Goal: Task Accomplishment & Management: Manage account settings

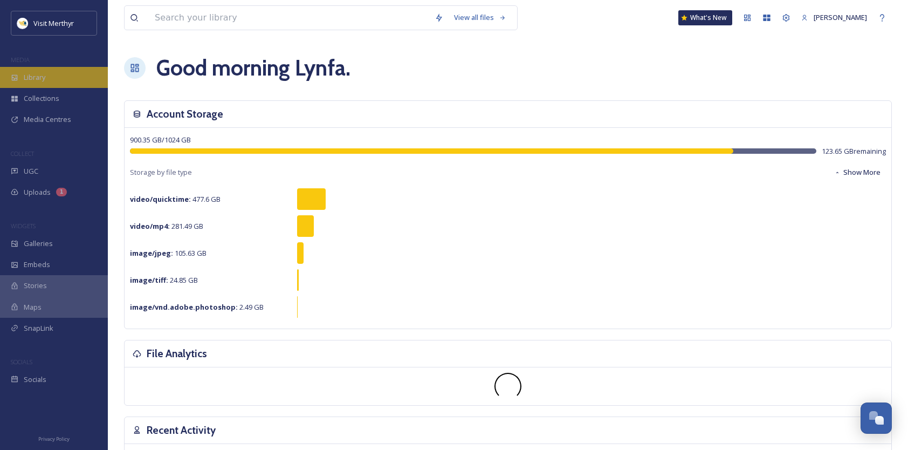
click at [33, 79] on span "Library" at bounding box center [35, 77] width 22 height 10
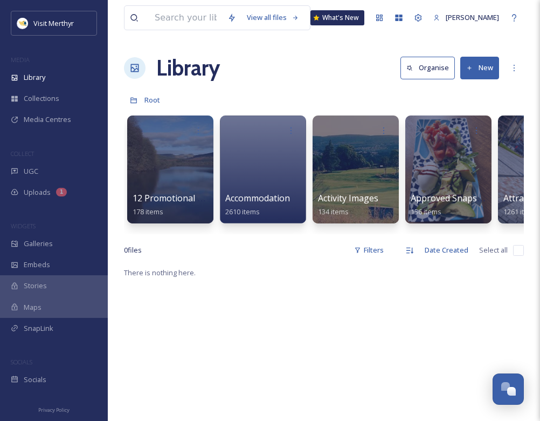
scroll to position [0, 265]
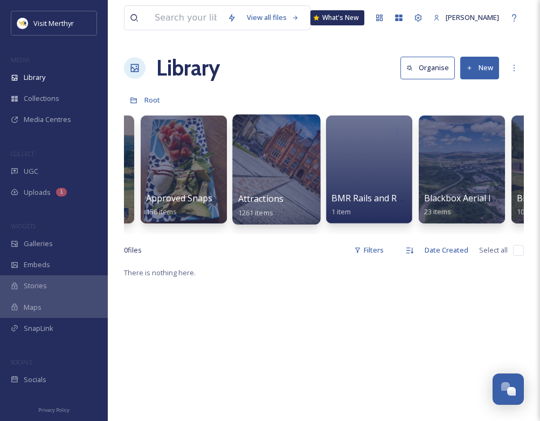
click at [257, 166] on div at bounding box center [276, 169] width 88 height 110
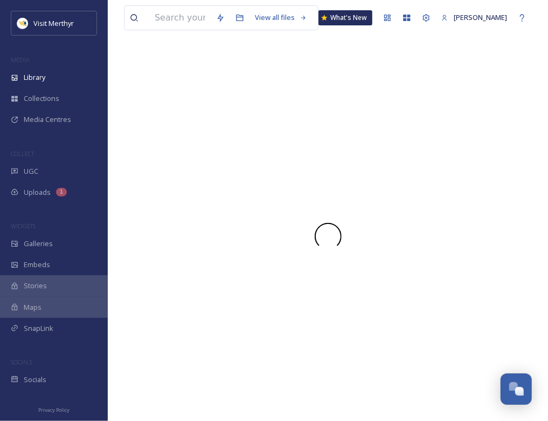
click at [257, 166] on div at bounding box center [328, 236] width 408 height 369
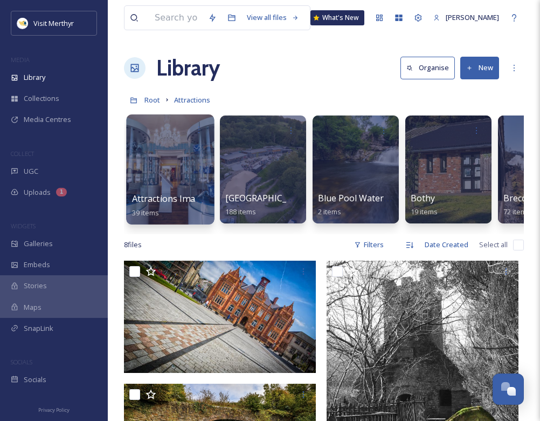
click at [162, 166] on div at bounding box center [170, 169] width 88 height 110
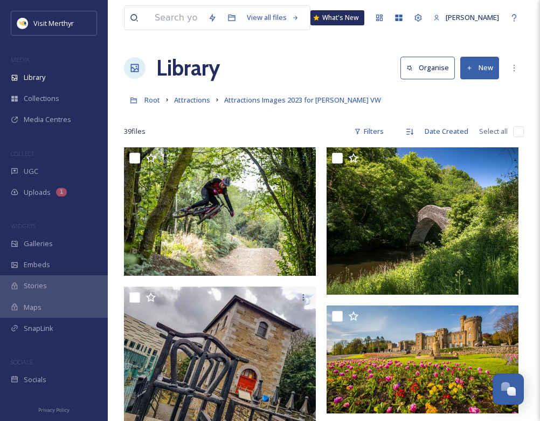
click at [279, 127] on div "39 file s Filters Date Created Select all" at bounding box center [324, 131] width 400 height 21
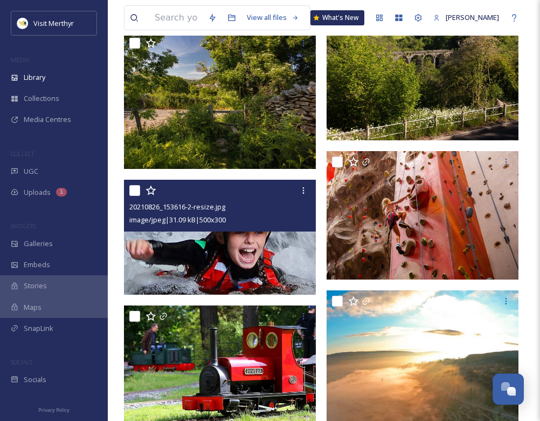
scroll to position [1779, 0]
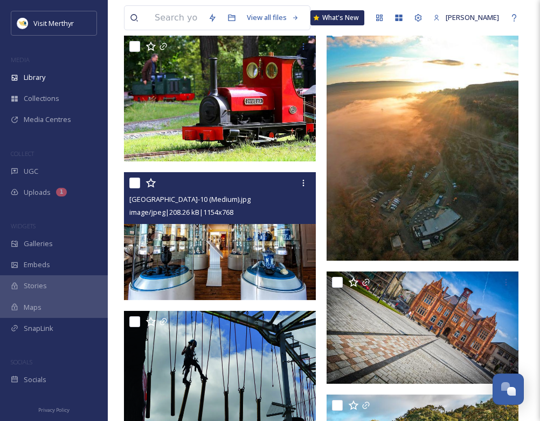
click at [136, 185] on input "checkbox" at bounding box center [134, 182] width 11 height 11
checkbox input "true"
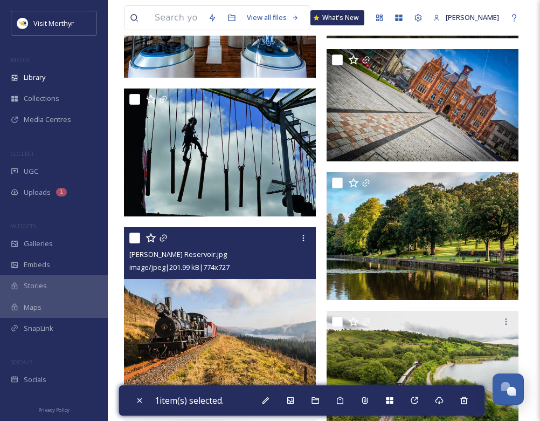
scroll to position [2049, 0]
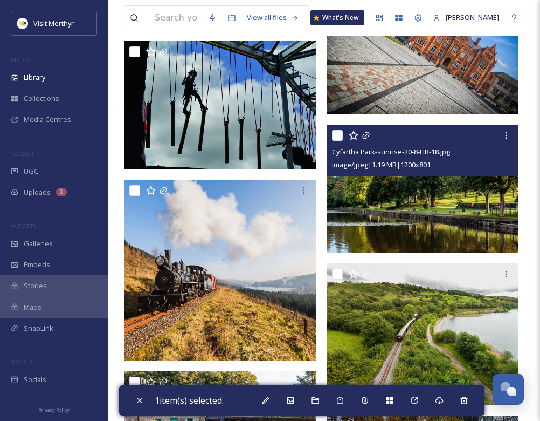
click at [337, 134] on input "checkbox" at bounding box center [337, 135] width 11 height 11
checkbox input "true"
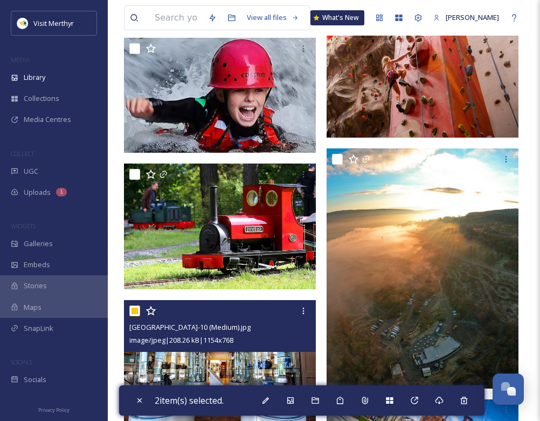
scroll to position [1450, 0]
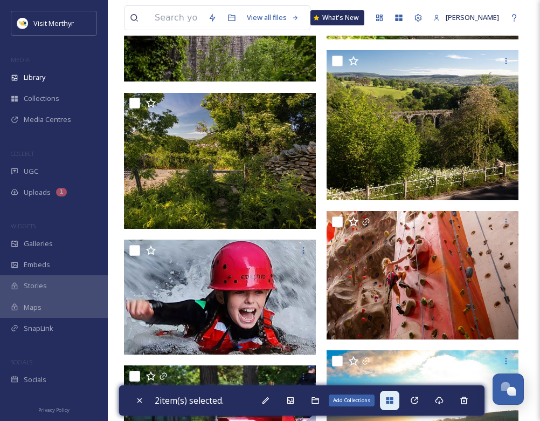
click at [393, 401] on icon at bounding box center [389, 400] width 7 height 6
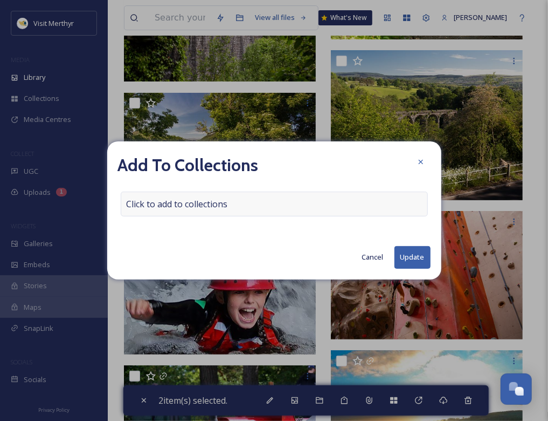
click at [261, 204] on div "Click to add to collections" at bounding box center [274, 203] width 307 height 25
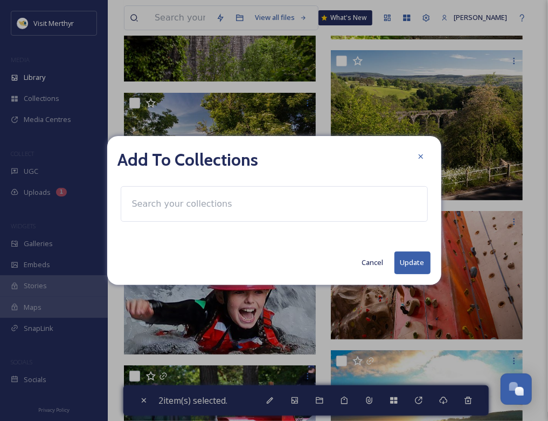
click at [143, 204] on input at bounding box center [186, 204] width 119 height 24
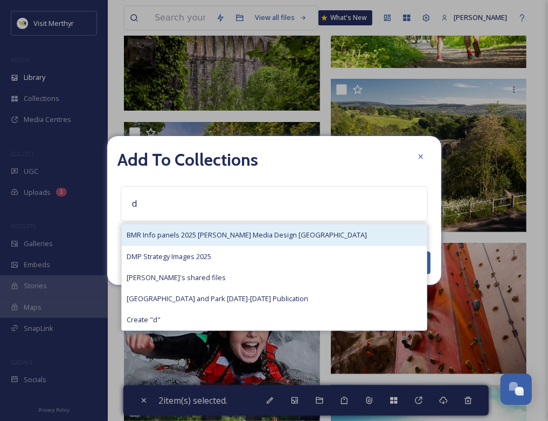
type input "d"
click at [148, 232] on span "BMR Info panels 2025 [PERSON_NAME] Media Design [GEOGRAPHIC_DATA]" at bounding box center [247, 235] width 240 height 10
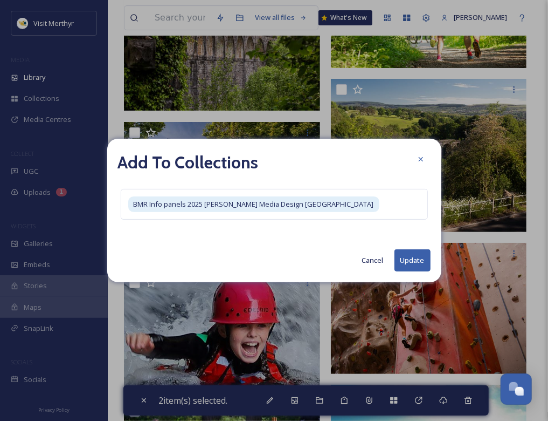
click at [406, 269] on button "Update" at bounding box center [413, 260] width 36 height 22
checkbox input "false"
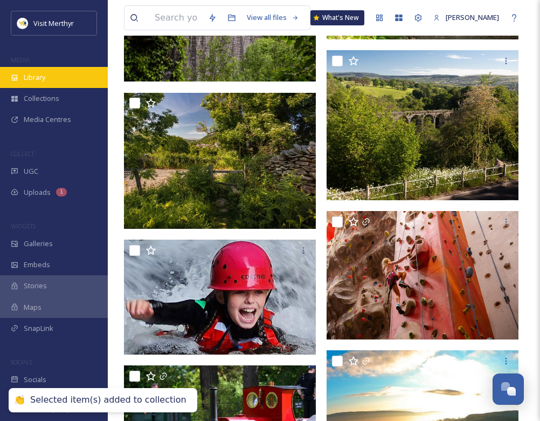
click at [39, 73] on span "Library" at bounding box center [35, 77] width 22 height 10
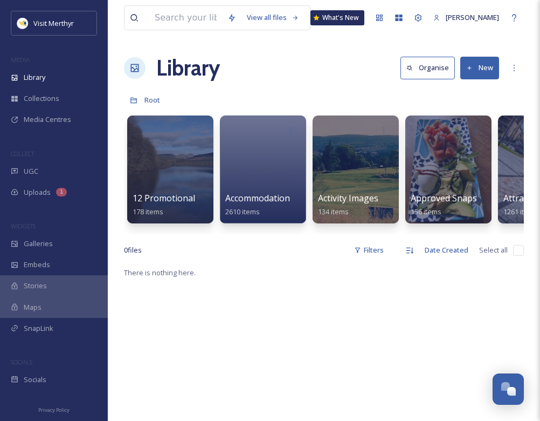
click at [164, 180] on div at bounding box center [170, 169] width 86 height 108
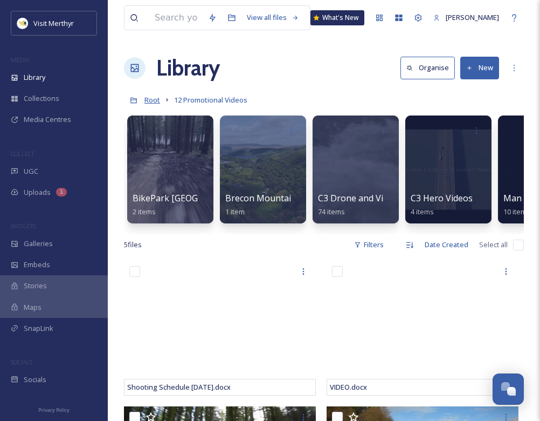
click at [156, 100] on span "Root" at bounding box center [152, 100] width 16 height 10
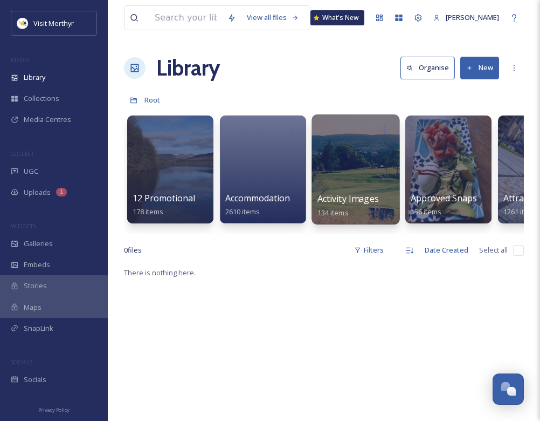
click at [363, 187] on div at bounding box center [356, 169] width 88 height 110
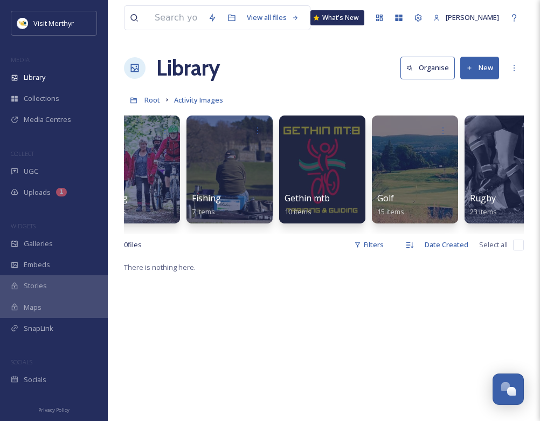
scroll to position [0, 151]
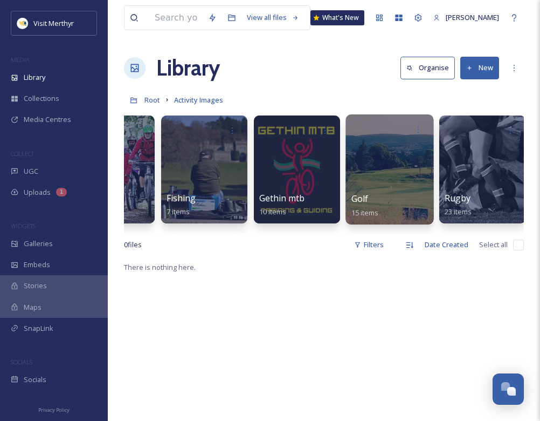
click at [386, 170] on div at bounding box center [390, 169] width 88 height 110
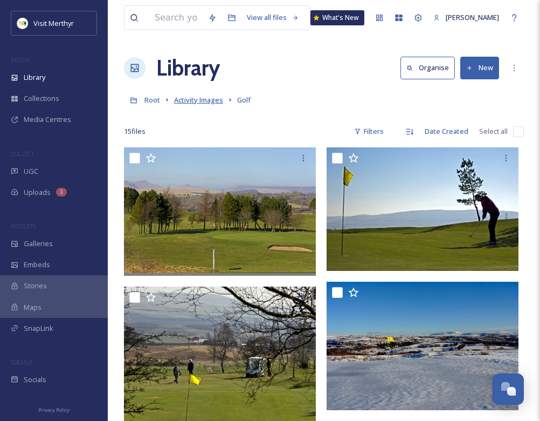
click at [193, 100] on span "Activity Images" at bounding box center [198, 100] width 49 height 10
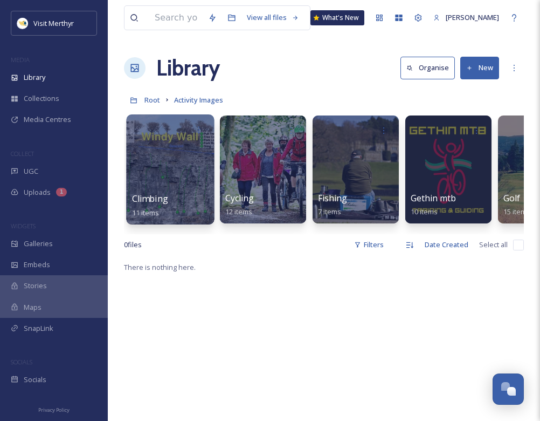
click at [174, 155] on div at bounding box center [170, 169] width 88 height 110
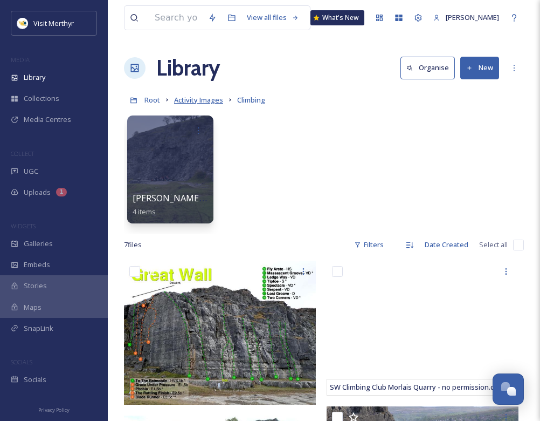
click at [184, 100] on span "Activity Images" at bounding box center [198, 100] width 49 height 10
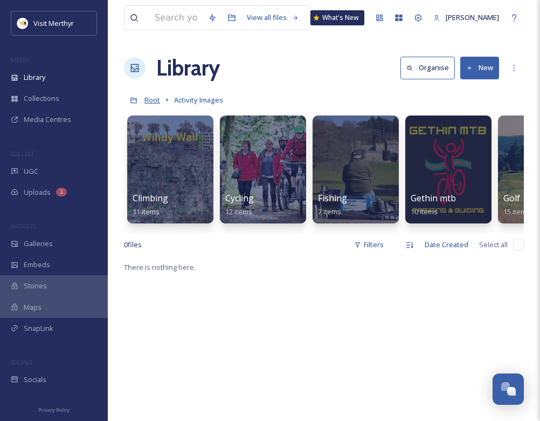
click at [152, 100] on span "Root" at bounding box center [152, 100] width 16 height 10
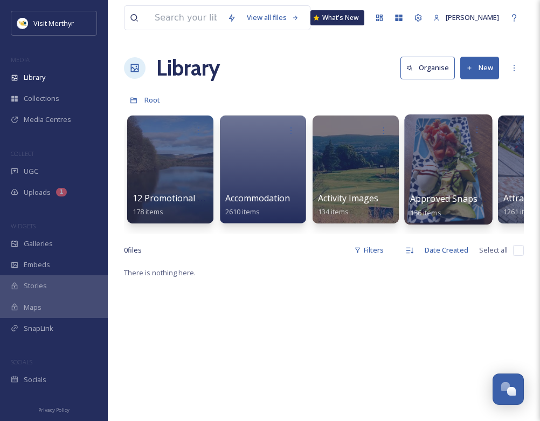
click at [447, 192] on span "Approved Snapsea Images" at bounding box center [465, 198] width 110 height 12
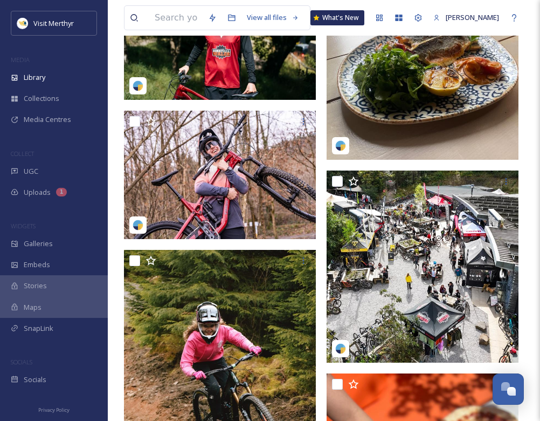
scroll to position [6955, 0]
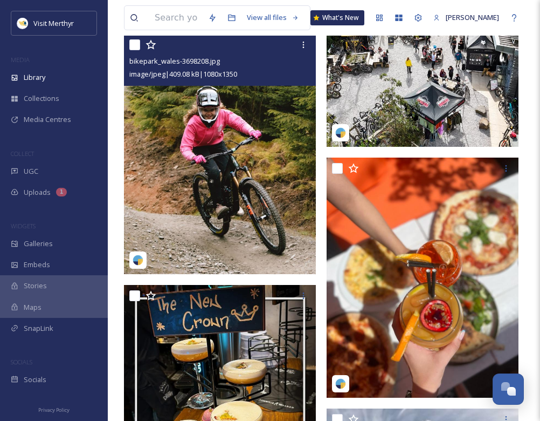
drag, startPoint x: 134, startPoint y: 43, endPoint x: 146, endPoint y: 54, distance: 16.4
click at [134, 43] on input "checkbox" at bounding box center [134, 44] width 11 height 11
checkbox input "true"
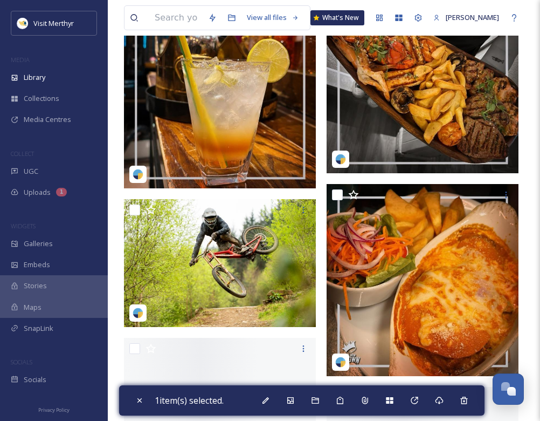
scroll to position [9165, 0]
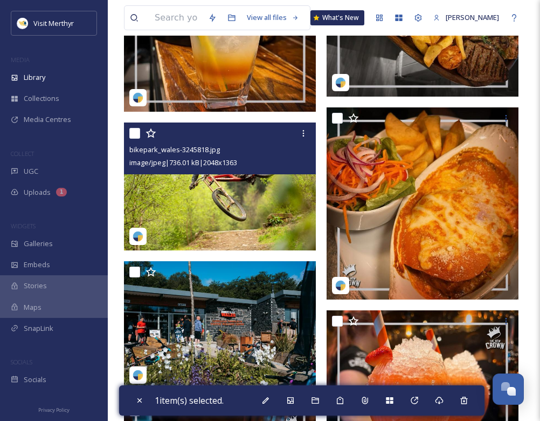
click at [135, 132] on input "checkbox" at bounding box center [134, 133] width 11 height 11
checkbox input "true"
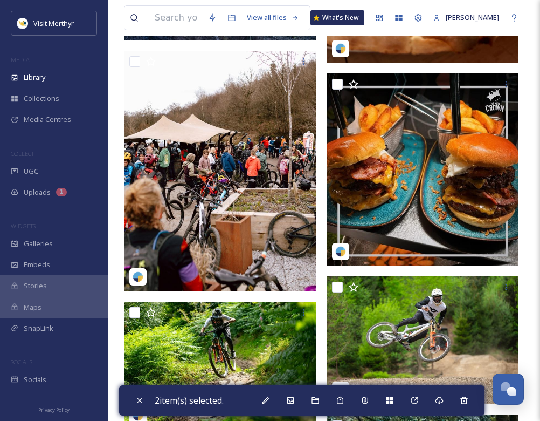
scroll to position [9974, 0]
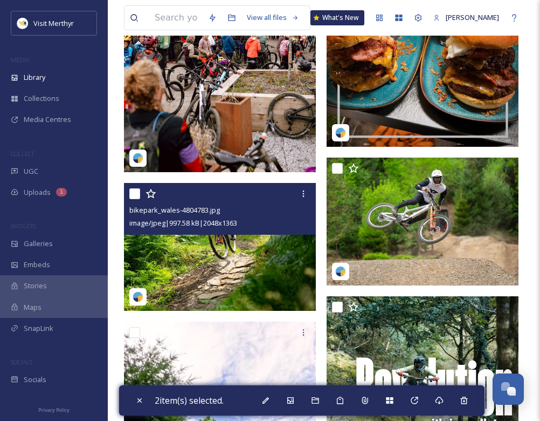
click at [132, 195] on input "checkbox" at bounding box center [134, 193] width 11 height 11
checkbox input "true"
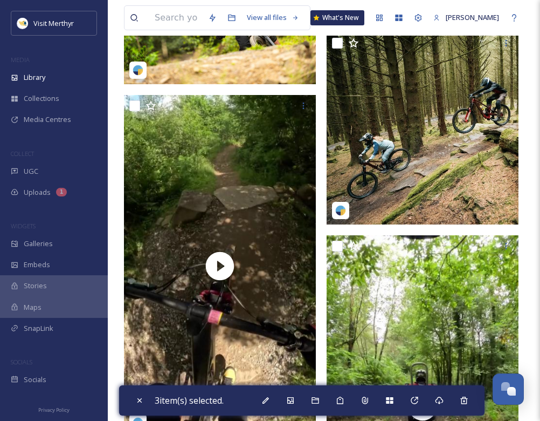
scroll to position [10674, 0]
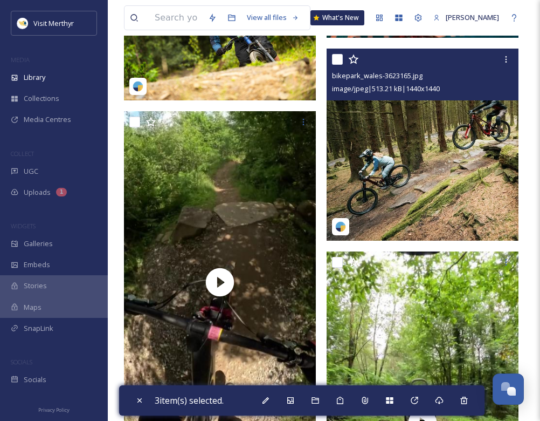
drag, startPoint x: 340, startPoint y: 58, endPoint x: 383, endPoint y: 72, distance: 44.8
click at [341, 61] on input "checkbox" at bounding box center [337, 59] width 11 height 11
checkbox input "true"
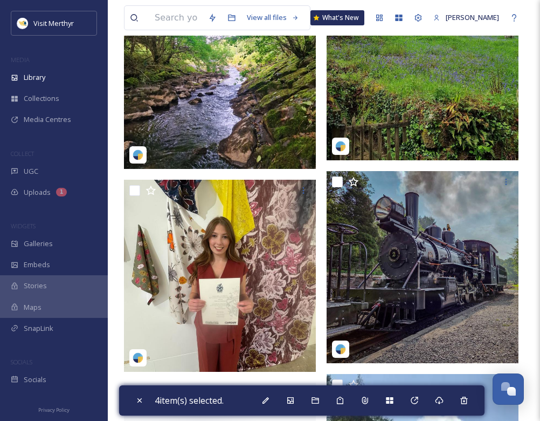
scroll to position [13424, 0]
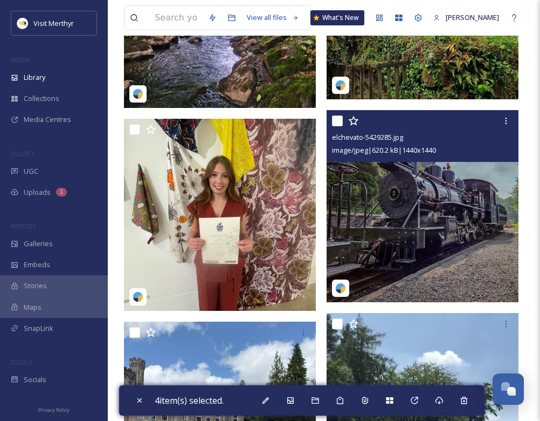
click at [342, 290] on img at bounding box center [340, 287] width 11 height 11
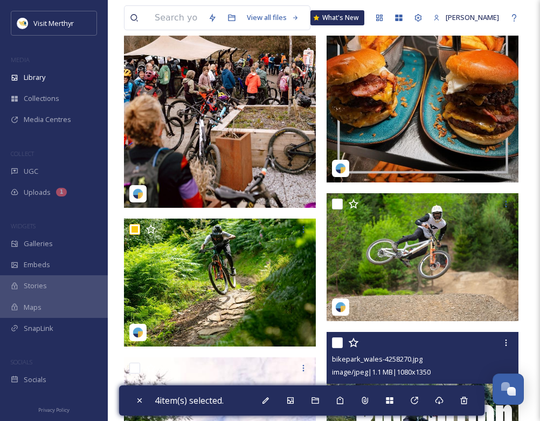
scroll to position [9920, 0]
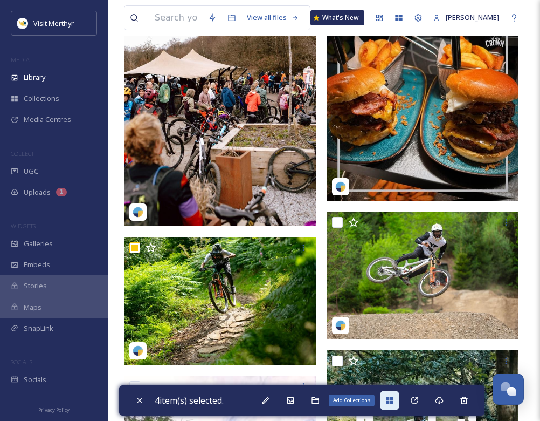
click at [393, 398] on icon at bounding box center [389, 400] width 7 height 6
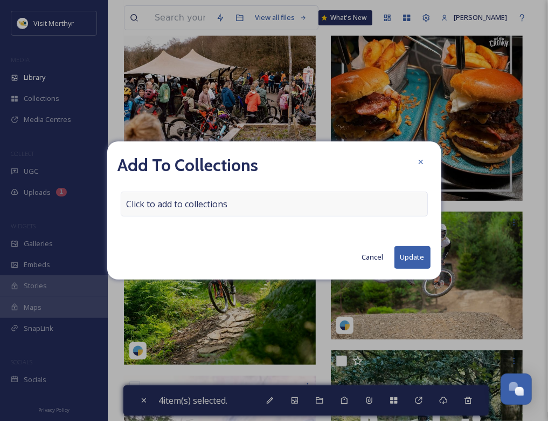
click at [188, 202] on span "Click to add to collections" at bounding box center [177, 203] width 101 height 13
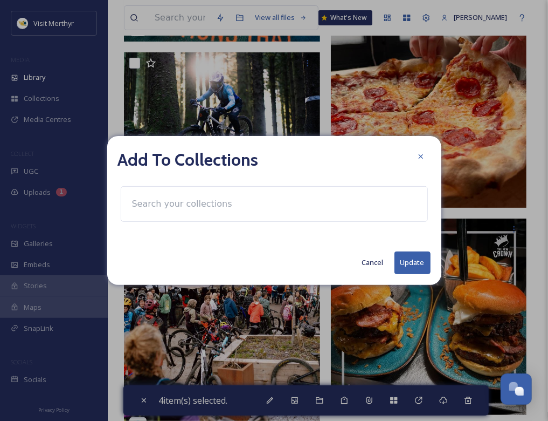
click at [185, 206] on input at bounding box center [186, 204] width 119 height 24
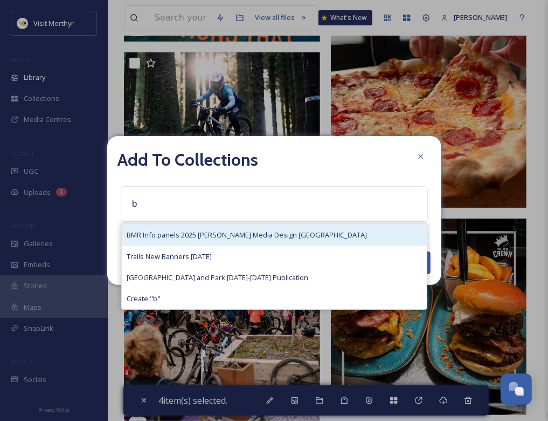
type input "b"
click at [209, 239] on span "BMR Info panels 2025 [PERSON_NAME] Media Design [GEOGRAPHIC_DATA]" at bounding box center [247, 235] width 240 height 10
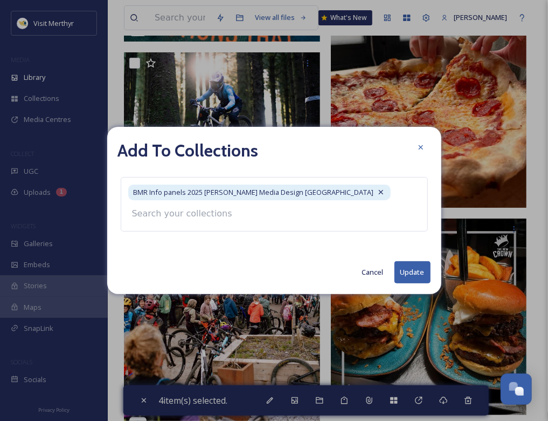
click at [413, 272] on div "Add To Collections BMR Info panels 2025 [PERSON_NAME] Media Design Wales Cancel…" at bounding box center [274, 210] width 334 height 167
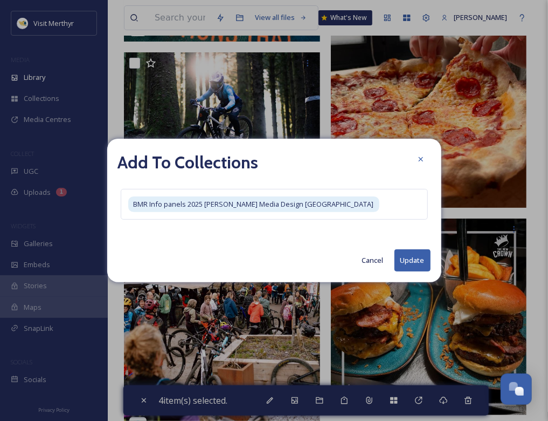
click at [411, 258] on button "Update" at bounding box center [413, 260] width 36 height 22
checkbox input "false"
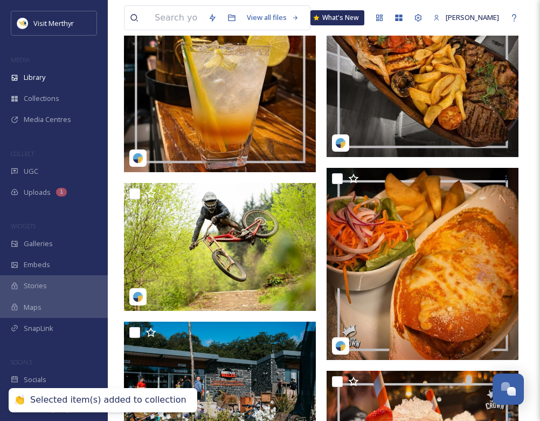
scroll to position [9003, 0]
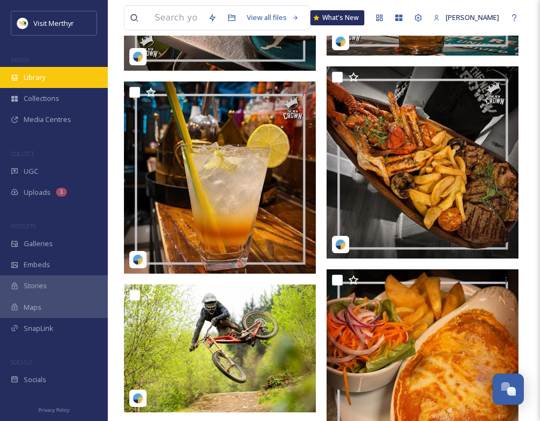
click at [32, 77] on span "Library" at bounding box center [35, 77] width 22 height 10
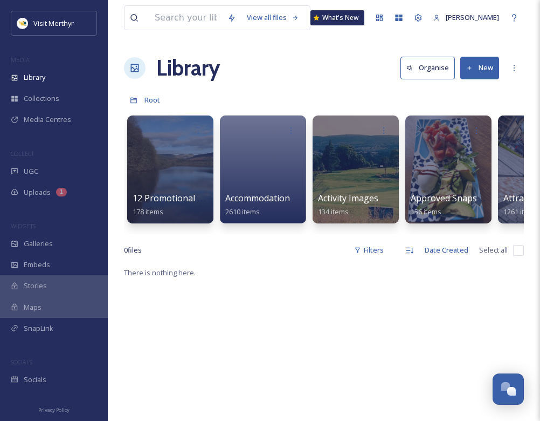
scroll to position [0, 293]
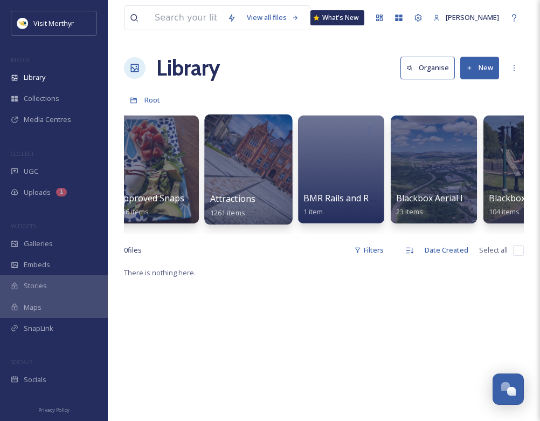
click at [255, 168] on div at bounding box center [248, 169] width 88 height 110
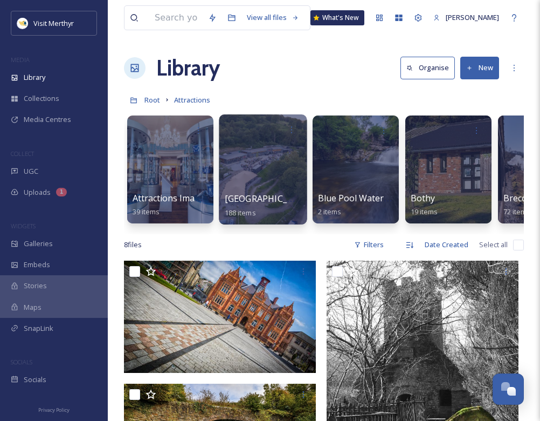
click at [259, 188] on div at bounding box center [263, 169] width 88 height 110
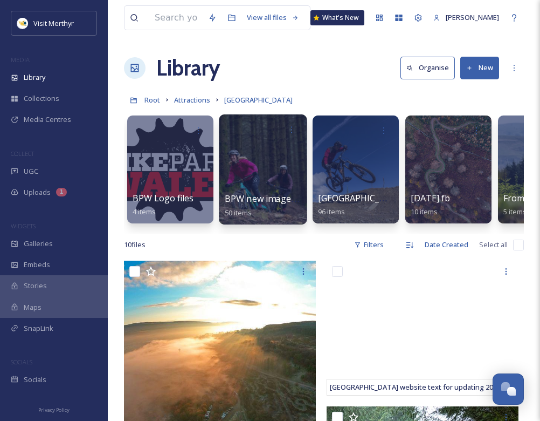
click at [254, 170] on div at bounding box center [263, 169] width 88 height 110
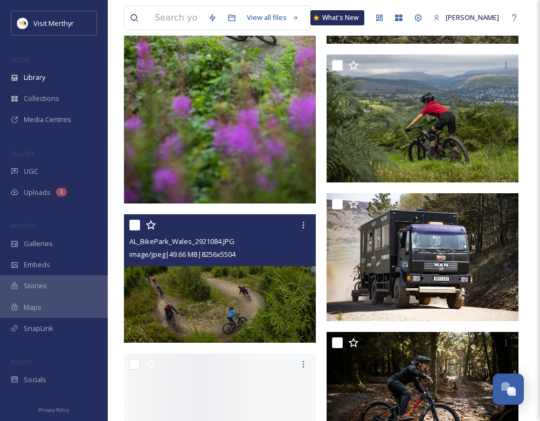
scroll to position [431, 0]
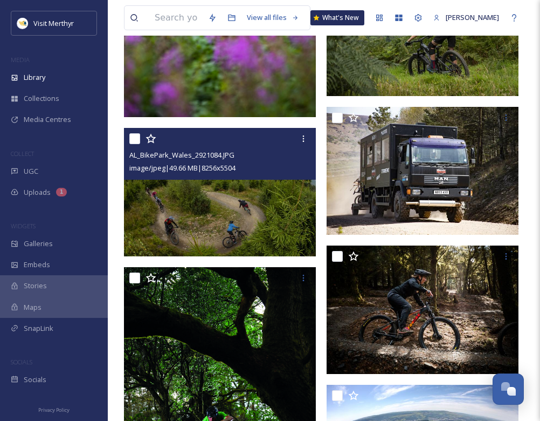
click at [135, 141] on input "checkbox" at bounding box center [134, 138] width 11 height 11
checkbox input "true"
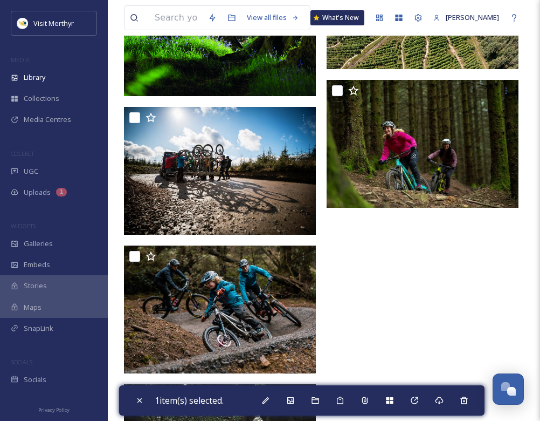
scroll to position [837, 0]
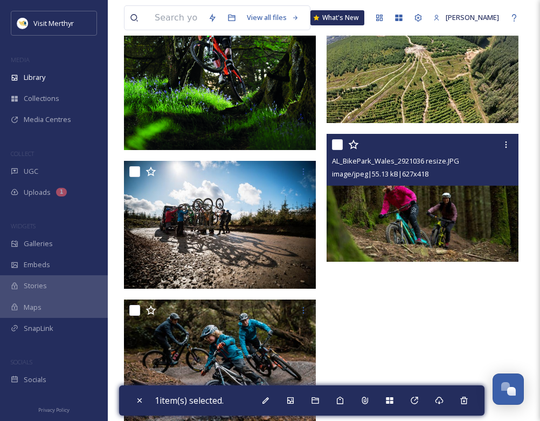
click at [337, 143] on input "checkbox" at bounding box center [337, 144] width 11 height 11
checkbox input "true"
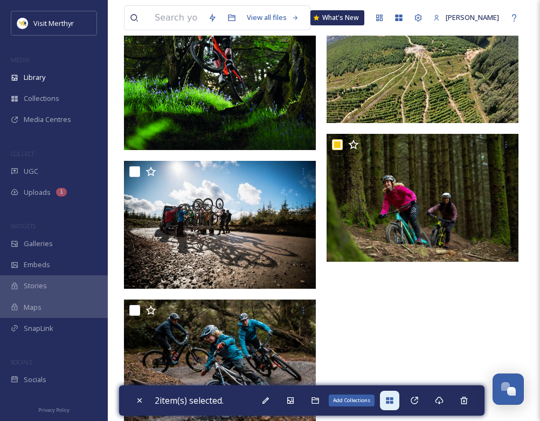
click at [394, 396] on icon at bounding box center [389, 400] width 9 height 9
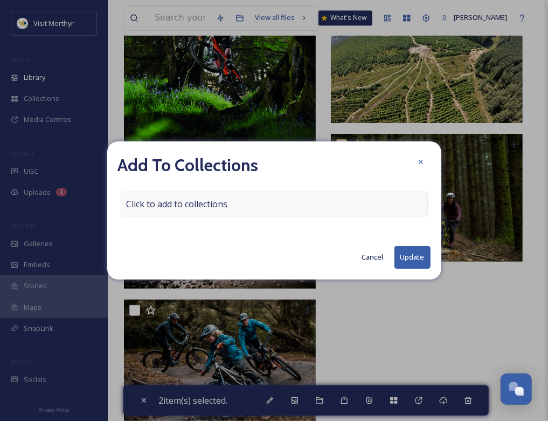
click at [209, 202] on span "Click to add to collections" at bounding box center [177, 203] width 101 height 13
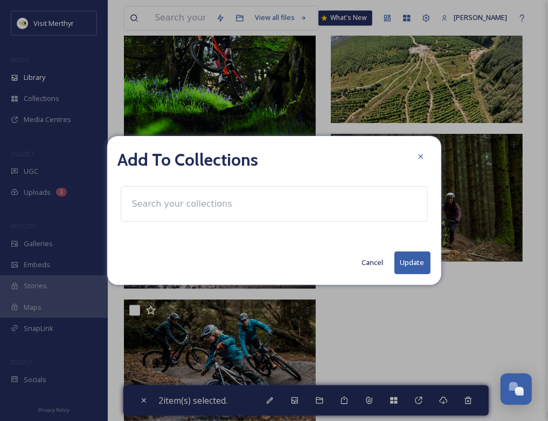
click at [199, 209] on input at bounding box center [186, 204] width 119 height 24
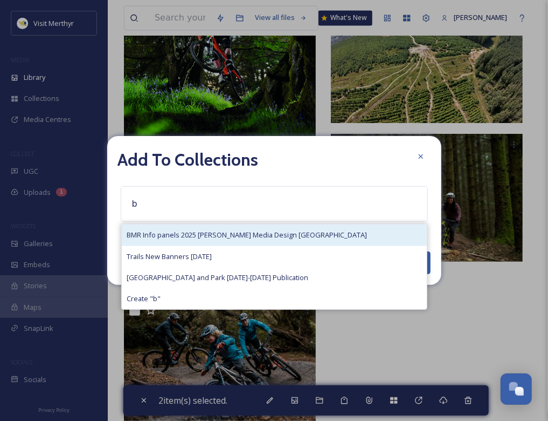
type input "b"
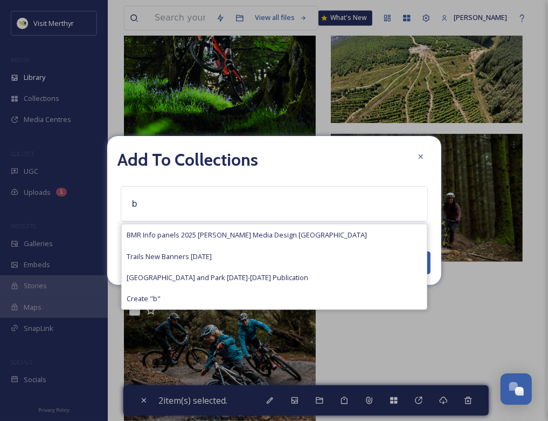
drag, startPoint x: 192, startPoint y: 233, endPoint x: 205, endPoint y: 236, distance: 13.2
click at [192, 232] on span "BMR Info panels 2025 [PERSON_NAME] Media Design [GEOGRAPHIC_DATA]" at bounding box center [247, 235] width 240 height 10
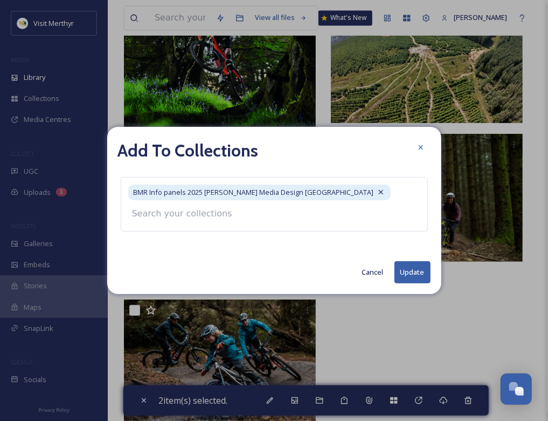
click at [413, 274] on div "Add To Collections BMR Info panels 2025 [PERSON_NAME] Media Design Wales Cancel…" at bounding box center [274, 210] width 334 height 167
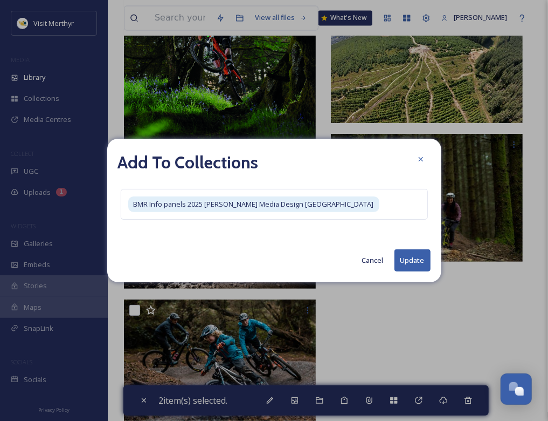
click at [412, 260] on button "Update" at bounding box center [413, 260] width 36 height 22
checkbox input "false"
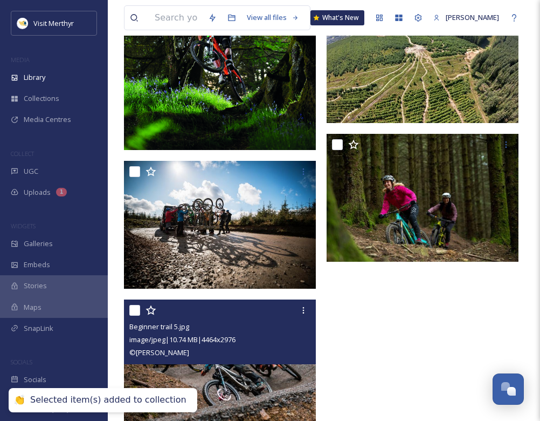
click at [135, 313] on input "checkbox" at bounding box center [134, 310] width 11 height 11
checkbox input "true"
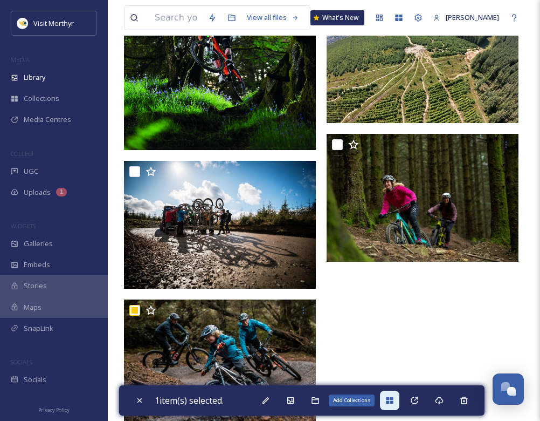
click at [393, 397] on icon at bounding box center [389, 400] width 7 height 6
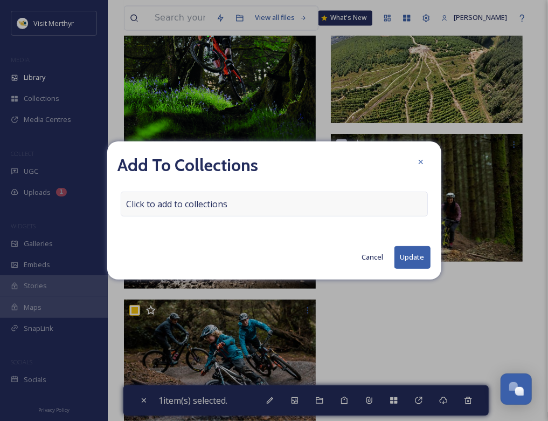
click at [257, 202] on div "Click to add to collections" at bounding box center [274, 203] width 307 height 25
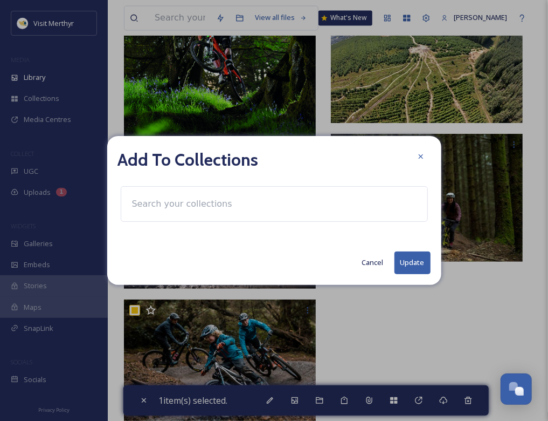
click at [216, 209] on input at bounding box center [186, 204] width 119 height 24
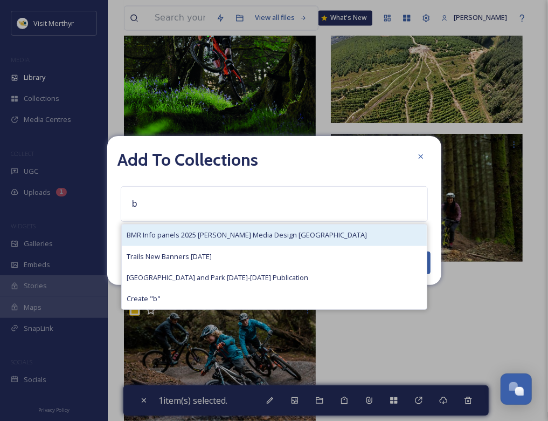
type input "b"
drag, startPoint x: 200, startPoint y: 234, endPoint x: 265, endPoint y: 243, distance: 65.9
click at [201, 235] on span "BMR Info panels 2025 [PERSON_NAME] Media Design [GEOGRAPHIC_DATA]" at bounding box center [247, 235] width 240 height 10
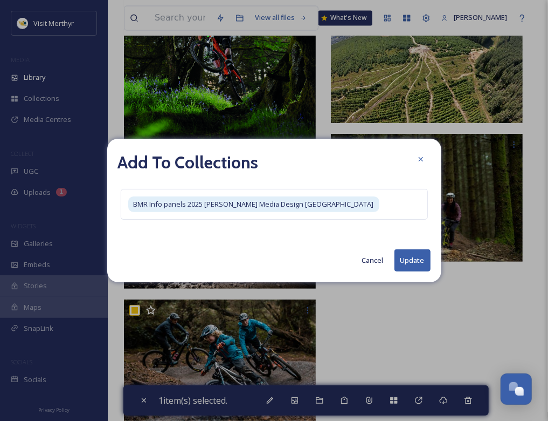
click at [411, 267] on button "Update" at bounding box center [413, 260] width 36 height 22
checkbox input "false"
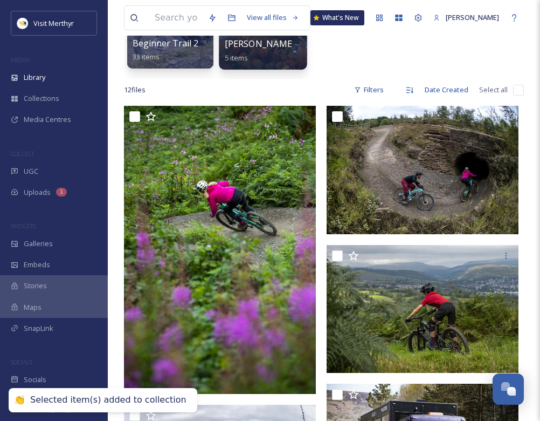
scroll to position [0, 0]
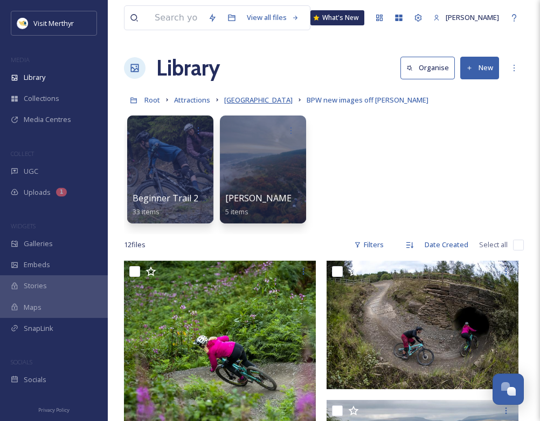
click at [251, 98] on span "[GEOGRAPHIC_DATA]" at bounding box center [258, 100] width 68 height 10
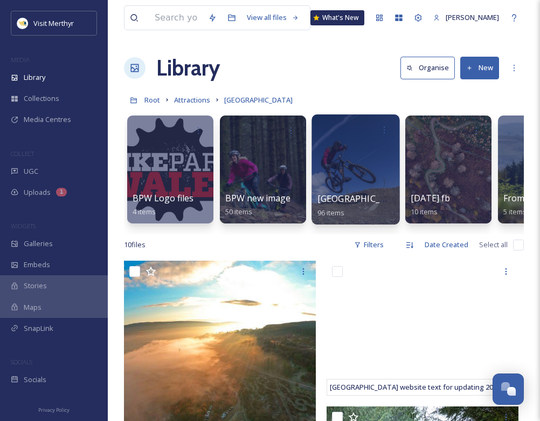
click at [361, 185] on div at bounding box center [356, 169] width 88 height 110
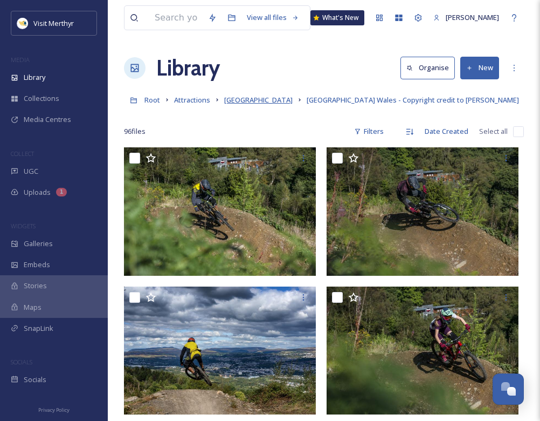
click at [250, 95] on span "[GEOGRAPHIC_DATA]" at bounding box center [258, 100] width 68 height 10
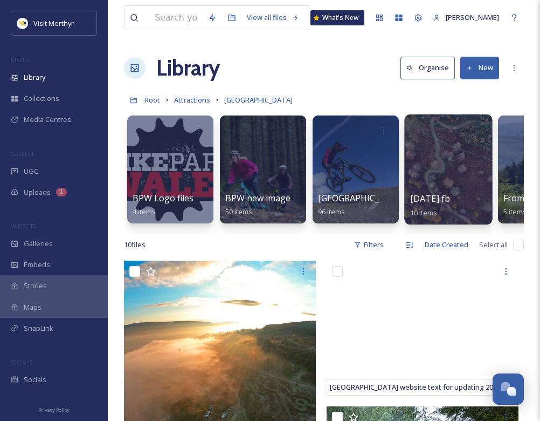
click at [451, 183] on div at bounding box center [448, 169] width 88 height 110
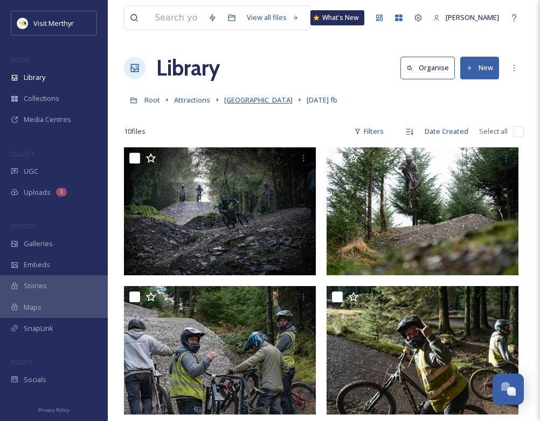
click at [254, 99] on span "[GEOGRAPHIC_DATA]" at bounding box center [258, 100] width 68 height 10
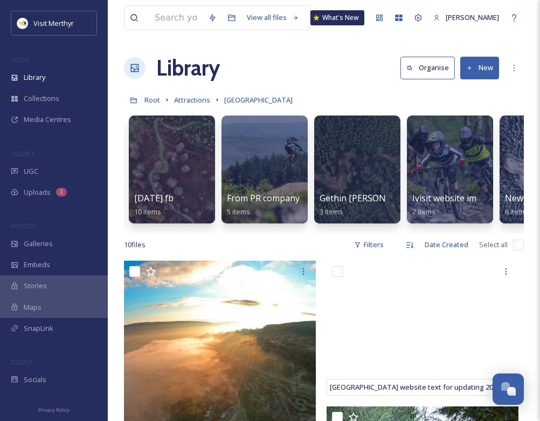
scroll to position [0, 324]
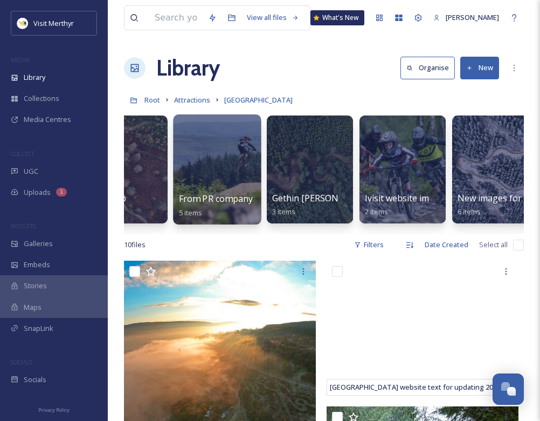
click at [205, 151] on div at bounding box center [217, 169] width 88 height 110
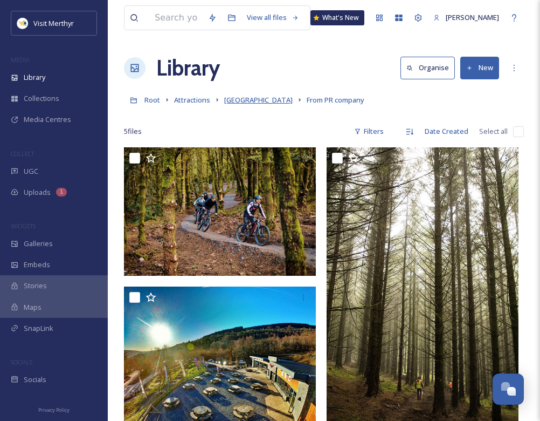
click at [248, 101] on span "[GEOGRAPHIC_DATA]" at bounding box center [258, 100] width 68 height 10
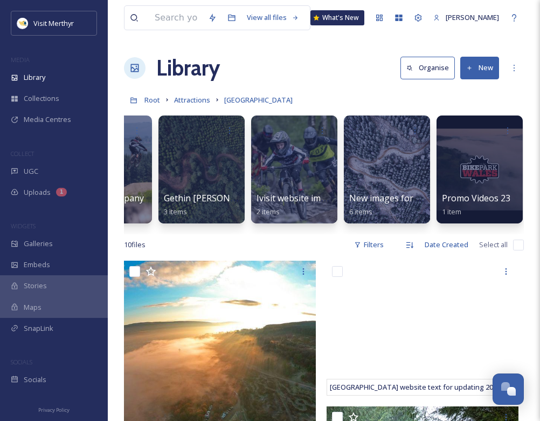
scroll to position [0, 527]
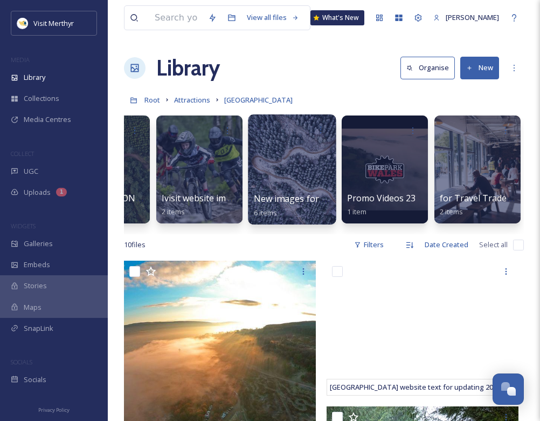
click at [276, 154] on div at bounding box center [292, 169] width 88 height 110
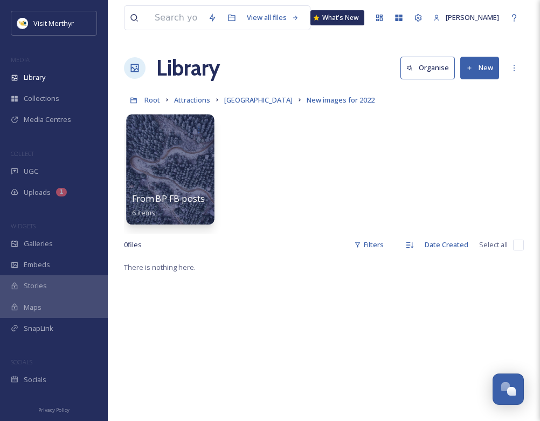
click at [163, 154] on div at bounding box center [170, 169] width 88 height 110
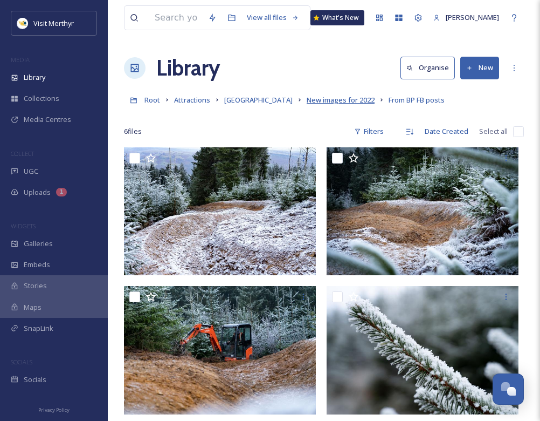
click at [318, 100] on span "New images for 2022" at bounding box center [341, 100] width 68 height 10
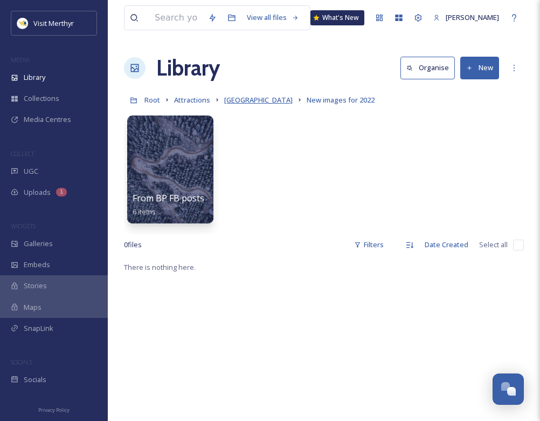
click at [248, 98] on span "[GEOGRAPHIC_DATA]" at bounding box center [258, 100] width 68 height 10
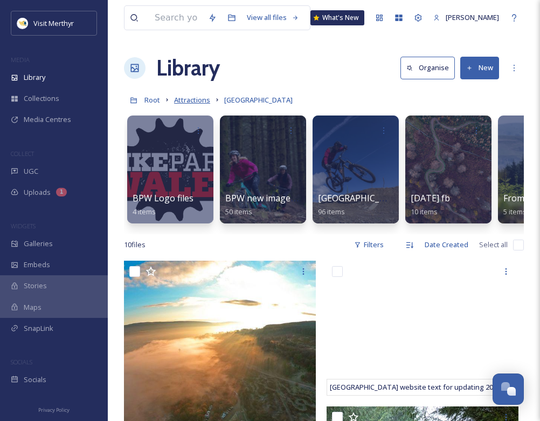
click at [189, 100] on span "Attractions" at bounding box center [192, 100] width 36 height 10
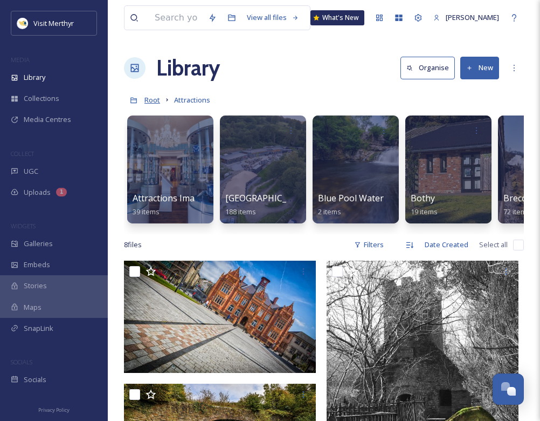
click at [155, 99] on span "Root" at bounding box center [152, 100] width 16 height 10
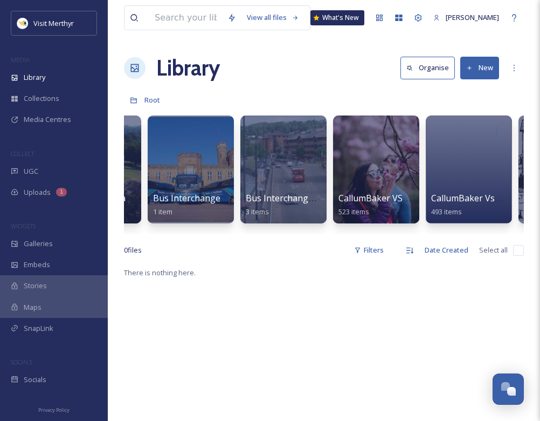
scroll to position [0, 1938]
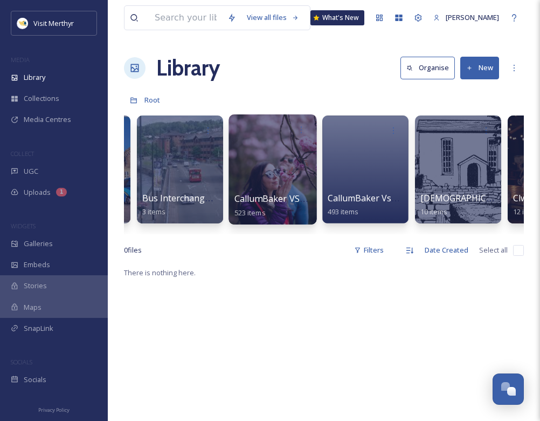
click at [274, 171] on div at bounding box center [273, 169] width 88 height 110
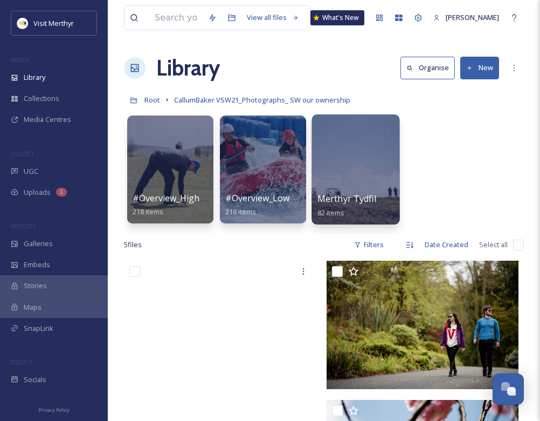
click at [357, 162] on div at bounding box center [356, 169] width 88 height 110
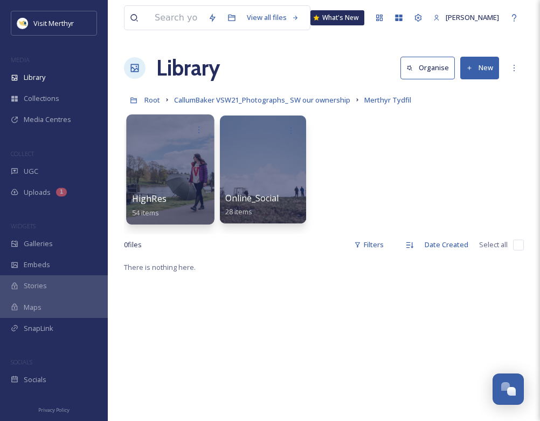
click at [170, 168] on div at bounding box center [170, 169] width 88 height 110
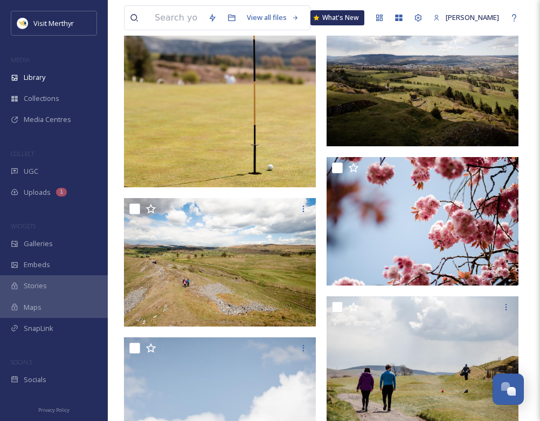
scroll to position [1508, 0]
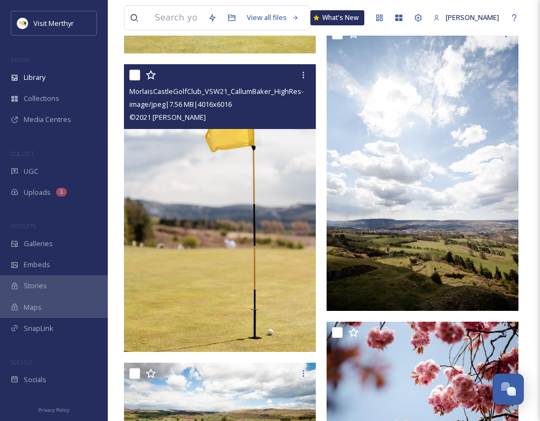
click at [133, 72] on input "checkbox" at bounding box center [134, 75] width 11 height 11
checkbox input "true"
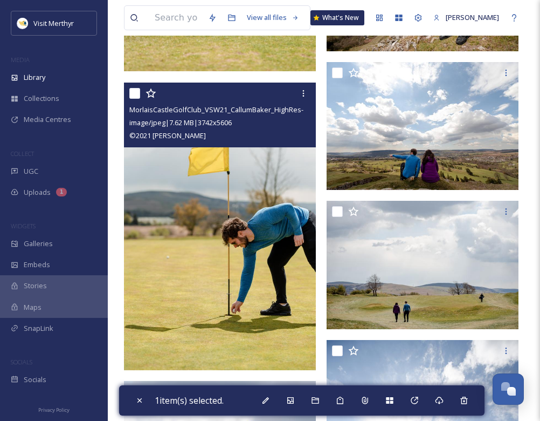
scroll to position [1131, 0]
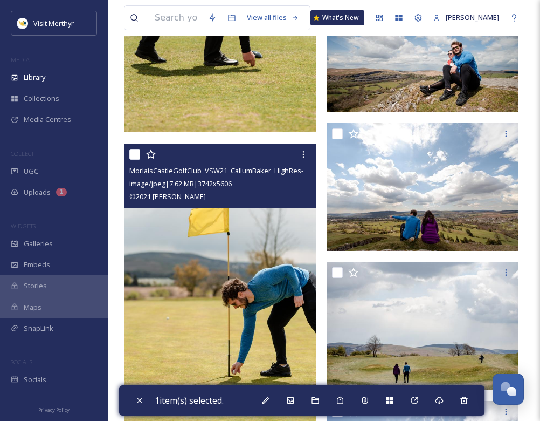
drag, startPoint x: 138, startPoint y: 153, endPoint x: 200, endPoint y: 157, distance: 62.2
click at [138, 153] on input "checkbox" at bounding box center [134, 154] width 11 height 11
checkbox input "true"
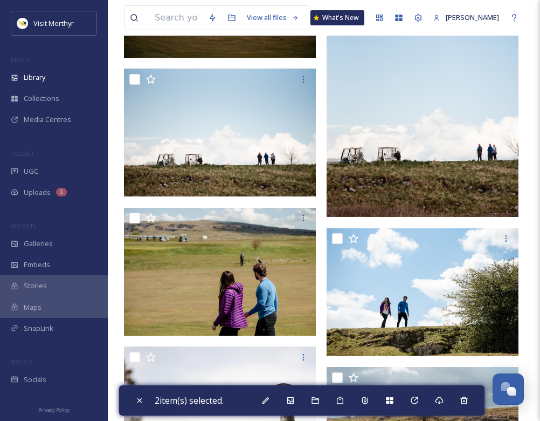
scroll to position [106, 0]
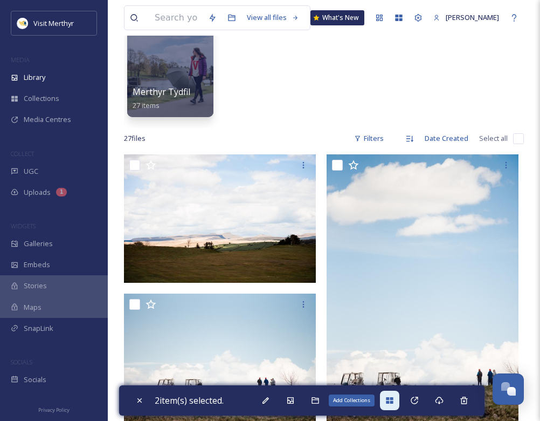
click at [388, 396] on div "Add Collections" at bounding box center [389, 399] width 19 height 19
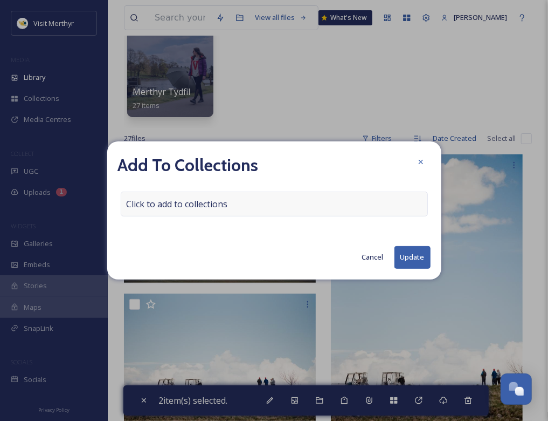
click at [162, 211] on div "Click to add to collections" at bounding box center [274, 203] width 307 height 25
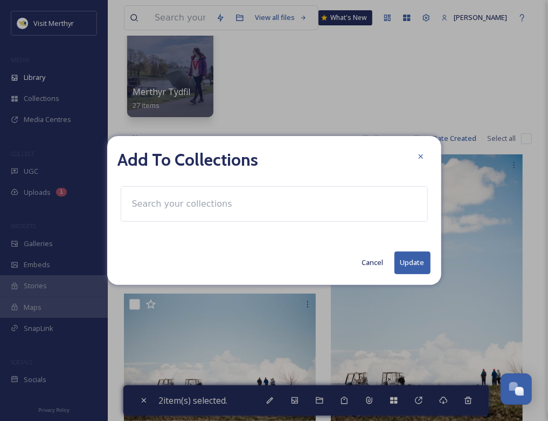
click at [155, 204] on input at bounding box center [186, 204] width 119 height 24
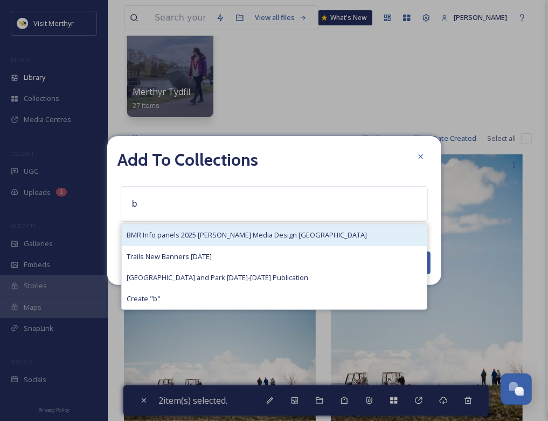
type input "b"
click at [151, 230] on span "BMR Info panels 2025 [PERSON_NAME] Media Design [GEOGRAPHIC_DATA]" at bounding box center [247, 235] width 240 height 10
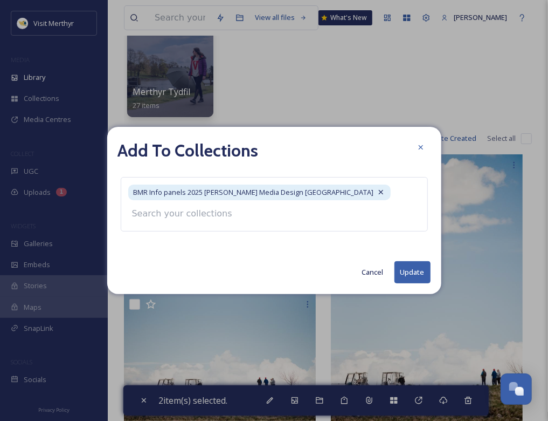
click at [411, 271] on div "Add To Collections BMR Info panels 2025 [PERSON_NAME] Media Design Wales Cancel…" at bounding box center [274, 210] width 334 height 167
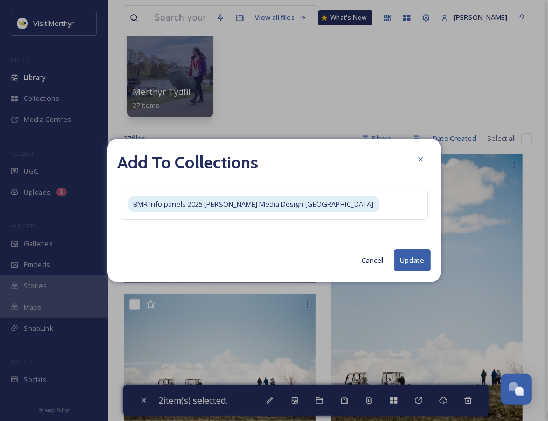
click at [410, 255] on button "Update" at bounding box center [413, 260] width 36 height 22
checkbox input "false"
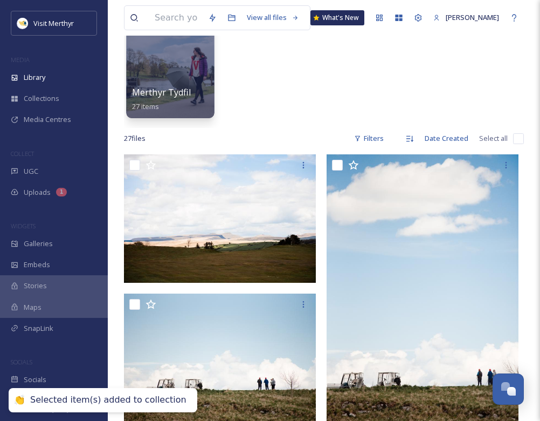
click at [171, 75] on div at bounding box center [170, 63] width 88 height 110
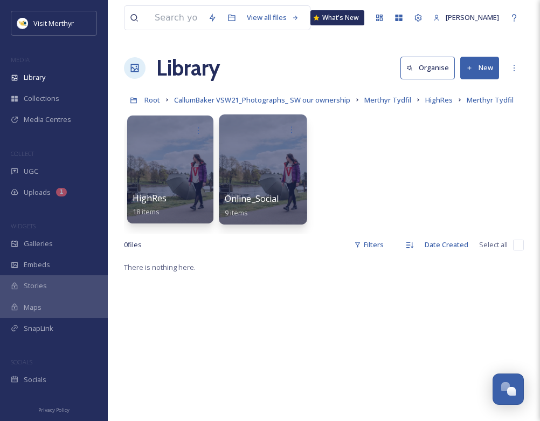
click at [267, 187] on div at bounding box center [263, 169] width 88 height 110
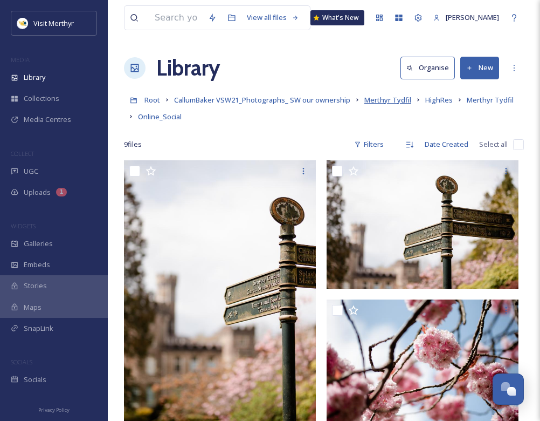
click at [405, 100] on span "Merthyr Tydfil" at bounding box center [387, 100] width 47 height 10
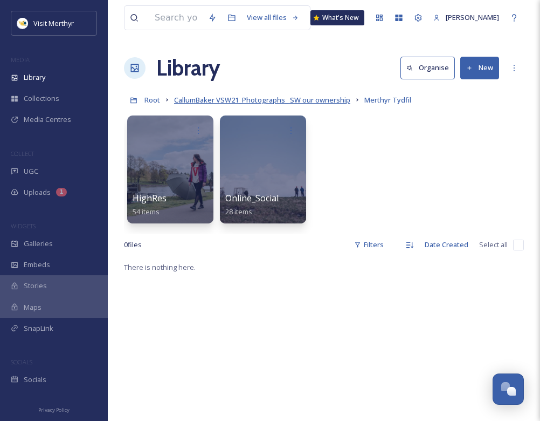
click at [328, 98] on span "CallumBaker VSW21_Photographs_ SW our ownership" at bounding box center [262, 100] width 176 height 10
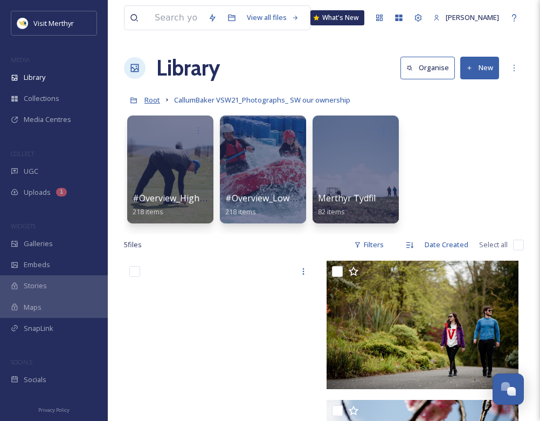
click at [153, 100] on span "Root" at bounding box center [152, 100] width 16 height 10
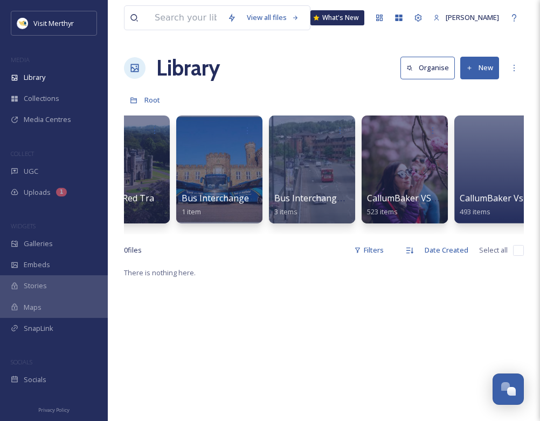
scroll to position [0, 1976]
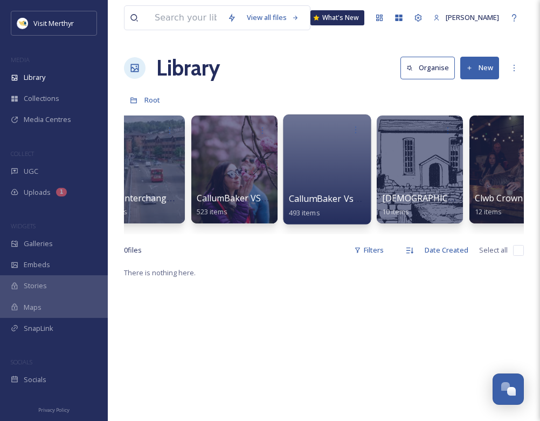
click at [329, 156] on div at bounding box center [327, 169] width 88 height 110
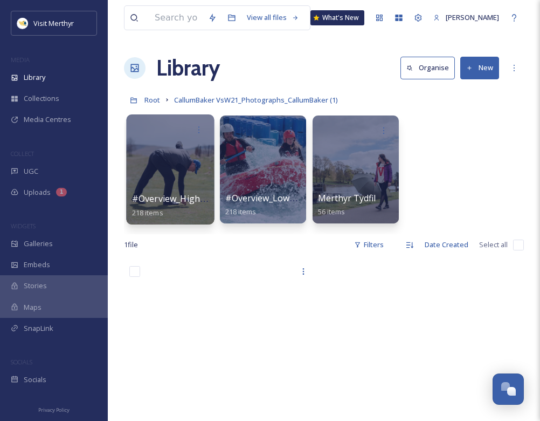
click at [185, 156] on div at bounding box center [170, 169] width 88 height 110
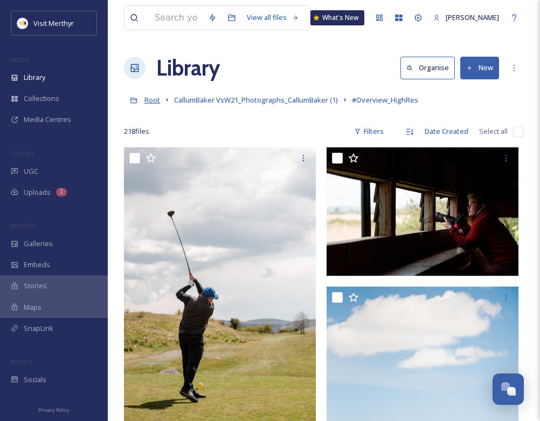
click at [153, 99] on span "Root" at bounding box center [152, 100] width 16 height 10
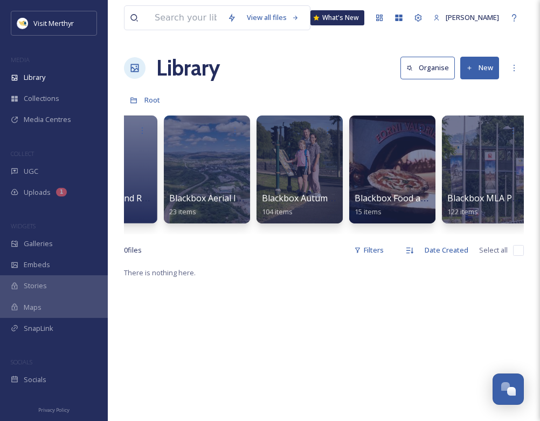
scroll to position [0, 284]
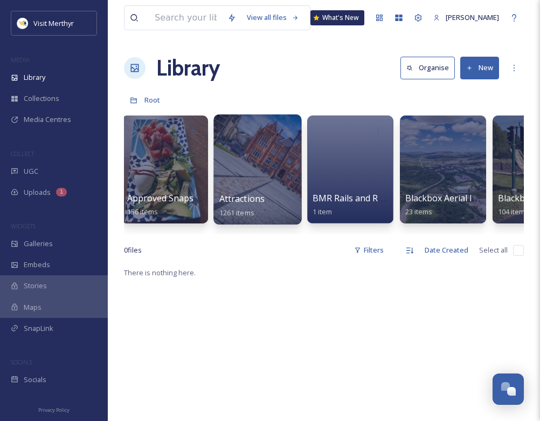
click at [254, 155] on div at bounding box center [257, 169] width 88 height 110
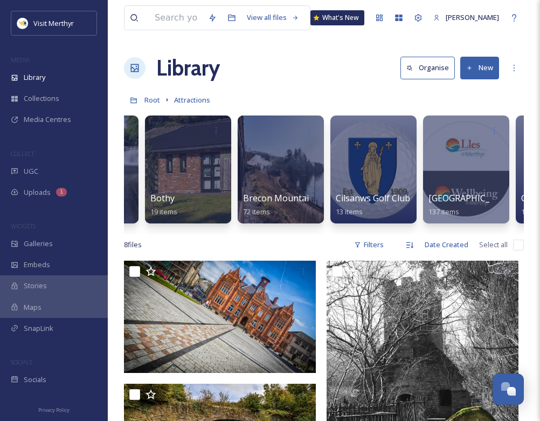
scroll to position [0, 294]
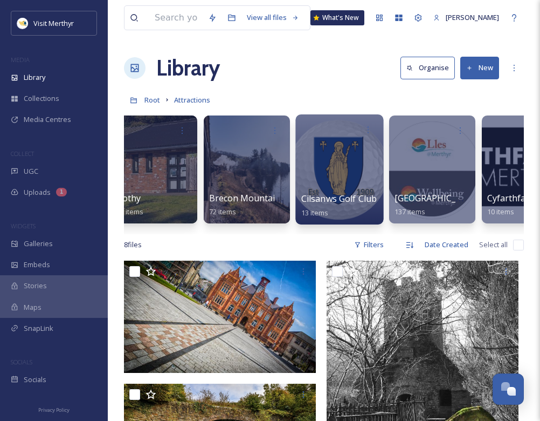
click at [339, 180] on div at bounding box center [339, 169] width 88 height 110
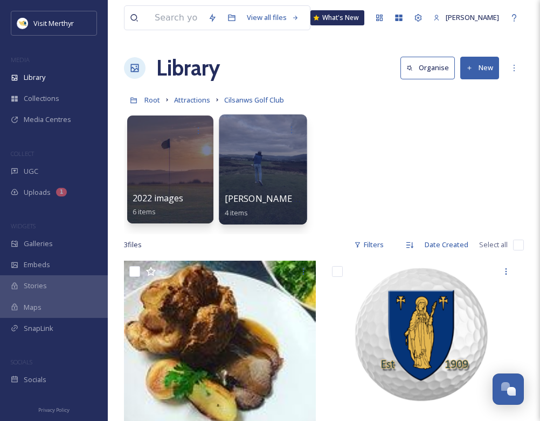
click at [260, 169] on div at bounding box center [263, 169] width 88 height 110
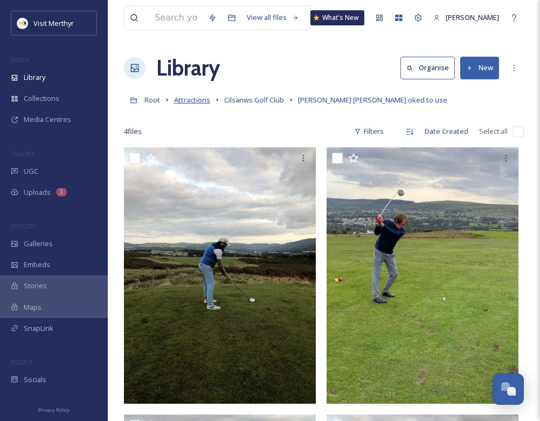
click at [203, 102] on span "Attractions" at bounding box center [192, 100] width 36 height 10
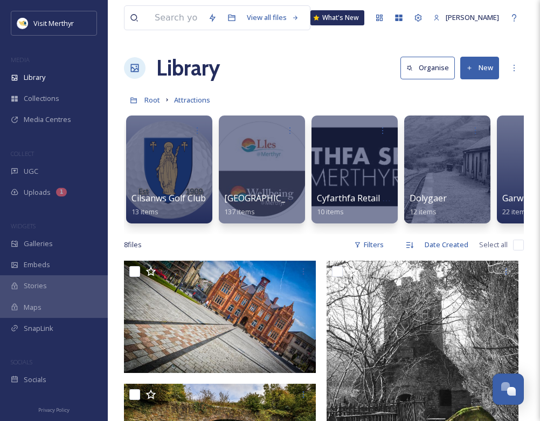
scroll to position [0, 468]
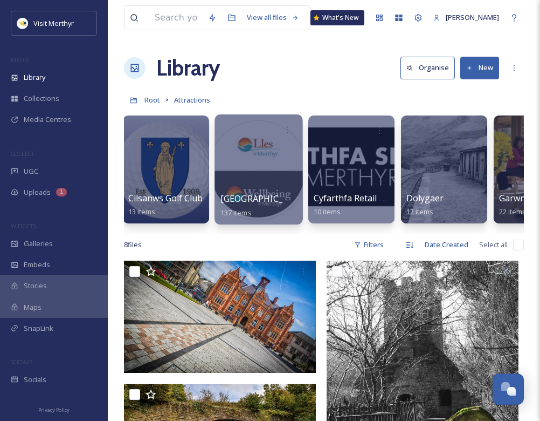
click at [260, 153] on div at bounding box center [259, 169] width 88 height 110
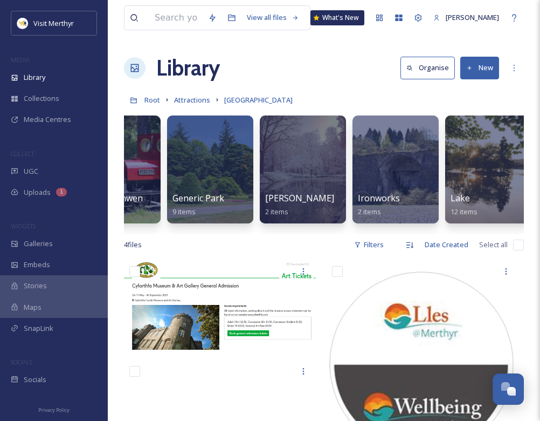
scroll to position [0, 335]
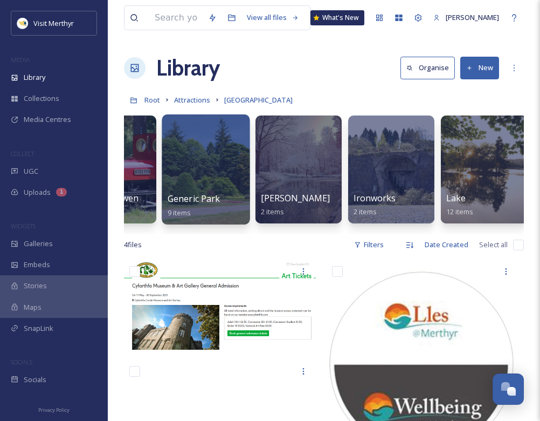
click at [202, 162] on div at bounding box center [206, 169] width 88 height 110
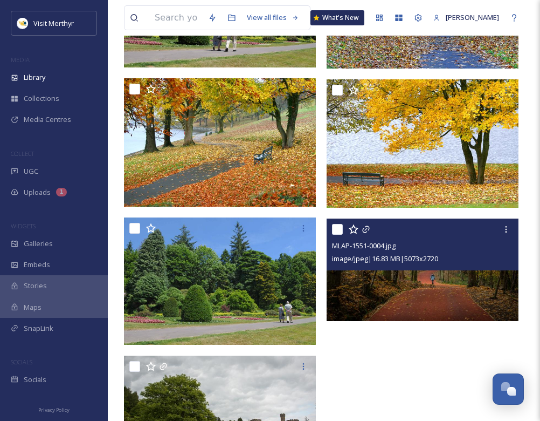
scroll to position [459, 0]
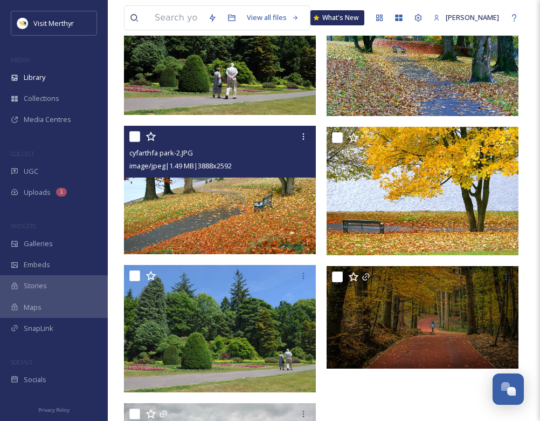
click at [135, 132] on input "checkbox" at bounding box center [134, 136] width 11 height 11
checkbox input "true"
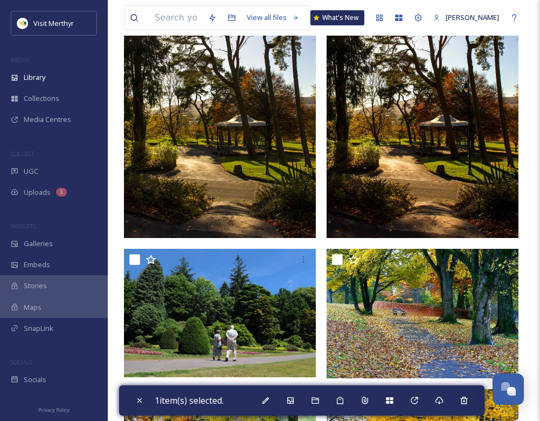
scroll to position [82, 0]
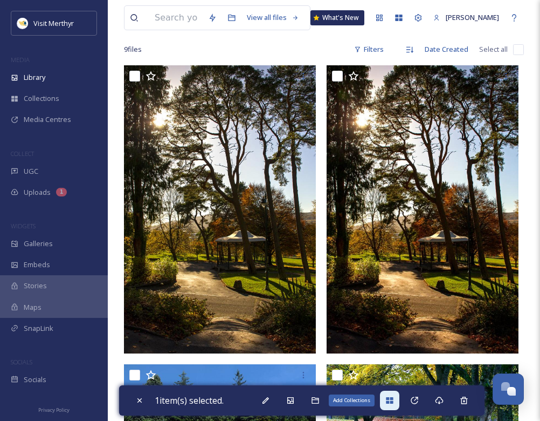
click at [392, 398] on icon at bounding box center [389, 400] width 9 height 9
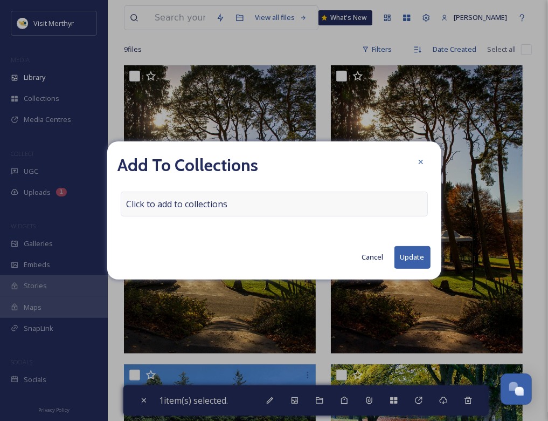
click at [171, 200] on span "Click to add to collections" at bounding box center [177, 203] width 101 height 13
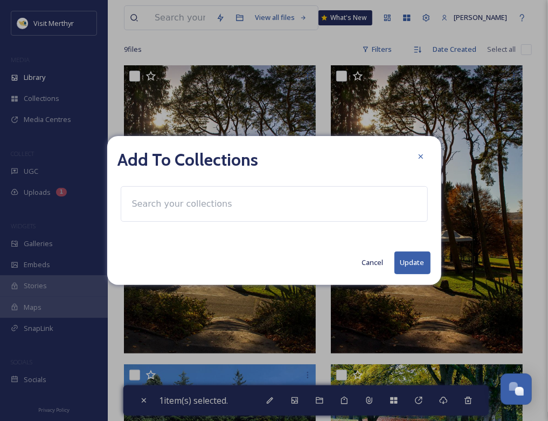
click at [170, 200] on input at bounding box center [186, 204] width 119 height 24
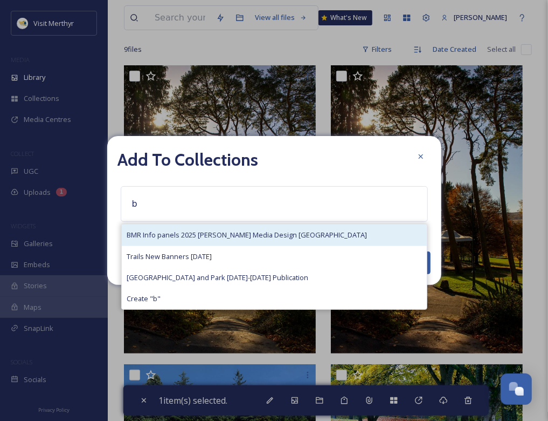
type input "b"
click at [195, 233] on span "BMR Info panels 2025 [PERSON_NAME] Media Design [GEOGRAPHIC_DATA]" at bounding box center [247, 235] width 240 height 10
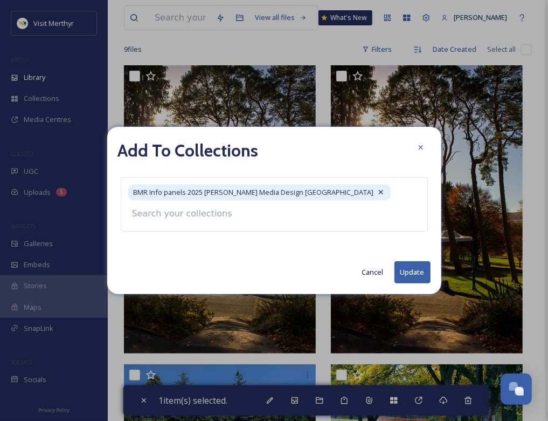
click at [416, 267] on button "Update" at bounding box center [413, 272] width 36 height 22
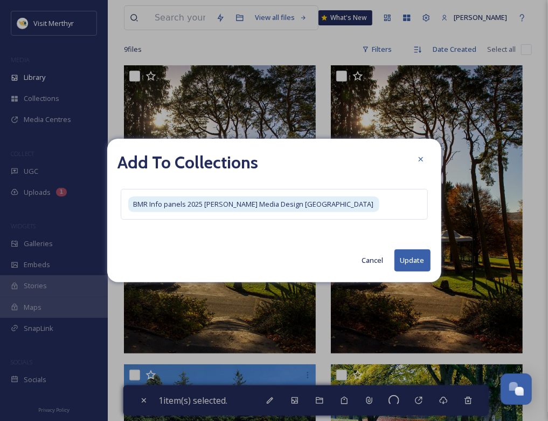
checkbox input "false"
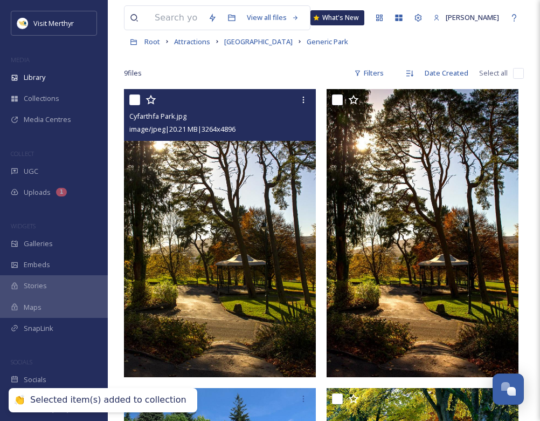
scroll to position [0, 0]
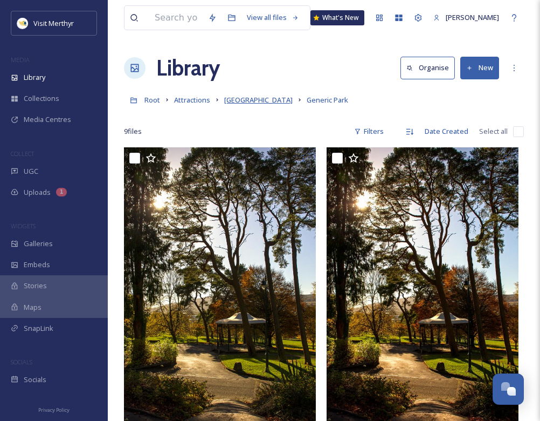
click at [247, 97] on span "[GEOGRAPHIC_DATA]" at bounding box center [258, 100] width 68 height 10
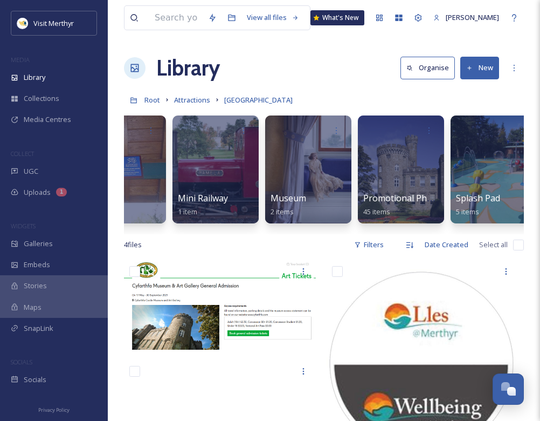
scroll to position [0, 805]
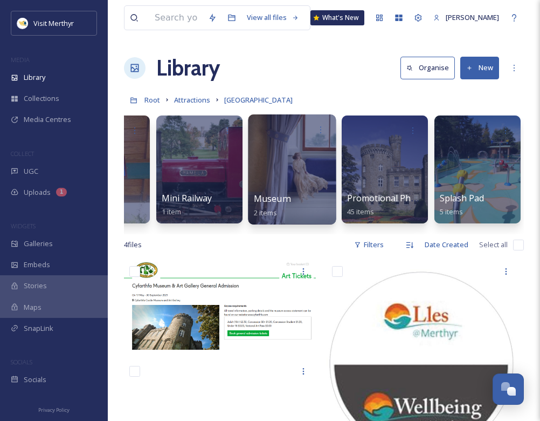
click at [287, 164] on div at bounding box center [292, 169] width 88 height 110
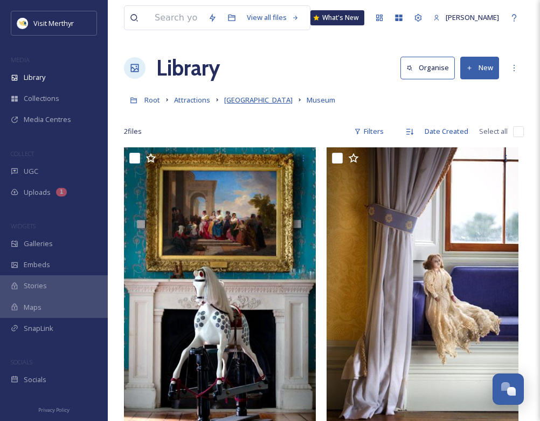
click at [250, 102] on span "[GEOGRAPHIC_DATA]" at bounding box center [258, 100] width 68 height 10
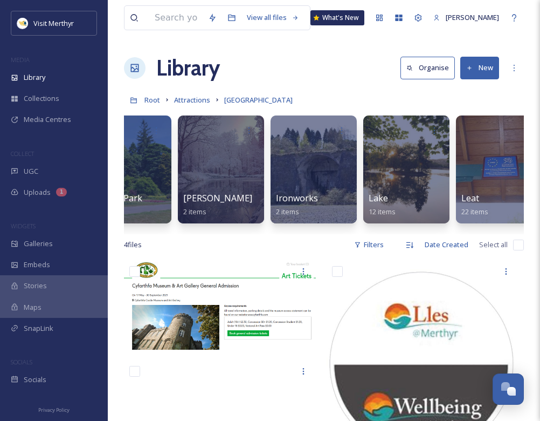
scroll to position [0, 805]
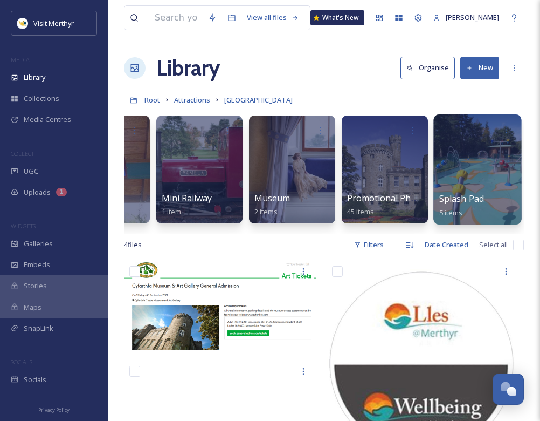
click at [488, 174] on div at bounding box center [477, 169] width 88 height 110
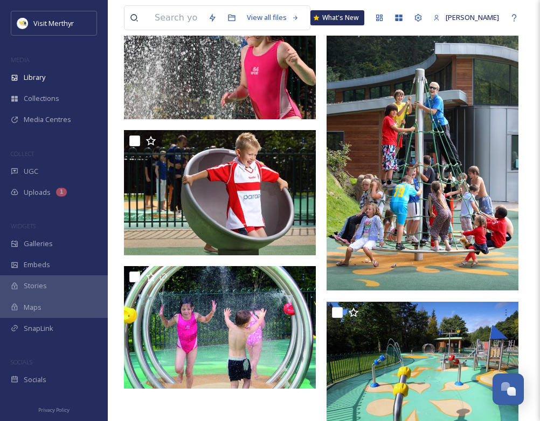
scroll to position [178, 0]
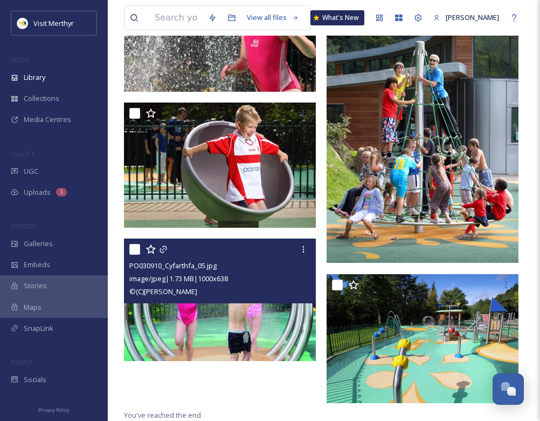
click at [132, 249] on input "checkbox" at bounding box center [134, 249] width 11 height 11
checkbox input "true"
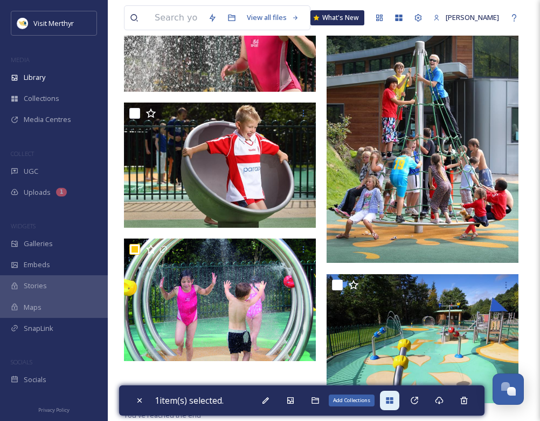
click at [389, 398] on icon at bounding box center [389, 400] width 7 height 6
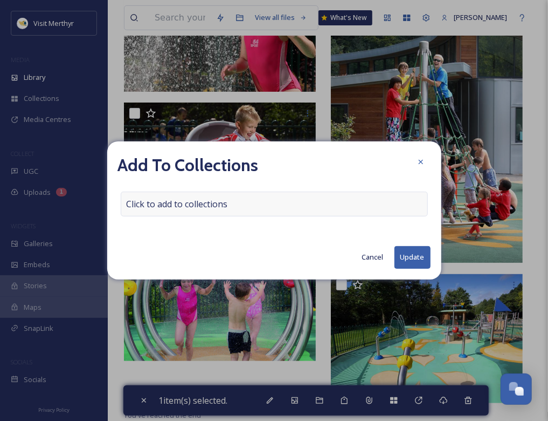
click at [149, 200] on span "Click to add to collections" at bounding box center [177, 203] width 101 height 13
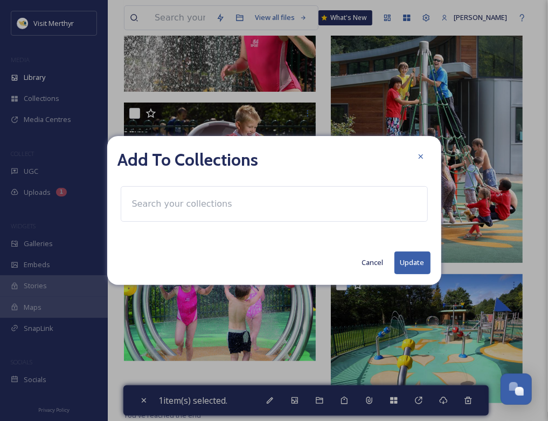
click at [149, 205] on input at bounding box center [186, 204] width 119 height 24
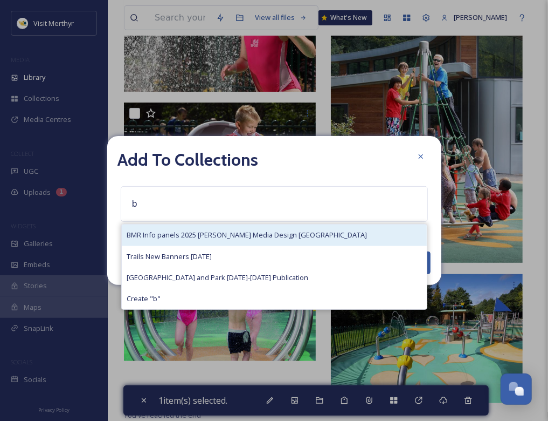
type input "b"
click at [164, 237] on span "BMR Info panels 2025 [PERSON_NAME] Media Design [GEOGRAPHIC_DATA]" at bounding box center [247, 235] width 240 height 10
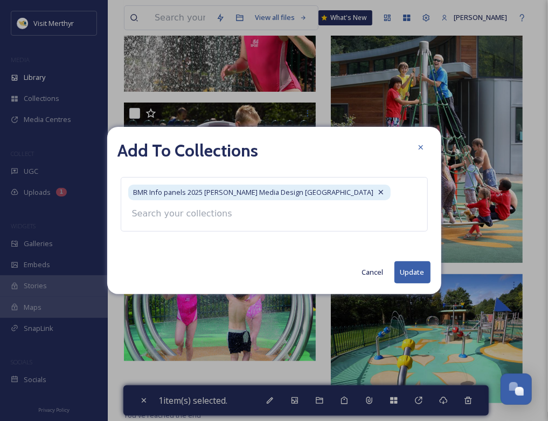
click at [406, 270] on button "Update" at bounding box center [413, 272] width 36 height 22
checkbox input "false"
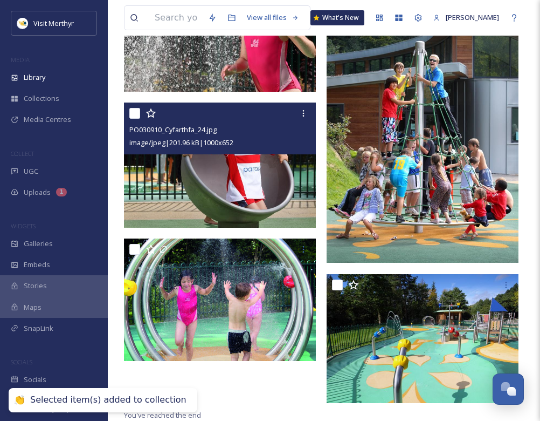
scroll to position [0, 0]
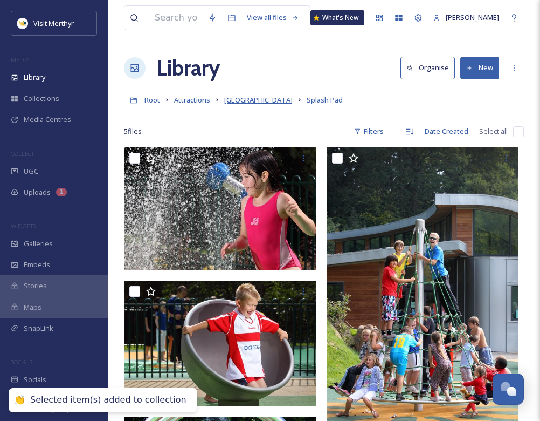
click at [262, 102] on span "[GEOGRAPHIC_DATA]" at bounding box center [258, 100] width 68 height 10
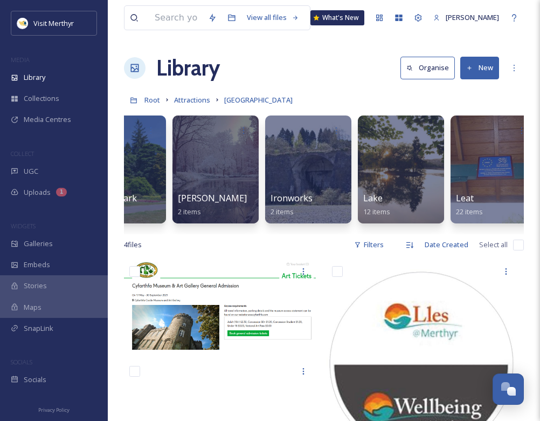
scroll to position [0, 805]
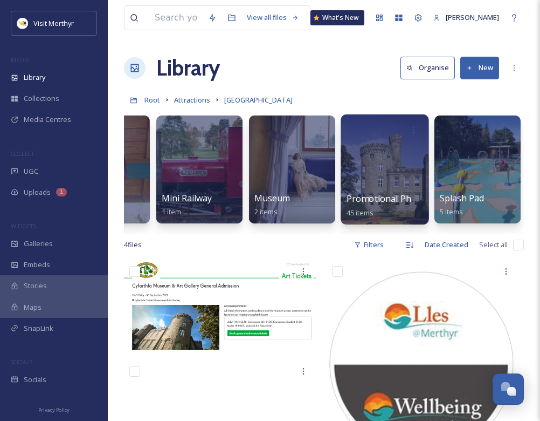
click at [375, 177] on div at bounding box center [385, 169] width 88 height 110
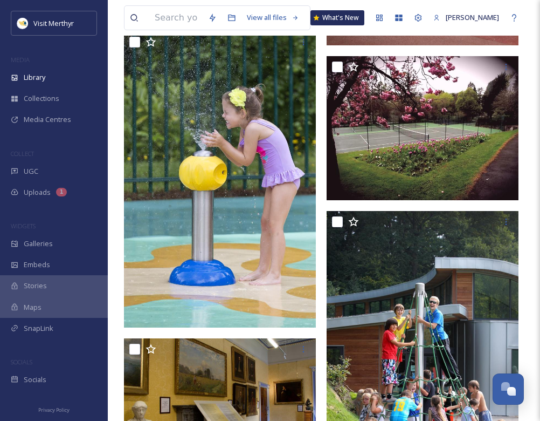
scroll to position [1240, 0]
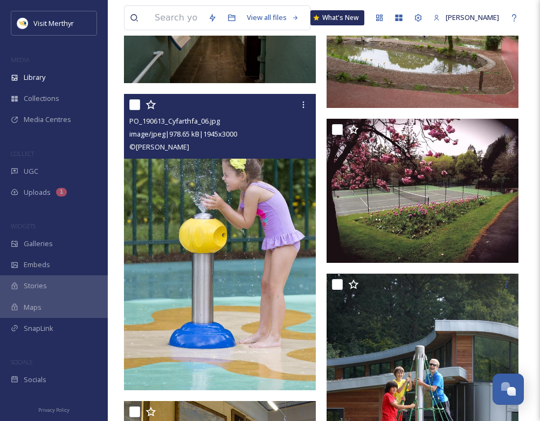
click at [136, 101] on input "checkbox" at bounding box center [134, 104] width 11 height 11
checkbox input "true"
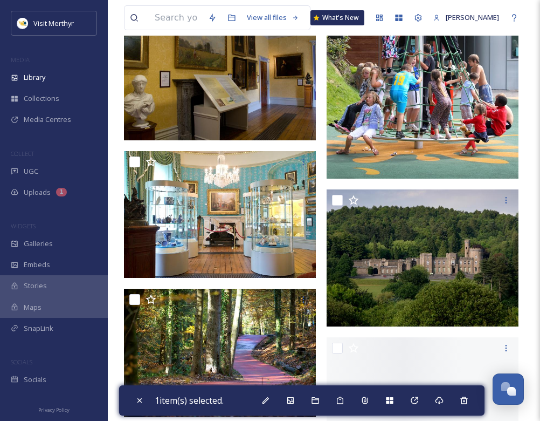
scroll to position [1725, 0]
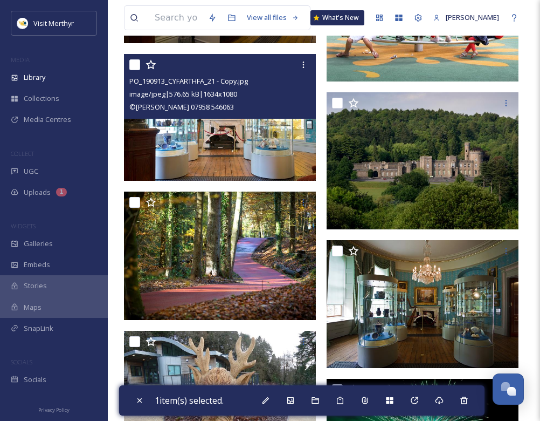
click at [135, 63] on input "checkbox" at bounding box center [134, 64] width 11 height 11
checkbox input "true"
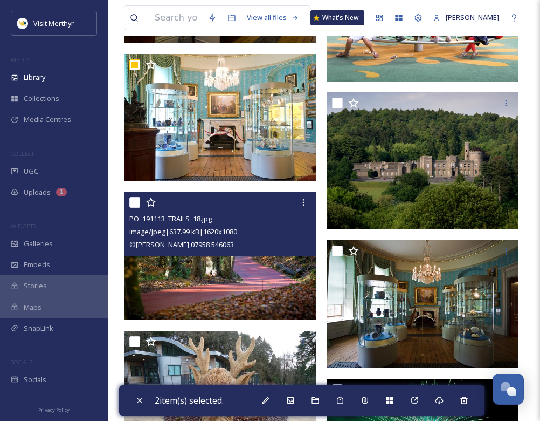
click at [137, 199] on input "checkbox" at bounding box center [134, 202] width 11 height 11
checkbox input "true"
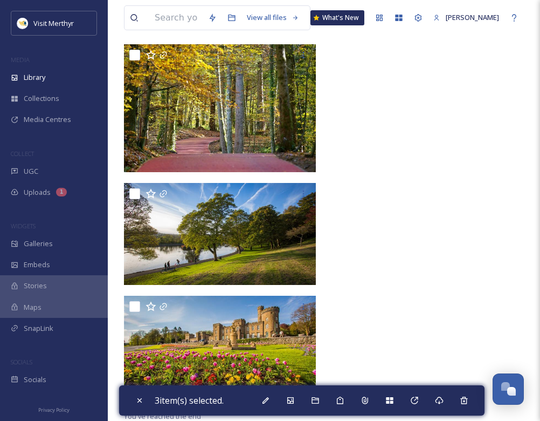
scroll to position [4103, 0]
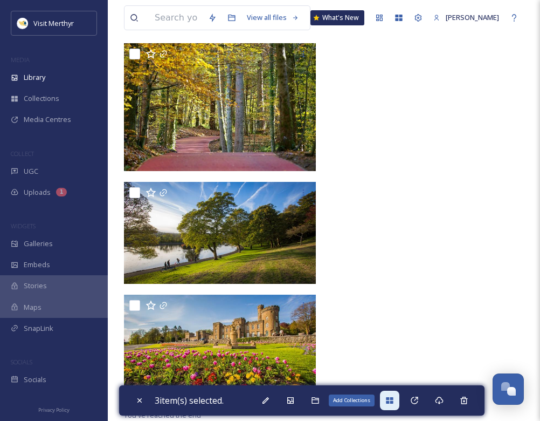
click at [395, 394] on div "Add Collections" at bounding box center [389, 399] width 19 height 19
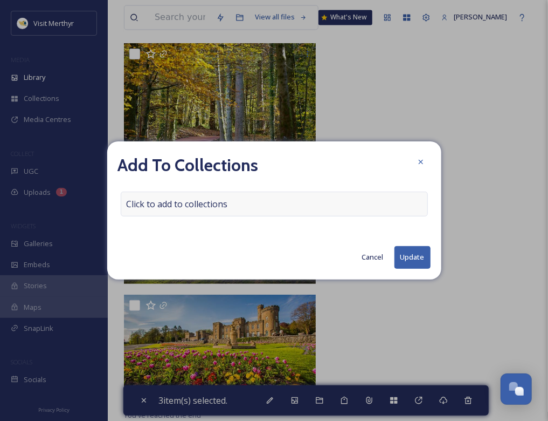
click at [157, 204] on span "Click to add to collections" at bounding box center [177, 203] width 101 height 13
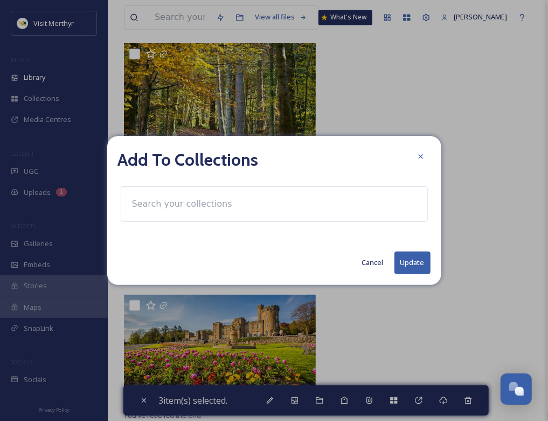
click at [156, 205] on input at bounding box center [186, 204] width 119 height 24
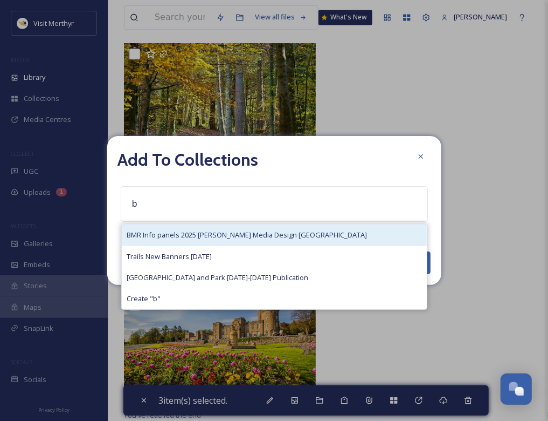
type input "b"
click at [158, 235] on span "BMR Info panels 2025 [PERSON_NAME] Media Design [GEOGRAPHIC_DATA]" at bounding box center [247, 235] width 240 height 10
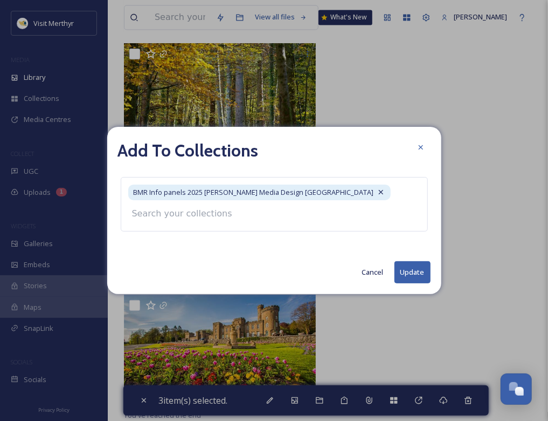
click at [417, 271] on div "Add To Collections BMR Info panels 2025 [PERSON_NAME] Media Design Wales Cancel…" at bounding box center [274, 210] width 334 height 167
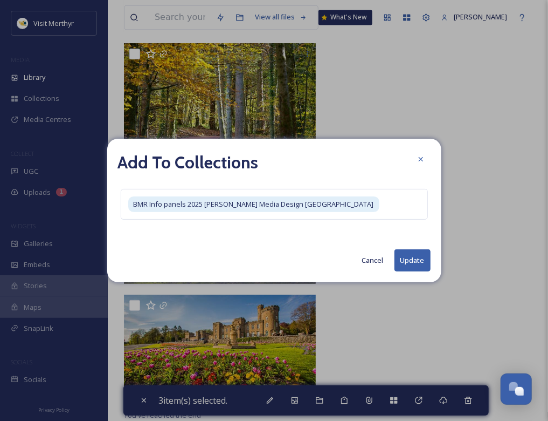
click at [416, 261] on button "Update" at bounding box center [413, 260] width 36 height 22
checkbox input "false"
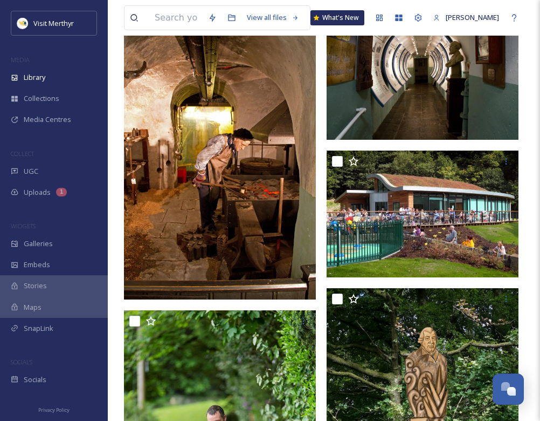
scroll to position [0, 0]
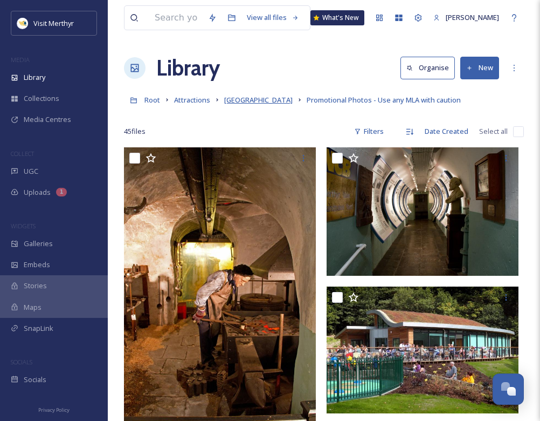
click at [286, 97] on span "[GEOGRAPHIC_DATA]" at bounding box center [258, 100] width 68 height 10
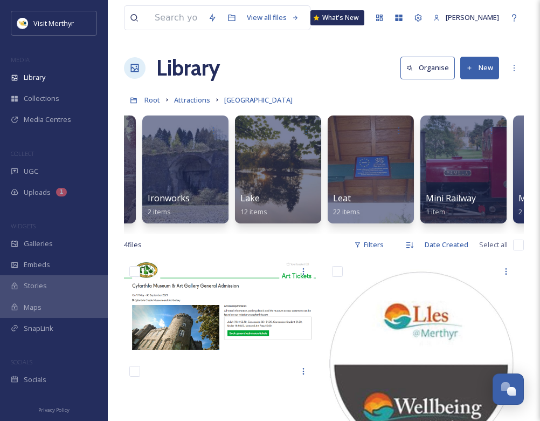
scroll to position [0, 805]
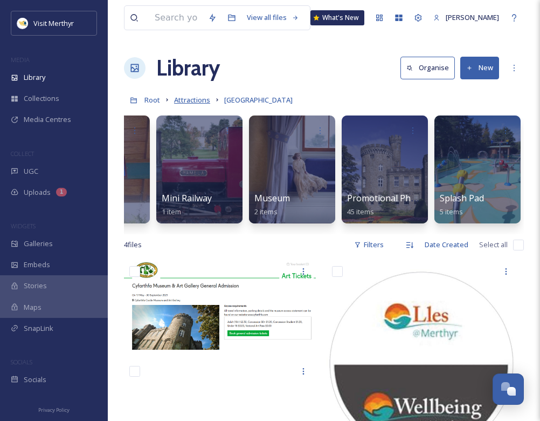
click at [189, 103] on span "Attractions" at bounding box center [192, 100] width 36 height 10
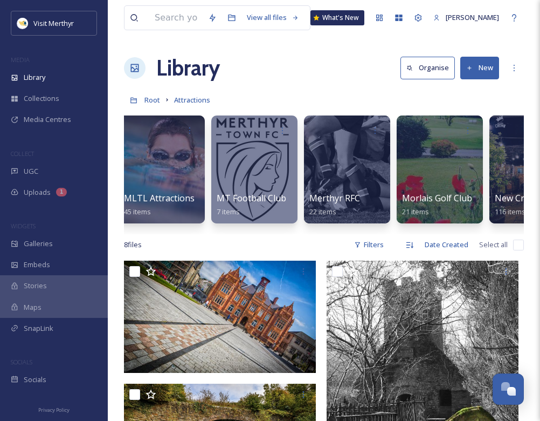
scroll to position [0, 1129]
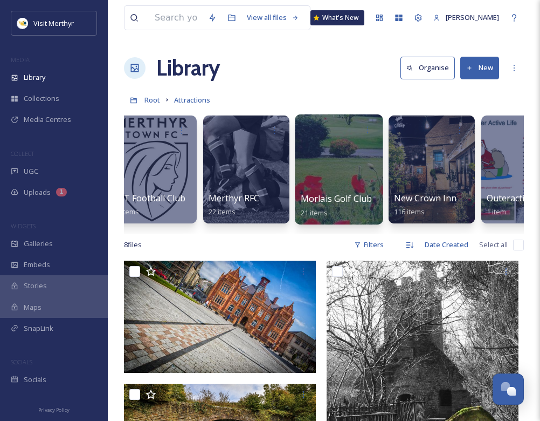
click at [348, 168] on div at bounding box center [339, 169] width 88 height 110
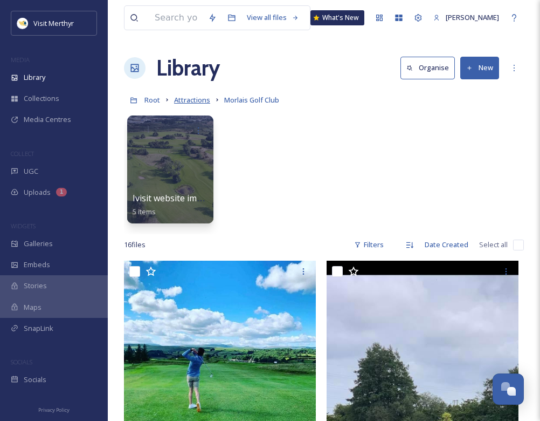
click at [195, 101] on span "Attractions" at bounding box center [192, 100] width 36 height 10
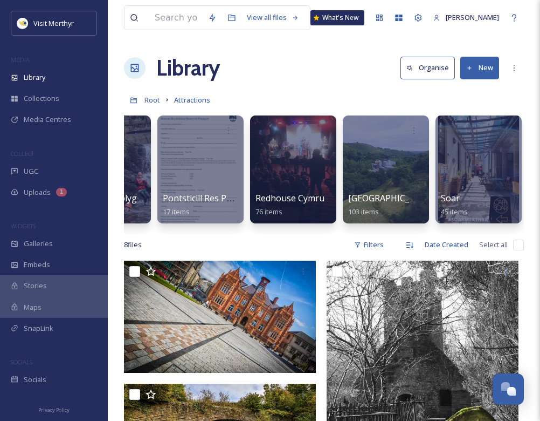
scroll to position [0, 1676]
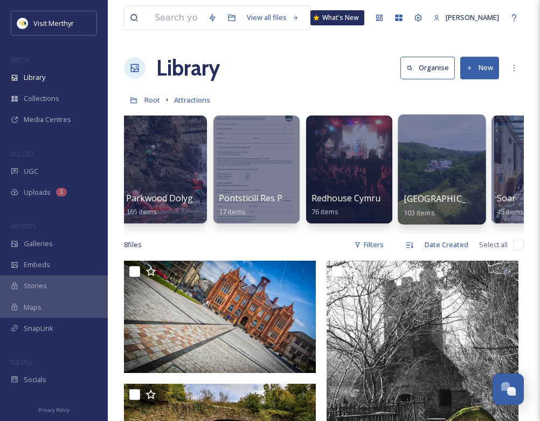
click at [454, 173] on div at bounding box center [442, 169] width 88 height 110
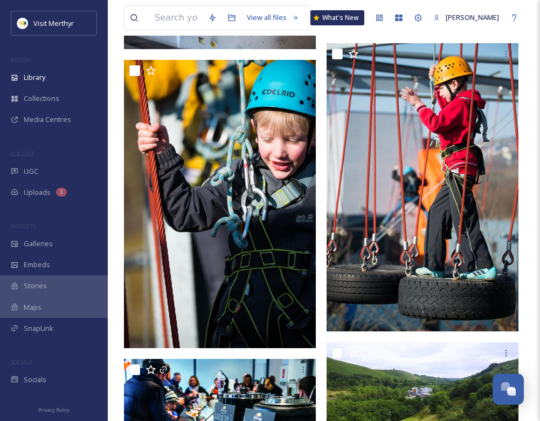
scroll to position [4636, 0]
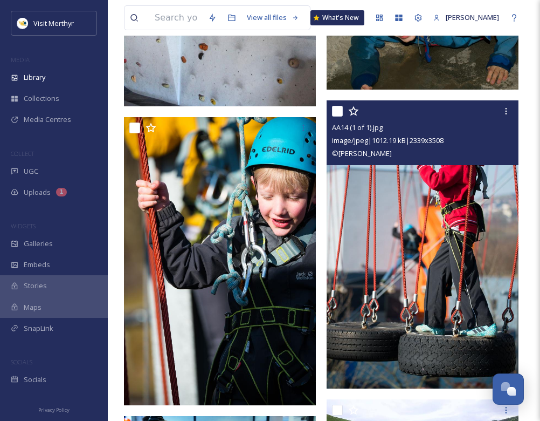
click at [342, 109] on input "checkbox" at bounding box center [337, 111] width 11 height 11
checkbox input "true"
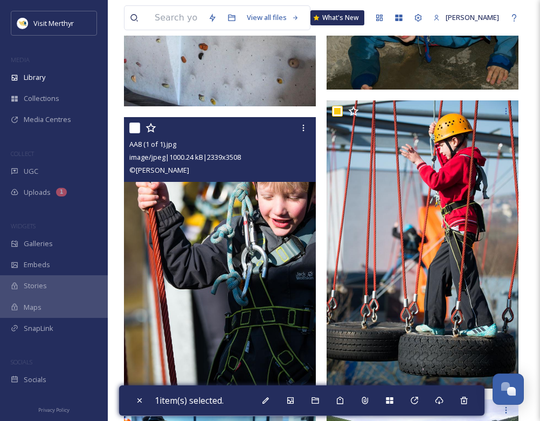
click at [132, 125] on input "checkbox" at bounding box center [134, 127] width 11 height 11
checkbox input "true"
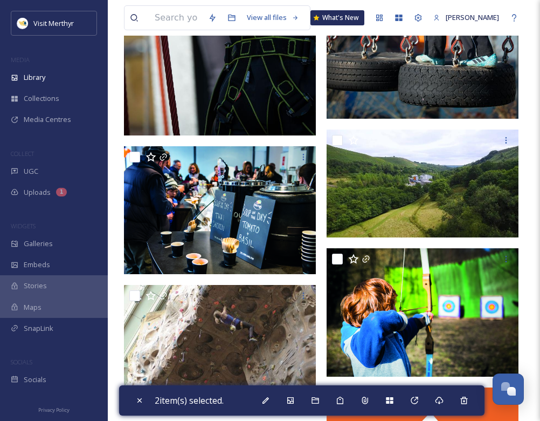
scroll to position [5101, 0]
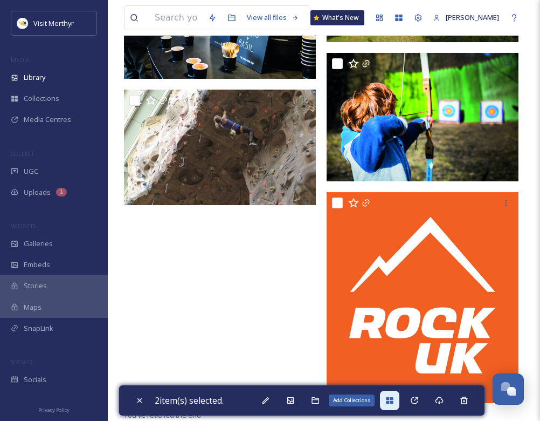
click at [393, 397] on icon at bounding box center [389, 400] width 7 height 6
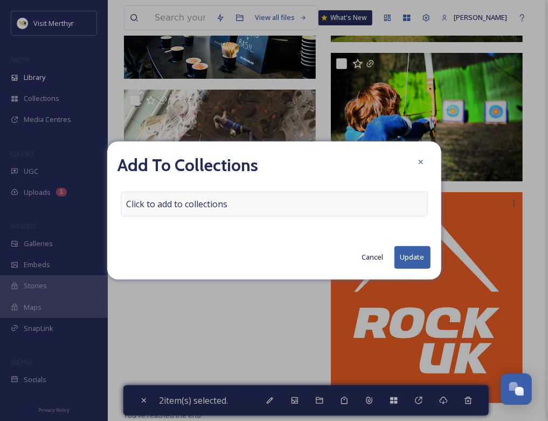
click at [221, 203] on span "Click to add to collections" at bounding box center [177, 203] width 101 height 13
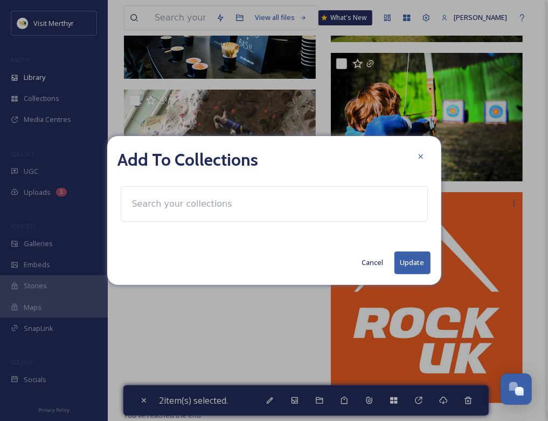
click at [198, 204] on input at bounding box center [186, 204] width 119 height 24
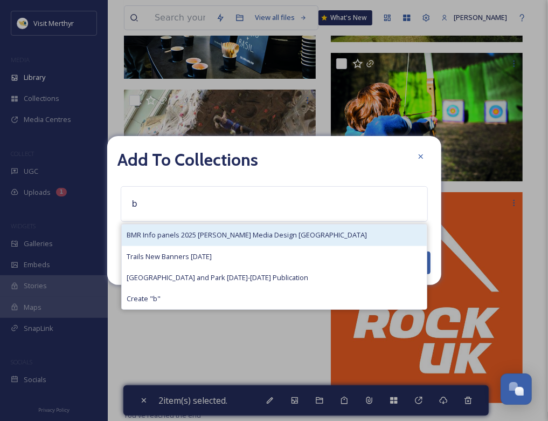
type input "b"
click at [195, 230] on span "BMR Info panels 2025 [PERSON_NAME] Media Design [GEOGRAPHIC_DATA]" at bounding box center [247, 235] width 240 height 10
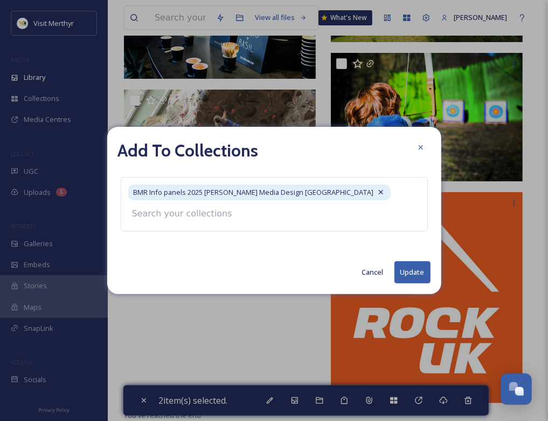
click at [406, 268] on button "Update" at bounding box center [413, 272] width 36 height 22
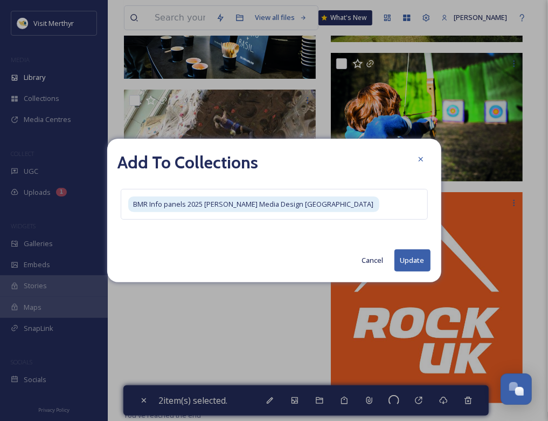
checkbox input "false"
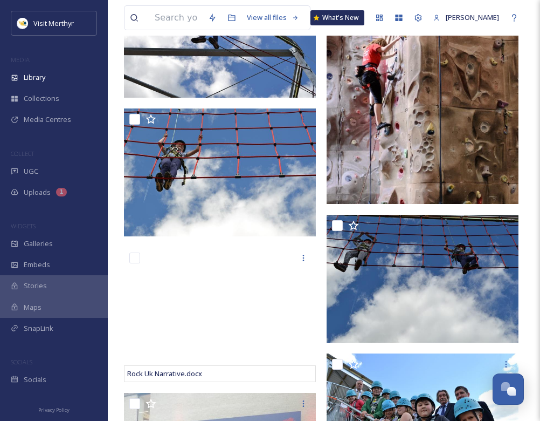
scroll to position [0, 0]
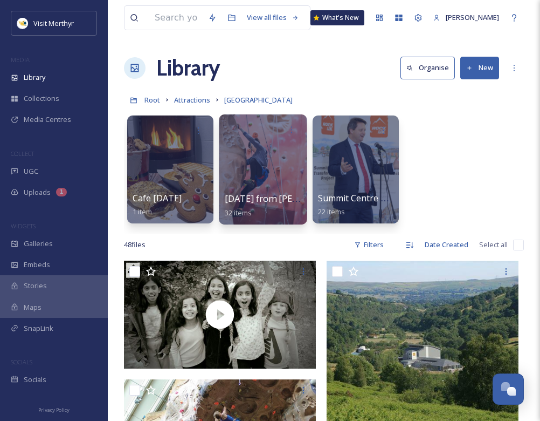
click at [267, 155] on div at bounding box center [263, 169] width 88 height 110
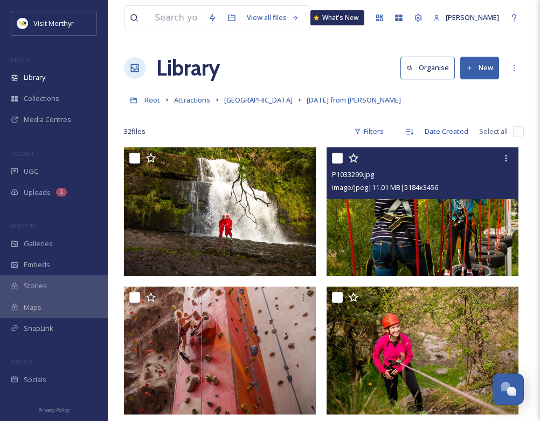
click at [339, 158] on input "checkbox" at bounding box center [337, 158] width 11 height 11
checkbox input "true"
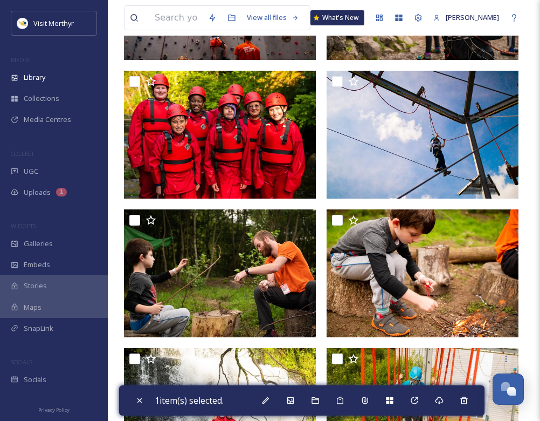
scroll to position [755, 0]
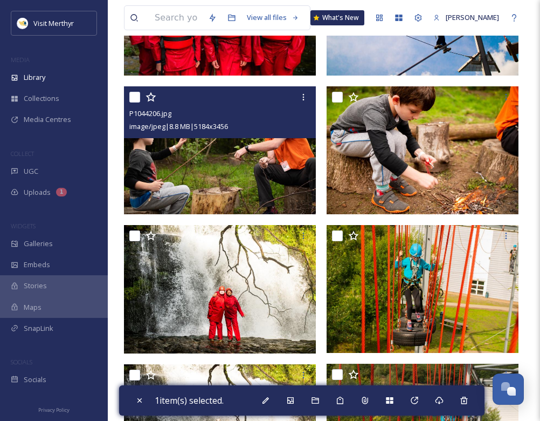
click at [133, 96] on input "checkbox" at bounding box center [134, 97] width 11 height 11
checkbox input "true"
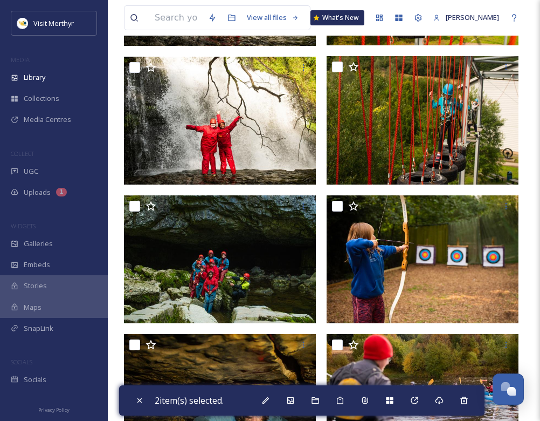
scroll to position [1024, 0]
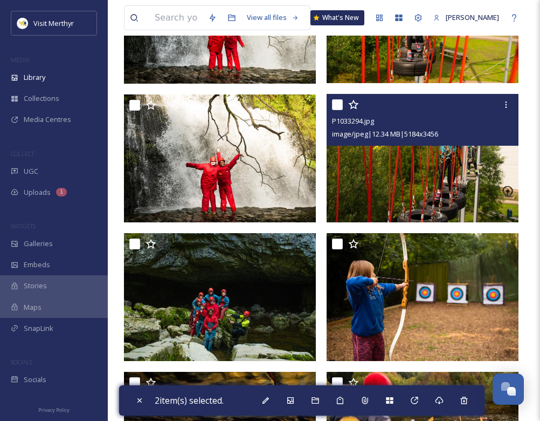
drag, startPoint x: 337, startPoint y: 104, endPoint x: 342, endPoint y: 116, distance: 12.8
click at [337, 104] on input "checkbox" at bounding box center [337, 104] width 11 height 11
checkbox input "true"
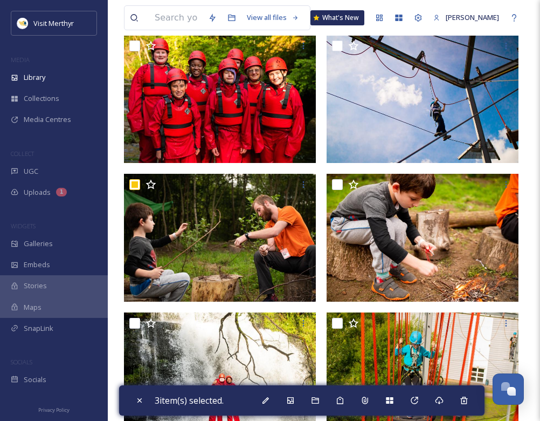
scroll to position [539, 0]
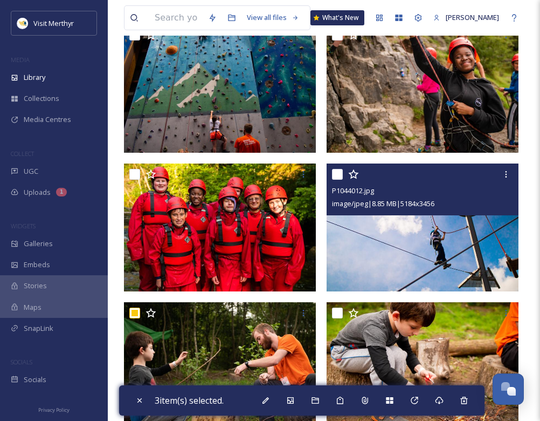
click at [343, 172] on div at bounding box center [424, 173] width 184 height 19
click at [335, 175] on input "checkbox" at bounding box center [337, 174] width 11 height 11
checkbox input "true"
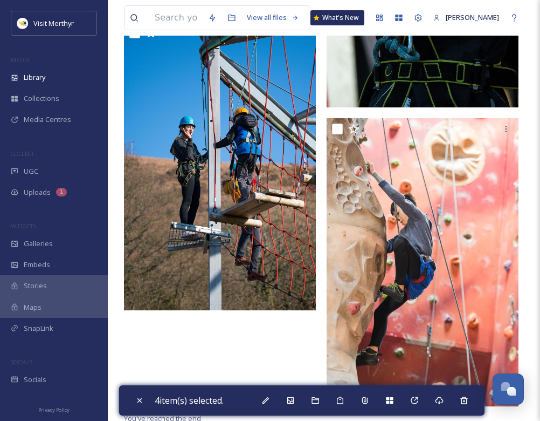
scroll to position [2434, 0]
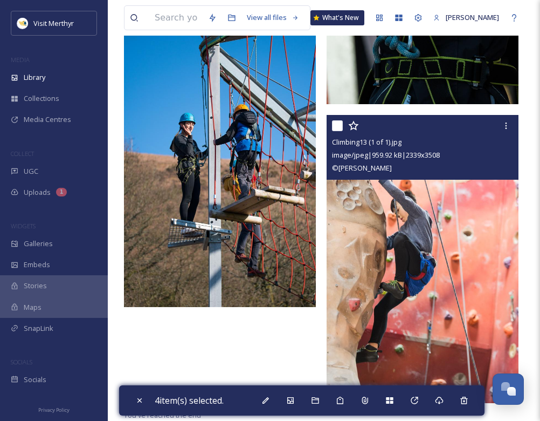
click at [336, 125] on input "checkbox" at bounding box center [337, 125] width 11 height 11
checkbox input "true"
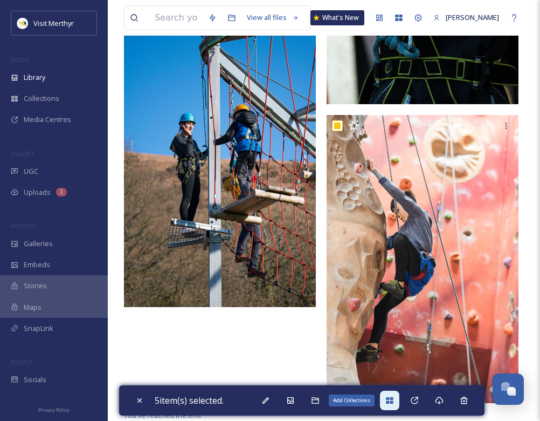
click at [392, 398] on icon at bounding box center [389, 400] width 7 height 6
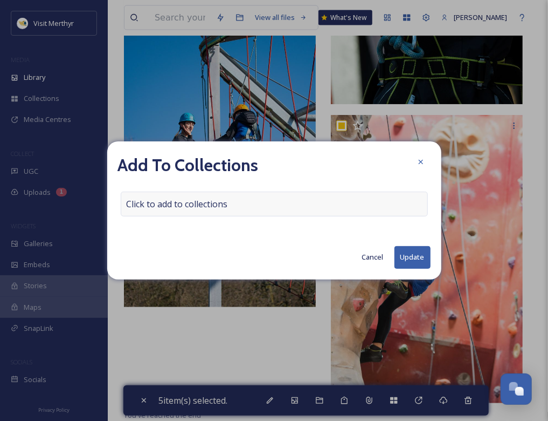
click at [216, 202] on span "Click to add to collections" at bounding box center [177, 203] width 101 height 13
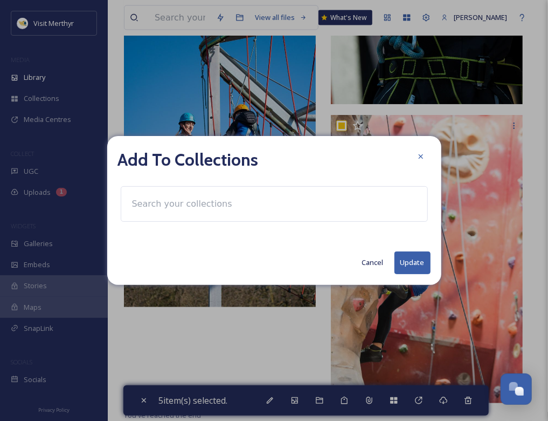
click at [187, 202] on input at bounding box center [186, 204] width 119 height 24
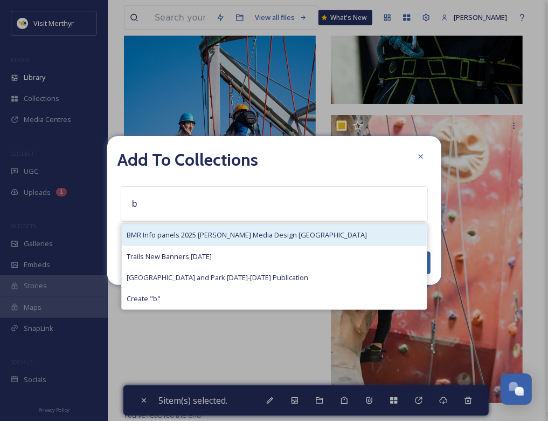
type input "b"
click at [169, 230] on span "BMR Info panels 2025 [PERSON_NAME] Media Design [GEOGRAPHIC_DATA]" at bounding box center [247, 235] width 240 height 10
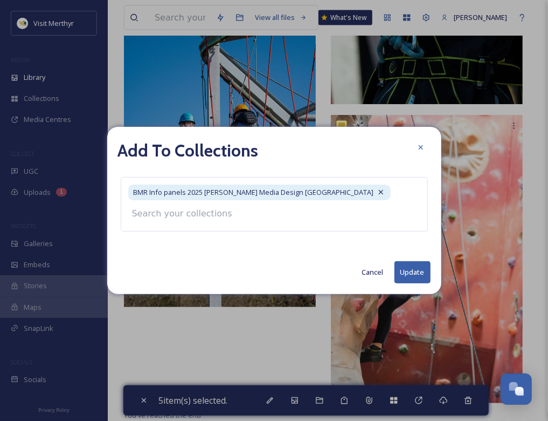
click at [405, 266] on button "Update" at bounding box center [413, 272] width 36 height 22
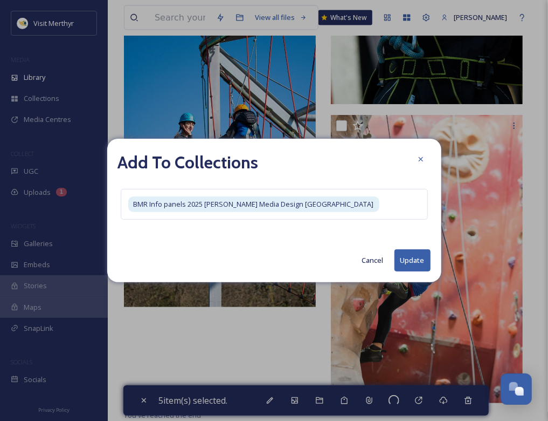
checkbox input "false"
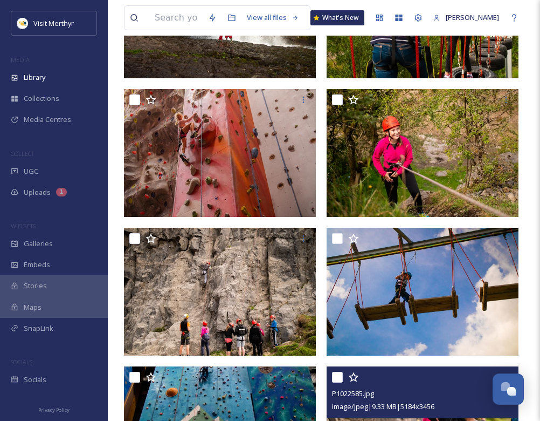
scroll to position [0, 0]
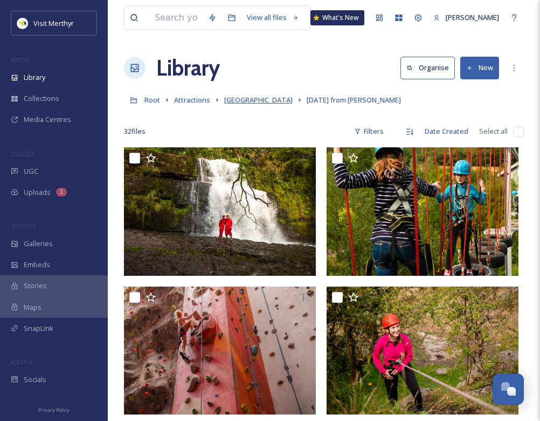
click at [264, 97] on span "[GEOGRAPHIC_DATA]" at bounding box center [258, 100] width 68 height 10
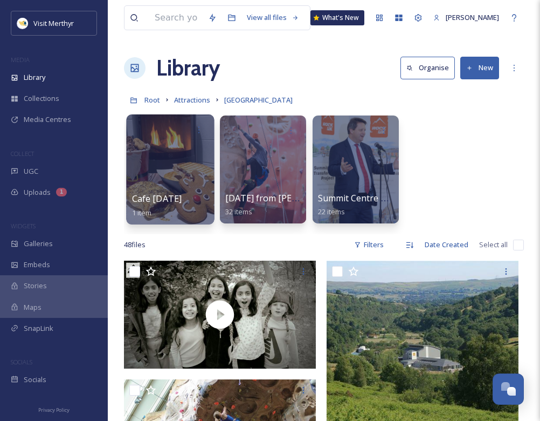
click at [164, 153] on div at bounding box center [170, 169] width 88 height 110
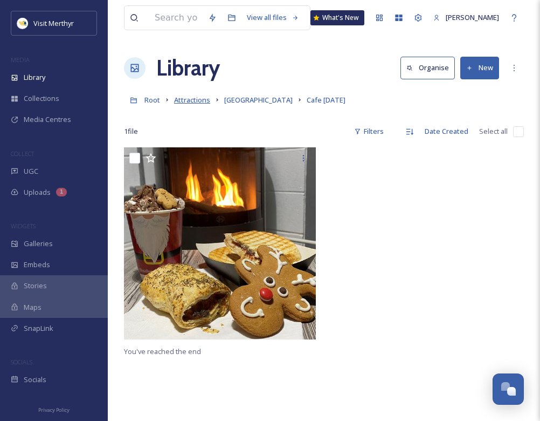
click at [196, 98] on span "Attractions" at bounding box center [192, 100] width 36 height 10
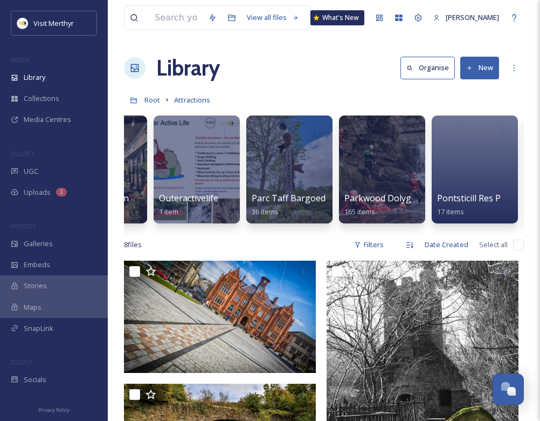
scroll to position [0, 1511]
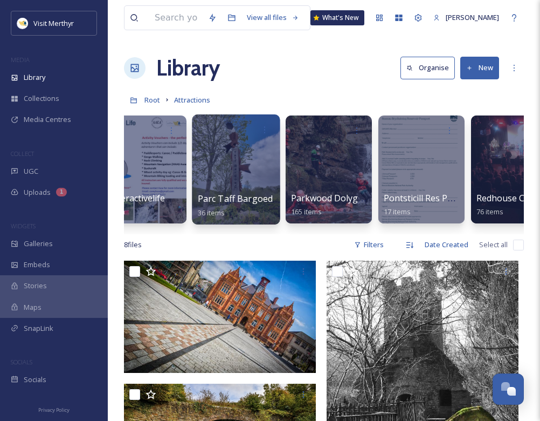
click at [261, 170] on div at bounding box center [236, 169] width 88 height 110
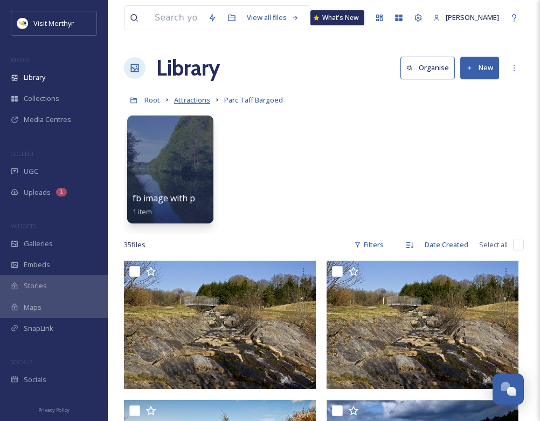
click at [194, 98] on span "Attractions" at bounding box center [192, 100] width 36 height 10
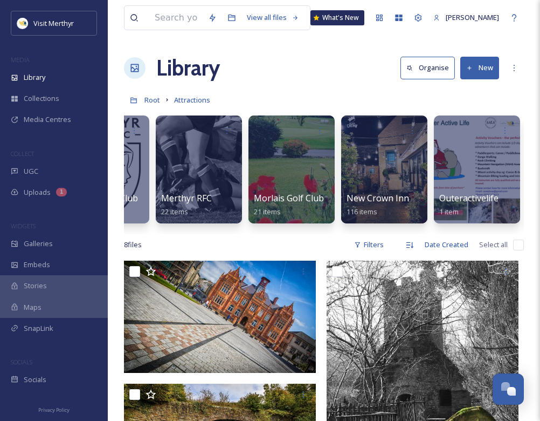
scroll to position [0, 1015]
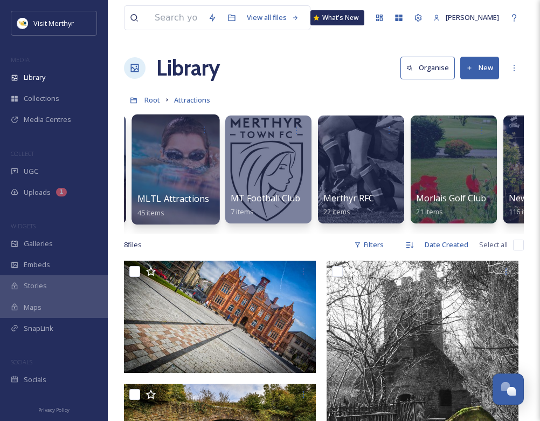
click at [187, 173] on div at bounding box center [176, 169] width 88 height 110
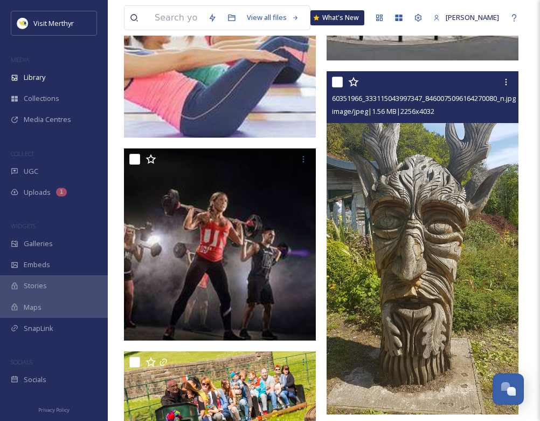
scroll to position [3612, 0]
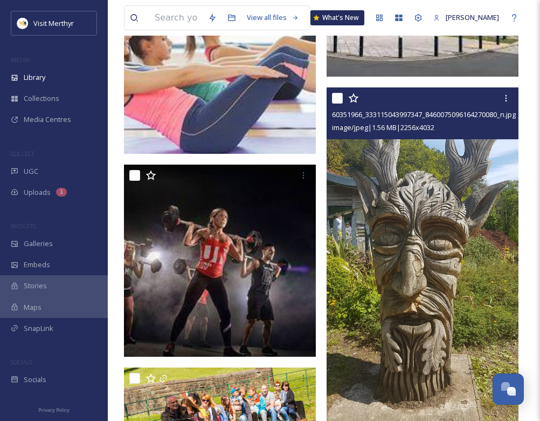
click at [337, 98] on input "checkbox" at bounding box center [337, 98] width 11 height 11
checkbox input "true"
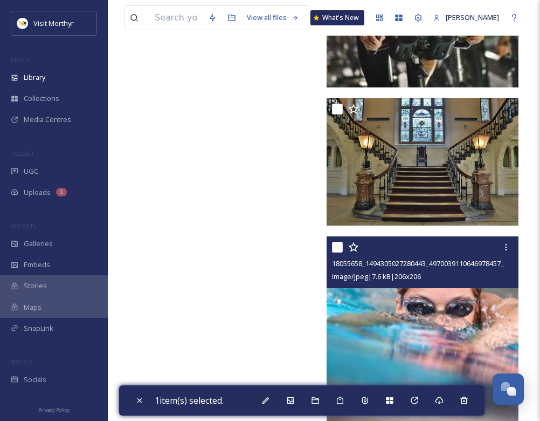
scroll to position [4386, 0]
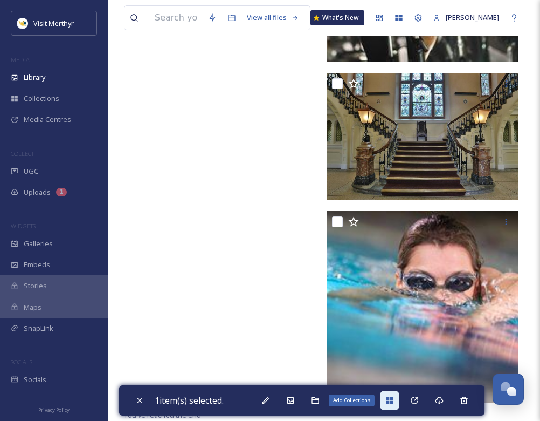
click at [393, 396] on icon at bounding box center [389, 400] width 9 height 9
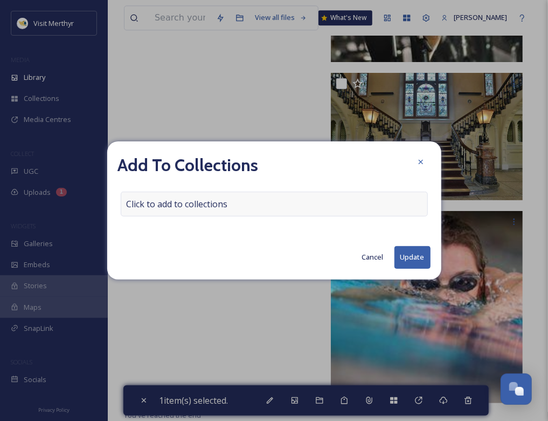
click at [205, 205] on span "Click to add to collections" at bounding box center [177, 203] width 101 height 13
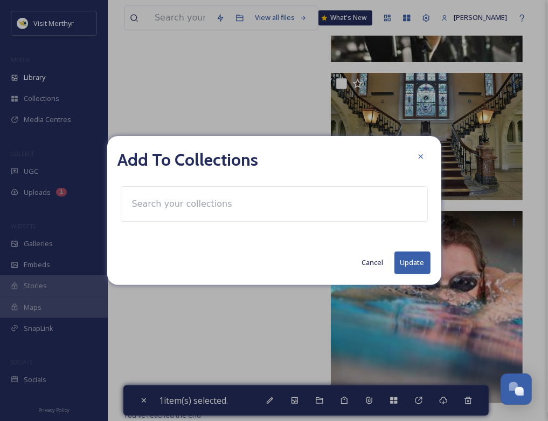
click at [188, 204] on input at bounding box center [186, 204] width 119 height 24
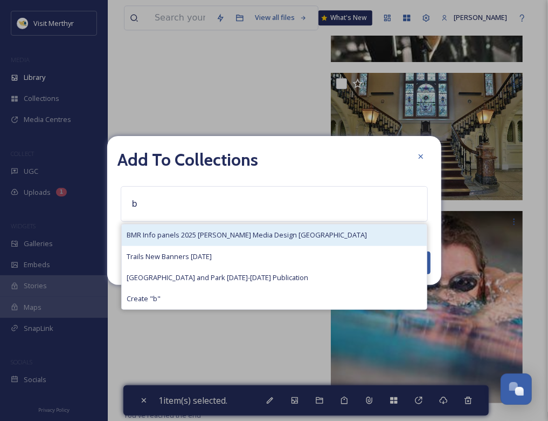
type input "b"
drag, startPoint x: 177, startPoint y: 230, endPoint x: 226, endPoint y: 241, distance: 49.7
click at [178, 230] on span "BMR Info panels 2025 [PERSON_NAME] Media Design [GEOGRAPHIC_DATA]" at bounding box center [247, 235] width 240 height 10
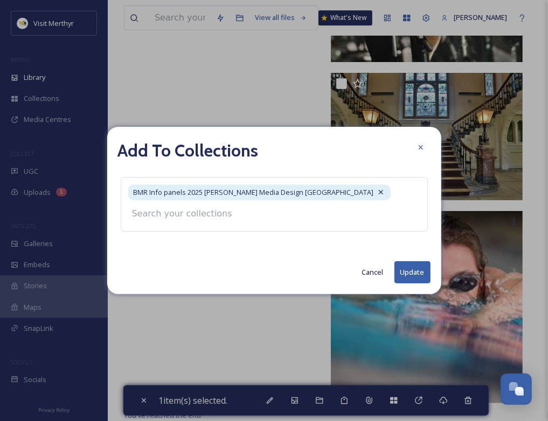
drag, startPoint x: 409, startPoint y: 268, endPoint x: 408, endPoint y: 263, distance: 6.0
click at [409, 268] on button "Update" at bounding box center [413, 272] width 36 height 22
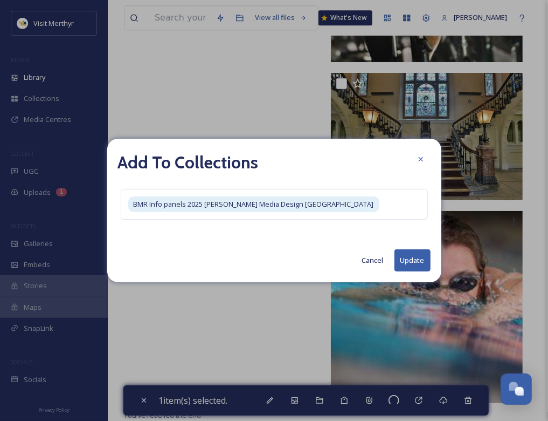
checkbox input "false"
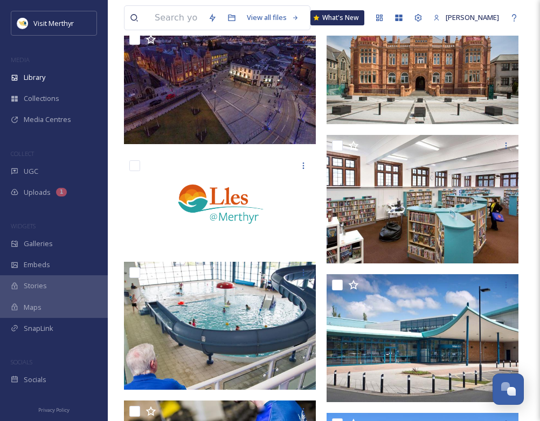
scroll to position [0, 0]
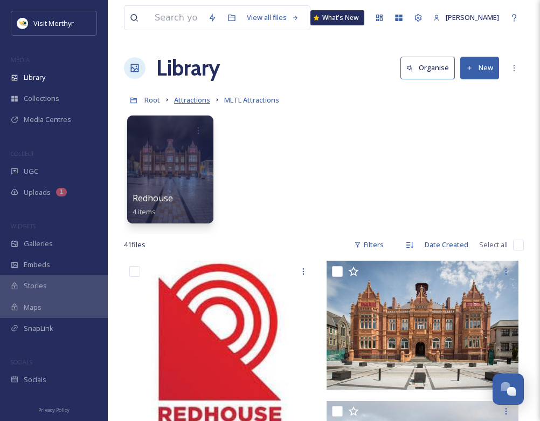
click at [183, 101] on span "Attractions" at bounding box center [192, 100] width 36 height 10
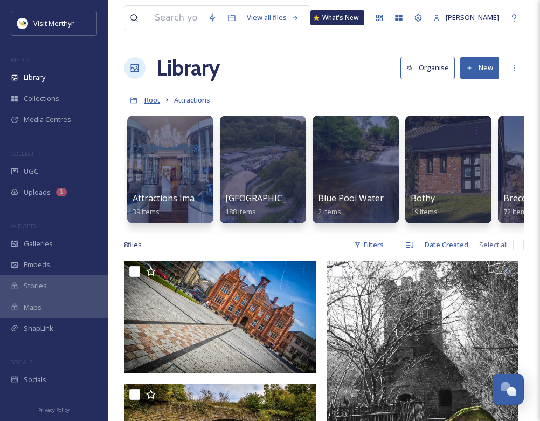
click at [157, 100] on span "Root" at bounding box center [152, 100] width 16 height 10
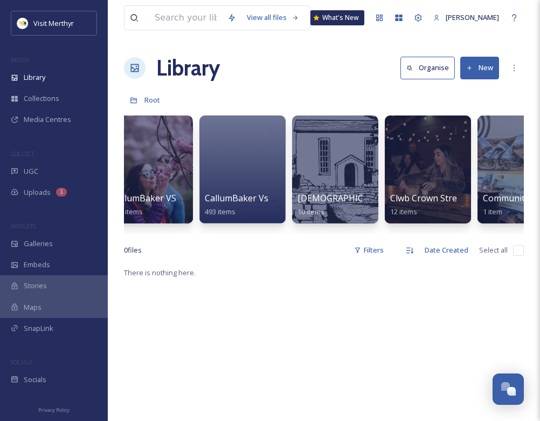
scroll to position [0, 2392]
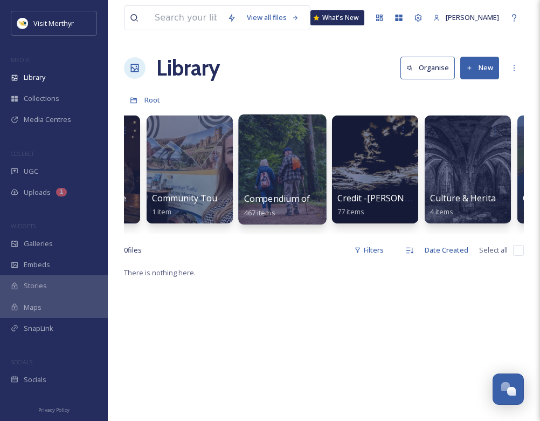
click at [271, 170] on div at bounding box center [282, 169] width 88 height 110
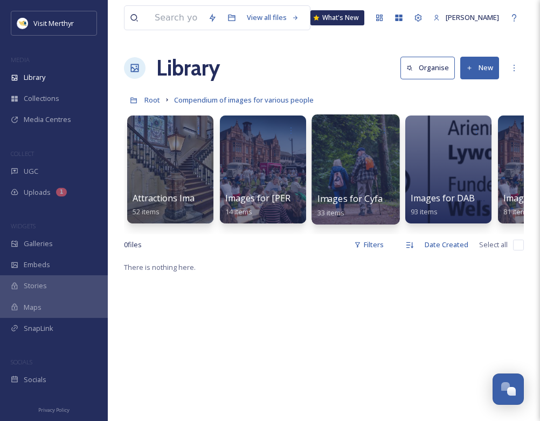
click at [360, 164] on div at bounding box center [356, 169] width 88 height 110
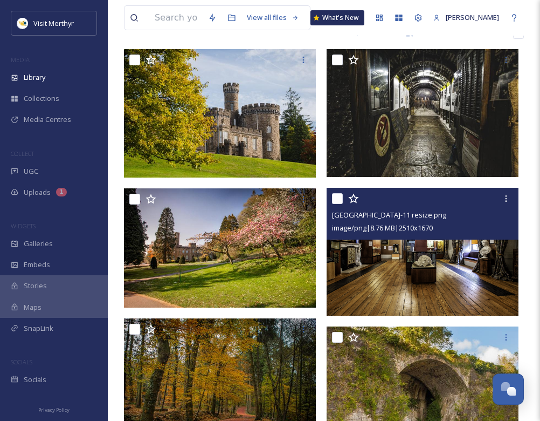
scroll to position [108, 0]
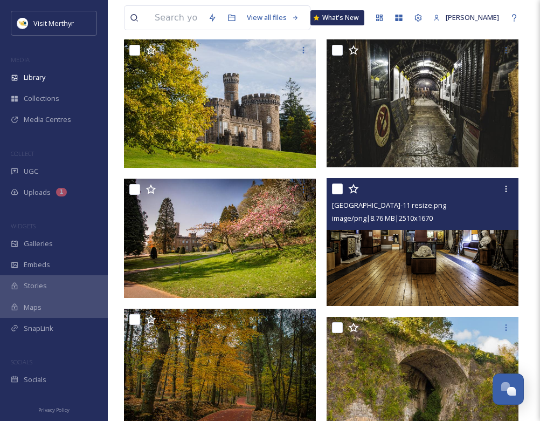
click at [334, 188] on input "checkbox" at bounding box center [337, 188] width 11 height 11
checkbox input "true"
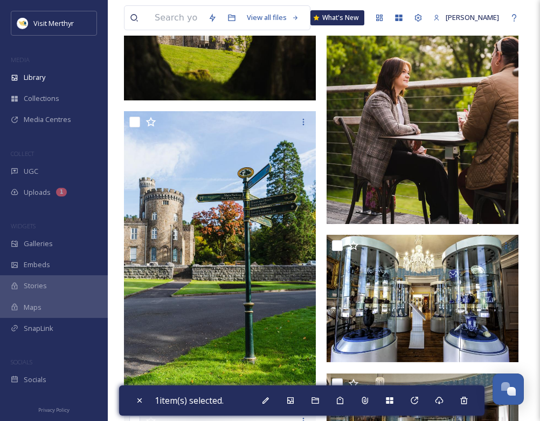
scroll to position [1456, 0]
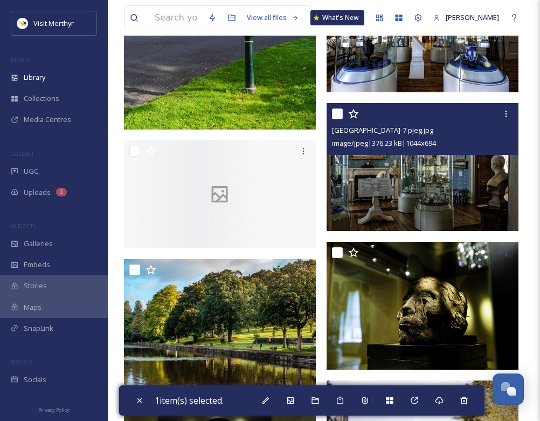
drag, startPoint x: 336, startPoint y: 108, endPoint x: 344, endPoint y: 114, distance: 9.6
click at [336, 109] on input "checkbox" at bounding box center [337, 113] width 11 height 11
checkbox input "true"
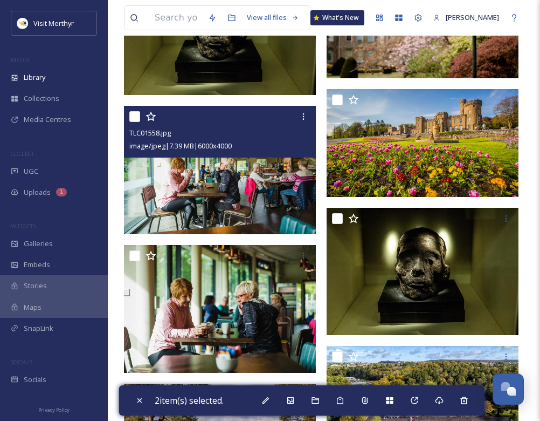
scroll to position [1878, 0]
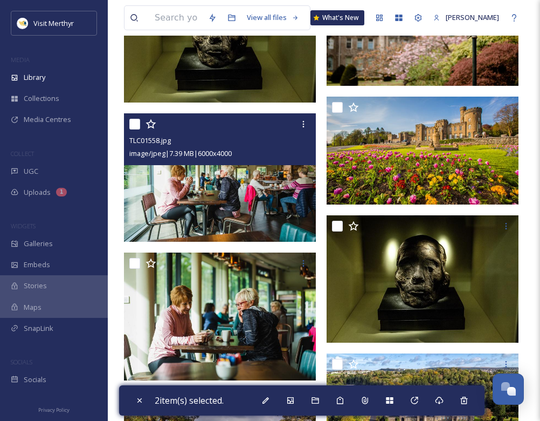
click at [135, 120] on input "checkbox" at bounding box center [134, 124] width 11 height 11
checkbox input "true"
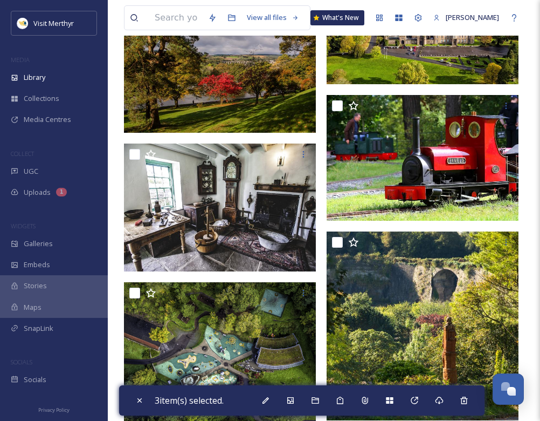
scroll to position [2417, 0]
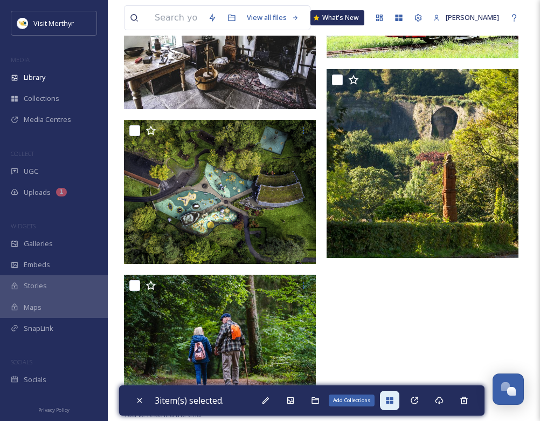
click at [393, 401] on icon at bounding box center [389, 400] width 7 height 6
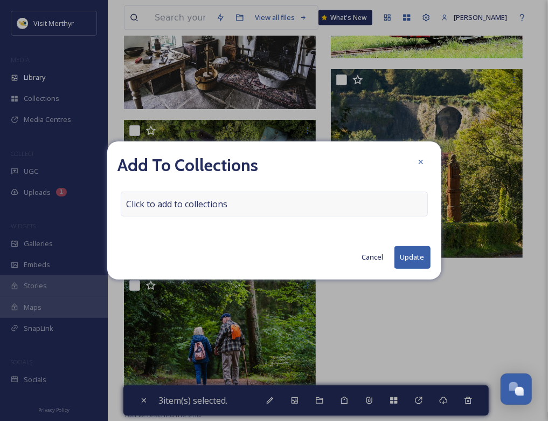
click at [215, 206] on span "Click to add to collections" at bounding box center [177, 203] width 101 height 13
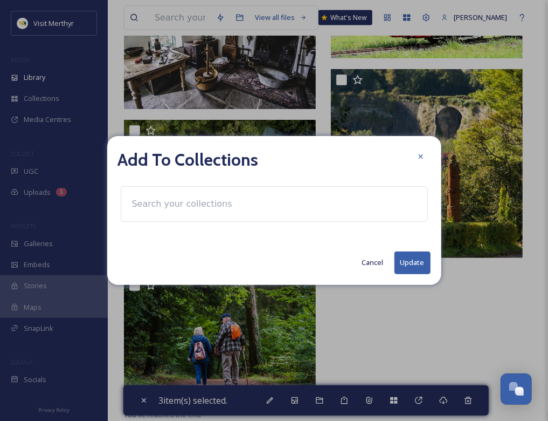
click at [197, 203] on input at bounding box center [186, 204] width 119 height 24
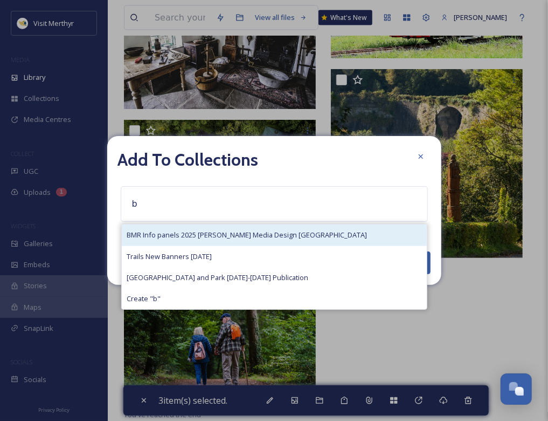
type input "b"
click at [193, 236] on span "BMR Info panels 2025 [PERSON_NAME] Media Design [GEOGRAPHIC_DATA]" at bounding box center [247, 235] width 240 height 10
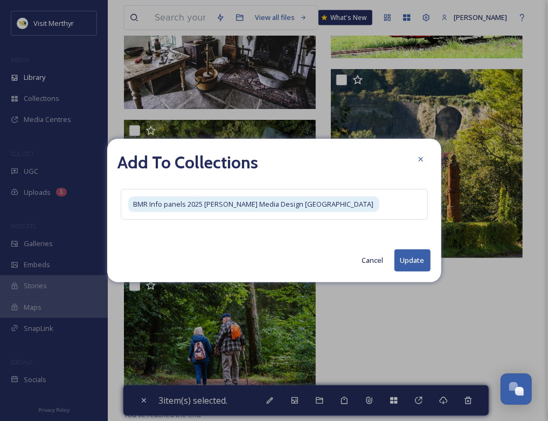
click at [411, 271] on button "Update" at bounding box center [413, 260] width 36 height 22
checkbox input "false"
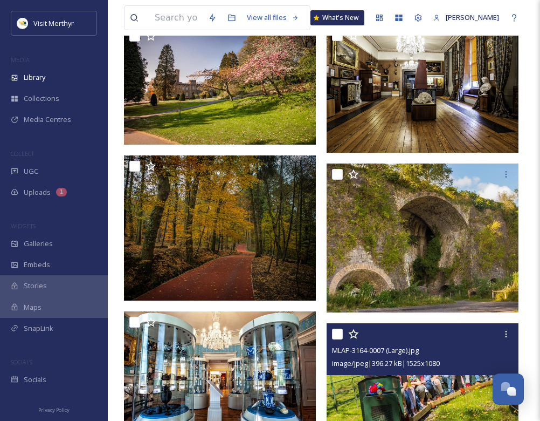
scroll to position [0, 0]
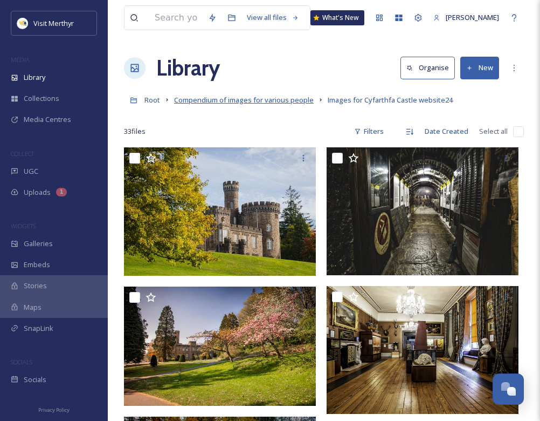
click at [271, 98] on span "Compendium of images for various people" at bounding box center [244, 100] width 140 height 10
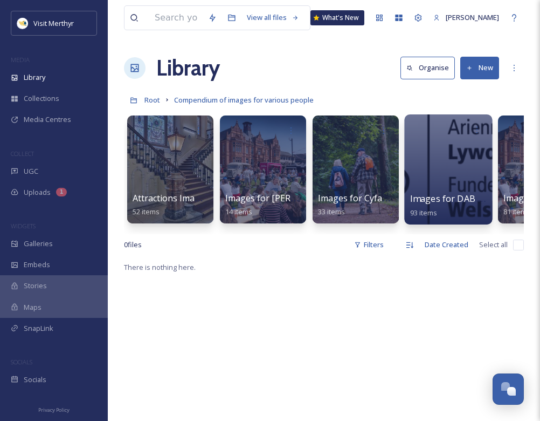
click at [447, 194] on span "Images for DAB Active Travel Banners" at bounding box center [489, 198] width 158 height 12
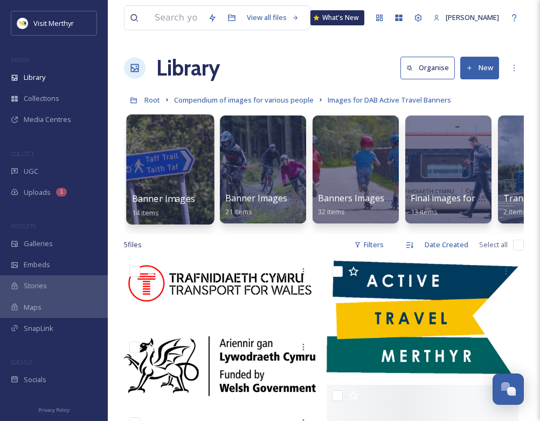
click at [192, 195] on span "Banner Images Temp for DAB" at bounding box center [194, 198] width 125 height 12
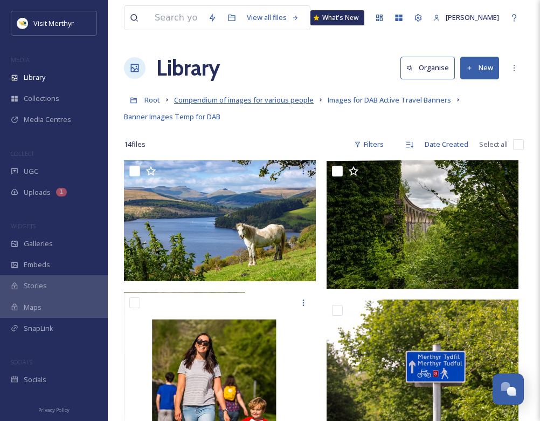
click at [242, 97] on span "Compendium of images for various people" at bounding box center [244, 100] width 140 height 10
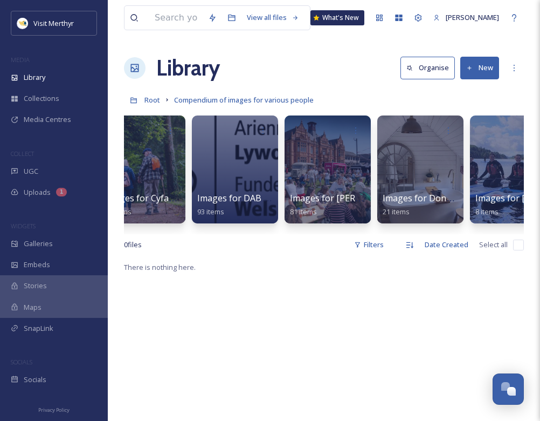
scroll to position [0, 215]
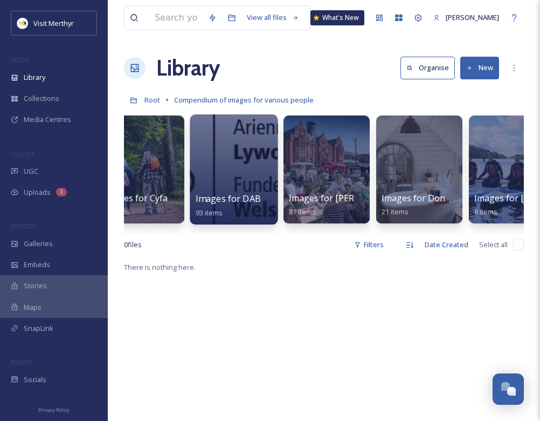
click at [246, 177] on div at bounding box center [234, 169] width 88 height 110
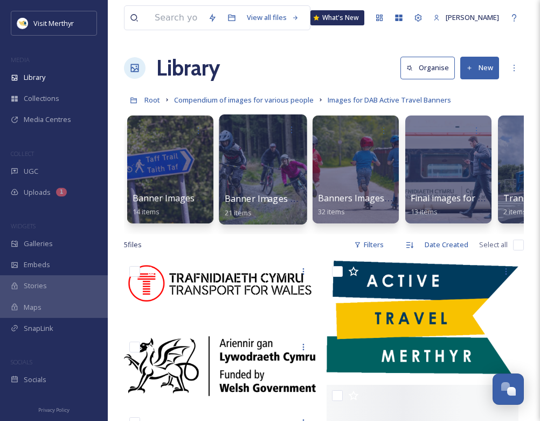
click at [263, 175] on div at bounding box center [263, 169] width 88 height 110
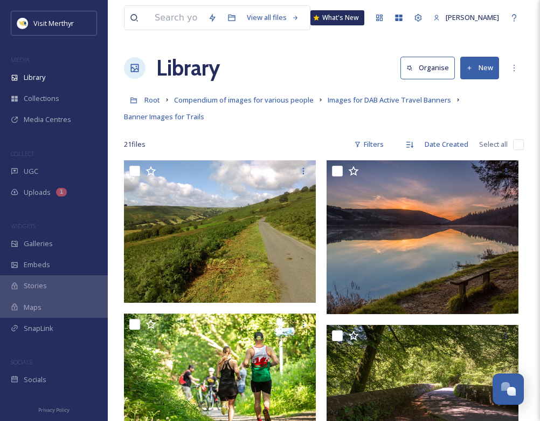
click at [288, 105] on span "Compendium of images for various people" at bounding box center [244, 100] width 140 height 10
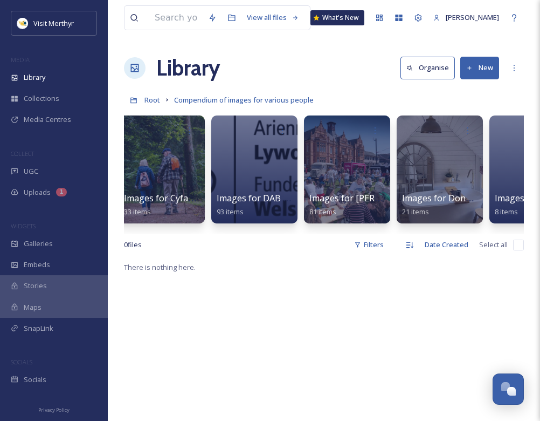
scroll to position [0, 238]
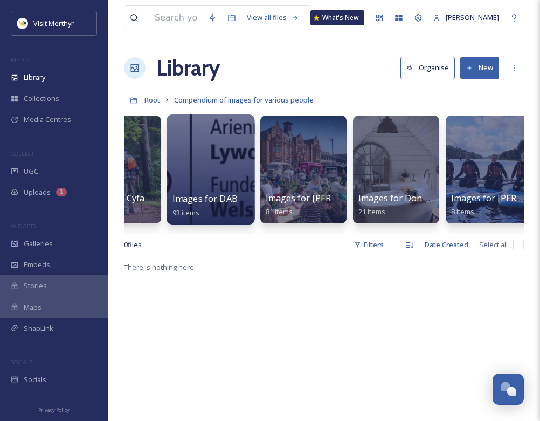
click at [223, 166] on div at bounding box center [211, 169] width 88 height 110
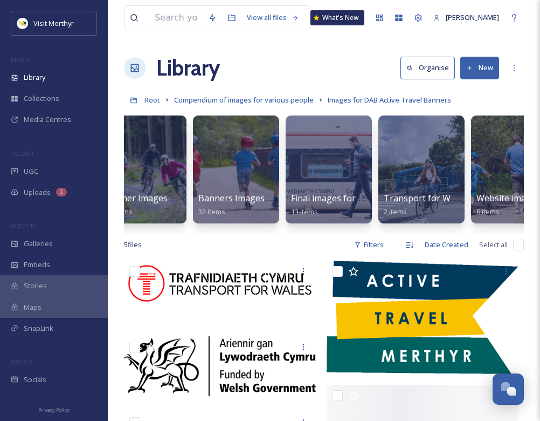
scroll to position [0, 156]
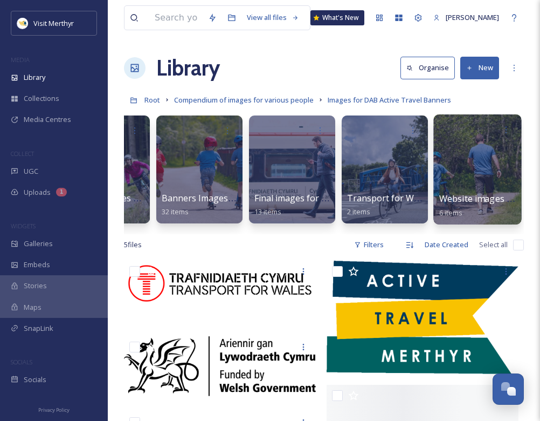
click at [468, 171] on div at bounding box center [477, 169] width 88 height 110
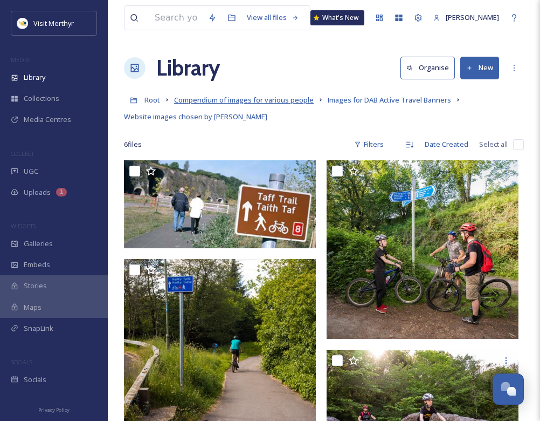
click at [290, 103] on span "Compendium of images for various people" at bounding box center [244, 100] width 140 height 10
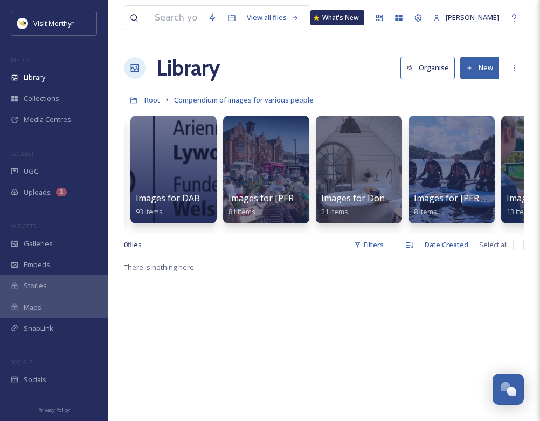
scroll to position [0, 276]
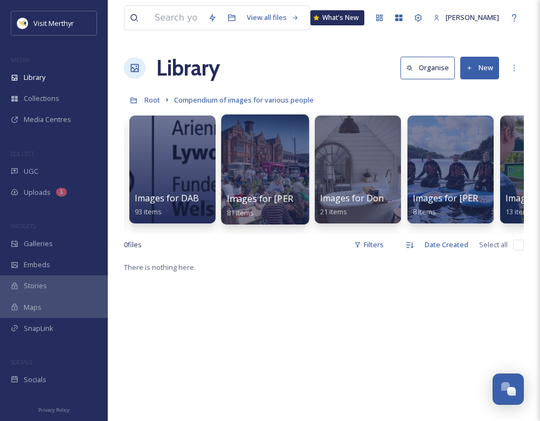
click at [271, 147] on div at bounding box center [265, 169] width 88 height 110
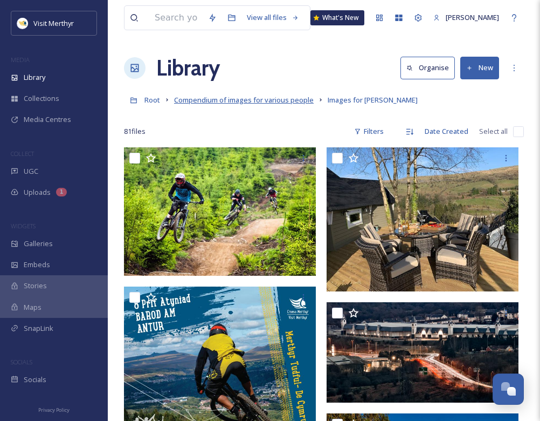
click at [240, 100] on span "Compendium of images for various people" at bounding box center [244, 100] width 140 height 10
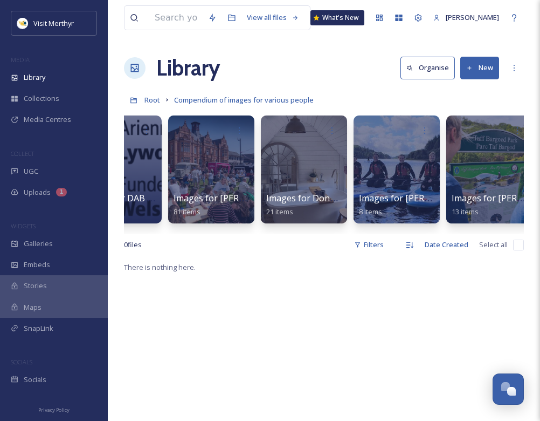
scroll to position [0, 381]
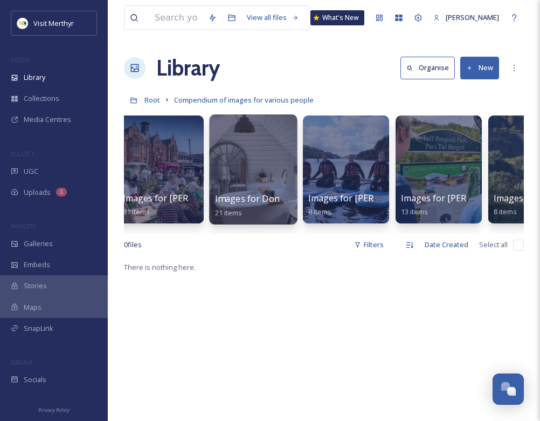
click at [254, 171] on div at bounding box center [253, 169] width 88 height 110
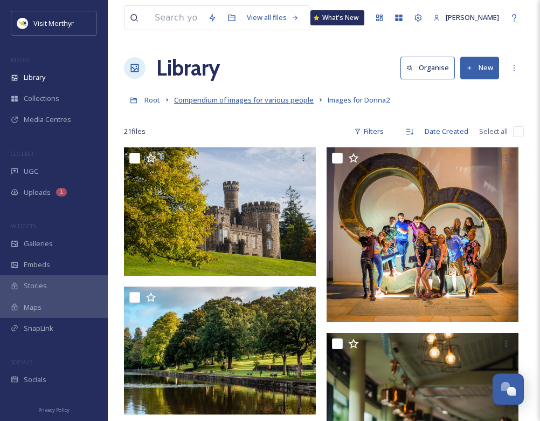
click at [225, 99] on span "Compendium of images for various people" at bounding box center [244, 100] width 140 height 10
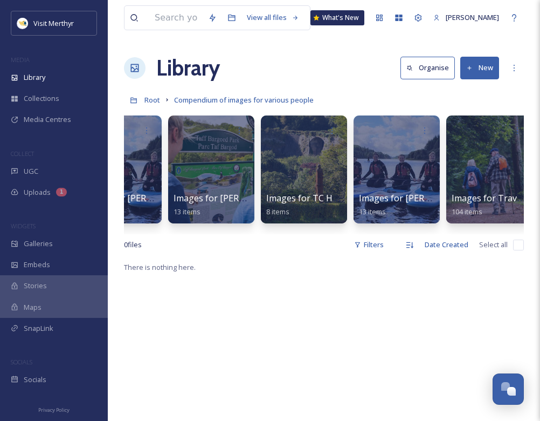
scroll to position [0, 618]
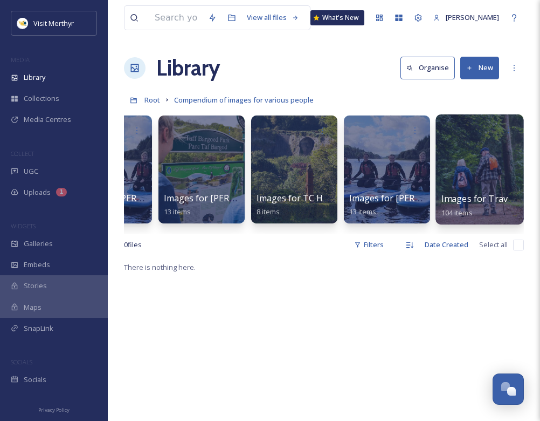
click at [467, 172] on div at bounding box center [480, 169] width 88 height 110
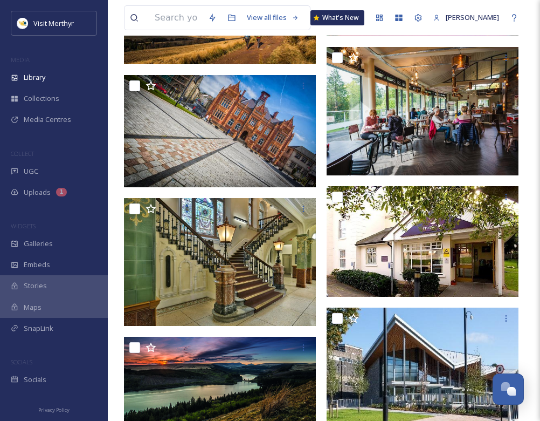
scroll to position [2210, 0]
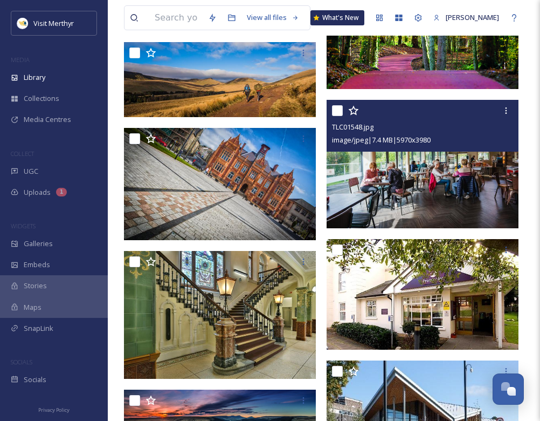
click at [334, 112] on input "checkbox" at bounding box center [337, 110] width 11 height 11
checkbox input "true"
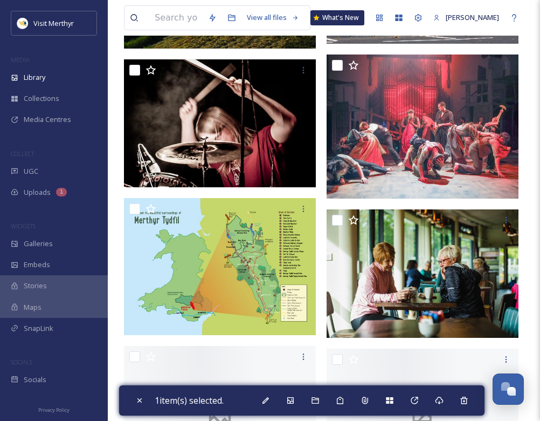
scroll to position [2749, 0]
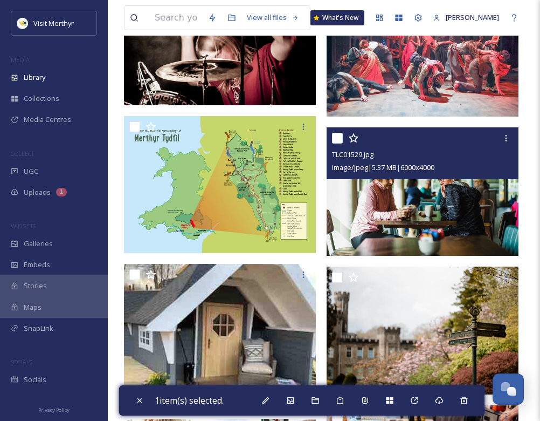
click at [334, 136] on input "checkbox" at bounding box center [337, 138] width 11 height 11
checkbox input "true"
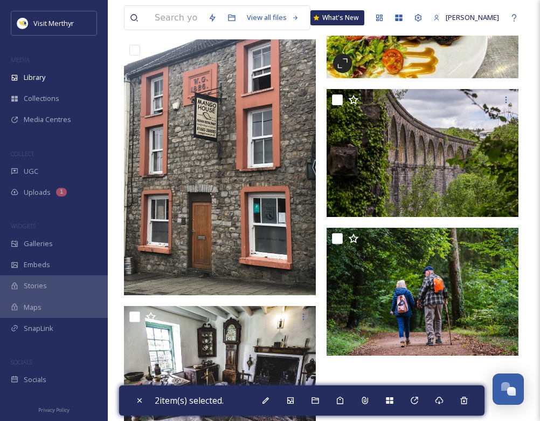
scroll to position [3298, 0]
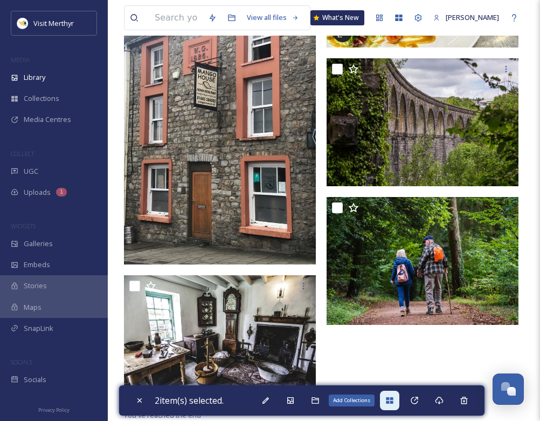
click at [392, 396] on icon at bounding box center [389, 400] width 9 height 9
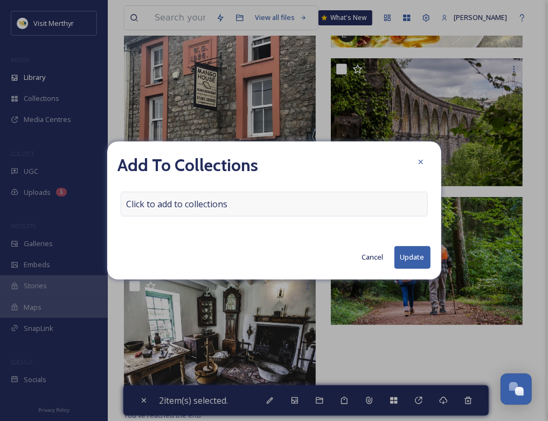
click at [244, 203] on div "Click to add to collections" at bounding box center [274, 203] width 307 height 25
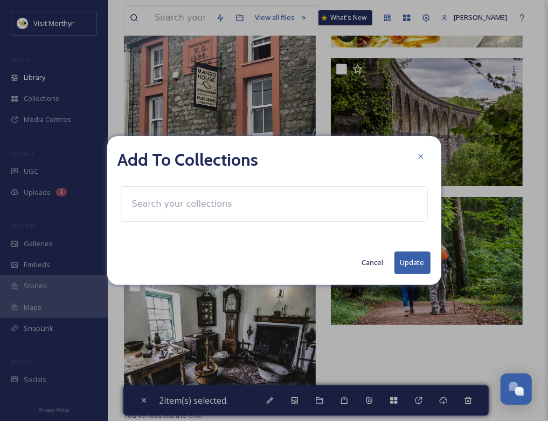
click at [237, 205] on div at bounding box center [274, 204] width 307 height 36
click at [207, 206] on input at bounding box center [186, 204] width 119 height 24
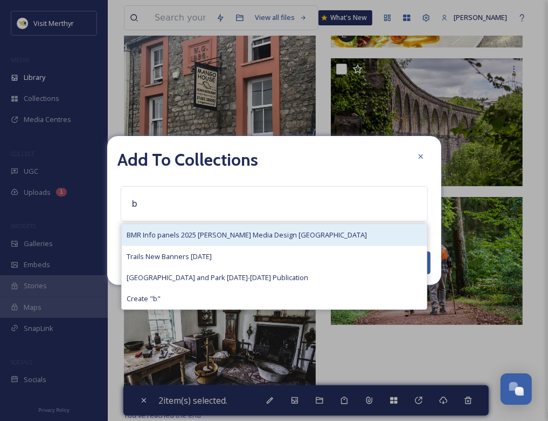
type input "b"
click at [171, 237] on span "BMR Info panels 2025 [PERSON_NAME] Media Design [GEOGRAPHIC_DATA]" at bounding box center [247, 235] width 240 height 10
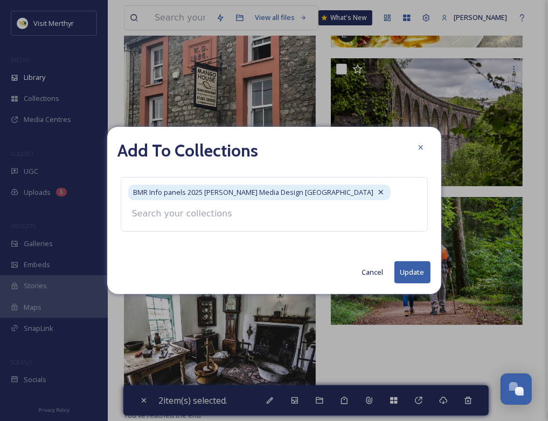
click at [414, 268] on button "Update" at bounding box center [413, 272] width 36 height 22
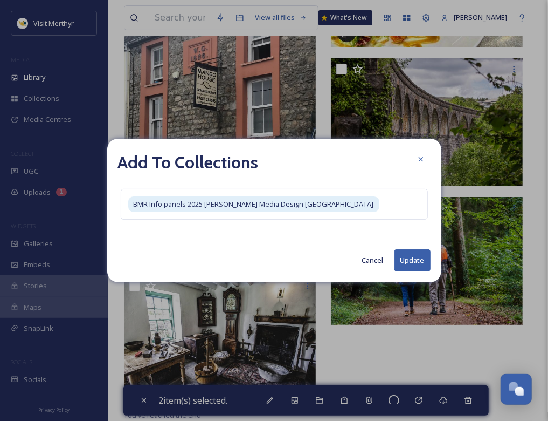
checkbox input "false"
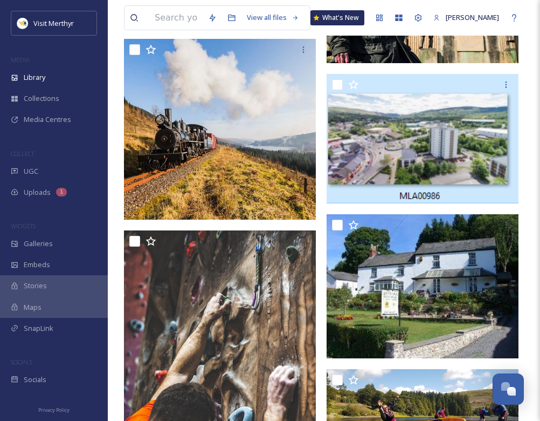
scroll to position [0, 0]
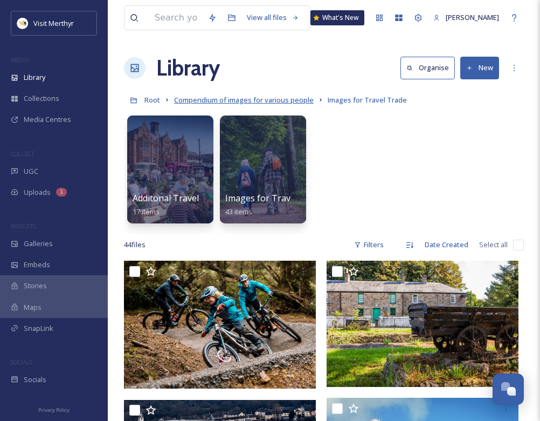
drag, startPoint x: 215, startPoint y: 97, endPoint x: 224, endPoint y: 95, distance: 9.8
click at [215, 97] on span "Compendium of images for various people" at bounding box center [244, 100] width 140 height 10
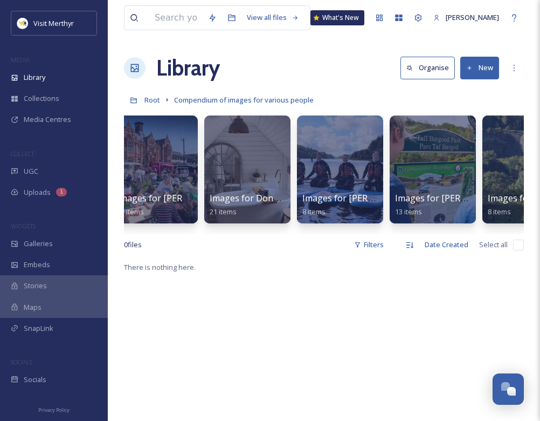
scroll to position [0, 805]
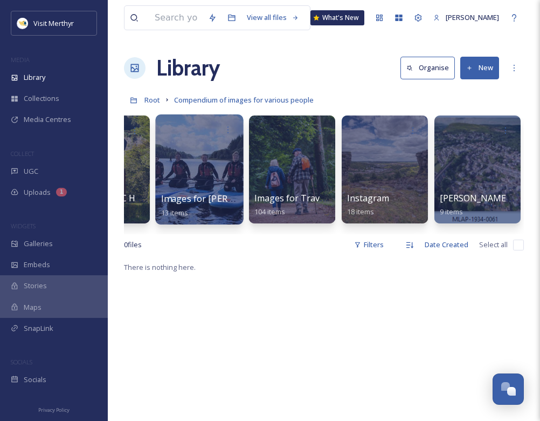
click at [188, 172] on div at bounding box center [199, 169] width 88 height 110
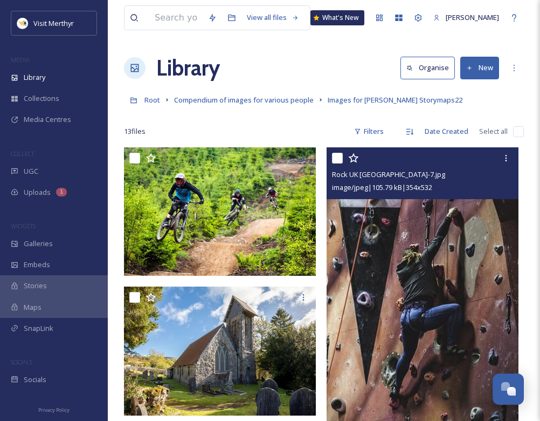
click at [337, 156] on input "checkbox" at bounding box center [337, 158] width 11 height 11
checkbox input "true"
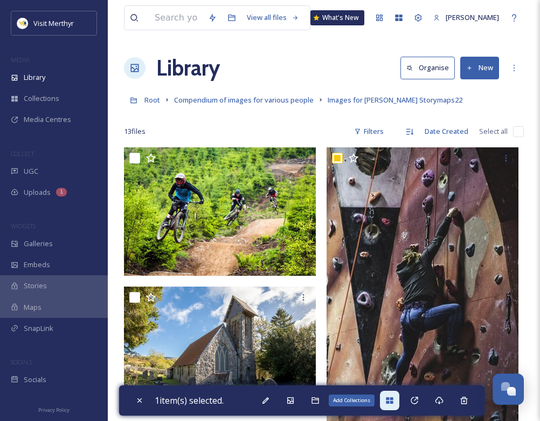
click at [390, 395] on div "Add Collections" at bounding box center [389, 399] width 19 height 19
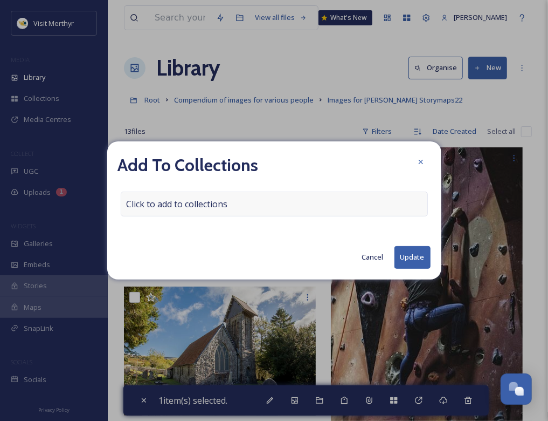
click at [151, 205] on span "Click to add to collections" at bounding box center [177, 203] width 101 height 13
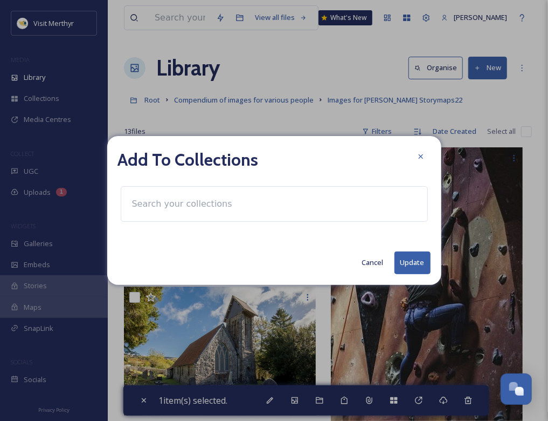
click at [155, 202] on input at bounding box center [186, 204] width 119 height 24
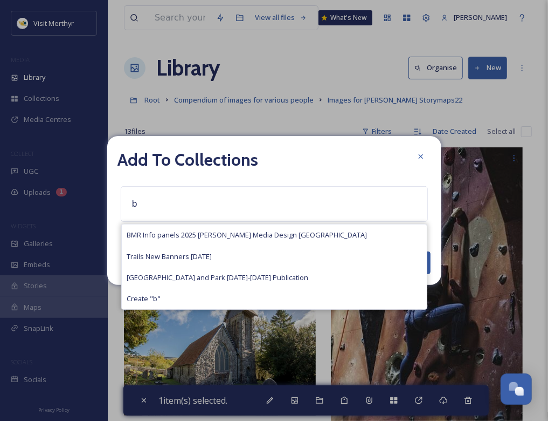
type input "b"
click at [176, 231] on span "BMR Info panels 2025 [PERSON_NAME] Media Design [GEOGRAPHIC_DATA]" at bounding box center [247, 235] width 240 height 10
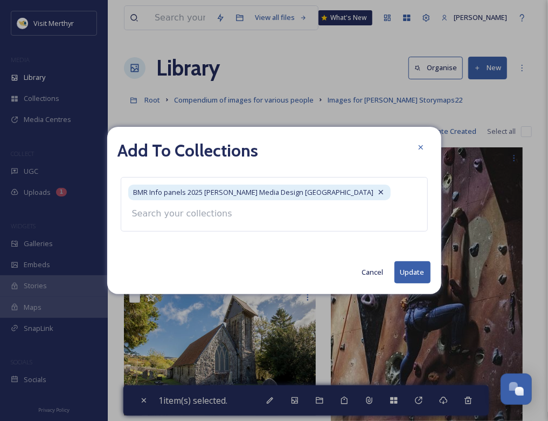
drag, startPoint x: 414, startPoint y: 270, endPoint x: 408, endPoint y: 259, distance: 12.6
click at [415, 270] on button "Update" at bounding box center [413, 272] width 36 height 22
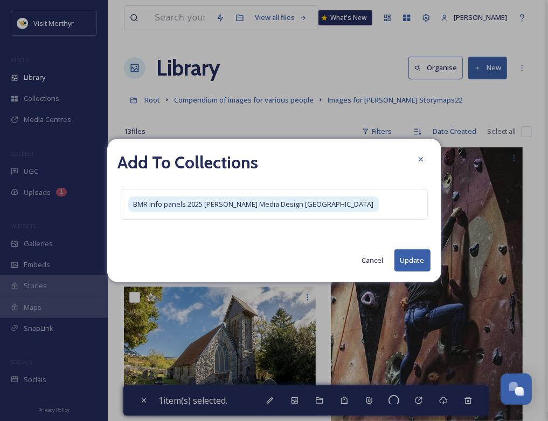
checkbox input "false"
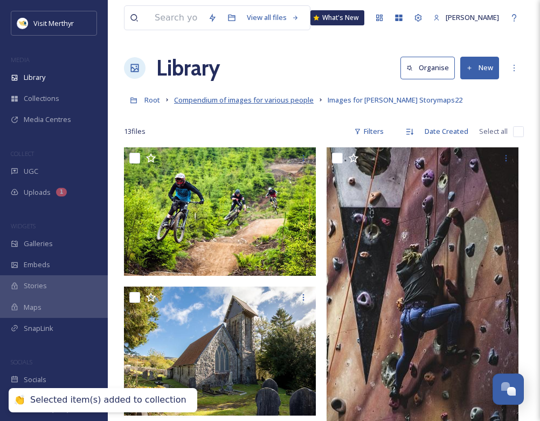
click at [243, 102] on span "Compendium of images for various people" at bounding box center [244, 100] width 140 height 10
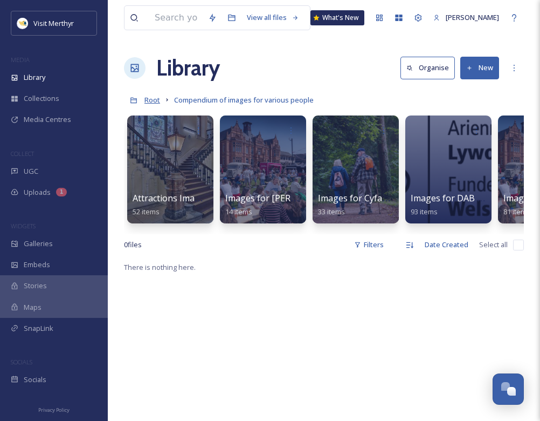
click at [155, 98] on span "Root" at bounding box center [152, 100] width 16 height 10
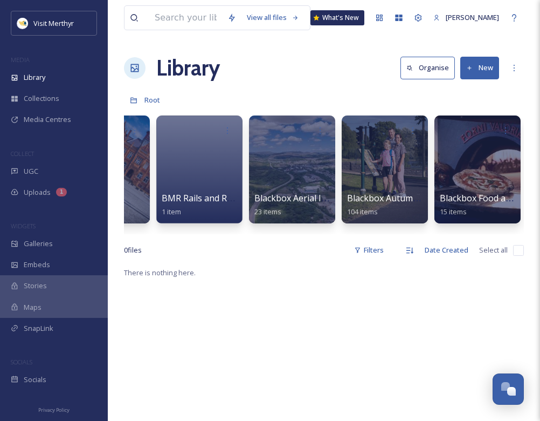
scroll to position [0, 557]
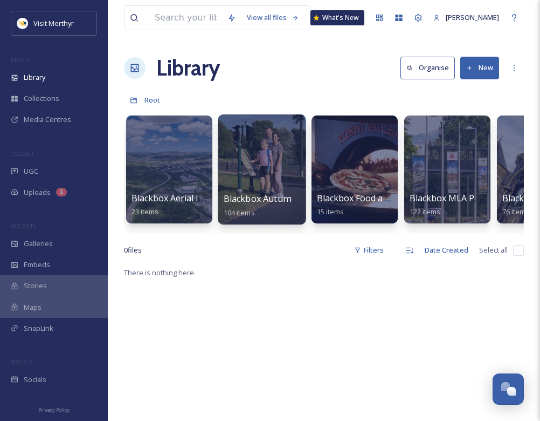
click at [253, 174] on div at bounding box center [262, 169] width 88 height 110
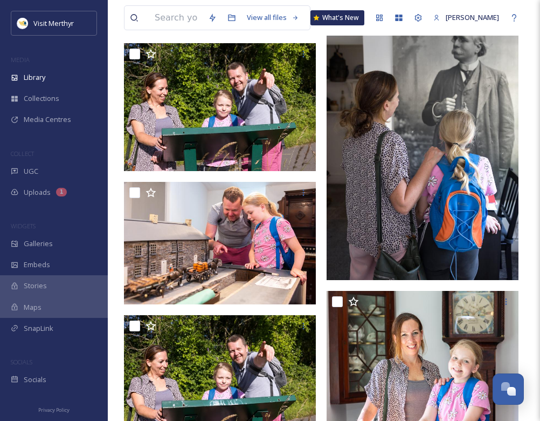
scroll to position [3828, 0]
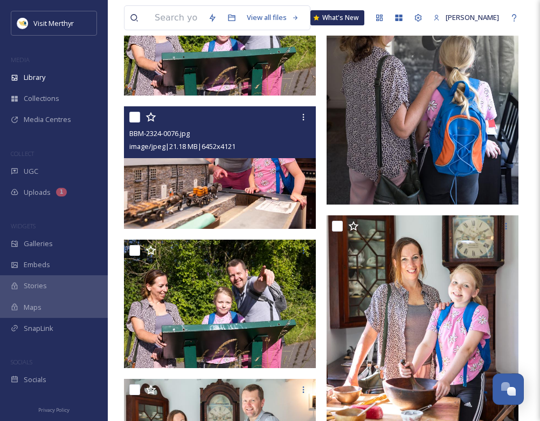
click at [137, 117] on input "checkbox" at bounding box center [134, 117] width 11 height 11
checkbox input "true"
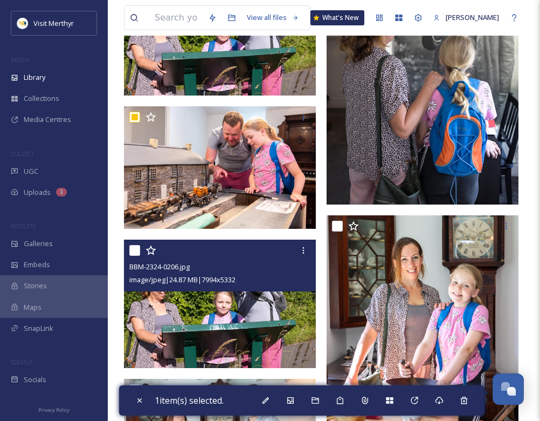
click at [137, 246] on input "checkbox" at bounding box center [134, 250] width 11 height 11
checkbox input "true"
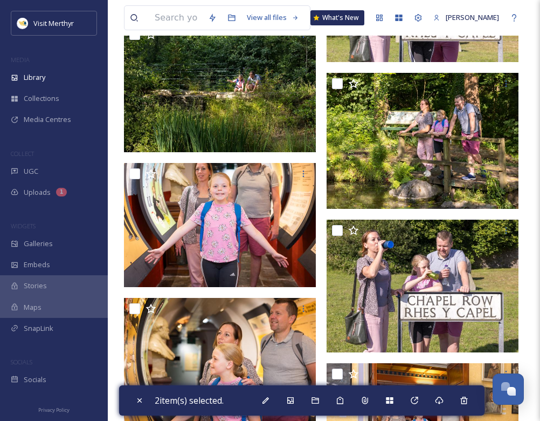
scroll to position [5337, 0]
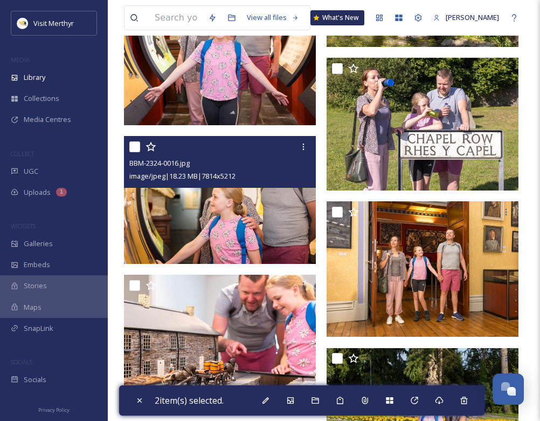
click at [136, 148] on input "checkbox" at bounding box center [134, 146] width 11 height 11
checkbox input "true"
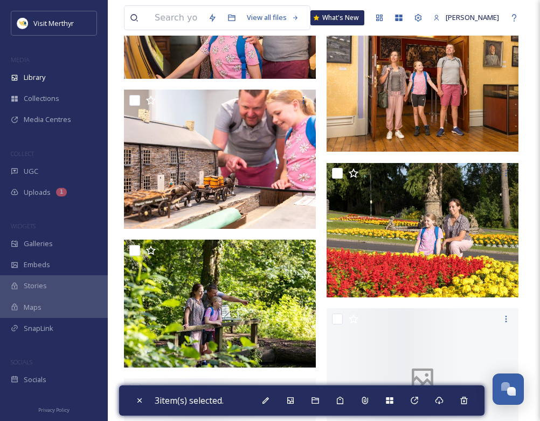
scroll to position [5607, 0]
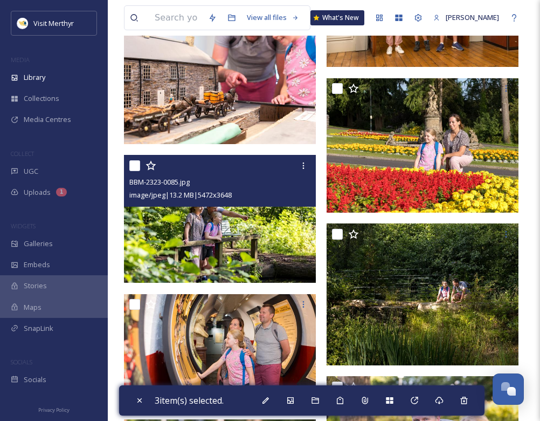
click at [134, 167] on input "checkbox" at bounding box center [134, 165] width 11 height 11
checkbox input "true"
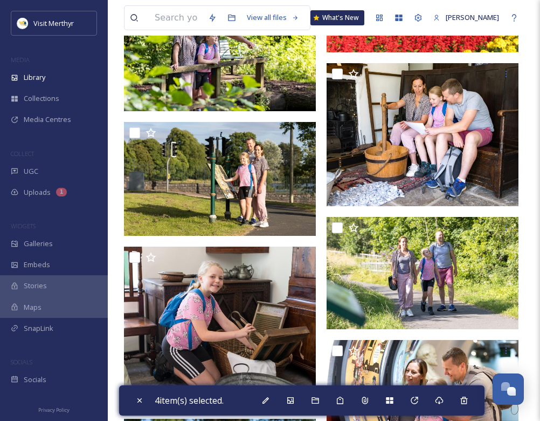
scroll to position [7623, 0]
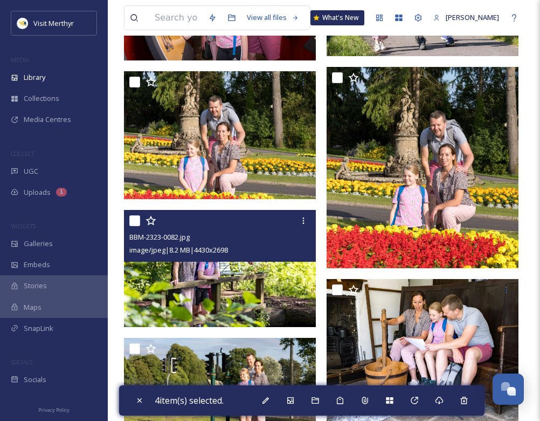
click at [134, 222] on input "checkbox" at bounding box center [134, 220] width 11 height 11
checkbox input "true"
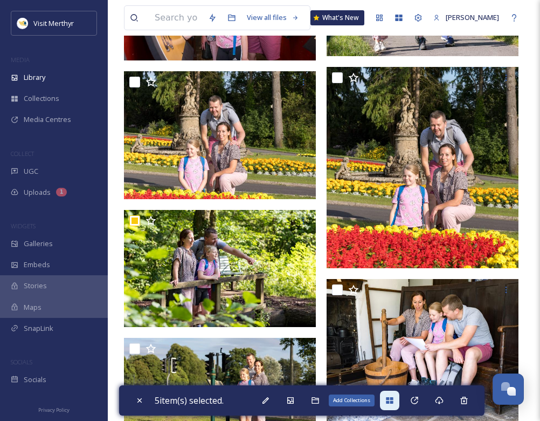
click at [393, 399] on icon at bounding box center [389, 400] width 7 height 6
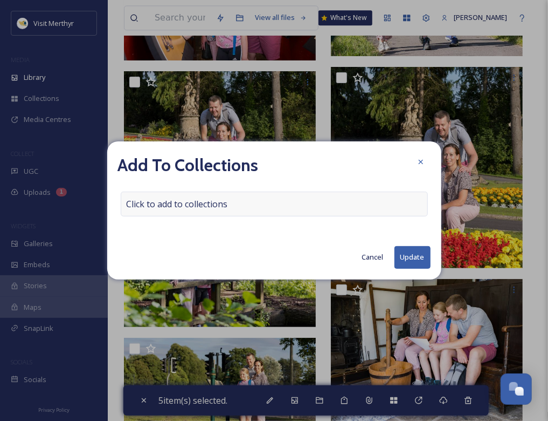
click at [202, 205] on span "Click to add to collections" at bounding box center [177, 203] width 101 height 13
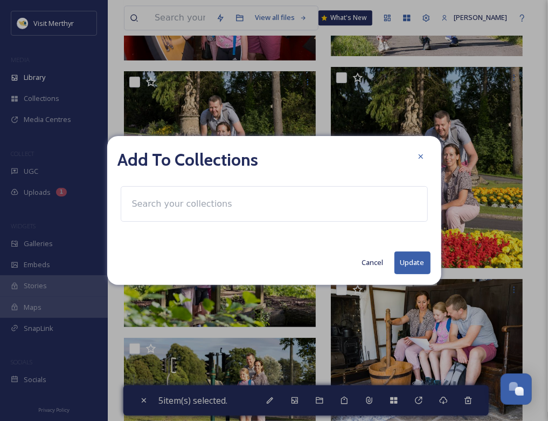
click at [189, 208] on input at bounding box center [186, 204] width 119 height 24
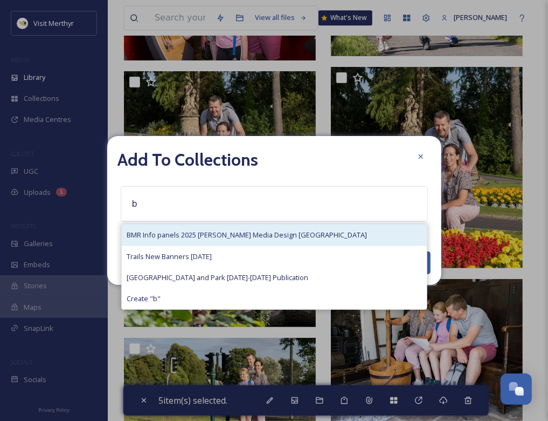
type input "b"
click at [190, 229] on div "BMR Info panels 2025 [PERSON_NAME] Media Design [GEOGRAPHIC_DATA]" at bounding box center [274, 234] width 305 height 21
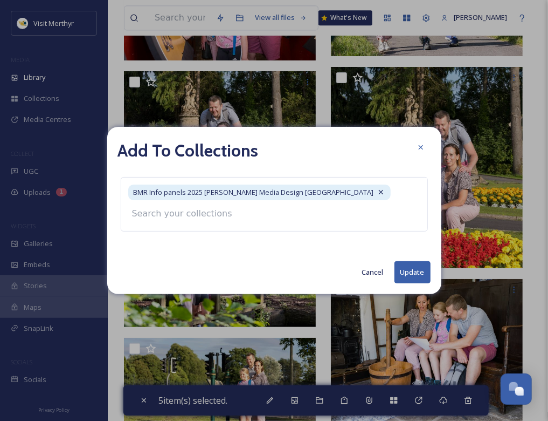
click at [412, 272] on div "Add To Collections BMR Info panels 2025 [PERSON_NAME] Media Design Wales Cancel…" at bounding box center [274, 210] width 334 height 167
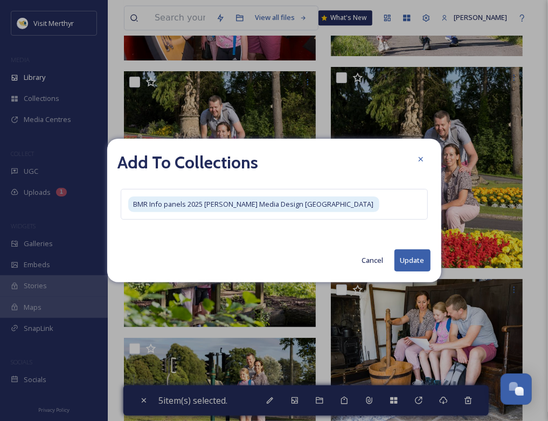
click at [408, 260] on button "Update" at bounding box center [413, 260] width 36 height 22
checkbox input "false"
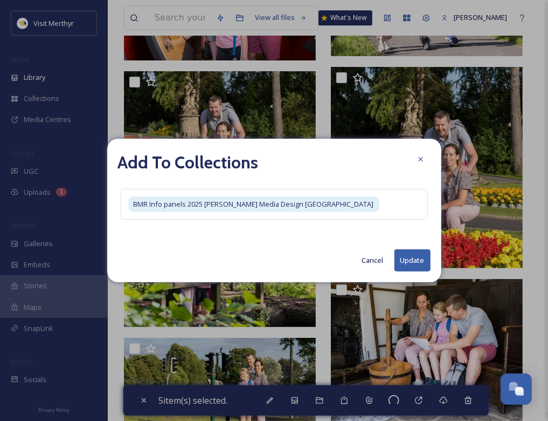
checkbox input "false"
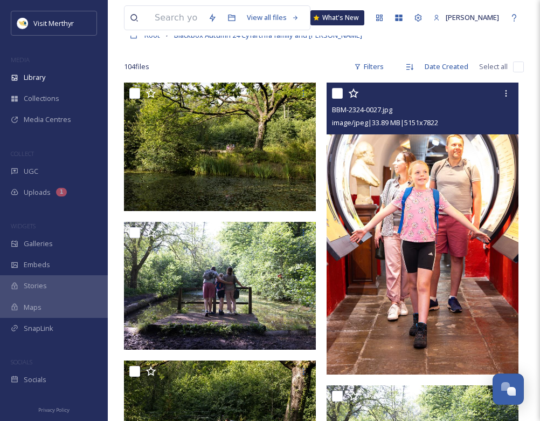
scroll to position [0, 0]
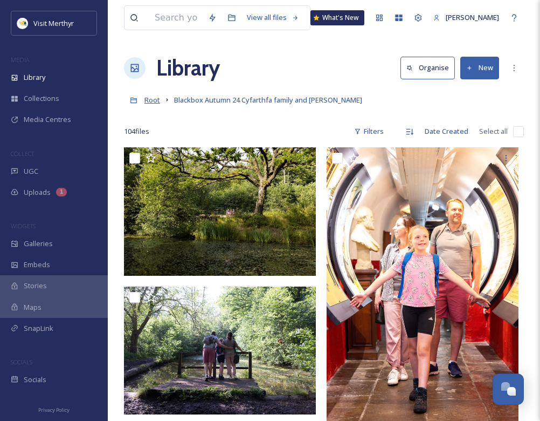
click at [156, 103] on span "Root" at bounding box center [152, 100] width 16 height 10
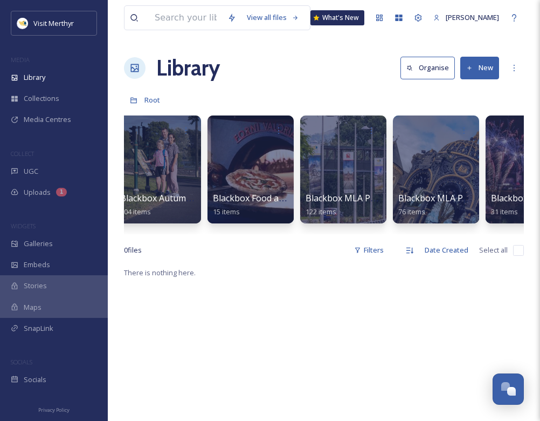
scroll to position [0, 784]
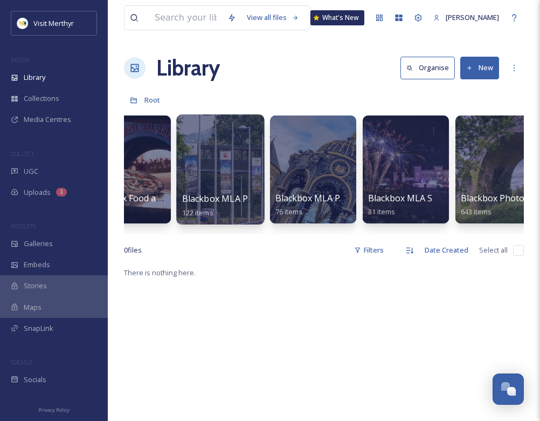
click at [212, 164] on div at bounding box center [220, 169] width 88 height 110
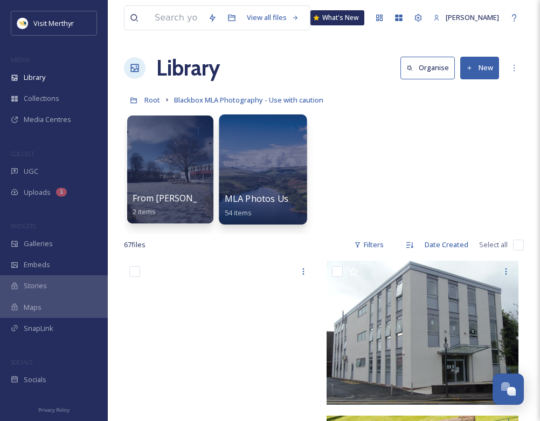
click at [258, 175] on div at bounding box center [263, 169] width 88 height 110
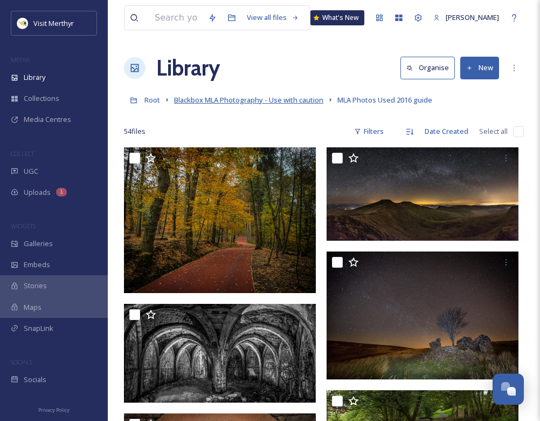
click at [216, 99] on span "Blackbox MLA Photography - Use with caution" at bounding box center [248, 100] width 149 height 10
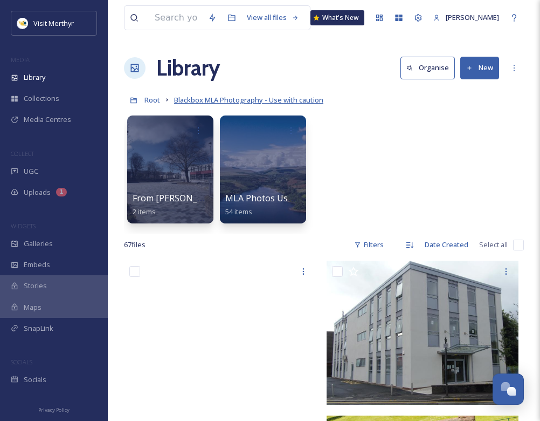
click at [224, 100] on span "Blackbox MLA Photography - Use with caution" at bounding box center [248, 100] width 149 height 10
click at [154, 100] on span "Root" at bounding box center [152, 100] width 16 height 10
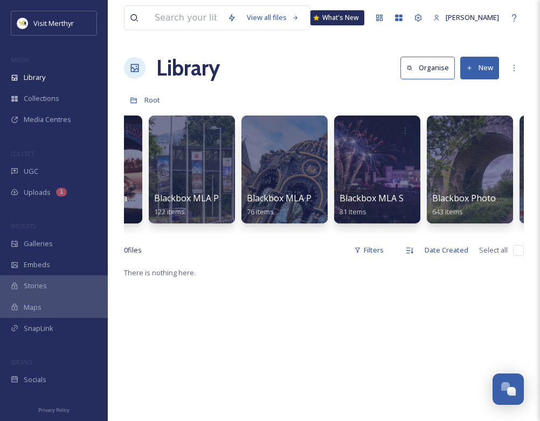
scroll to position [0, 851]
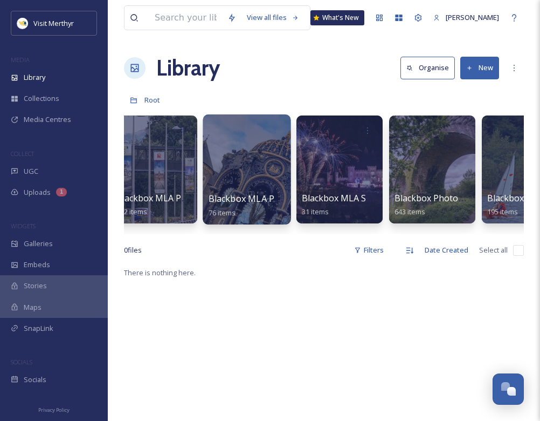
click at [256, 148] on div at bounding box center [247, 169] width 88 height 110
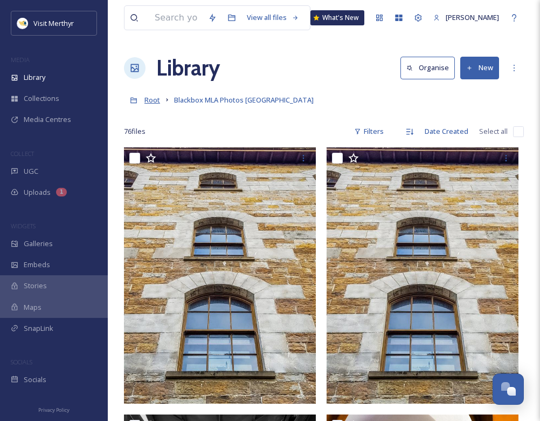
click at [149, 99] on span "Root" at bounding box center [152, 100] width 16 height 10
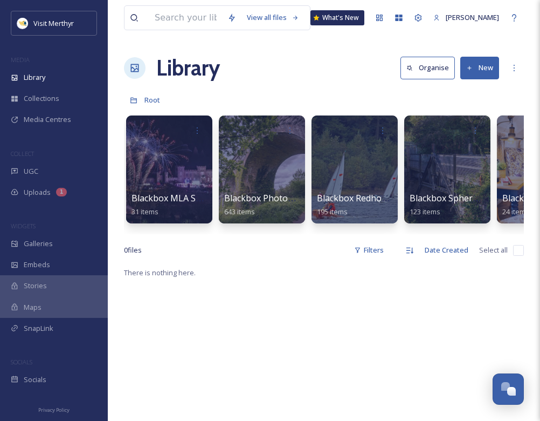
scroll to position [0, 993]
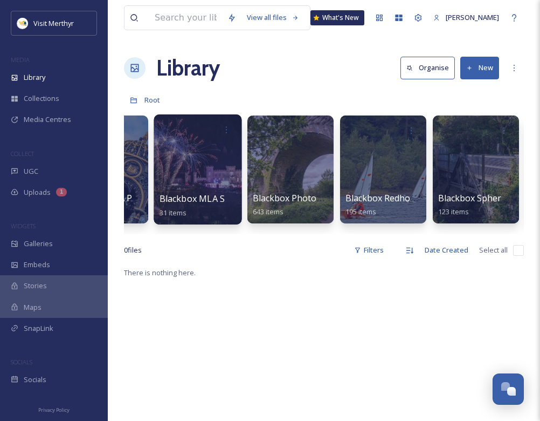
click at [192, 167] on div at bounding box center [198, 169] width 88 height 110
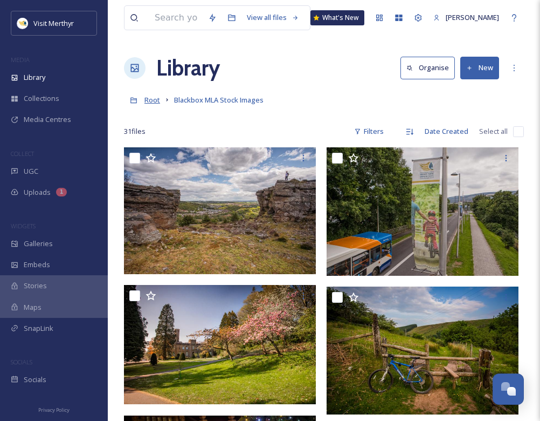
click at [157, 100] on span "Root" at bounding box center [152, 100] width 16 height 10
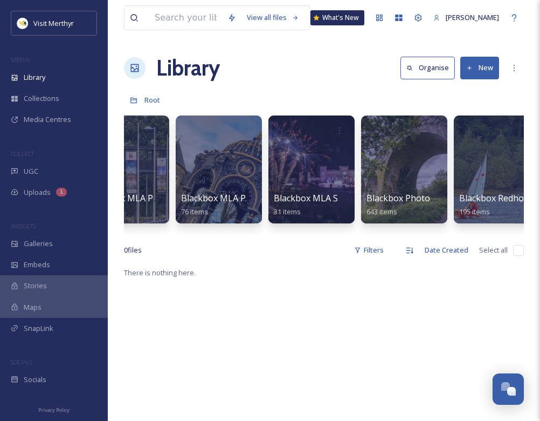
scroll to position [0, 964]
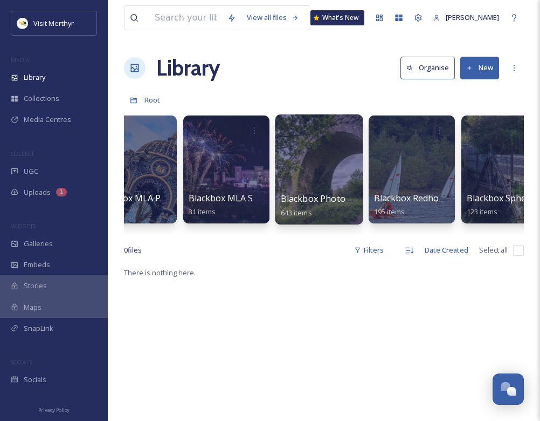
click at [312, 174] on div at bounding box center [319, 169] width 88 height 110
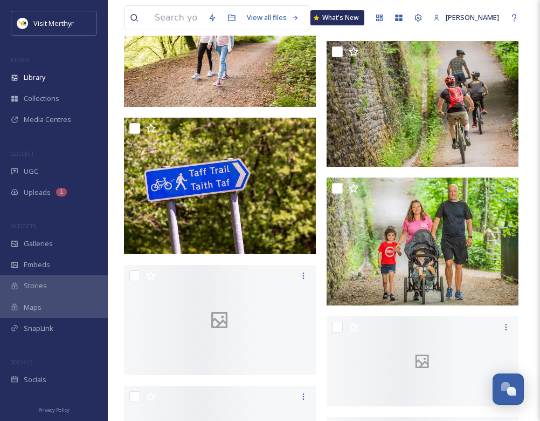
scroll to position [1402, 0]
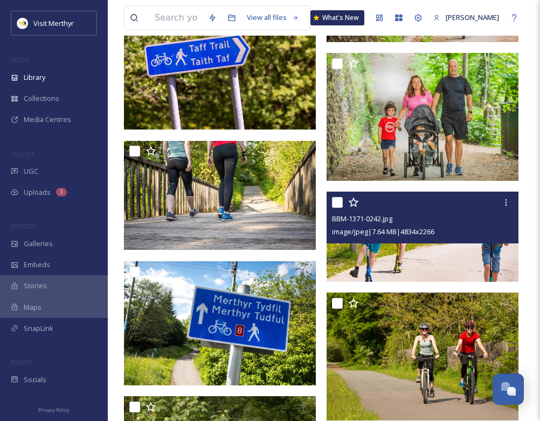
click at [336, 201] on input "checkbox" at bounding box center [337, 202] width 11 height 11
checkbox input "true"
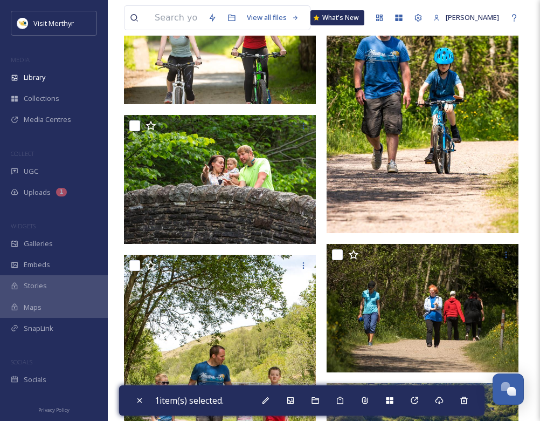
scroll to position [4798, 0]
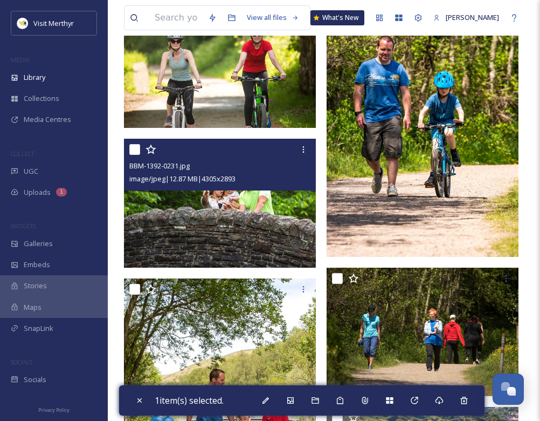
click at [134, 150] on input "checkbox" at bounding box center [134, 149] width 11 height 11
checkbox input "true"
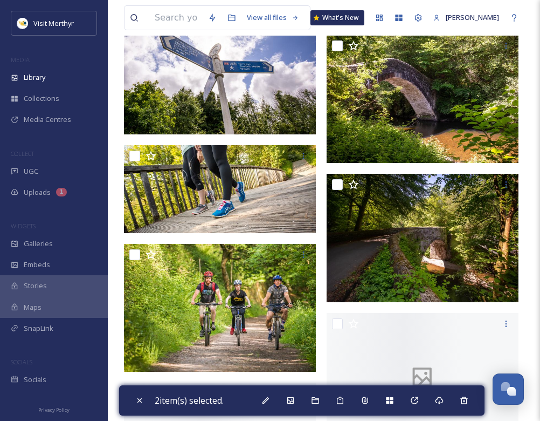
scroll to position [6038, 0]
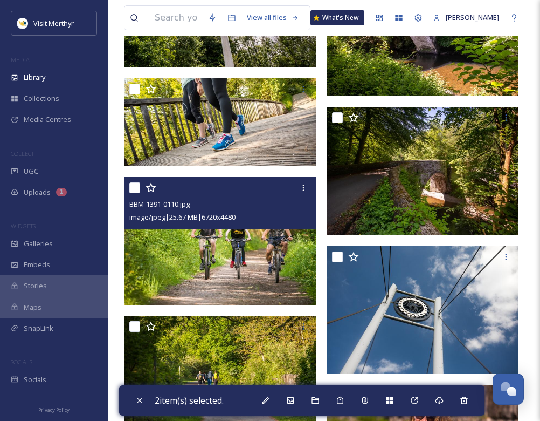
click at [133, 186] on input "checkbox" at bounding box center [134, 187] width 11 height 11
checkbox input "true"
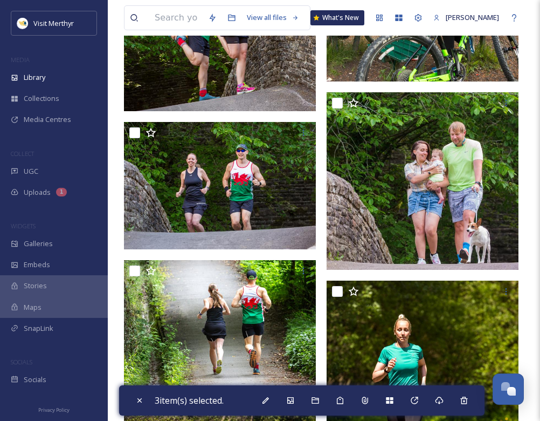
scroll to position [7386, 0]
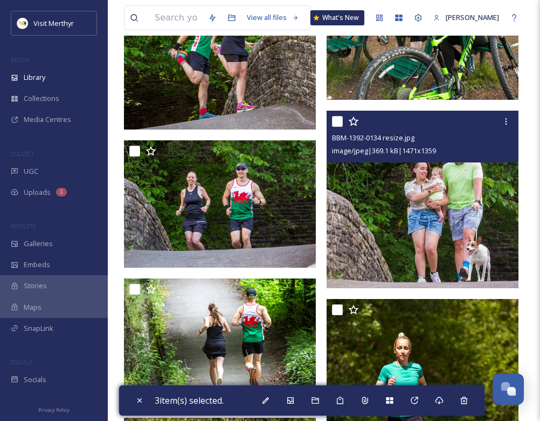
click at [334, 122] on input "checkbox" at bounding box center [337, 121] width 11 height 11
checkbox input "true"
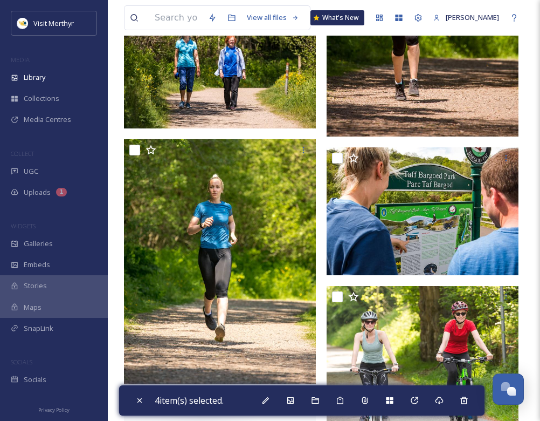
scroll to position [7871, 0]
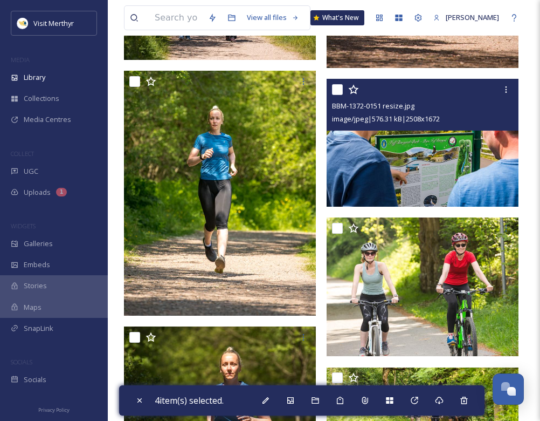
click at [336, 89] on input "checkbox" at bounding box center [337, 89] width 11 height 11
checkbox input "true"
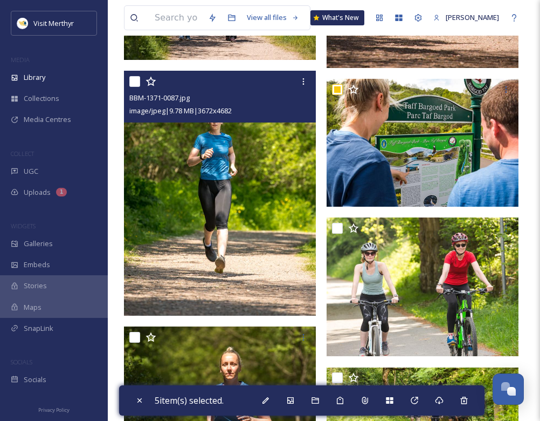
drag, startPoint x: 134, startPoint y: 80, endPoint x: 150, endPoint y: 102, distance: 28.1
click at [134, 80] on input "checkbox" at bounding box center [134, 81] width 11 height 11
checkbox input "true"
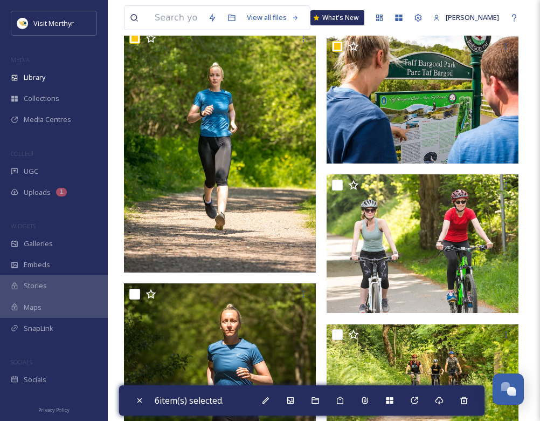
scroll to position [7925, 0]
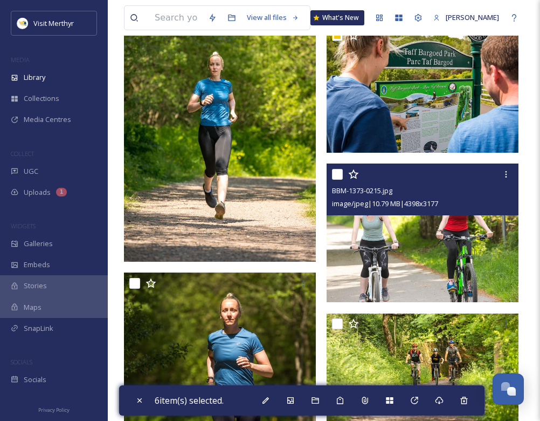
click at [334, 175] on input "checkbox" at bounding box center [337, 174] width 11 height 11
checkbox input "true"
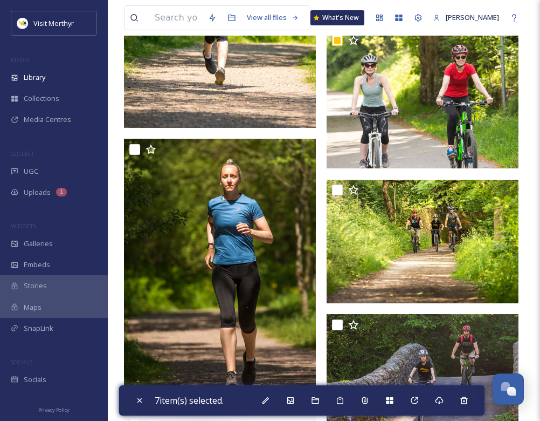
scroll to position [8141, 0]
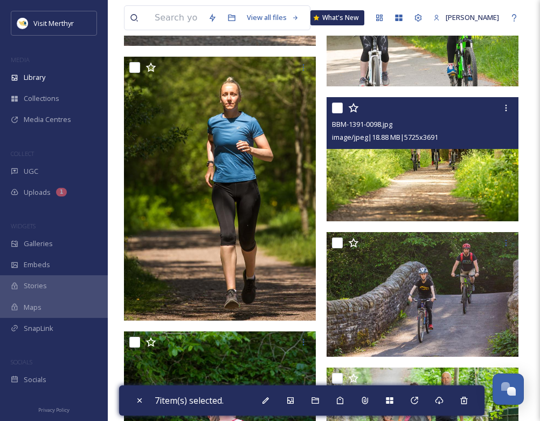
click at [340, 106] on input "checkbox" at bounding box center [337, 107] width 11 height 11
checkbox input "true"
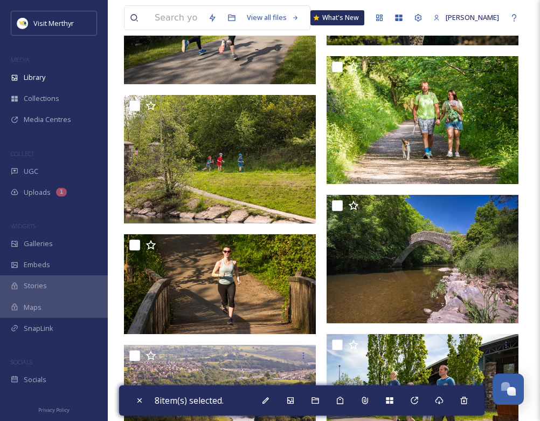
scroll to position [12076, 0]
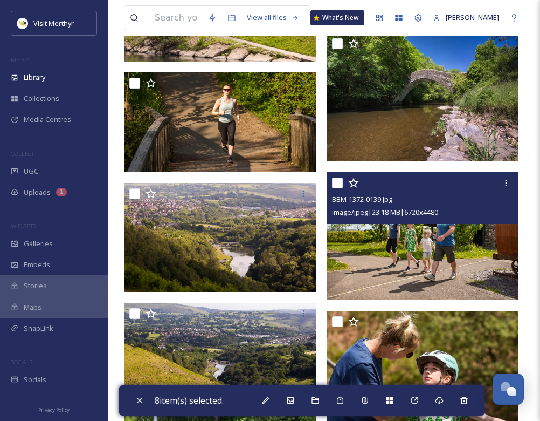
drag, startPoint x: 334, startPoint y: 183, endPoint x: 354, endPoint y: 212, distance: 35.0
click at [335, 183] on input "checkbox" at bounding box center [337, 182] width 11 height 11
checkbox input "true"
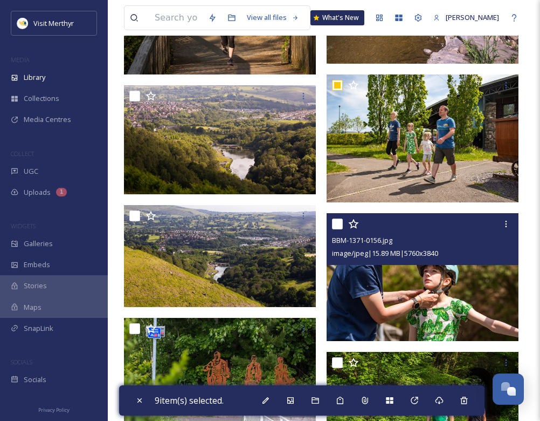
scroll to position [12184, 0]
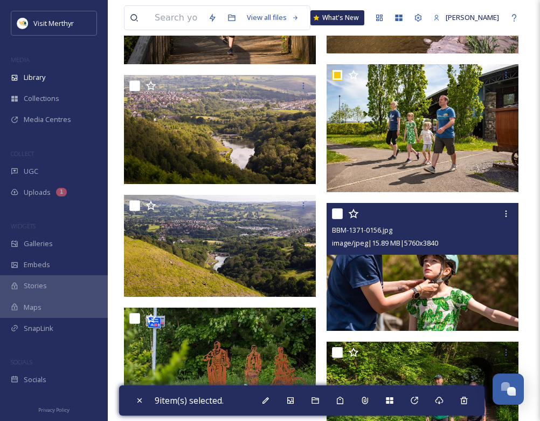
click at [336, 212] on input "checkbox" at bounding box center [337, 213] width 11 height 11
checkbox input "true"
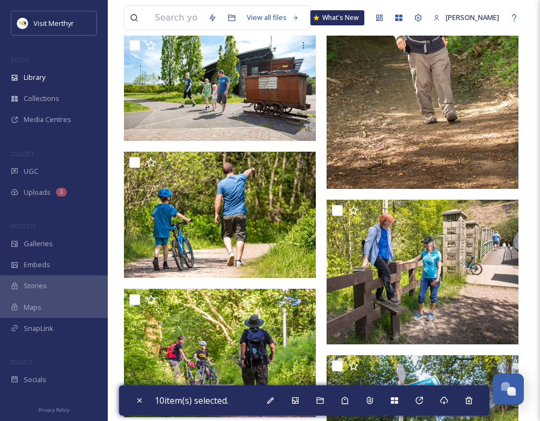
scroll to position [13532, 0]
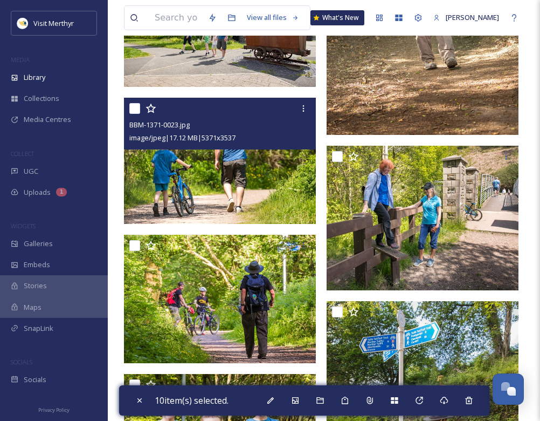
click at [135, 108] on input "checkbox" at bounding box center [134, 108] width 11 height 11
checkbox input "true"
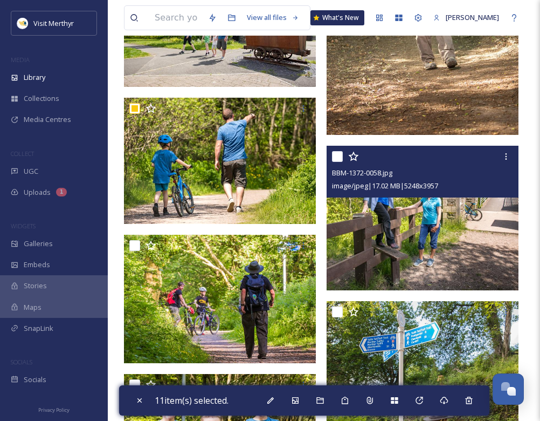
click at [340, 155] on input "checkbox" at bounding box center [337, 156] width 11 height 11
checkbox input "true"
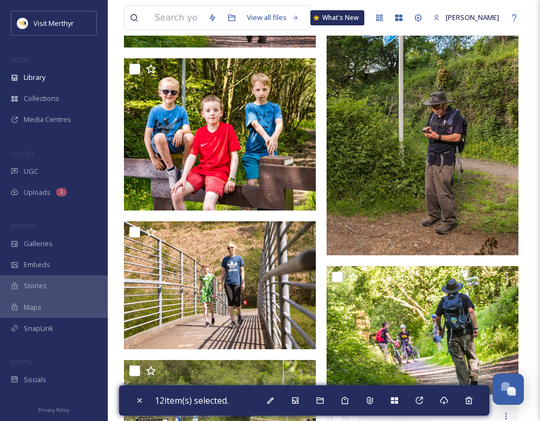
scroll to position [13855, 0]
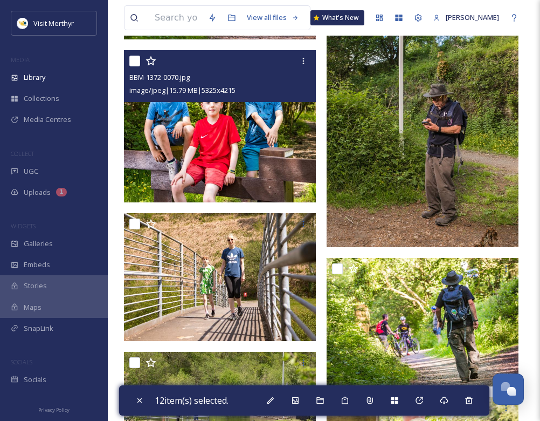
click at [135, 61] on input "checkbox" at bounding box center [134, 61] width 11 height 11
checkbox input "true"
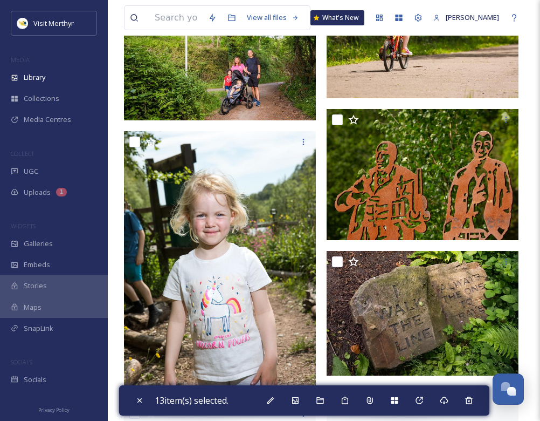
scroll to position [15526, 0]
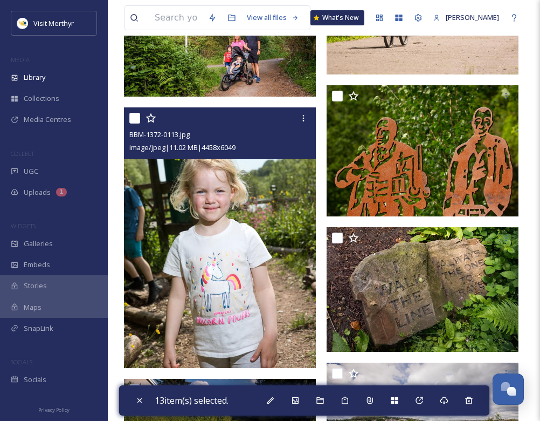
click at [132, 116] on input "checkbox" at bounding box center [134, 118] width 11 height 11
checkbox input "true"
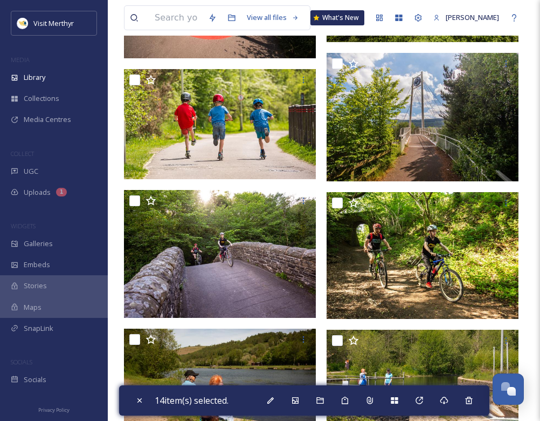
scroll to position [15958, 0]
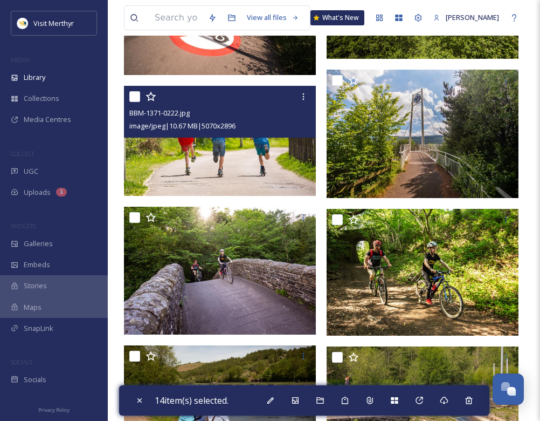
drag, startPoint x: 139, startPoint y: 97, endPoint x: 153, endPoint y: 232, distance: 136.1
click at [139, 97] on input "checkbox" at bounding box center [134, 96] width 11 height 11
checkbox input "true"
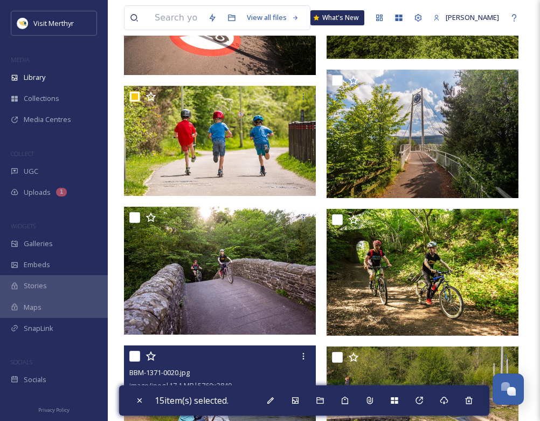
click at [137, 357] on input "checkbox" at bounding box center [134, 355] width 11 height 11
checkbox input "true"
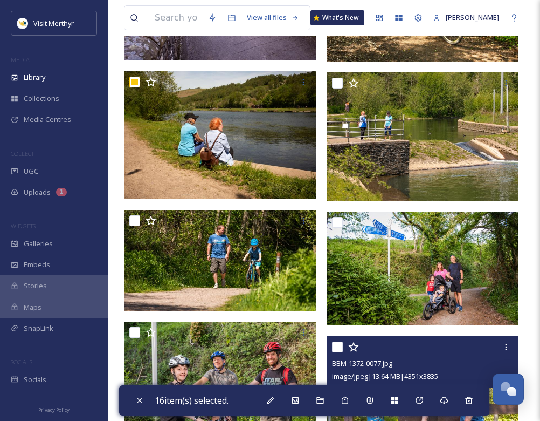
scroll to position [16335, 0]
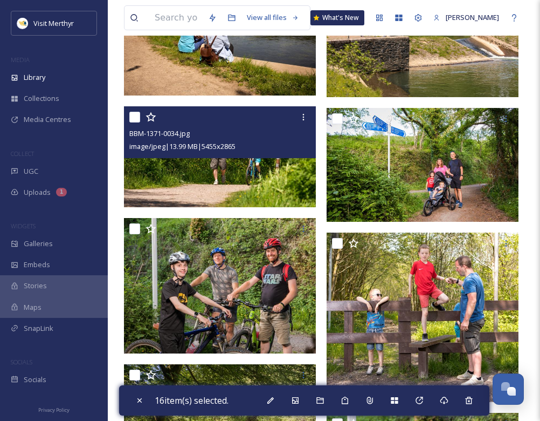
click at [133, 118] on input "checkbox" at bounding box center [134, 117] width 11 height 11
checkbox input "true"
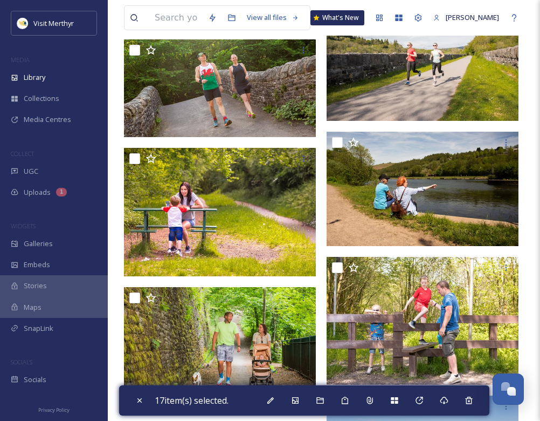
scroll to position [19139, 0]
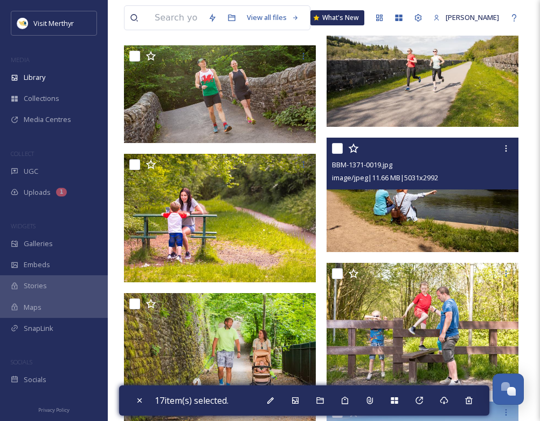
click at [335, 150] on input "checkbox" at bounding box center [337, 148] width 11 height 11
checkbox input "true"
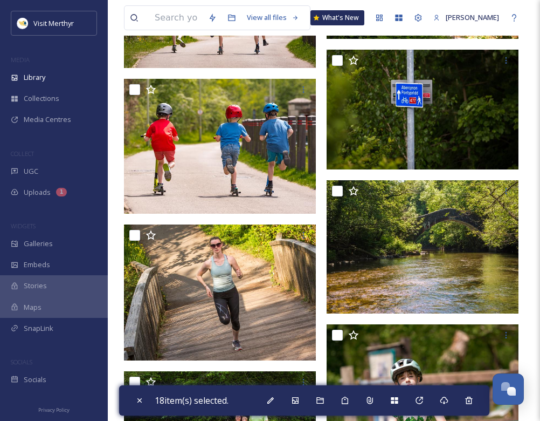
scroll to position [20055, 0]
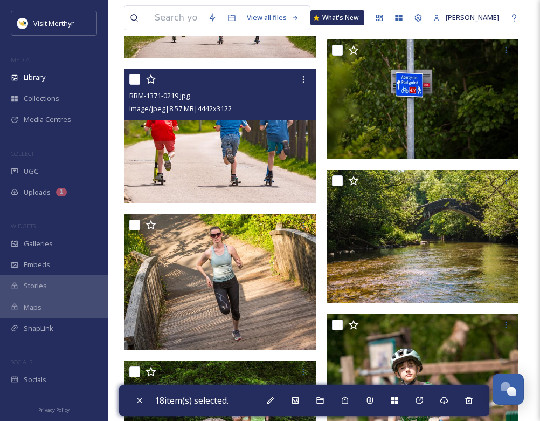
click at [136, 81] on input "checkbox" at bounding box center [134, 79] width 11 height 11
checkbox input "true"
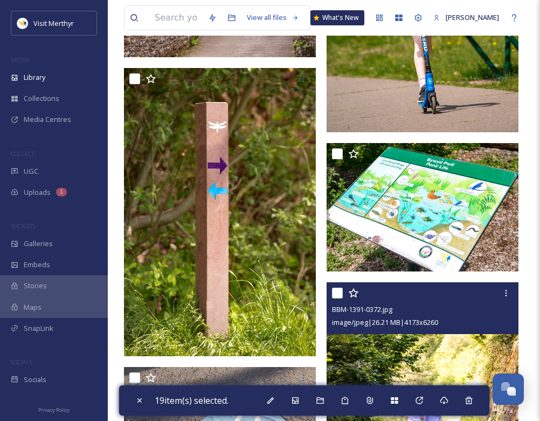
scroll to position [20486, 0]
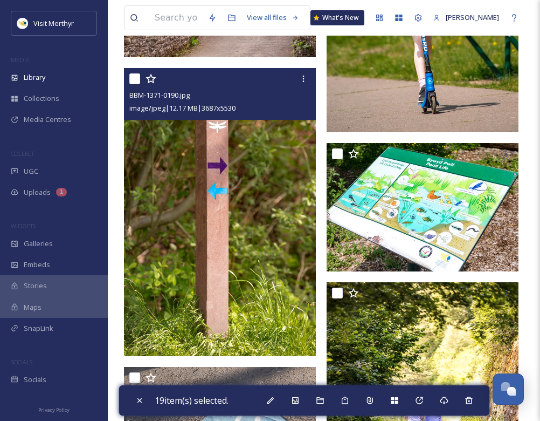
click at [132, 81] on input "checkbox" at bounding box center [134, 78] width 11 height 11
checkbox input "true"
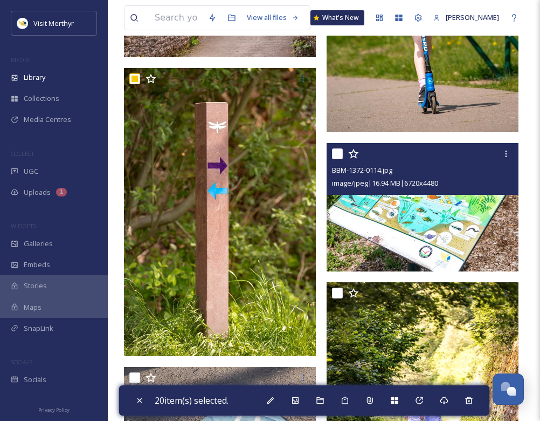
click at [333, 153] on input "checkbox" at bounding box center [337, 153] width 11 height 11
checkbox input "true"
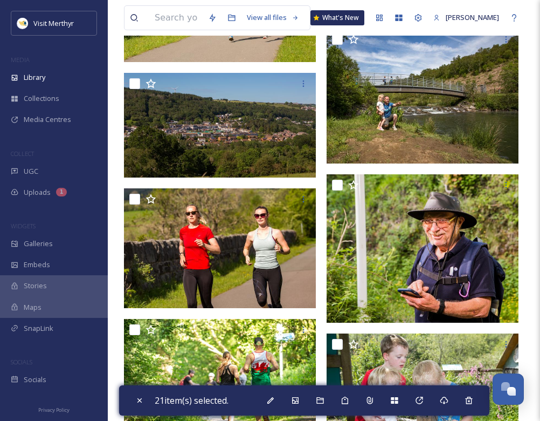
scroll to position [23128, 0]
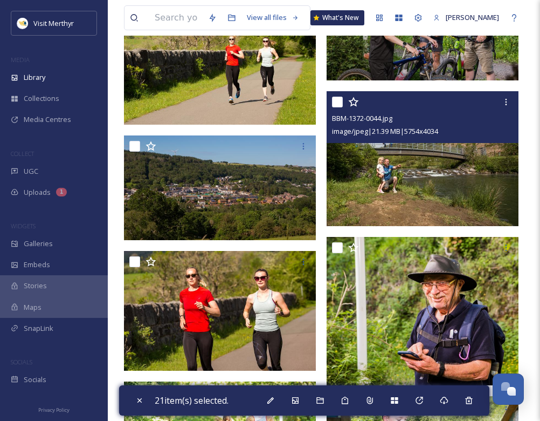
drag, startPoint x: 339, startPoint y: 98, endPoint x: 348, endPoint y: 119, distance: 22.9
click at [339, 98] on input "checkbox" at bounding box center [337, 102] width 11 height 11
checkbox input "true"
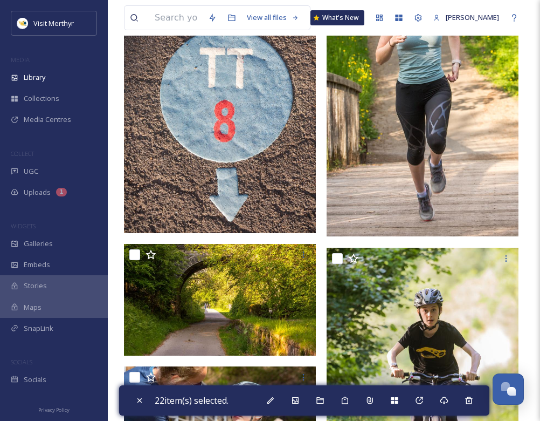
scroll to position [24476, 0]
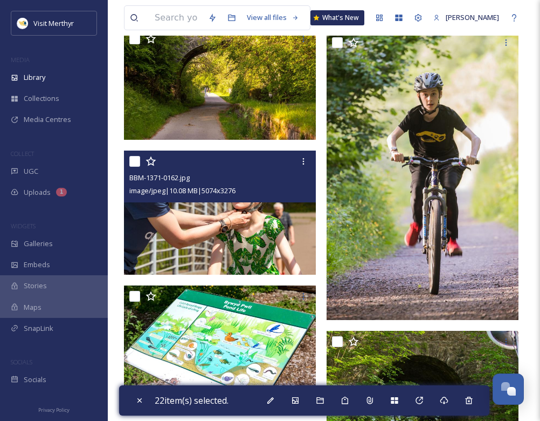
drag, startPoint x: 133, startPoint y: 163, endPoint x: 234, endPoint y: 227, distance: 119.7
click at [133, 163] on input "checkbox" at bounding box center [134, 161] width 11 height 11
checkbox input "true"
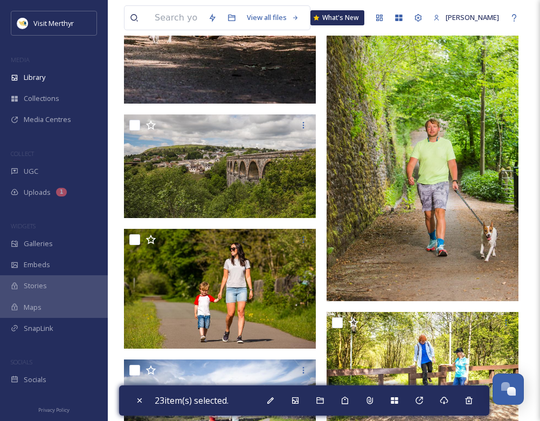
scroll to position [25446, 0]
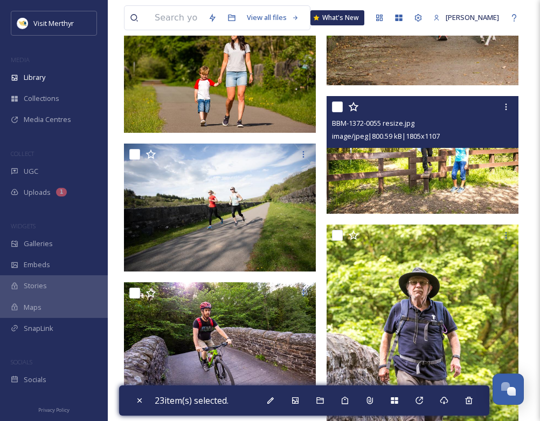
click at [337, 109] on input "checkbox" at bounding box center [337, 106] width 11 height 11
checkbox input "true"
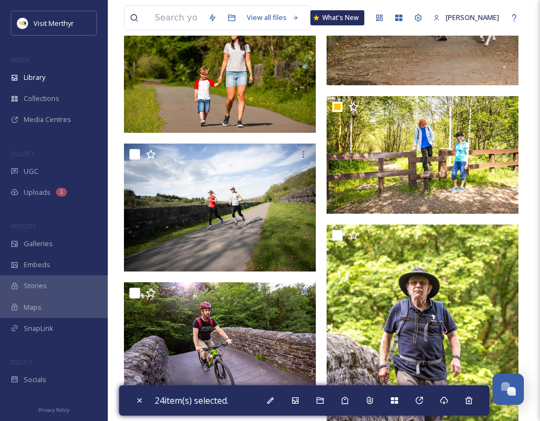
scroll to position [25716, 0]
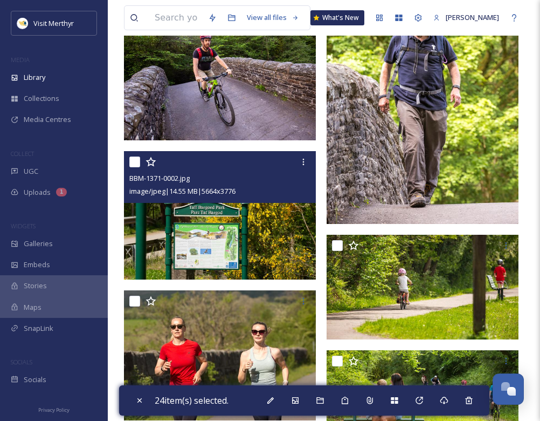
click at [139, 161] on input "checkbox" at bounding box center [134, 161] width 11 height 11
checkbox input "true"
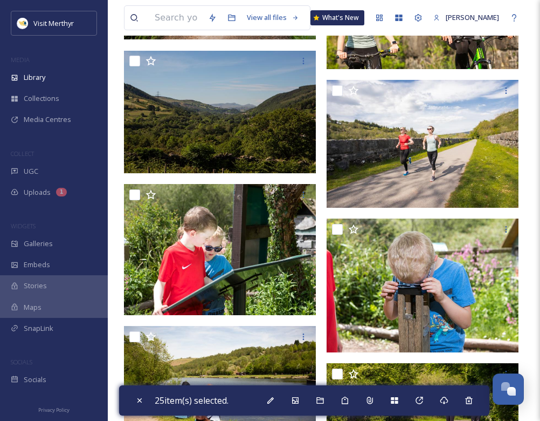
scroll to position [26363, 0]
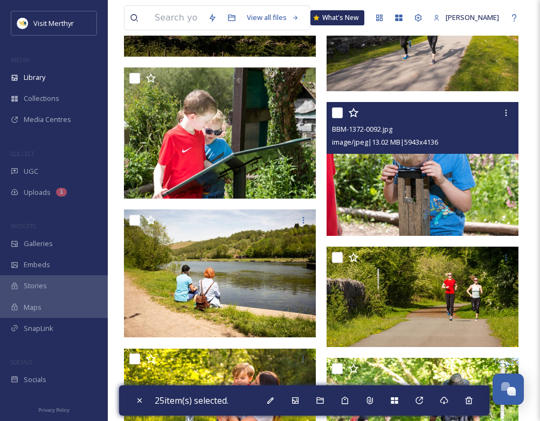
click at [339, 111] on input "checkbox" at bounding box center [337, 112] width 11 height 11
checkbox input "true"
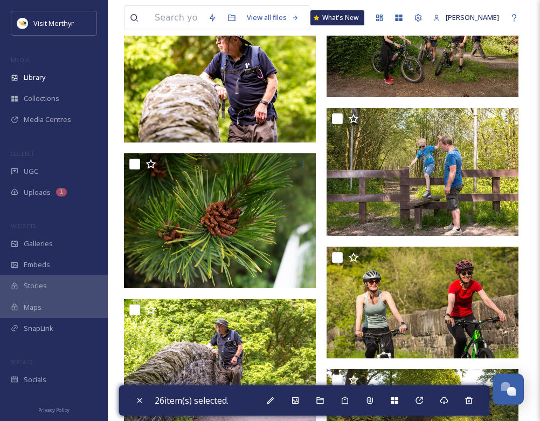
scroll to position [26902, 0]
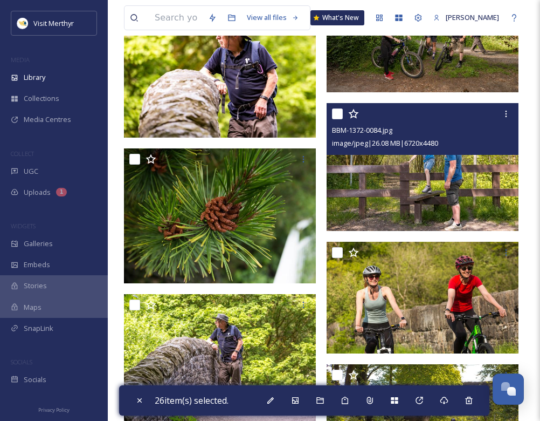
click at [337, 114] on input "checkbox" at bounding box center [337, 113] width 11 height 11
checkbox input "true"
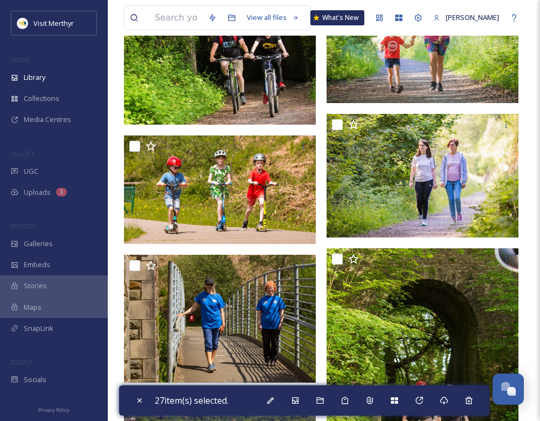
scroll to position [28250, 0]
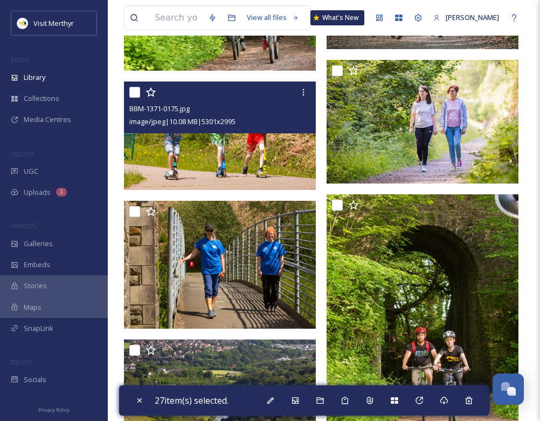
drag, startPoint x: 133, startPoint y: 97, endPoint x: 435, endPoint y: 211, distance: 322.5
click at [133, 97] on input "checkbox" at bounding box center [134, 92] width 11 height 11
checkbox input "true"
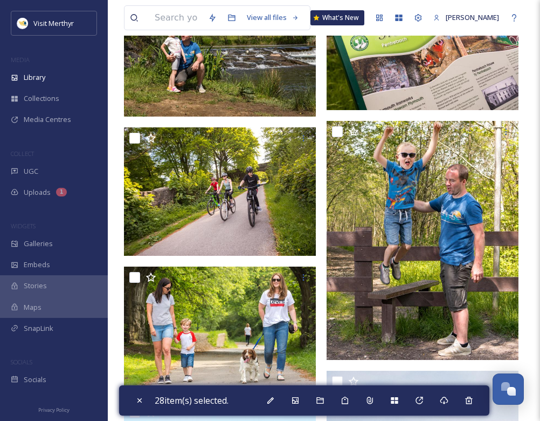
scroll to position [29759, 0]
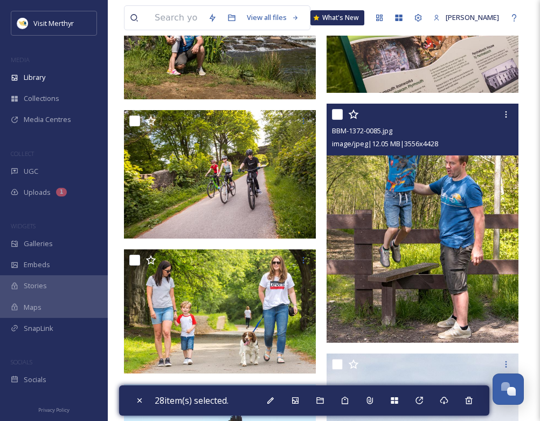
click at [339, 113] on input "checkbox" at bounding box center [337, 114] width 11 height 11
checkbox input "true"
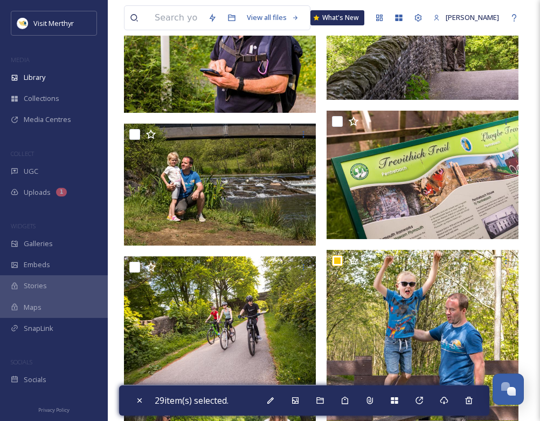
scroll to position [29597, 0]
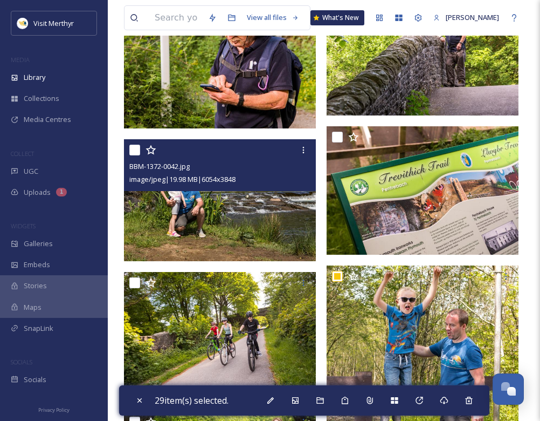
drag, startPoint x: 133, startPoint y: 153, endPoint x: 366, endPoint y: 213, distance: 240.5
click at [133, 153] on input "checkbox" at bounding box center [134, 149] width 11 height 11
checkbox input "true"
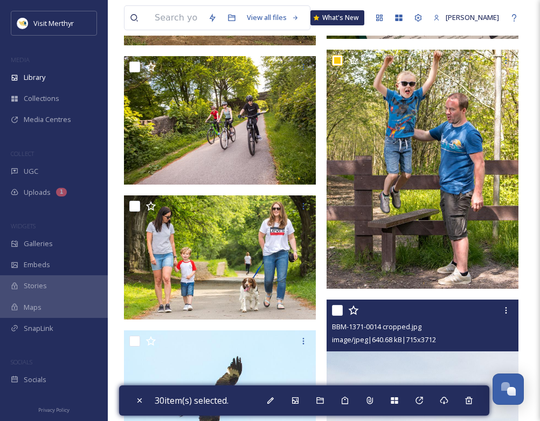
scroll to position [30083, 0]
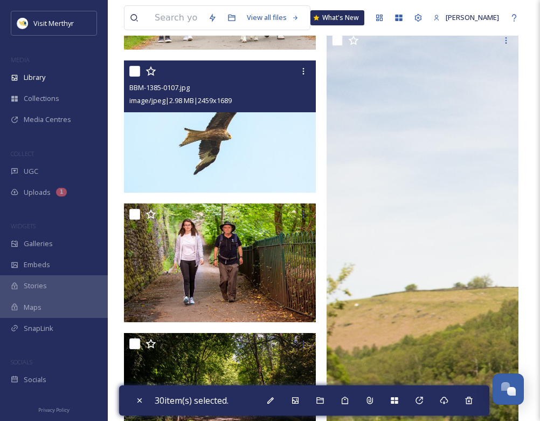
click at [130, 73] on input "checkbox" at bounding box center [134, 71] width 11 height 11
checkbox input "true"
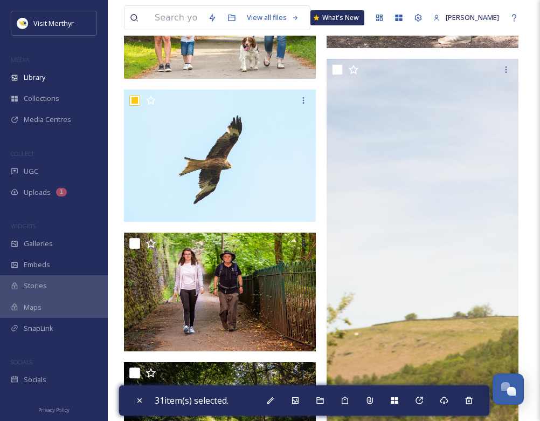
scroll to position [30029, 0]
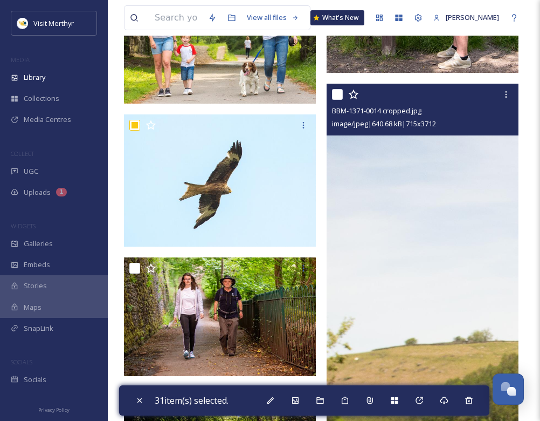
click at [339, 93] on input "checkbox" at bounding box center [337, 94] width 11 height 11
checkbox input "true"
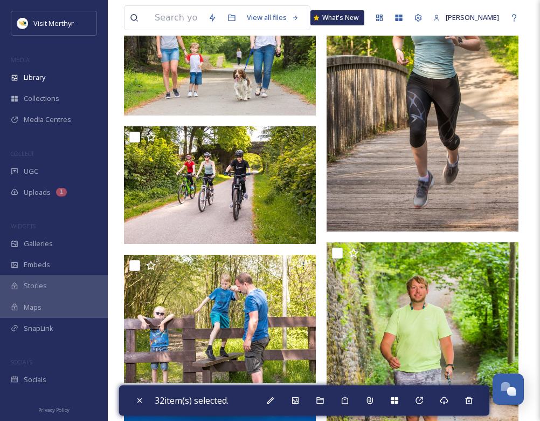
scroll to position [32347, 0]
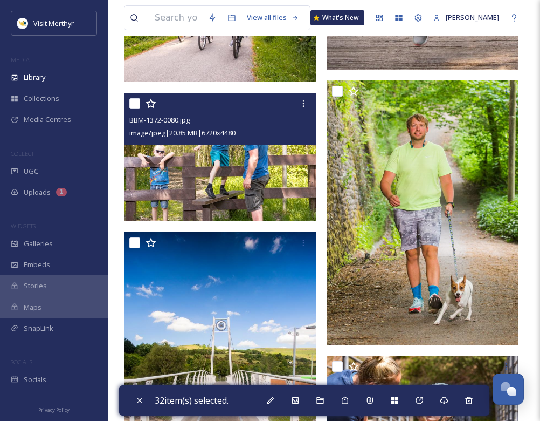
click at [133, 104] on input "checkbox" at bounding box center [134, 103] width 11 height 11
checkbox input "true"
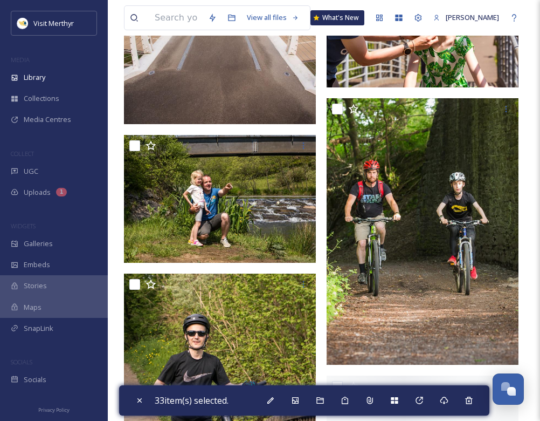
scroll to position [32778, 0]
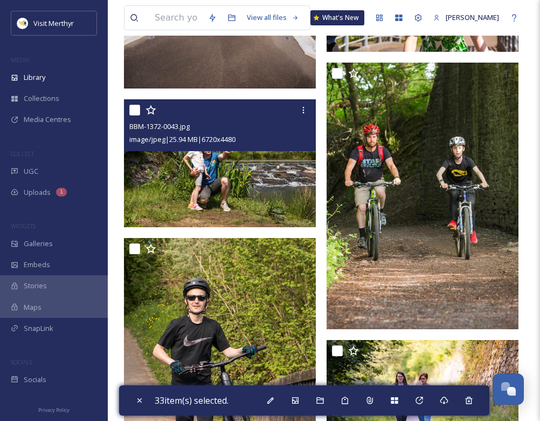
click at [135, 113] on input "checkbox" at bounding box center [134, 110] width 11 height 11
checkbox input "true"
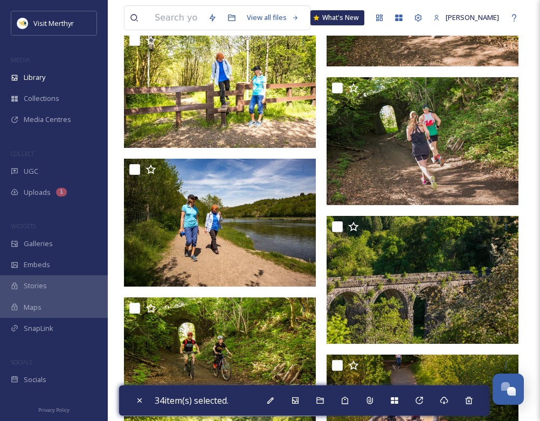
scroll to position [33425, 0]
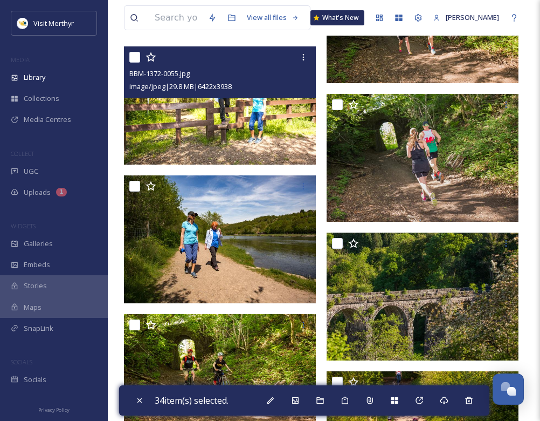
click at [132, 56] on input "checkbox" at bounding box center [134, 57] width 11 height 11
checkbox input "true"
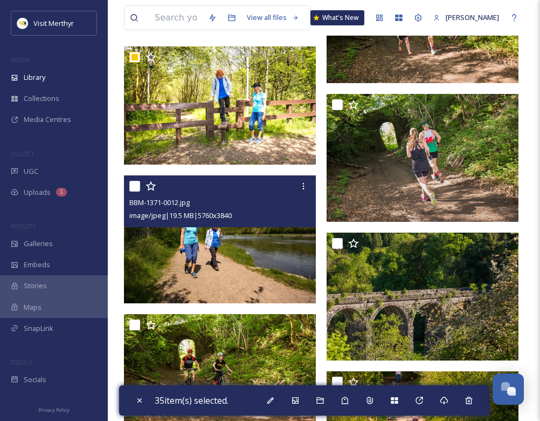
click at [137, 184] on input "checkbox" at bounding box center [134, 186] width 11 height 11
checkbox input "true"
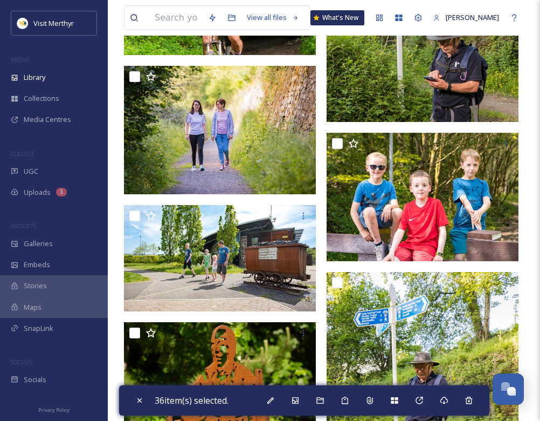
scroll to position [35204, 0]
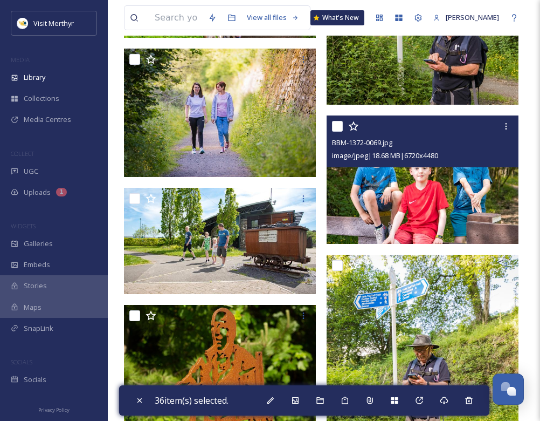
click at [339, 130] on input "checkbox" at bounding box center [337, 126] width 11 height 11
checkbox input "true"
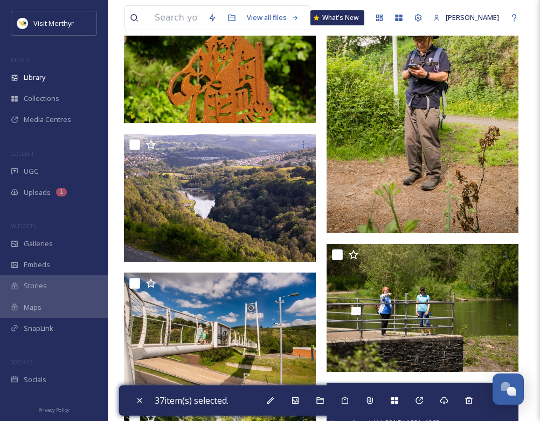
scroll to position [35474, 0]
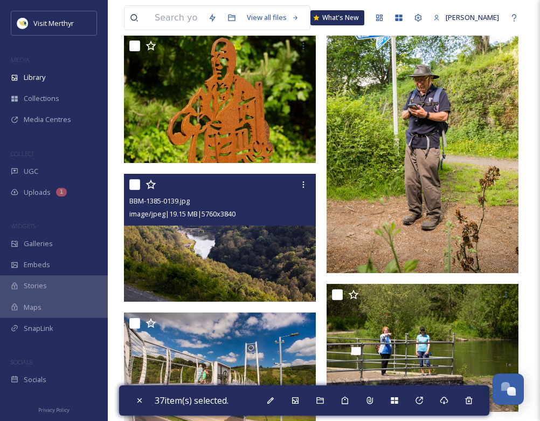
click at [135, 184] on input "checkbox" at bounding box center [134, 184] width 11 height 11
checkbox input "true"
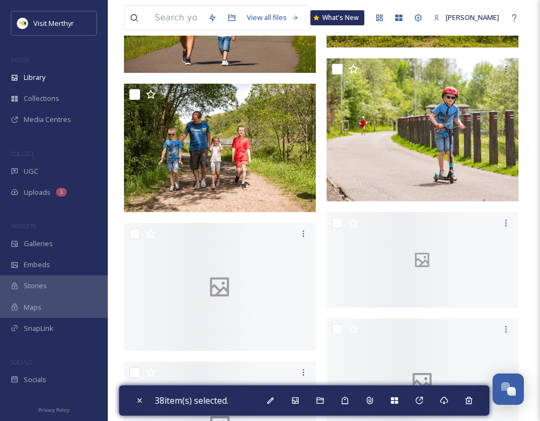
scroll to position [36390, 0]
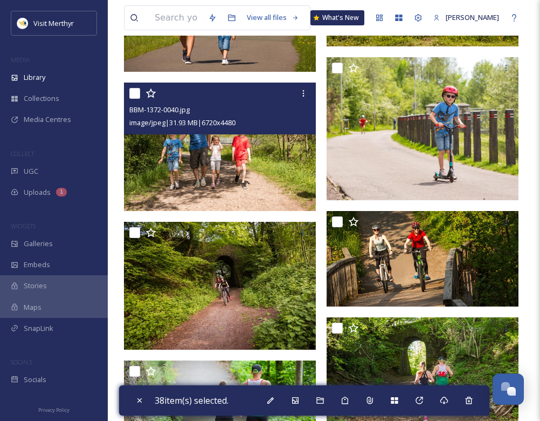
click at [132, 94] on input "checkbox" at bounding box center [134, 93] width 11 height 11
checkbox input "true"
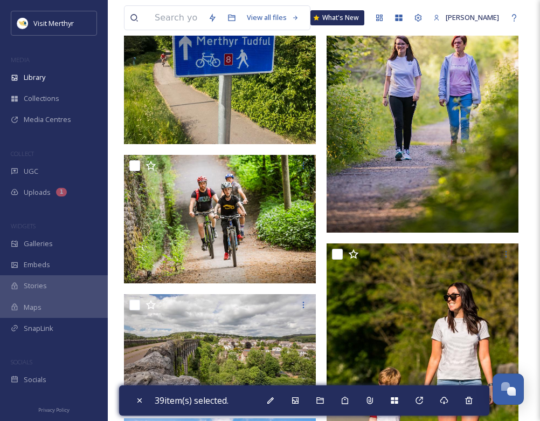
scroll to position [37361, 0]
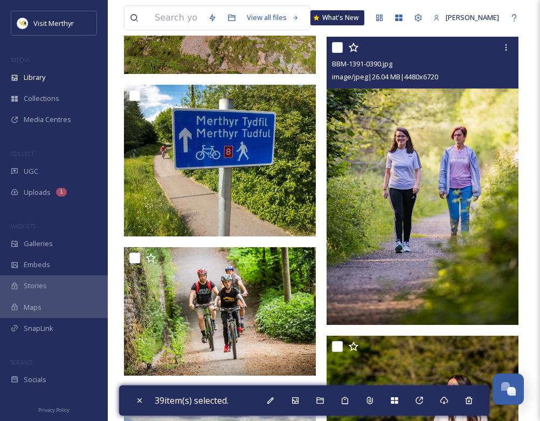
click at [336, 48] on input "checkbox" at bounding box center [337, 47] width 11 height 11
checkbox input "true"
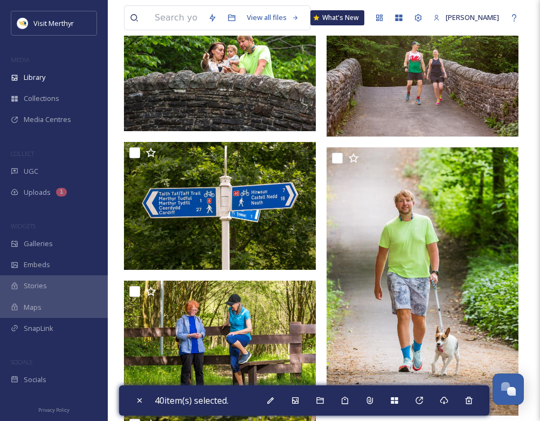
scroll to position [42374, 0]
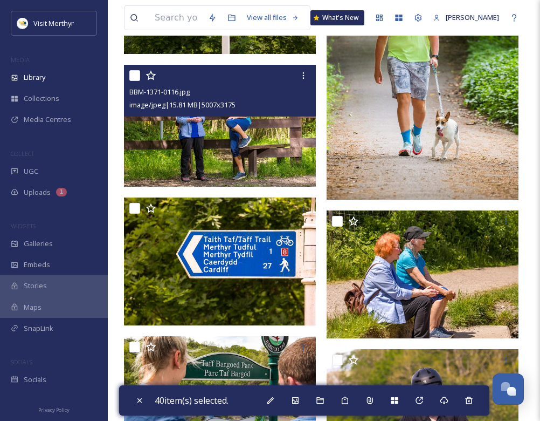
click at [132, 75] on input "checkbox" at bounding box center [134, 75] width 11 height 11
checkbox input "true"
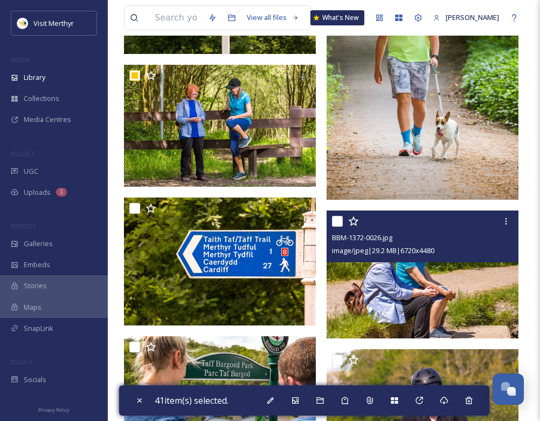
click at [336, 220] on input "checkbox" at bounding box center [337, 221] width 11 height 11
checkbox input "true"
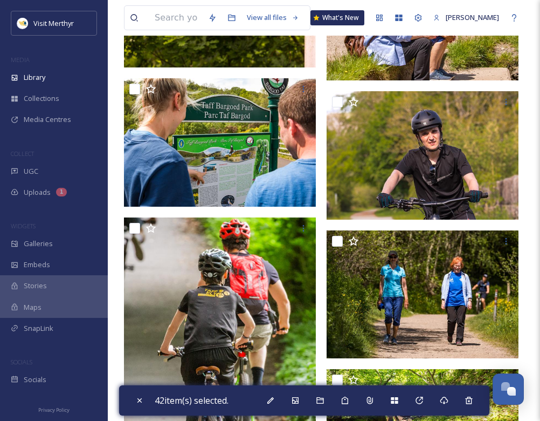
scroll to position [42698, 0]
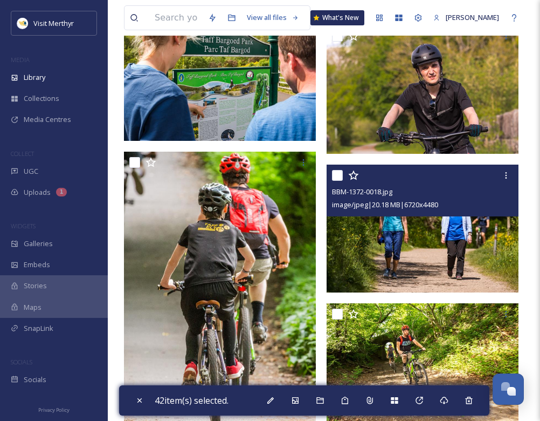
drag, startPoint x: 339, startPoint y: 175, endPoint x: 389, endPoint y: 202, distance: 57.1
click at [339, 176] on input "checkbox" at bounding box center [337, 175] width 11 height 11
checkbox input "true"
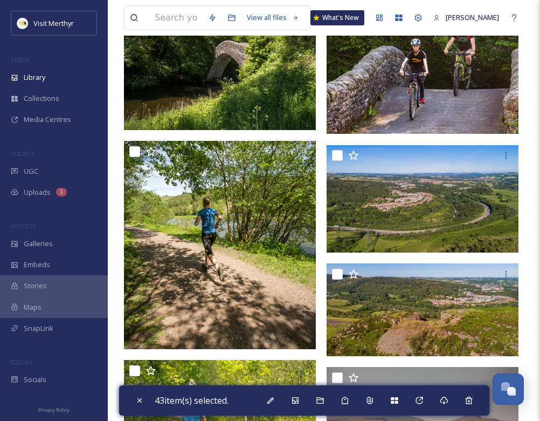
scroll to position [43560, 0]
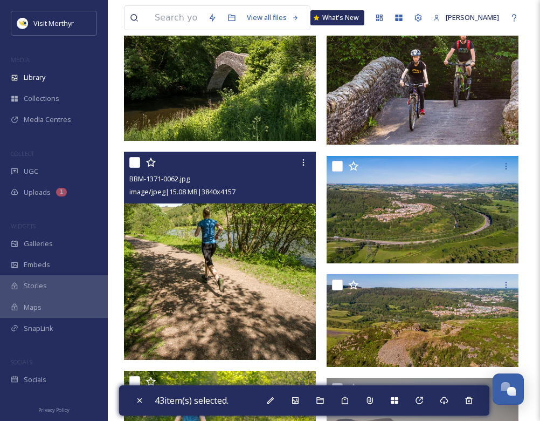
click at [139, 167] on input "checkbox" at bounding box center [134, 162] width 11 height 11
checkbox input "true"
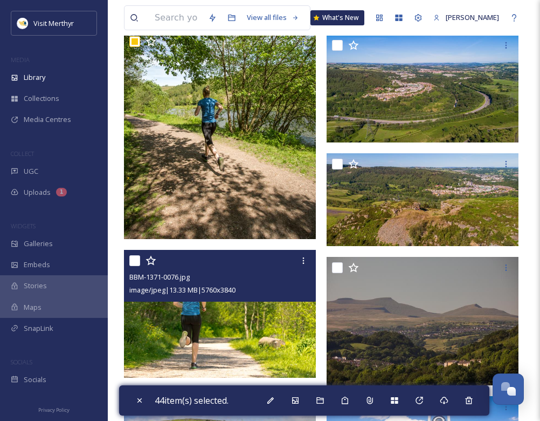
scroll to position [43776, 0]
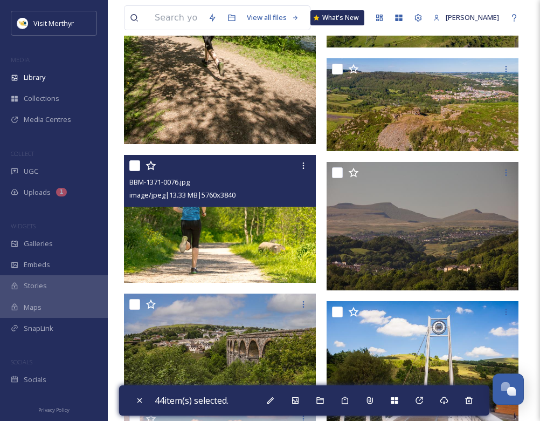
click at [138, 172] on div at bounding box center [221, 165] width 184 height 19
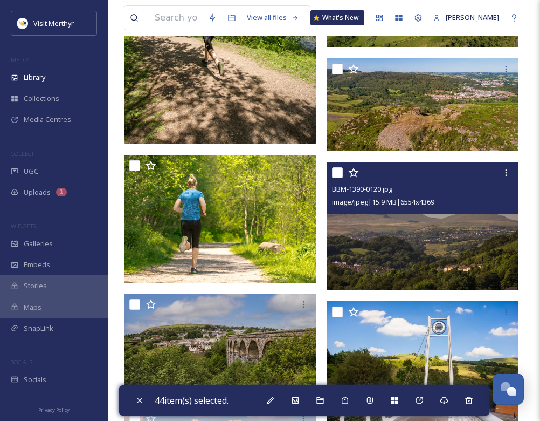
scroll to position [43992, 0]
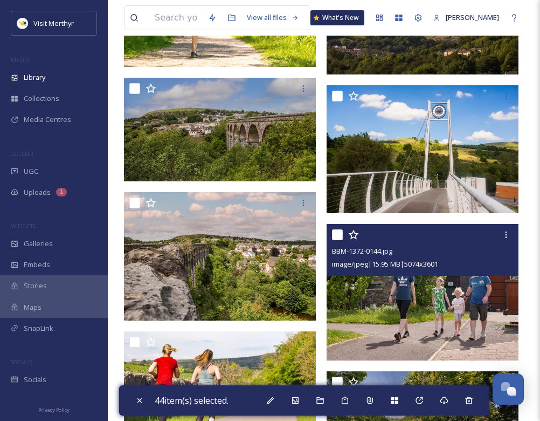
click at [339, 237] on input "checkbox" at bounding box center [337, 234] width 11 height 11
checkbox input "true"
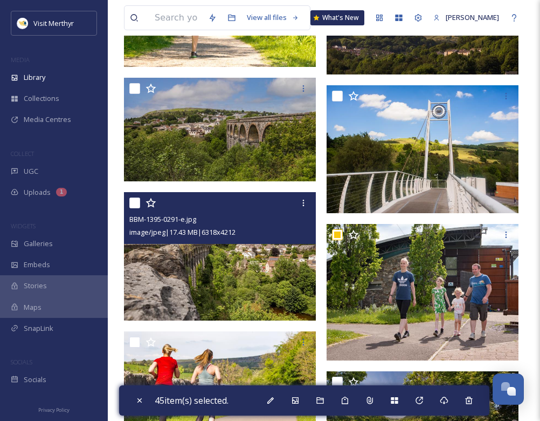
click at [134, 208] on input "checkbox" at bounding box center [134, 202] width 11 height 11
checkbox input "true"
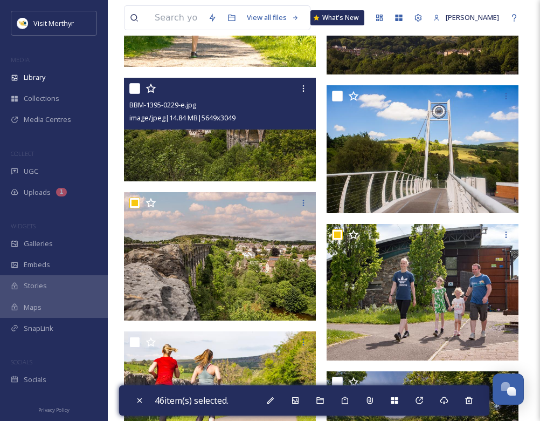
click at [136, 87] on input "checkbox" at bounding box center [134, 88] width 11 height 11
checkbox input "true"
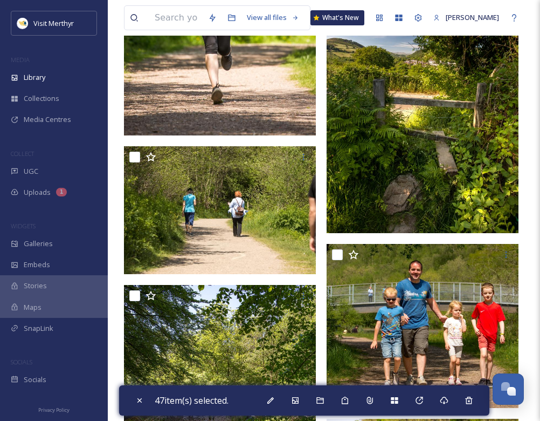
scroll to position [44639, 0]
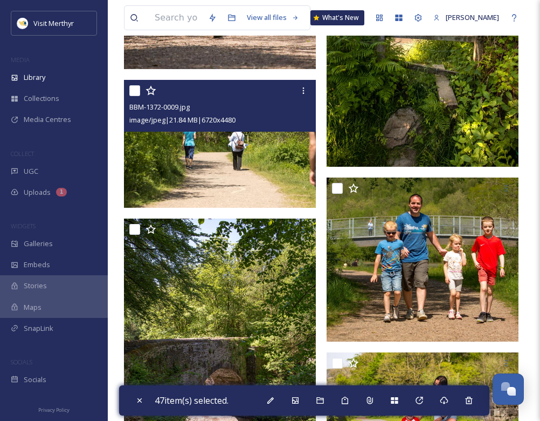
drag, startPoint x: 135, startPoint y: 88, endPoint x: 135, endPoint y: 106, distance: 17.3
click at [135, 88] on input "checkbox" at bounding box center [134, 90] width 11 height 11
checkbox input "true"
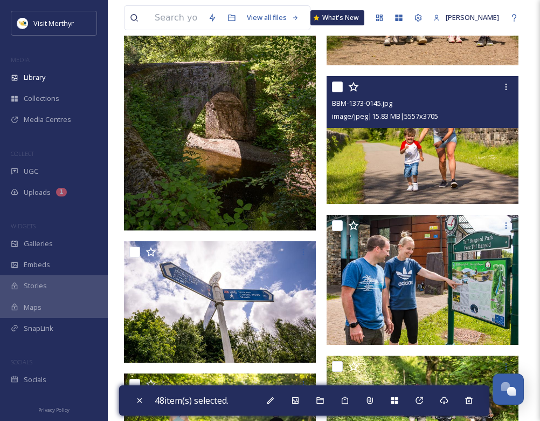
scroll to position [44962, 0]
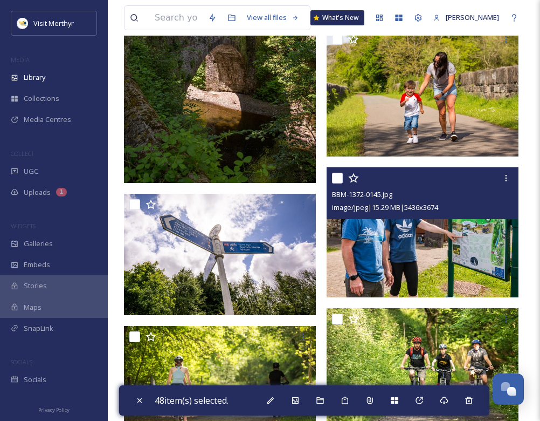
click at [336, 176] on input "checkbox" at bounding box center [337, 178] width 11 height 11
checkbox input "true"
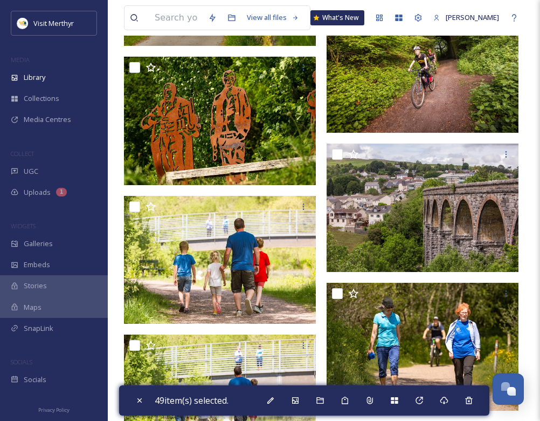
scroll to position [46633, 0]
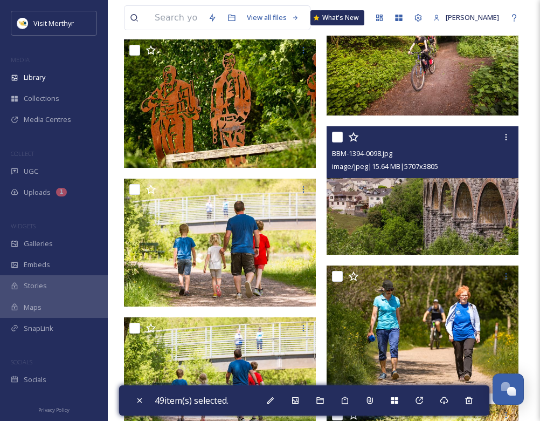
click at [339, 135] on input "checkbox" at bounding box center [337, 137] width 11 height 11
checkbox input "true"
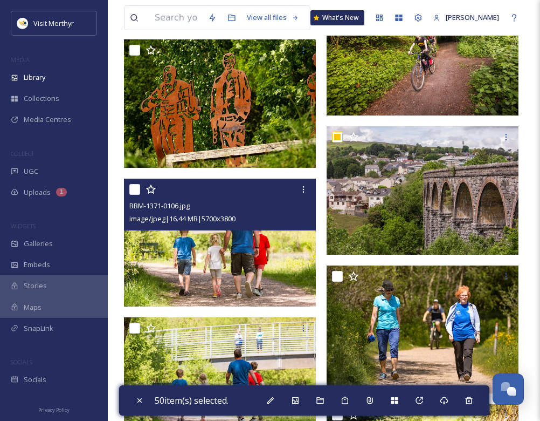
scroll to position [46687, 0]
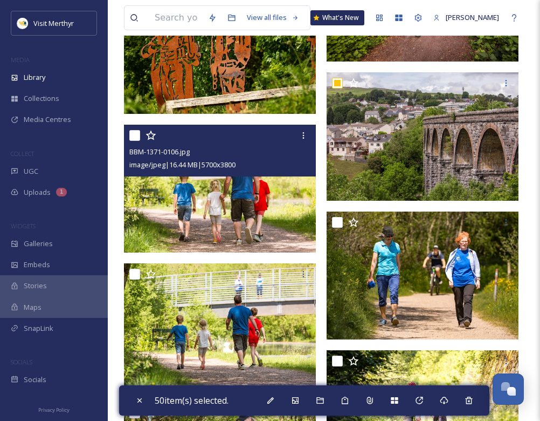
click at [138, 132] on input "checkbox" at bounding box center [134, 135] width 11 height 11
checkbox input "true"
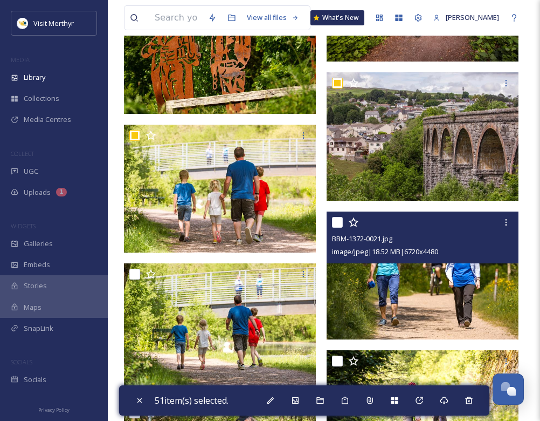
click at [337, 221] on input "checkbox" at bounding box center [337, 222] width 11 height 11
checkbox input "true"
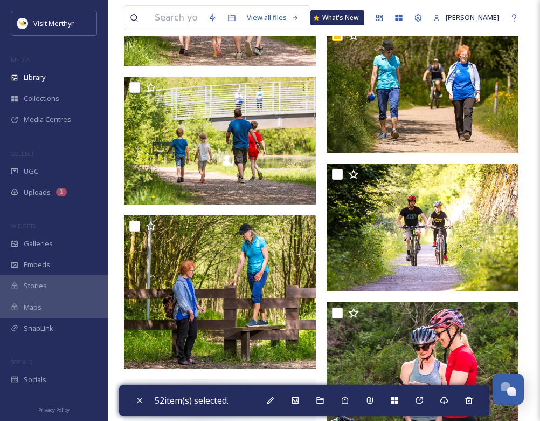
scroll to position [46903, 0]
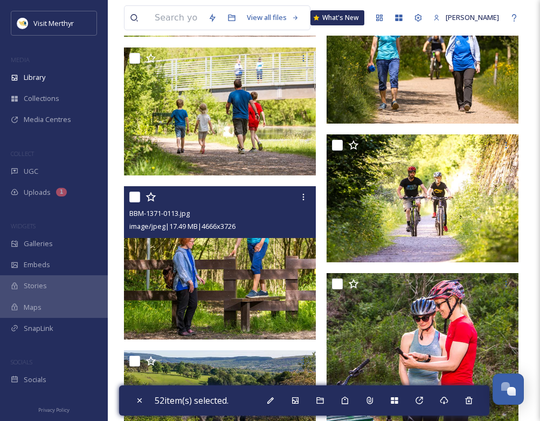
drag, startPoint x: 134, startPoint y: 196, endPoint x: 202, endPoint y: 221, distance: 73.0
click at [134, 196] on input "checkbox" at bounding box center [134, 196] width 11 height 11
checkbox input "true"
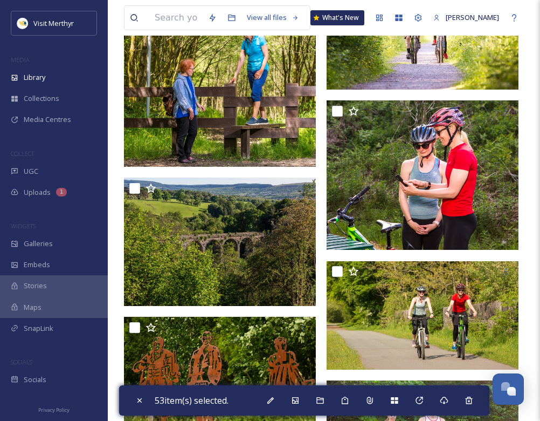
scroll to position [47118, 0]
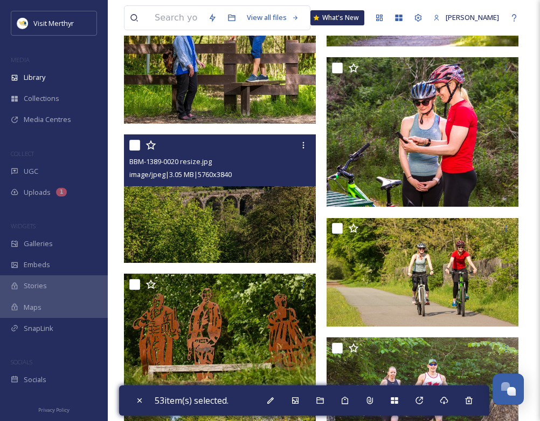
click at [132, 146] on input "checkbox" at bounding box center [134, 145] width 11 height 11
checkbox input "true"
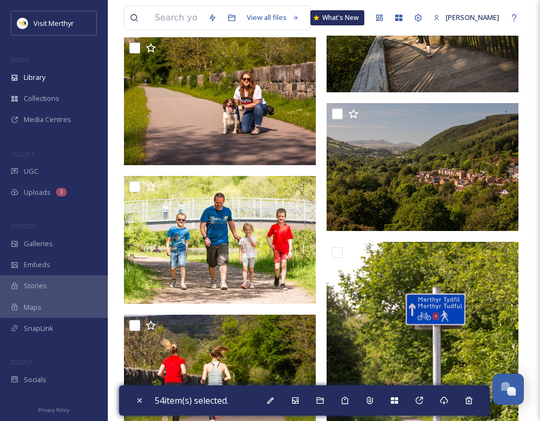
scroll to position [47765, 0]
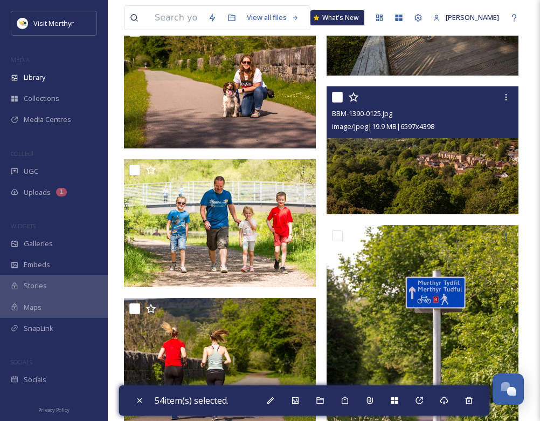
click at [340, 97] on input "checkbox" at bounding box center [337, 97] width 11 height 11
checkbox input "true"
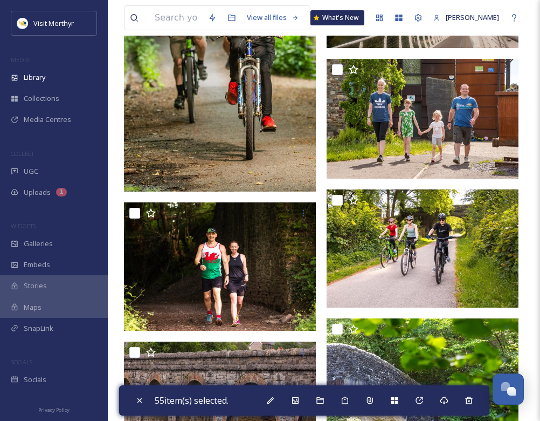
scroll to position [48790, 0]
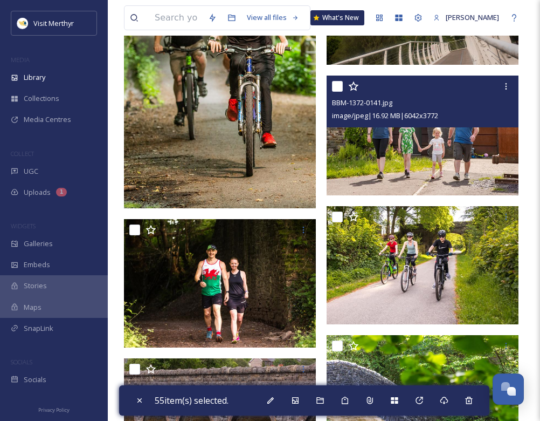
click at [339, 85] on input "checkbox" at bounding box center [337, 86] width 11 height 11
checkbox input "true"
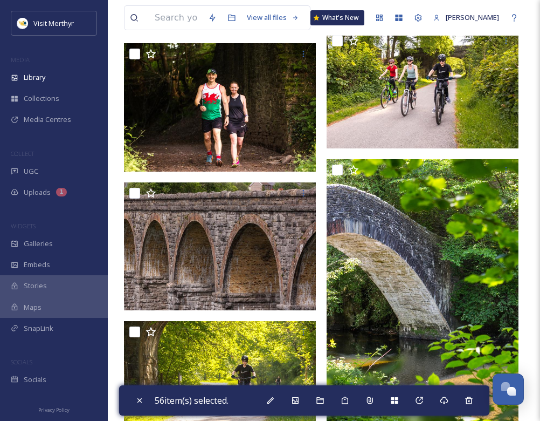
scroll to position [49005, 0]
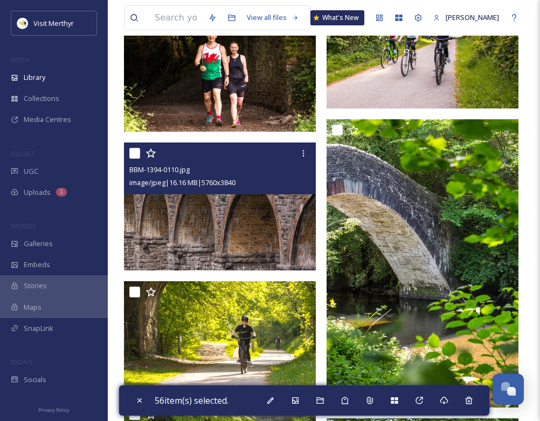
click at [134, 153] on input "checkbox" at bounding box center [134, 153] width 11 height 11
checkbox input "true"
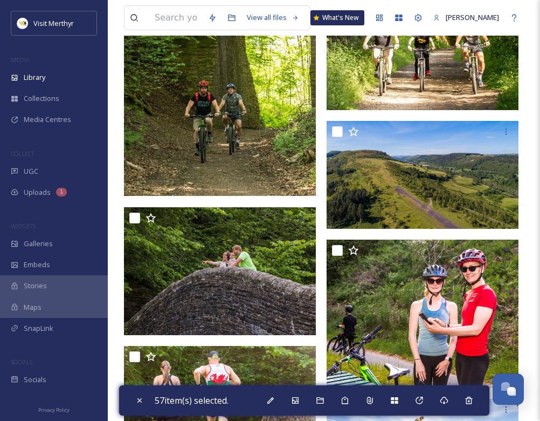
scroll to position [50084, 0]
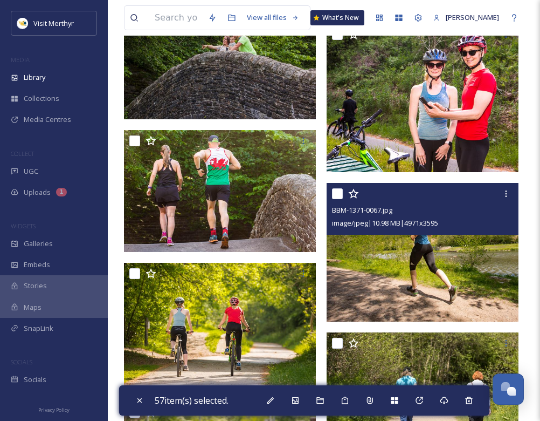
click at [340, 191] on input "checkbox" at bounding box center [337, 193] width 11 height 11
checkbox input "true"
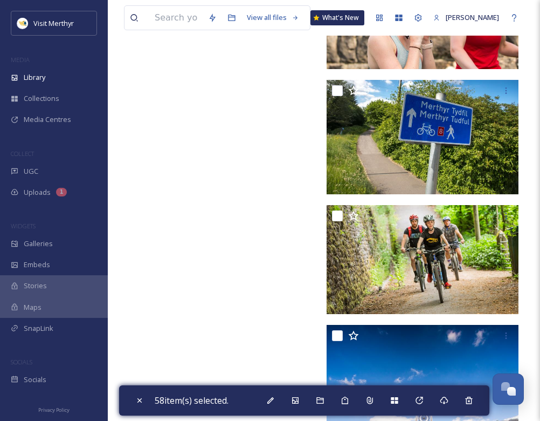
scroll to position [50731, 0]
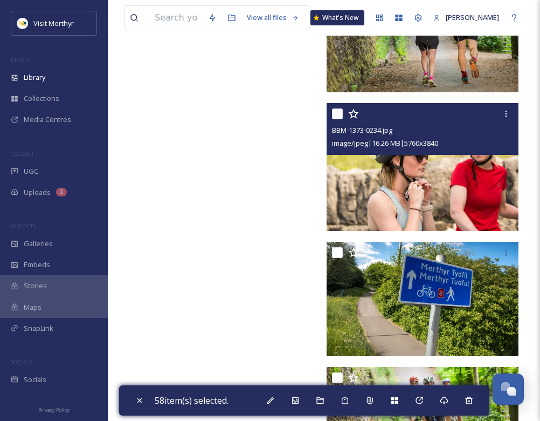
click at [337, 111] on input "checkbox" at bounding box center [337, 113] width 11 height 11
checkbox input "true"
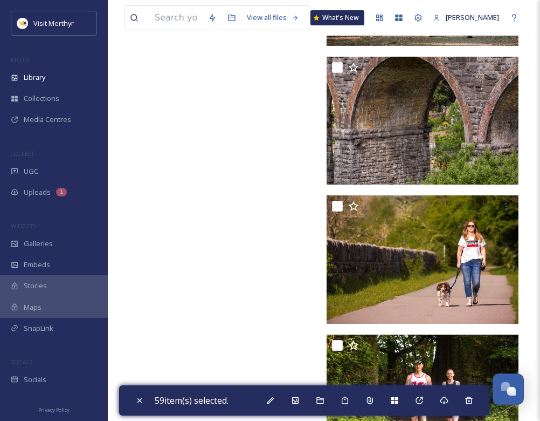
scroll to position [51431, 0]
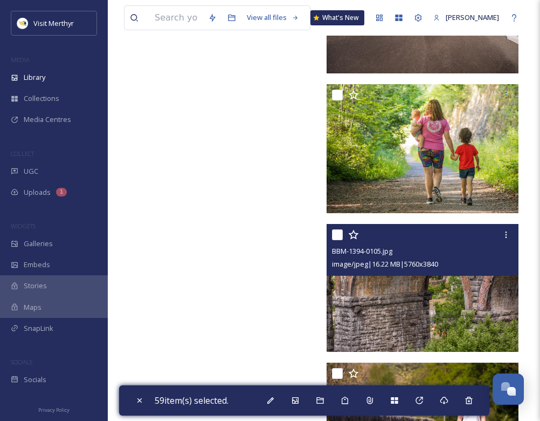
click at [333, 233] on input "checkbox" at bounding box center [337, 234] width 11 height 11
checkbox input "true"
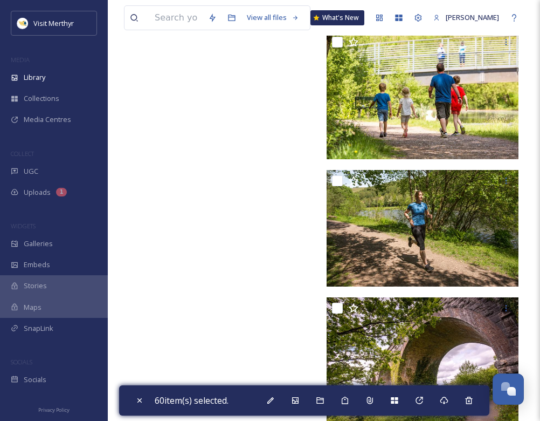
scroll to position [52670, 0]
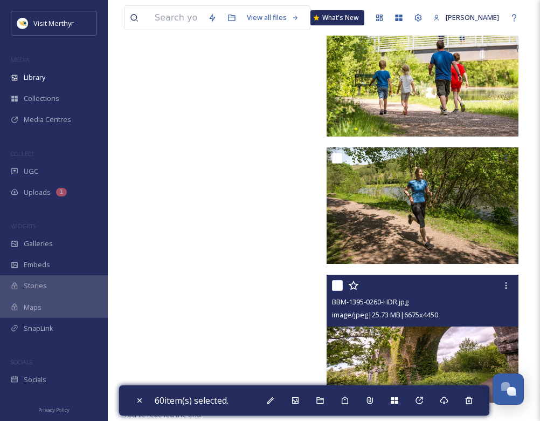
click at [337, 287] on input "checkbox" at bounding box center [337, 285] width 11 height 11
checkbox input "true"
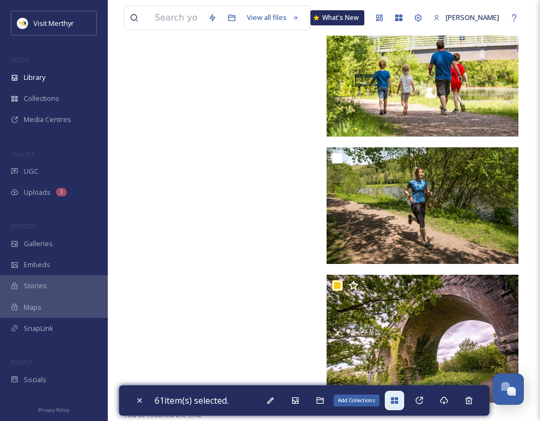
click at [401, 395] on div "Add Collections" at bounding box center [394, 399] width 19 height 19
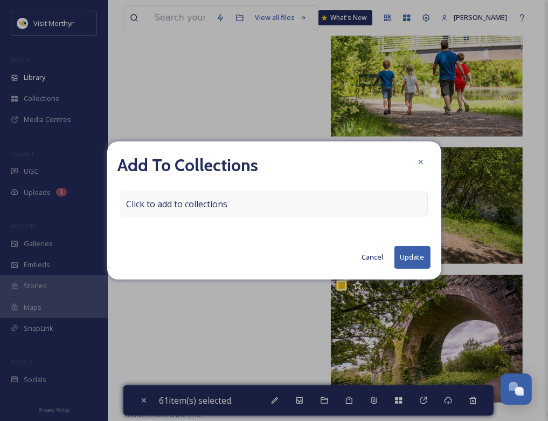
click at [261, 204] on div "Click to add to collections" at bounding box center [274, 203] width 307 height 25
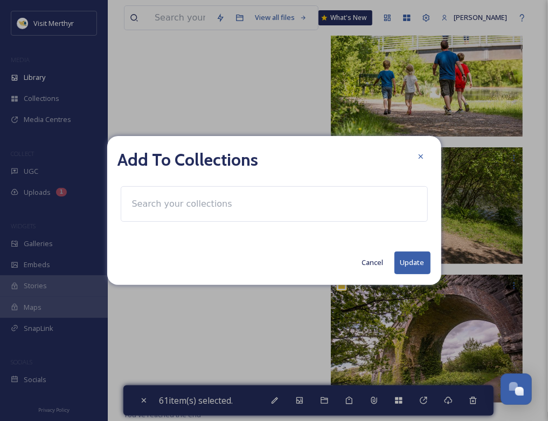
click at [189, 203] on input at bounding box center [186, 204] width 119 height 24
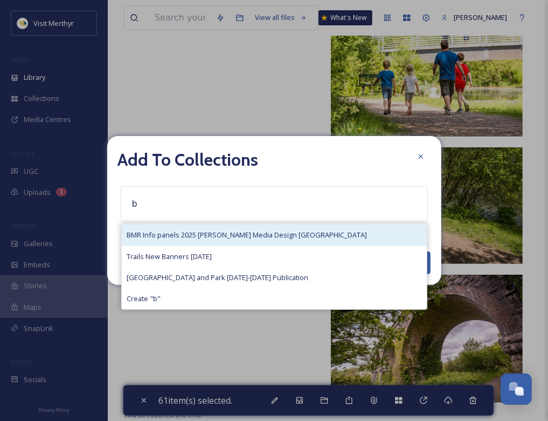
type input "b"
click at [181, 231] on span "BMR Info panels 2025 [PERSON_NAME] Media Design [GEOGRAPHIC_DATA]" at bounding box center [247, 235] width 240 height 10
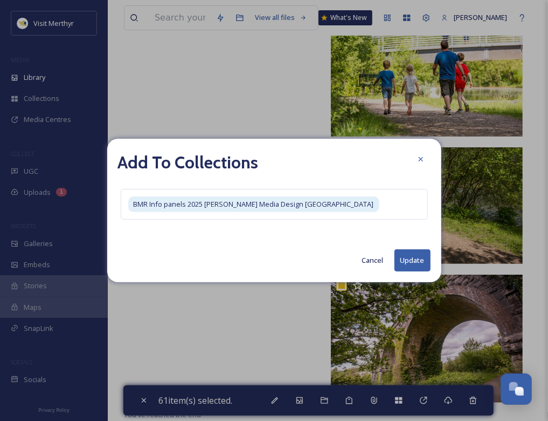
click at [413, 269] on button "Update" at bounding box center [413, 260] width 36 height 22
checkbox input "false"
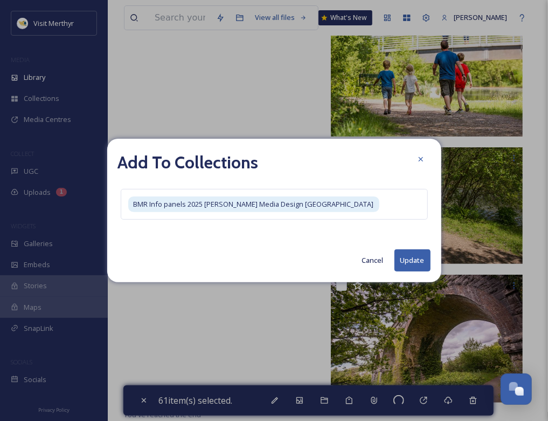
checkbox input "false"
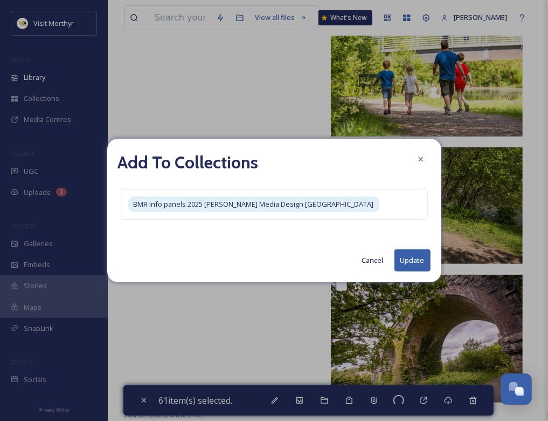
checkbox input "false"
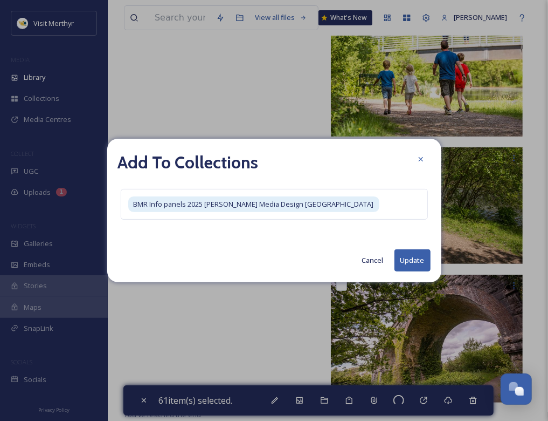
checkbox input "false"
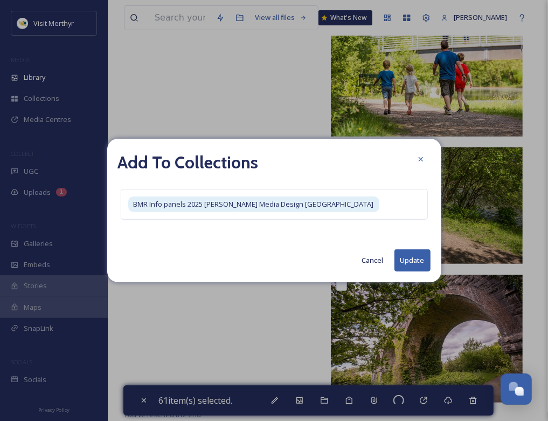
checkbox input "false"
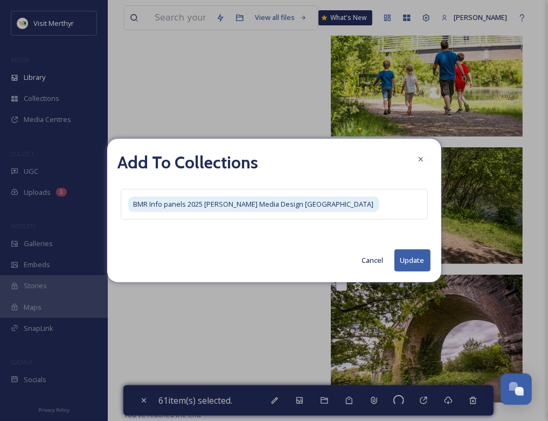
checkbox input "false"
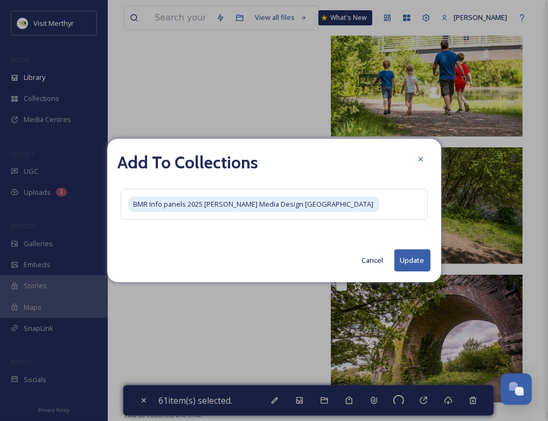
checkbox input "false"
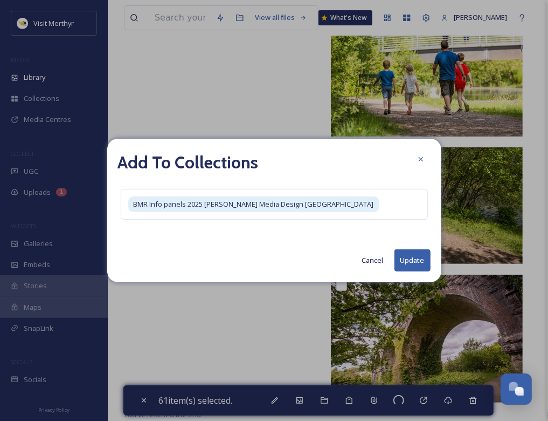
checkbox input "false"
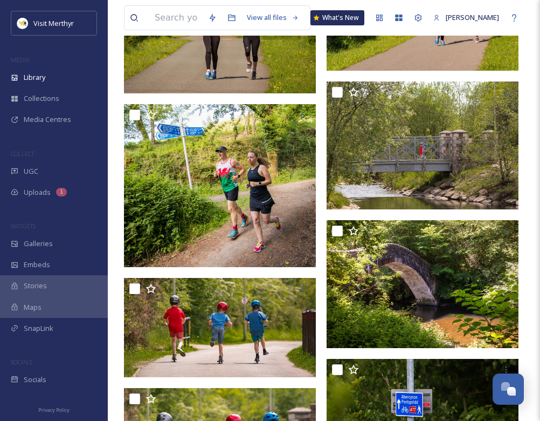
scroll to position [0, 0]
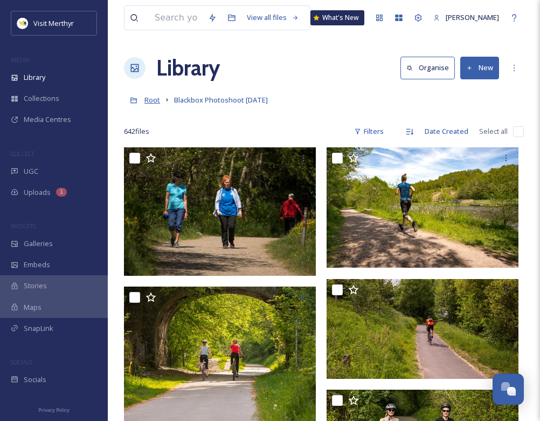
click at [154, 99] on span "Root" at bounding box center [152, 100] width 16 height 10
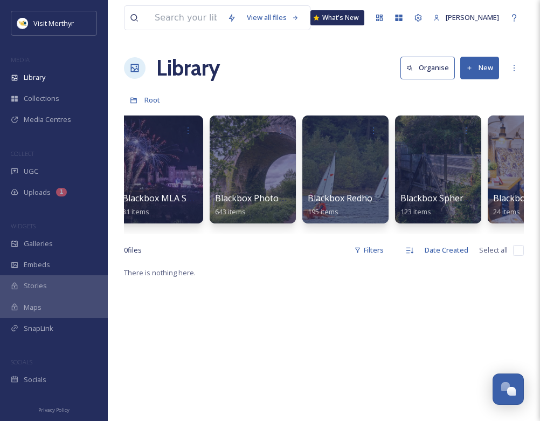
scroll to position [0, 1134]
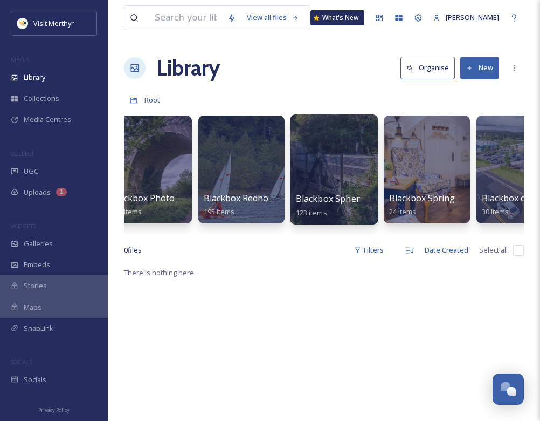
click at [320, 160] on div at bounding box center [334, 169] width 88 height 110
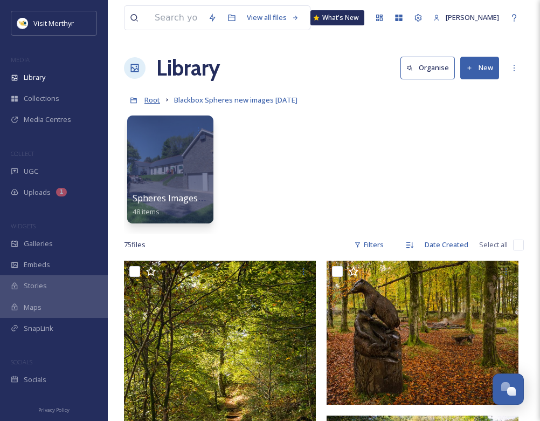
click at [149, 99] on span "Root" at bounding box center [152, 100] width 16 height 10
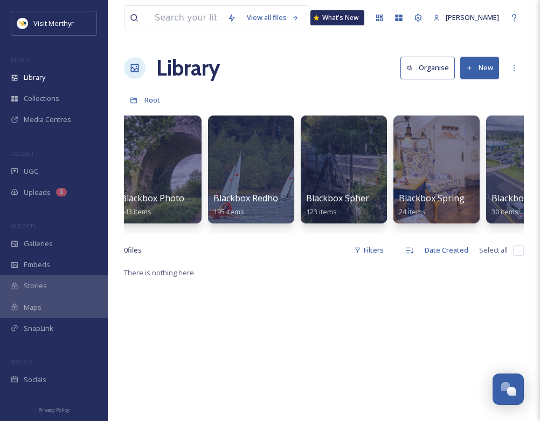
scroll to position [0, 1370]
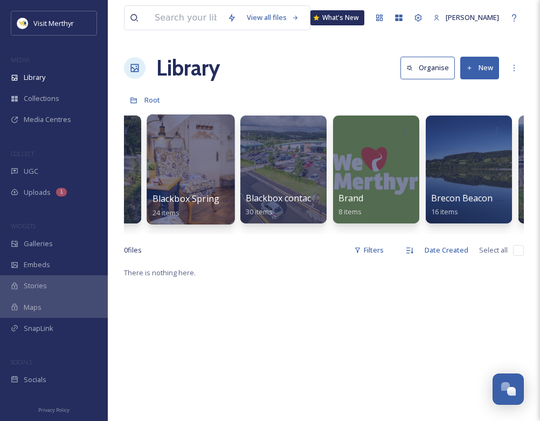
click at [196, 157] on div at bounding box center [191, 169] width 88 height 110
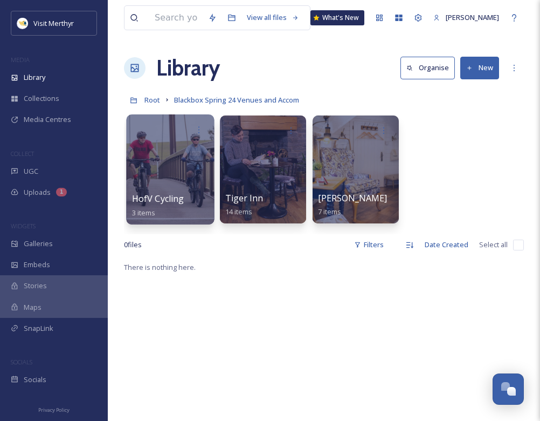
click at [183, 176] on div at bounding box center [170, 169] width 88 height 110
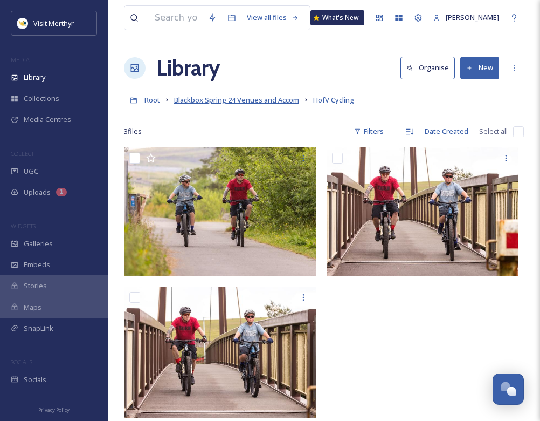
click at [197, 98] on span "Blackbox Spring 24 Venues and Accom" at bounding box center [236, 100] width 125 height 10
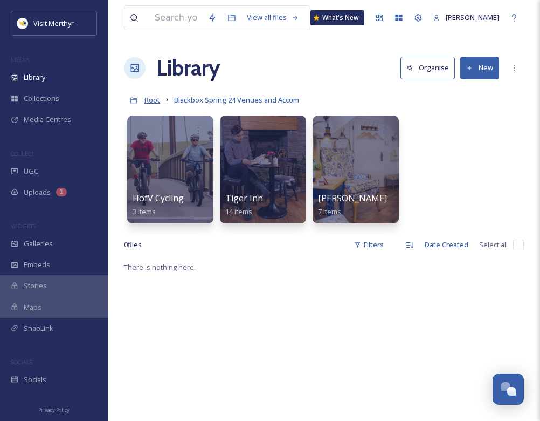
click at [152, 98] on span "Root" at bounding box center [152, 100] width 16 height 10
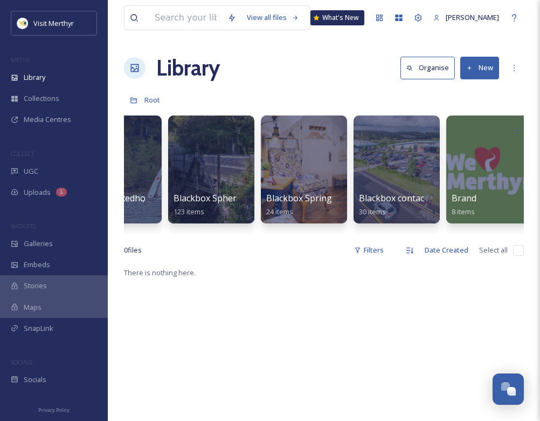
scroll to position [0, 1531]
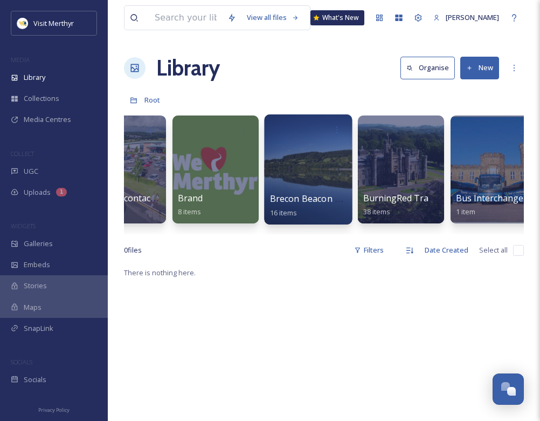
click at [294, 151] on div at bounding box center [308, 169] width 88 height 110
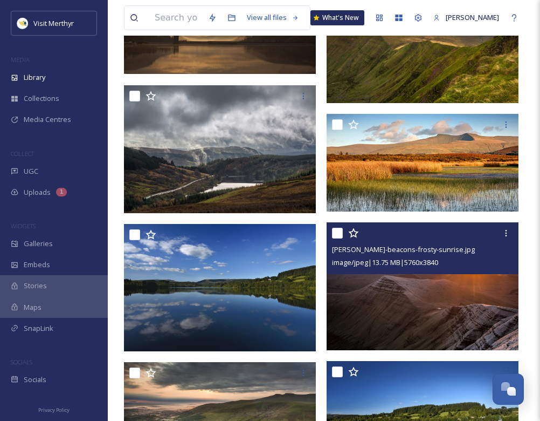
scroll to position [349, 0]
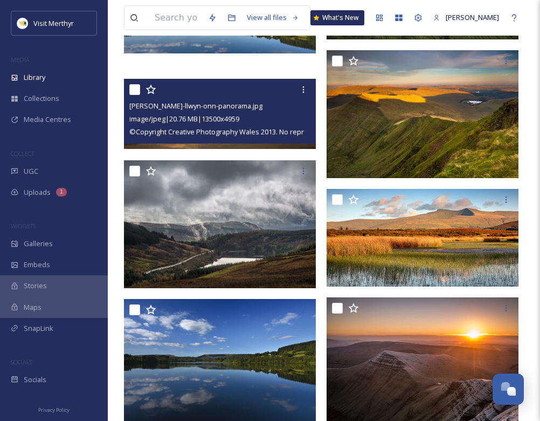
click at [134, 87] on input "checkbox" at bounding box center [134, 89] width 11 height 11
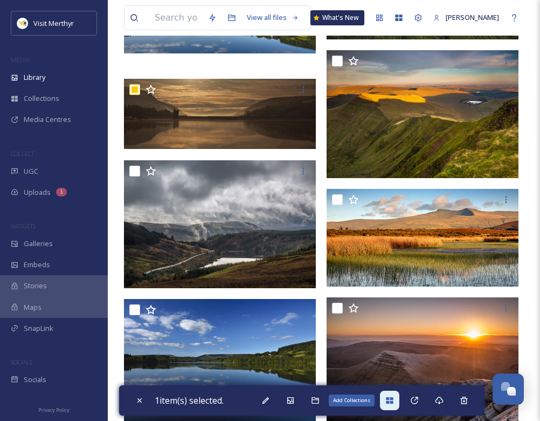
click at [388, 399] on div "Add Collections" at bounding box center [389, 399] width 19 height 19
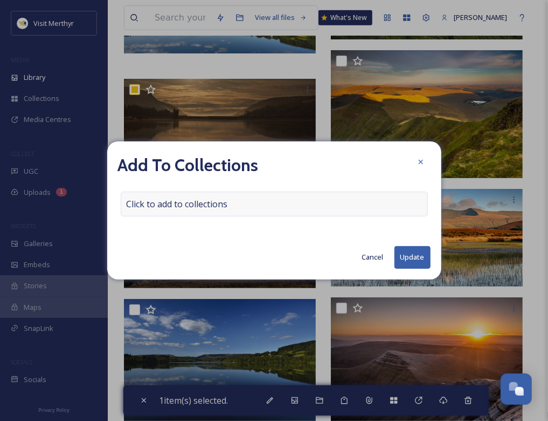
click at [246, 199] on div "Click to add to collections" at bounding box center [274, 203] width 307 height 25
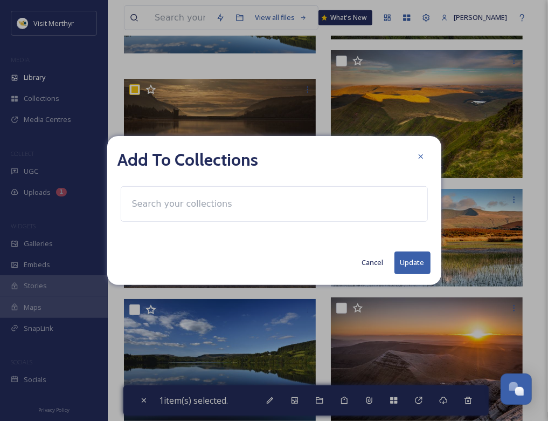
click at [195, 202] on input at bounding box center [186, 204] width 119 height 24
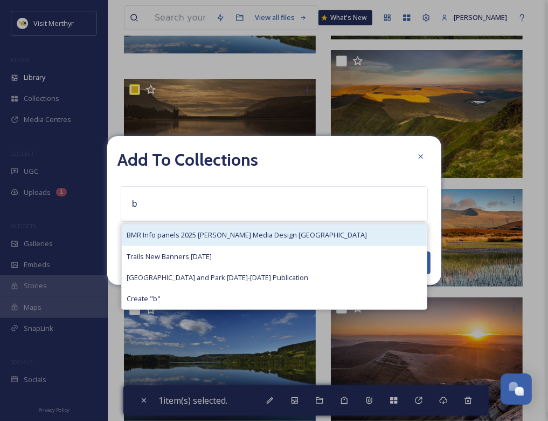
click at [204, 240] on div "BMR Info panels 2025 [PERSON_NAME] Media Design [GEOGRAPHIC_DATA]" at bounding box center [274, 234] width 305 height 21
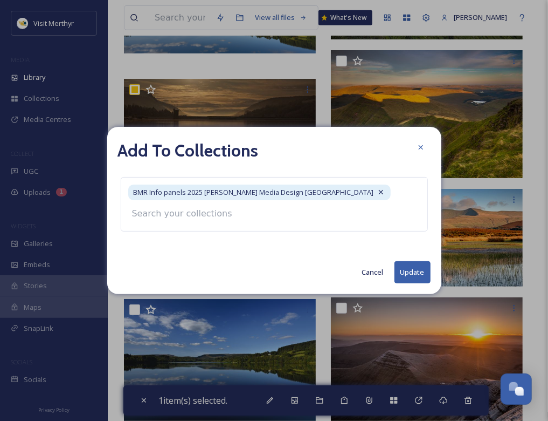
click at [408, 269] on button "Update" at bounding box center [413, 272] width 36 height 22
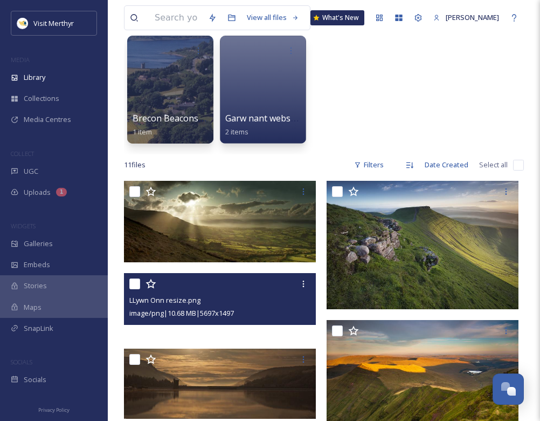
scroll to position [0, 0]
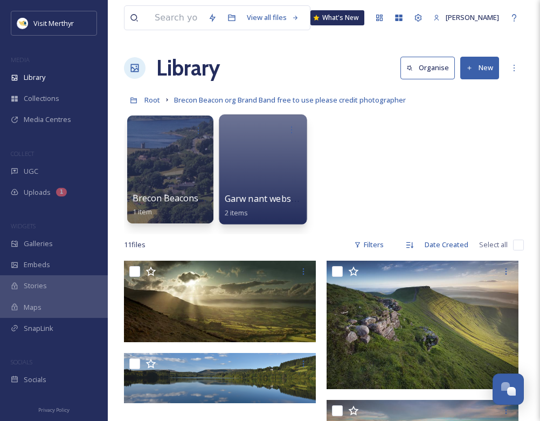
click at [252, 158] on div at bounding box center [263, 169] width 88 height 110
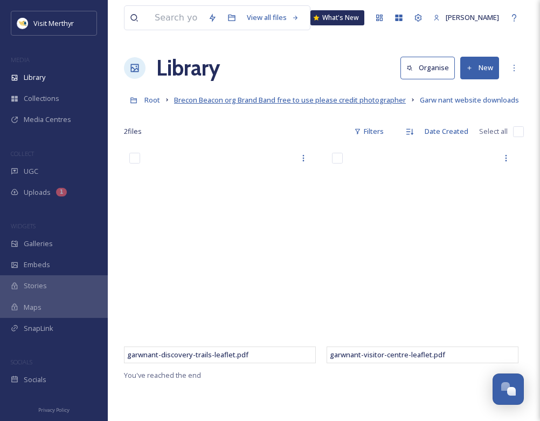
click at [254, 99] on span "Brecon Beacon org Brand Band free to use please credit photographer" at bounding box center [290, 100] width 232 height 10
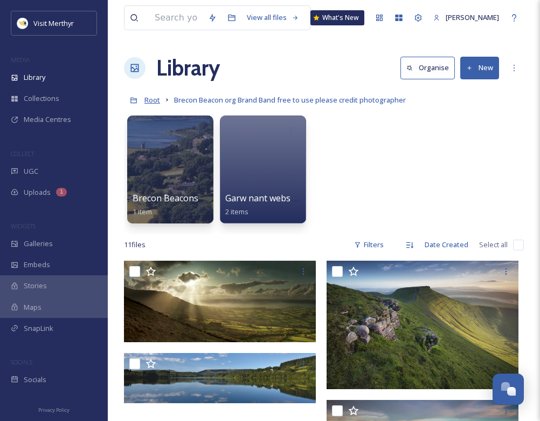
click at [152, 99] on span "Root" at bounding box center [152, 100] width 16 height 10
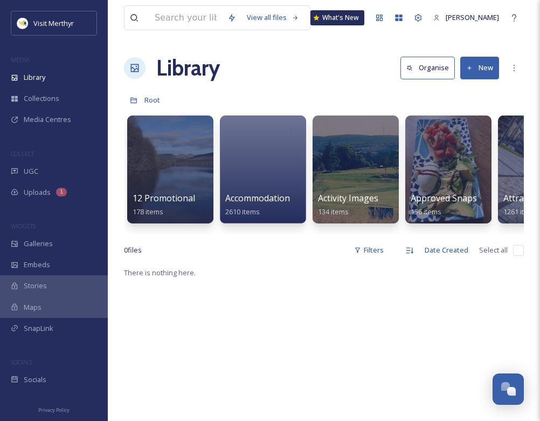
scroll to position [0, 860]
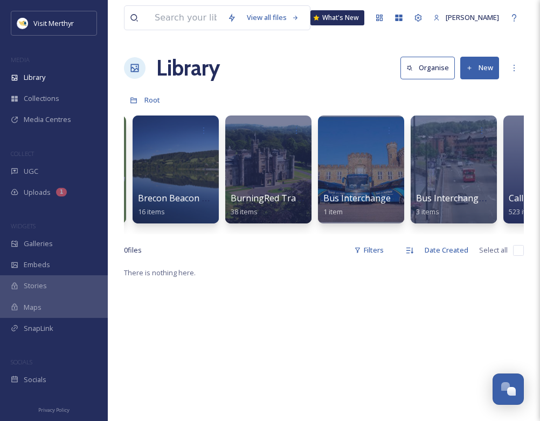
scroll to position [0, 1711]
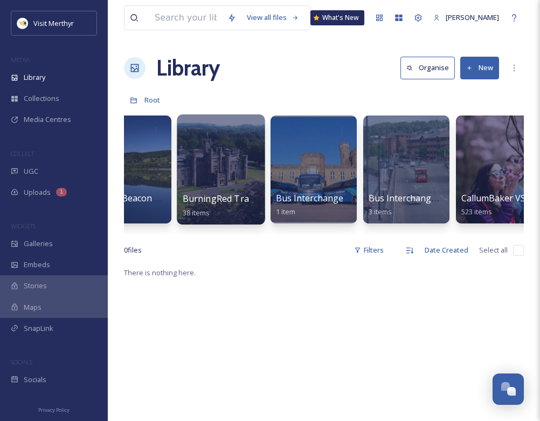
click at [224, 173] on div at bounding box center [221, 169] width 88 height 110
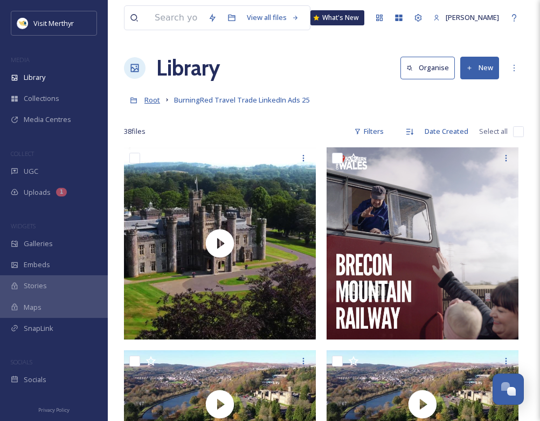
click at [153, 99] on span "Root" at bounding box center [152, 100] width 16 height 10
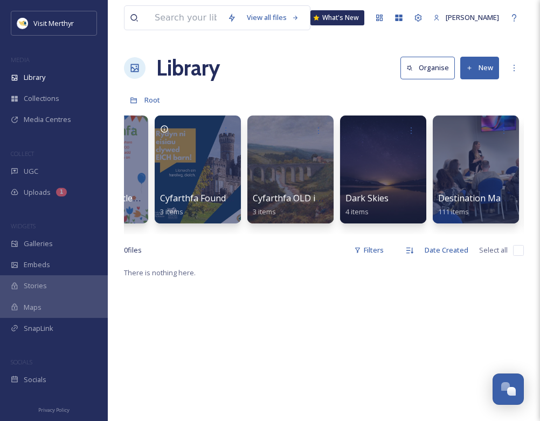
scroll to position [0, 3016]
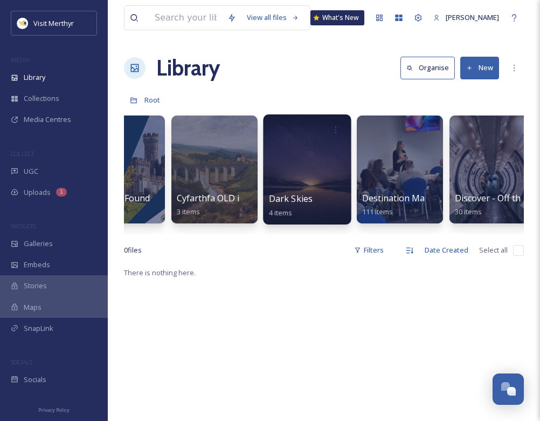
click at [291, 155] on div at bounding box center [307, 169] width 88 height 110
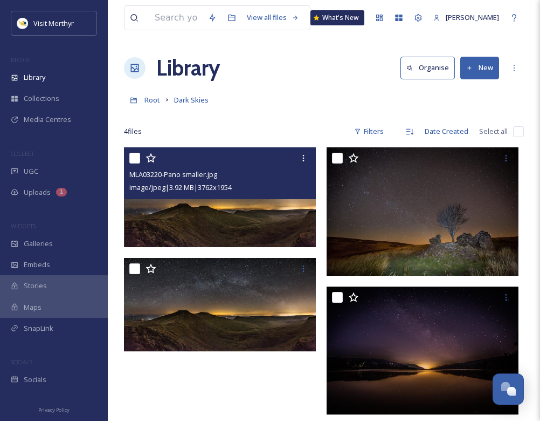
click at [130, 156] on input "checkbox" at bounding box center [134, 158] width 11 height 11
checkbox input "true"
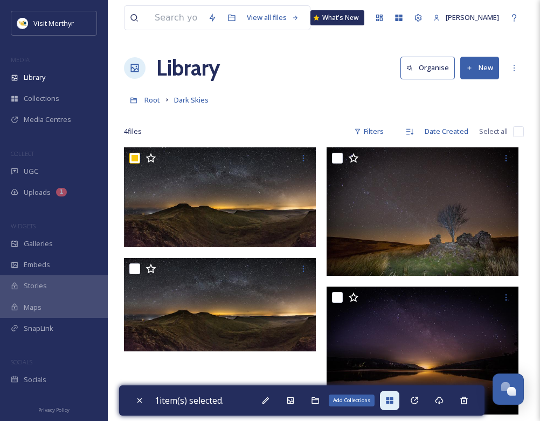
click at [389, 401] on icon at bounding box center [389, 400] width 7 height 6
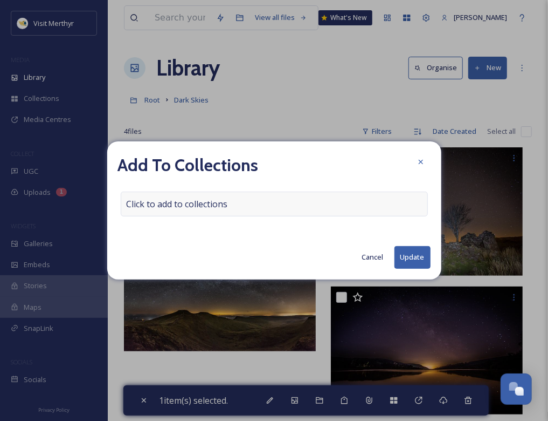
click at [181, 202] on span "Click to add to collections" at bounding box center [177, 203] width 101 height 13
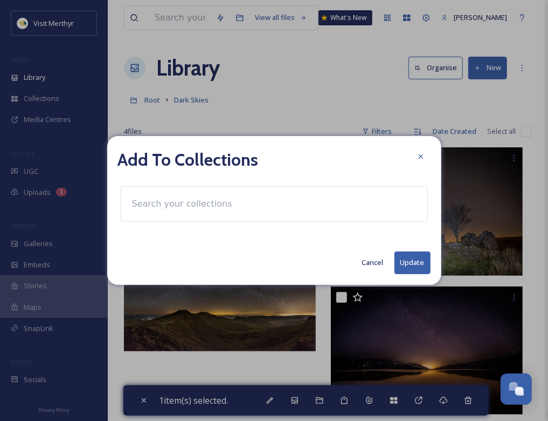
click at [162, 208] on input at bounding box center [186, 204] width 119 height 24
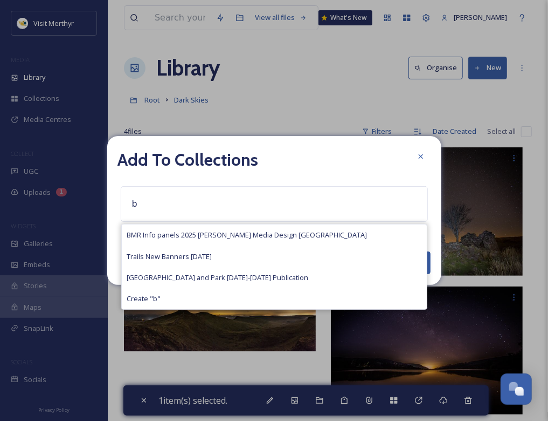
type input "b"
click at [161, 231] on span "BMR Info panels 2025 [PERSON_NAME] Media Design [GEOGRAPHIC_DATA]" at bounding box center [247, 235] width 240 height 10
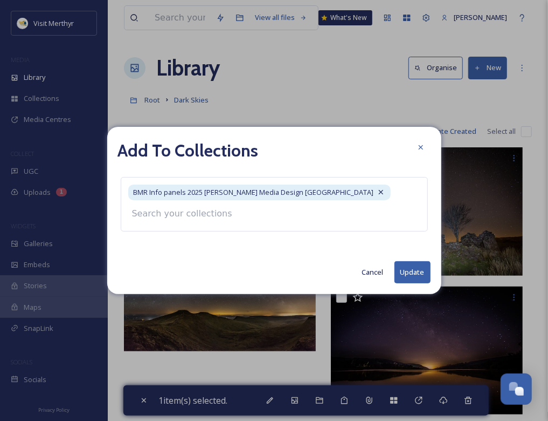
click at [408, 271] on div "Add To Collections BMR Info panels 2025 [PERSON_NAME] Media Design Wales Cancel…" at bounding box center [274, 210] width 334 height 167
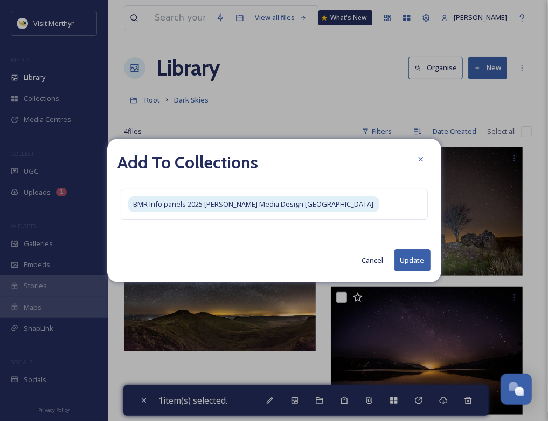
click at [413, 255] on button "Update" at bounding box center [413, 260] width 36 height 22
checkbox input "false"
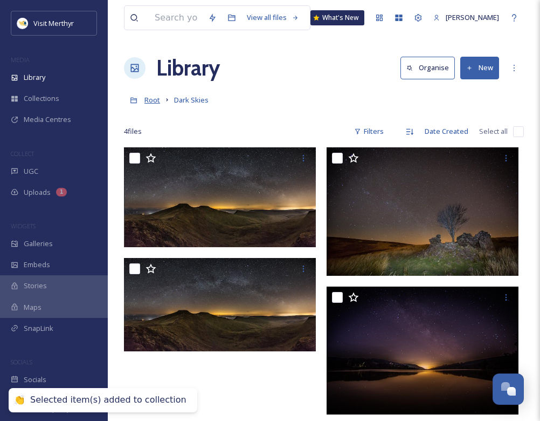
click at [151, 100] on span "Root" at bounding box center [152, 100] width 16 height 10
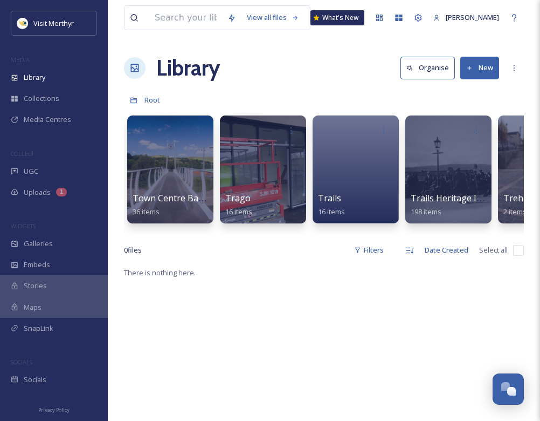
scroll to position [0, 9615]
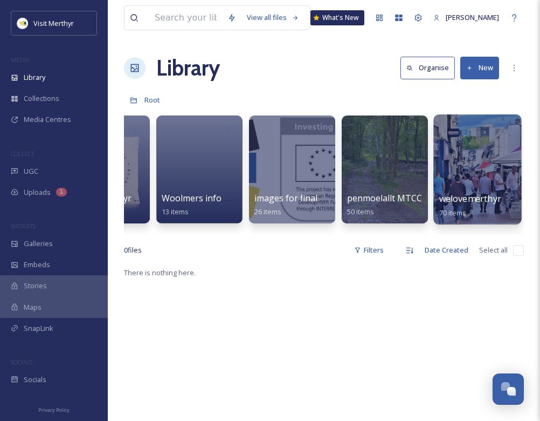
click at [467, 149] on div at bounding box center [477, 169] width 88 height 110
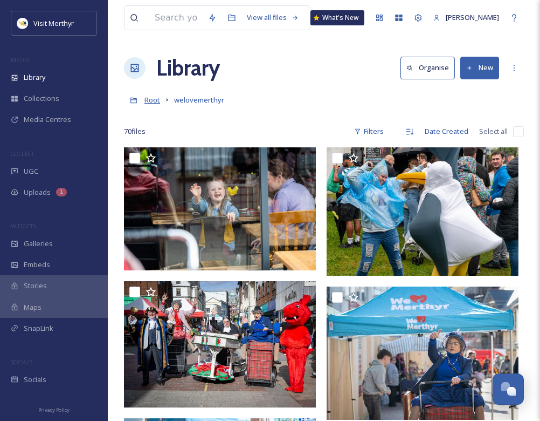
click at [156, 101] on span "Root" at bounding box center [152, 100] width 16 height 10
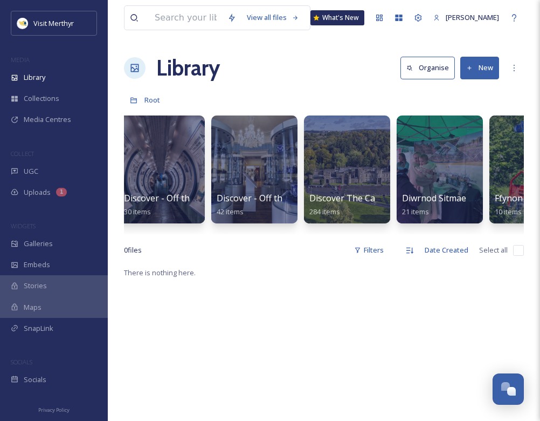
scroll to position [0, 3356]
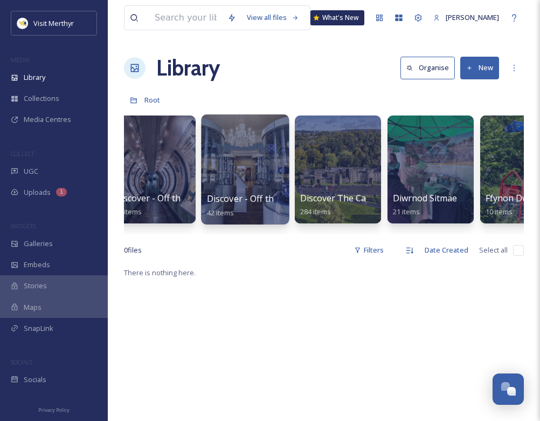
click at [236, 166] on div at bounding box center [245, 169] width 88 height 110
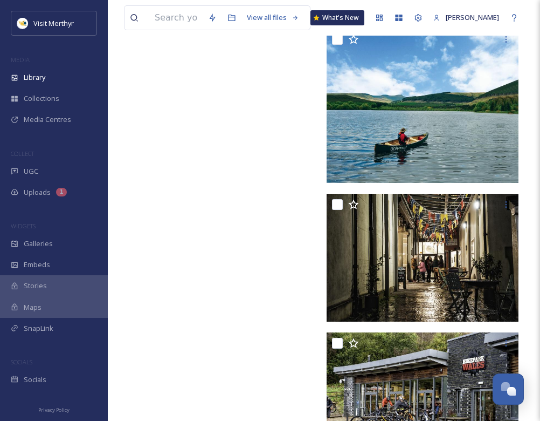
scroll to position [2958, 0]
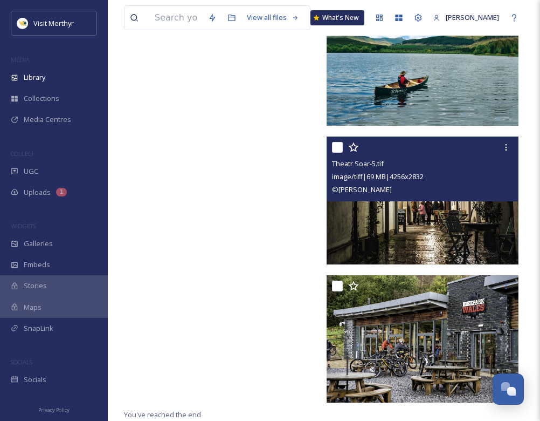
click at [338, 148] on input "checkbox" at bounding box center [337, 147] width 11 height 11
checkbox input "true"
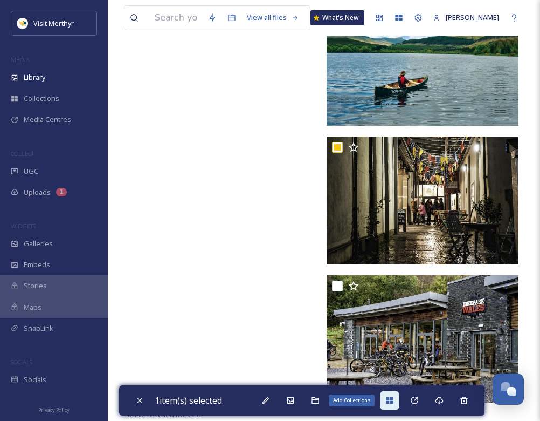
click at [390, 401] on icon at bounding box center [389, 400] width 7 height 6
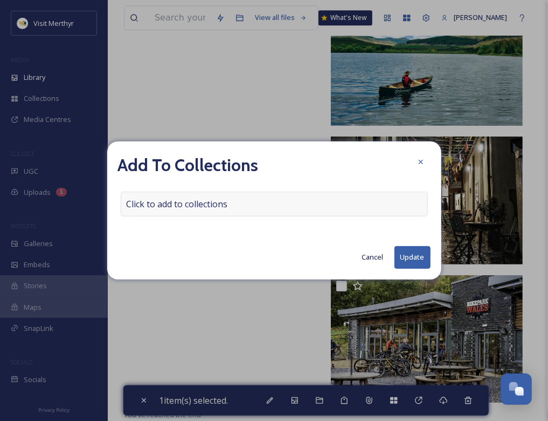
click at [206, 205] on span "Click to add to collections" at bounding box center [177, 203] width 101 height 13
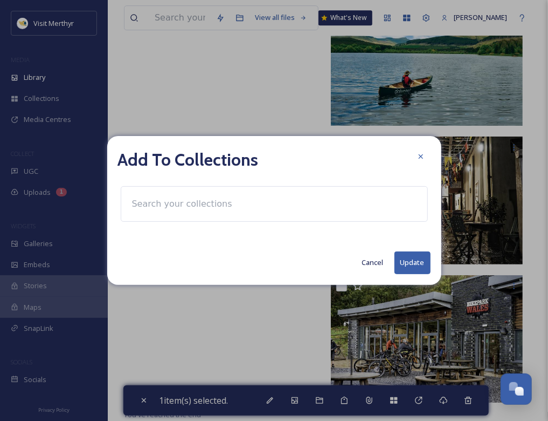
click at [156, 203] on input at bounding box center [186, 204] width 119 height 24
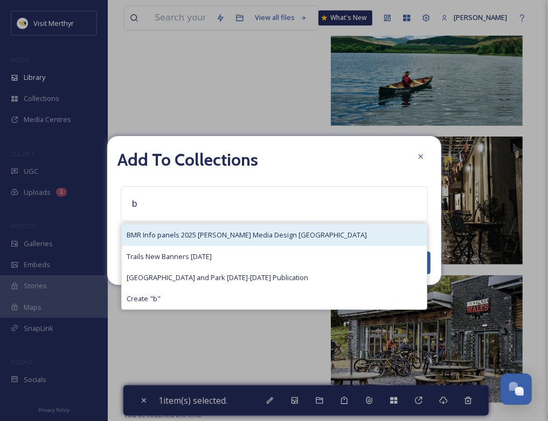
type input "b"
click at [174, 235] on span "BMR Info panels 2025 [PERSON_NAME] Media Design [GEOGRAPHIC_DATA]" at bounding box center [247, 235] width 240 height 10
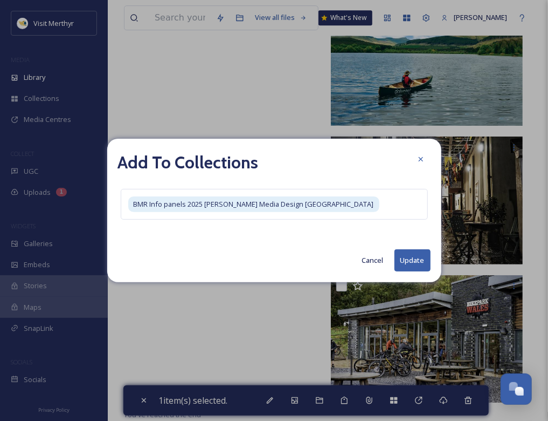
click at [412, 271] on button "Update" at bounding box center [413, 260] width 36 height 22
checkbox input "false"
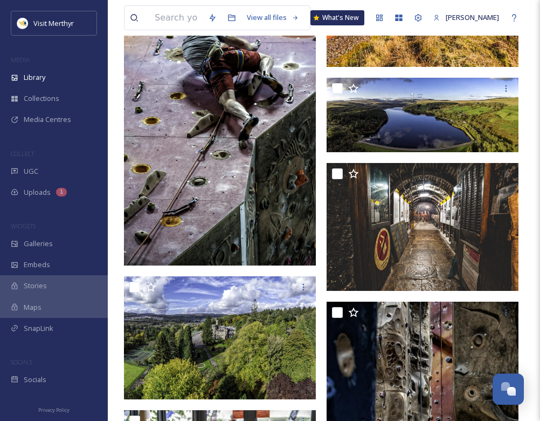
scroll to position [0, 0]
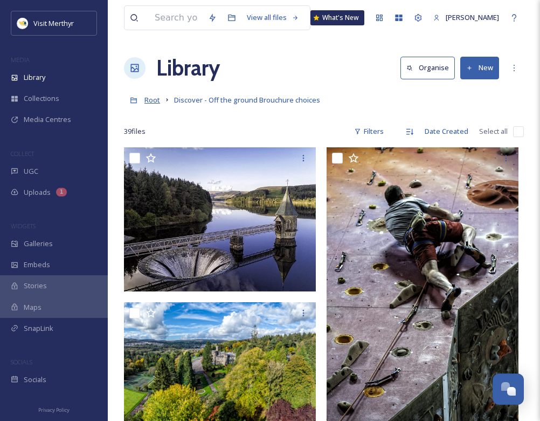
click at [149, 100] on span "Root" at bounding box center [152, 100] width 16 height 10
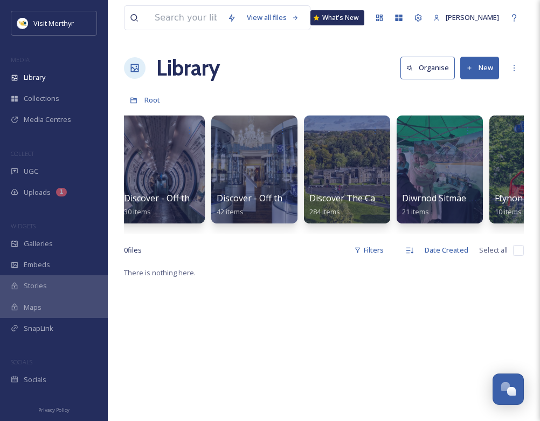
scroll to position [0, 3422]
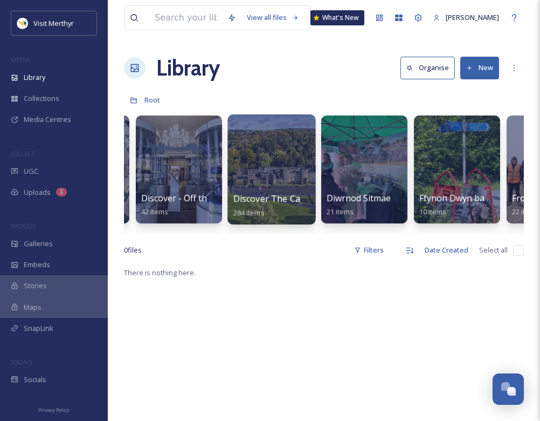
click at [266, 174] on div at bounding box center [272, 169] width 88 height 110
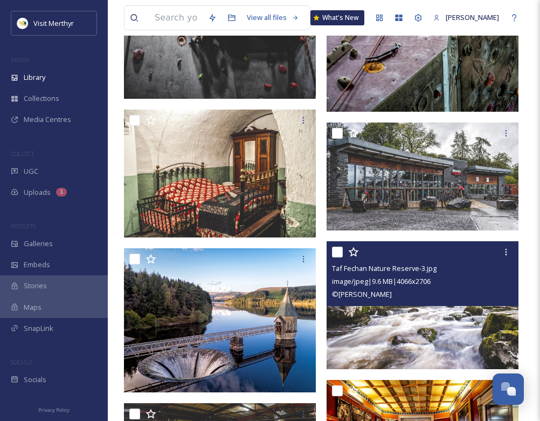
scroll to position [1400, 0]
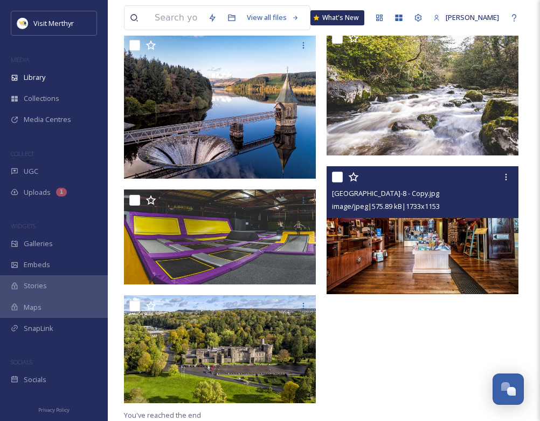
click at [341, 176] on input "checkbox" at bounding box center [337, 176] width 11 height 11
checkbox input "true"
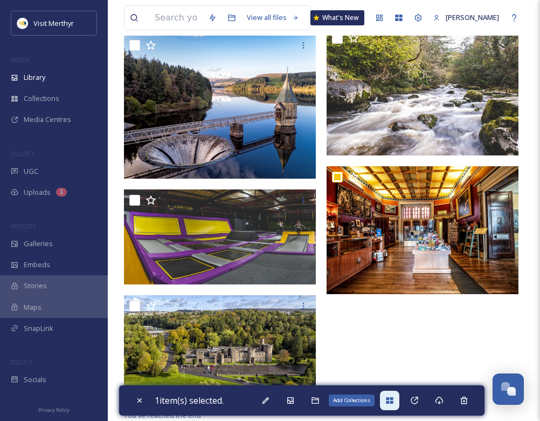
click at [392, 394] on div "Add Collections" at bounding box center [389, 399] width 19 height 19
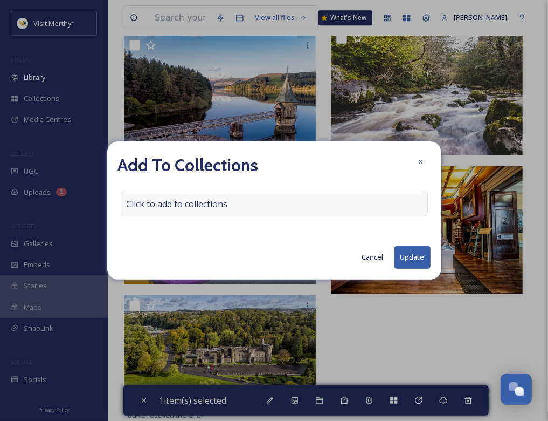
click at [220, 205] on span "Click to add to collections" at bounding box center [177, 203] width 101 height 13
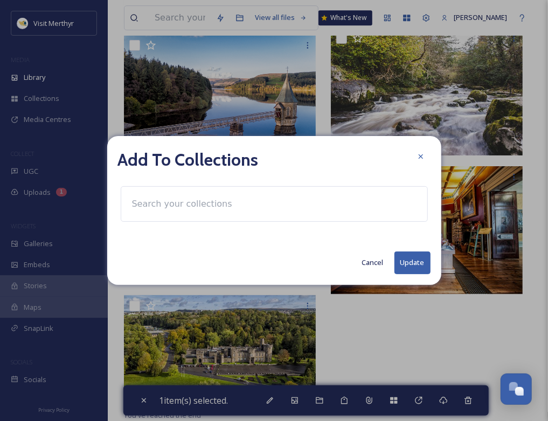
click at [187, 206] on input at bounding box center [186, 204] width 119 height 24
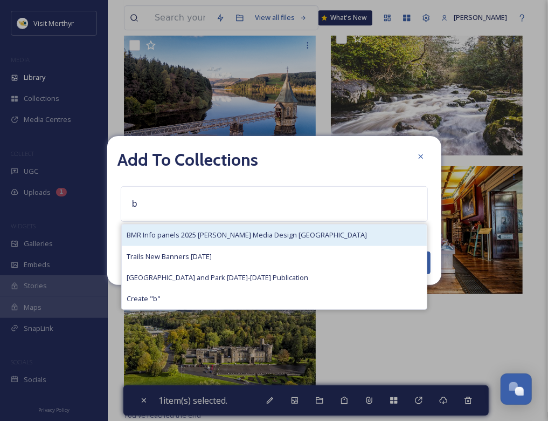
type input "b"
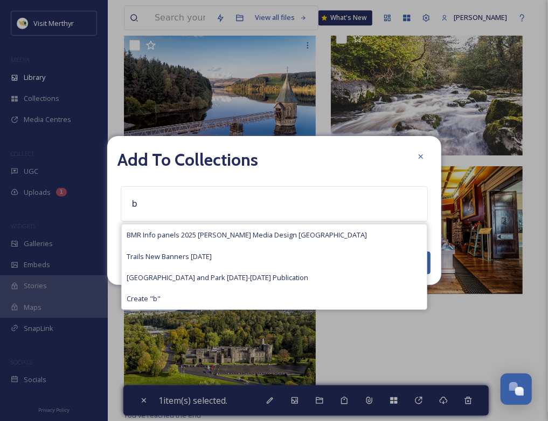
drag, startPoint x: 160, startPoint y: 231, endPoint x: 190, endPoint y: 233, distance: 30.8
click at [160, 231] on span "BMR Info panels 2025 [PERSON_NAME] Media Design [GEOGRAPHIC_DATA]" at bounding box center [247, 235] width 240 height 10
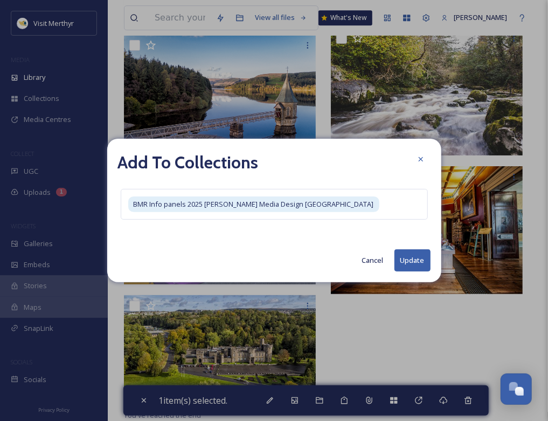
click at [409, 272] on div "Add To Collections BMR Info panels 2025 [PERSON_NAME] Media Design Wales Cancel…" at bounding box center [274, 210] width 334 height 143
click at [410, 258] on button "Update" at bounding box center [413, 260] width 36 height 22
checkbox input "false"
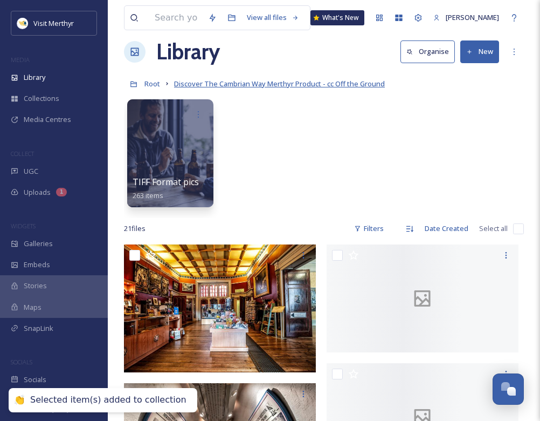
scroll to position [0, 0]
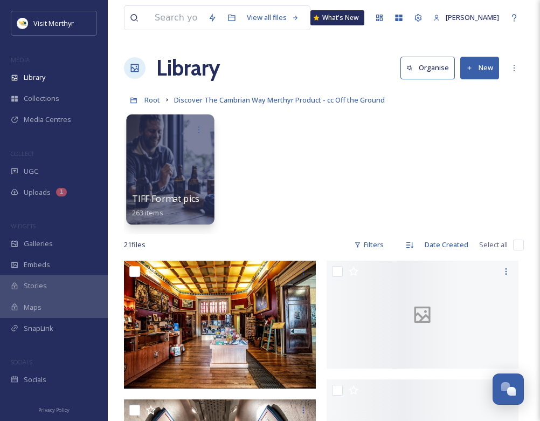
click at [162, 140] on div at bounding box center [170, 169] width 88 height 110
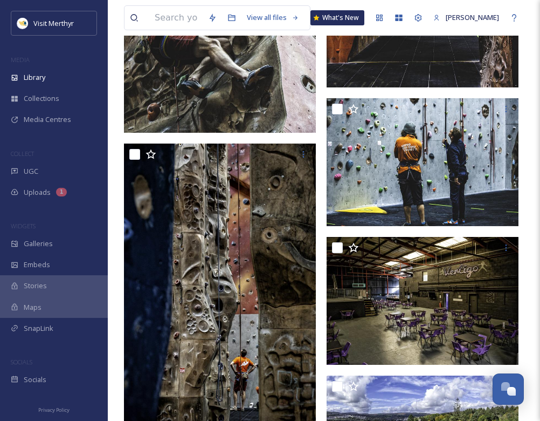
scroll to position [3774, 0]
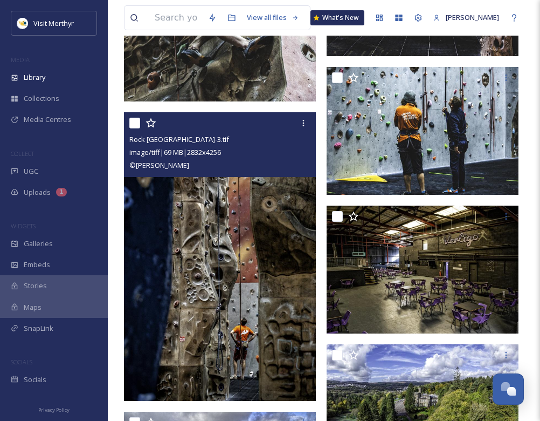
click at [137, 123] on input "checkbox" at bounding box center [134, 123] width 11 height 11
checkbox input "true"
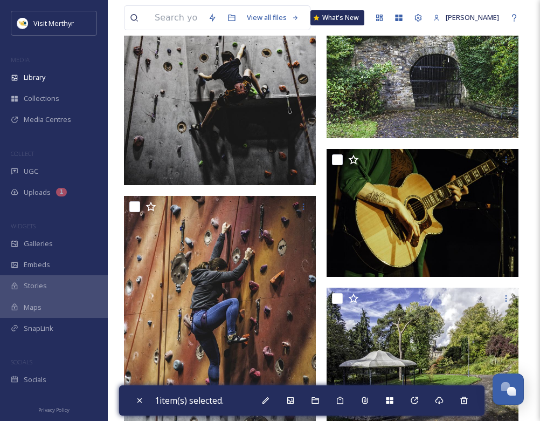
scroll to position [4852, 0]
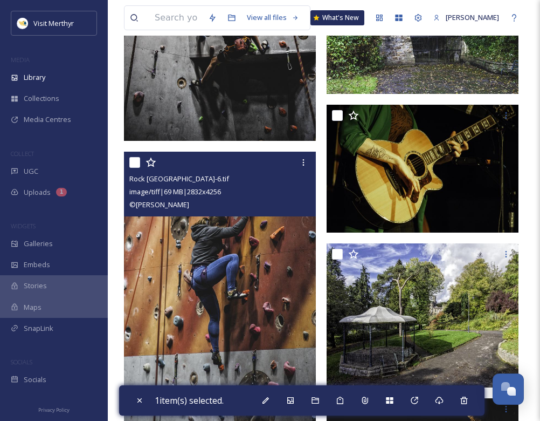
drag, startPoint x: 139, startPoint y: 161, endPoint x: 142, endPoint y: 167, distance: 7.2
click at [139, 161] on input "checkbox" at bounding box center [134, 162] width 11 height 11
checkbox input "true"
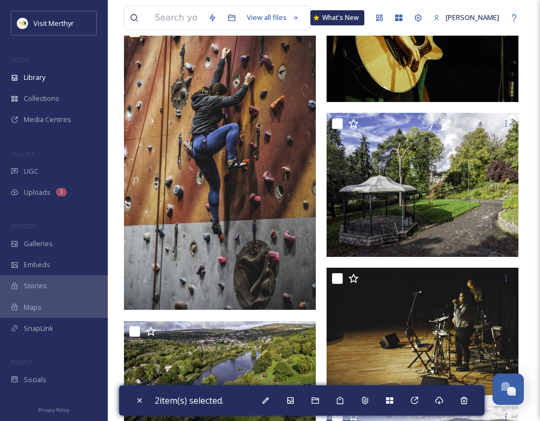
scroll to position [5068, 0]
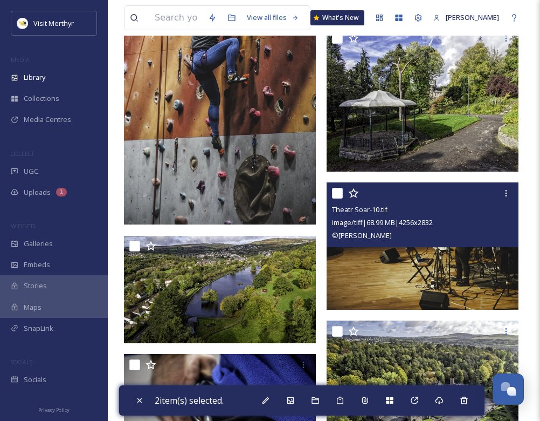
click at [335, 190] on input "checkbox" at bounding box center [337, 193] width 11 height 11
checkbox input "true"
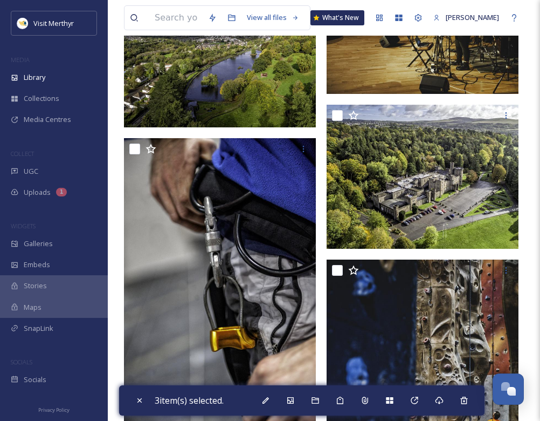
scroll to position [5445, 0]
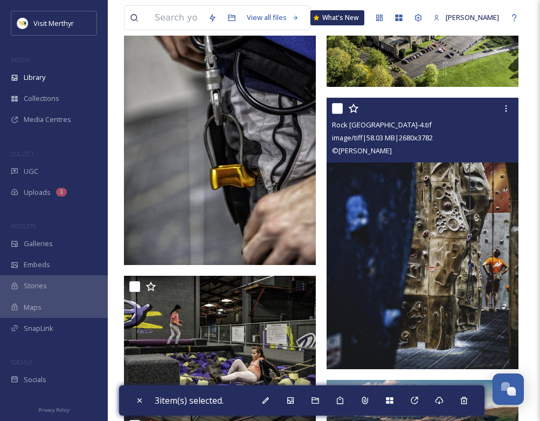
click at [338, 109] on input "checkbox" at bounding box center [337, 108] width 11 height 11
checkbox input "true"
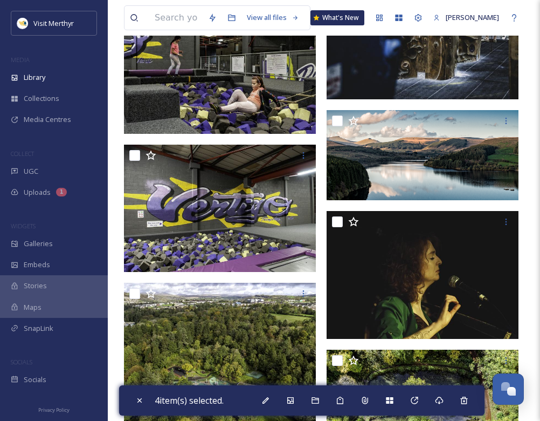
scroll to position [5822, 0]
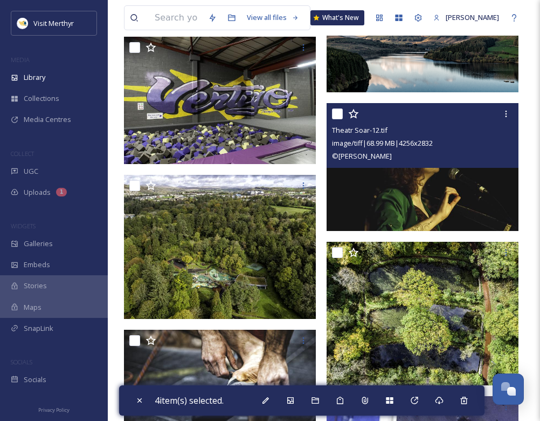
click at [337, 114] on input "checkbox" at bounding box center [337, 113] width 11 height 11
checkbox input "true"
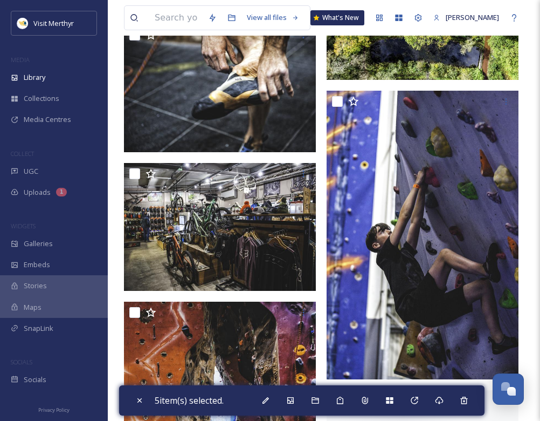
scroll to position [6146, 0]
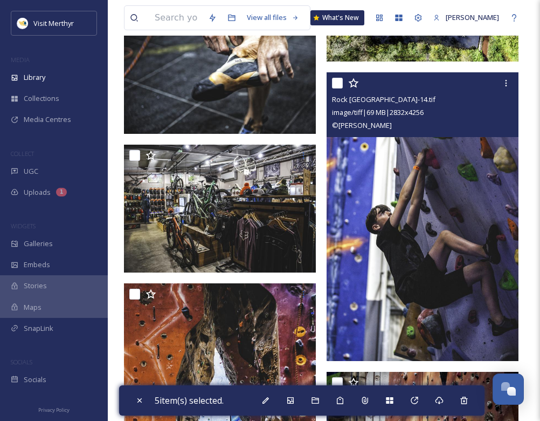
click at [338, 84] on input "checkbox" at bounding box center [337, 83] width 11 height 11
checkbox input "true"
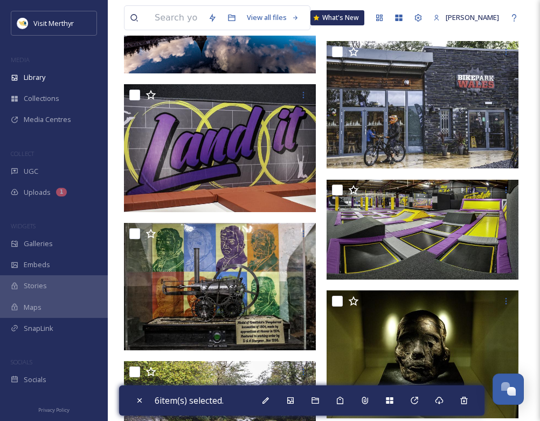
scroll to position [7655, 0]
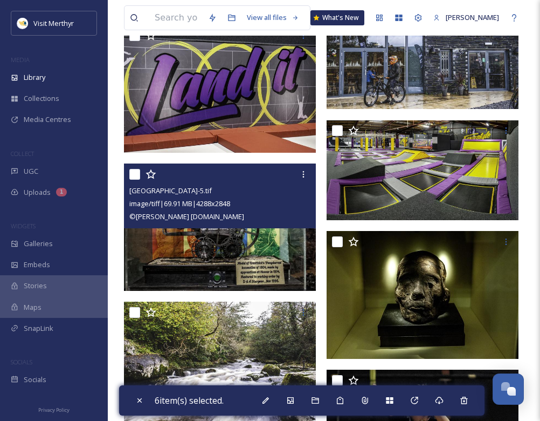
click at [132, 174] on input "checkbox" at bounding box center [134, 174] width 11 height 11
checkbox input "true"
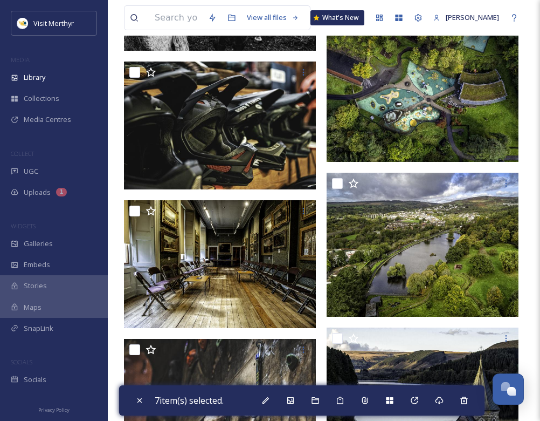
scroll to position [13370, 0]
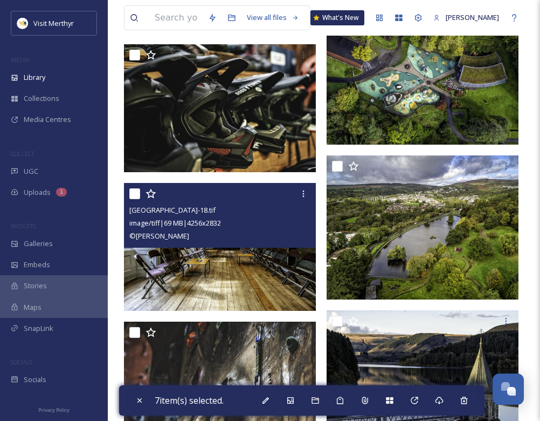
drag, startPoint x: 137, startPoint y: 194, endPoint x: 142, endPoint y: 197, distance: 6.6
click at [137, 193] on input "checkbox" at bounding box center [134, 193] width 11 height 11
checkbox input "true"
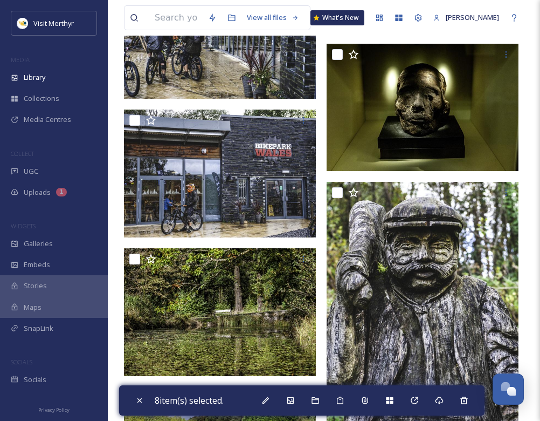
scroll to position [15365, 0]
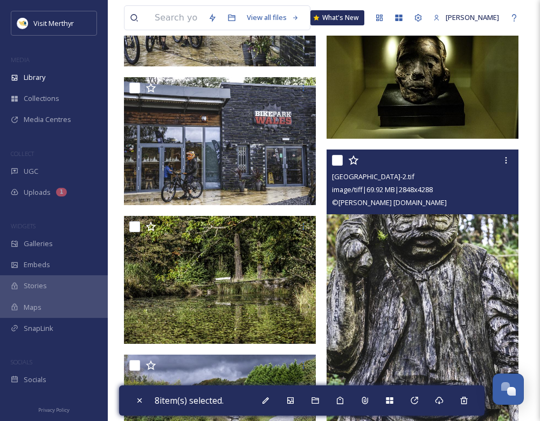
click at [336, 160] on input "checkbox" at bounding box center [337, 160] width 11 height 11
checkbox input "true"
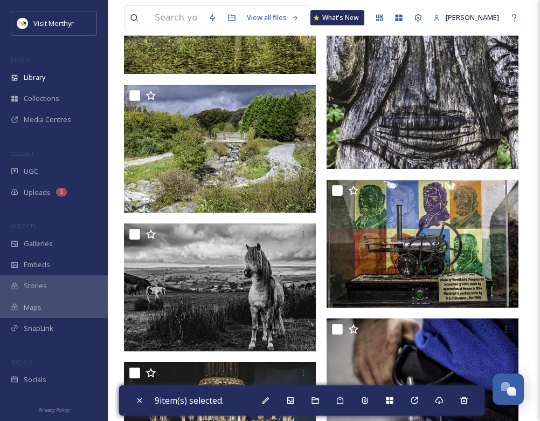
scroll to position [15904, 0]
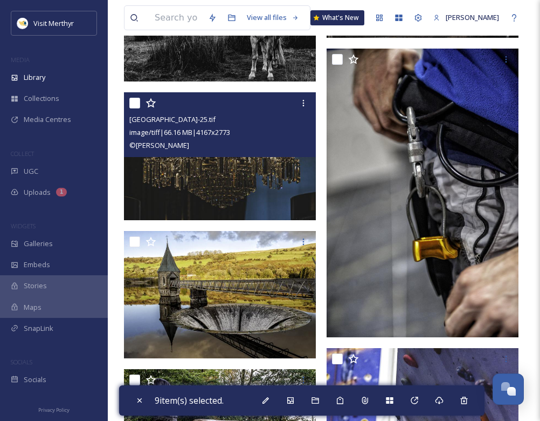
drag, startPoint x: 134, startPoint y: 102, endPoint x: 161, endPoint y: 119, distance: 32.2
click at [135, 103] on input "checkbox" at bounding box center [134, 103] width 11 height 11
checkbox input "true"
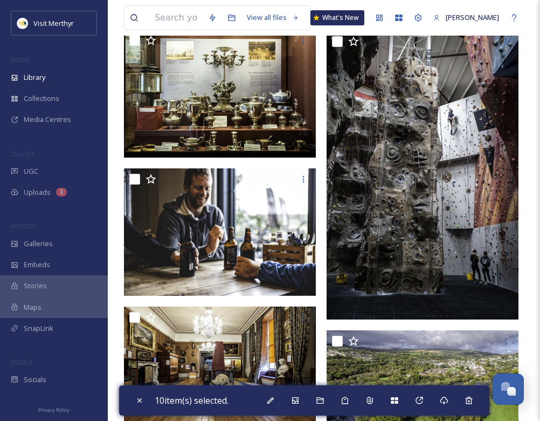
scroll to position [16820, 0]
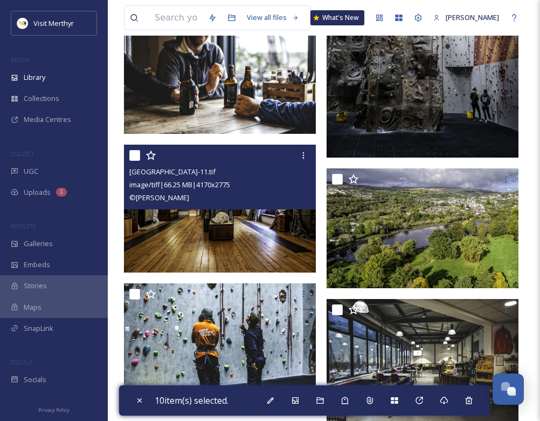
drag, startPoint x: 134, startPoint y: 156, endPoint x: 330, endPoint y: 236, distance: 211.8
click at [134, 156] on input "checkbox" at bounding box center [134, 155] width 11 height 11
checkbox input "true"
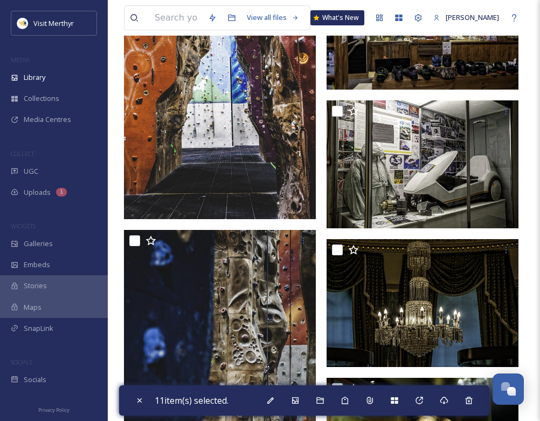
scroll to position [17467, 0]
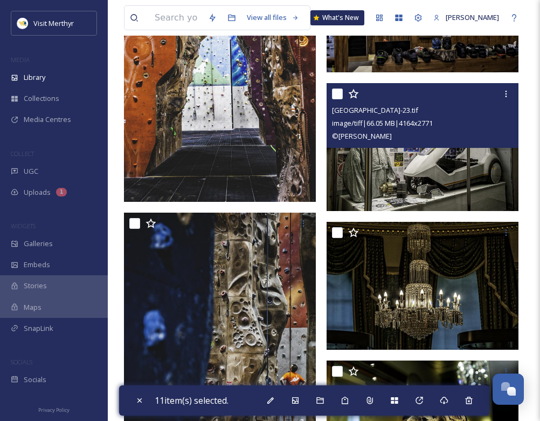
click at [335, 95] on input "checkbox" at bounding box center [337, 93] width 11 height 11
checkbox input "true"
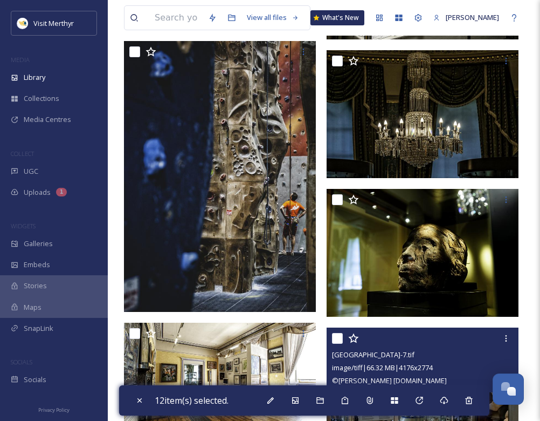
scroll to position [17683, 0]
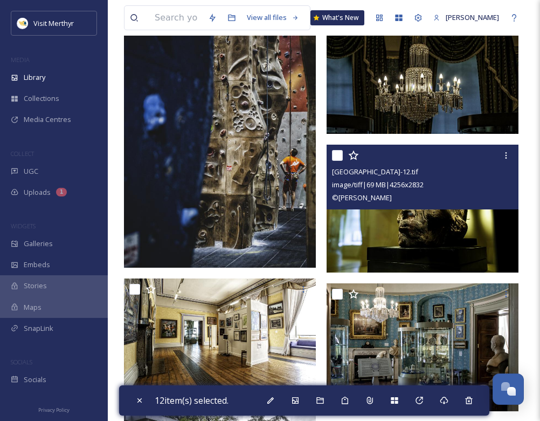
click at [335, 155] on input "checkbox" at bounding box center [337, 155] width 11 height 11
checkbox input "true"
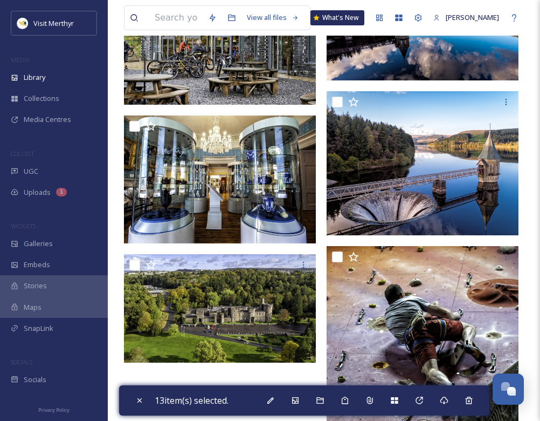
scroll to position [19893, 0]
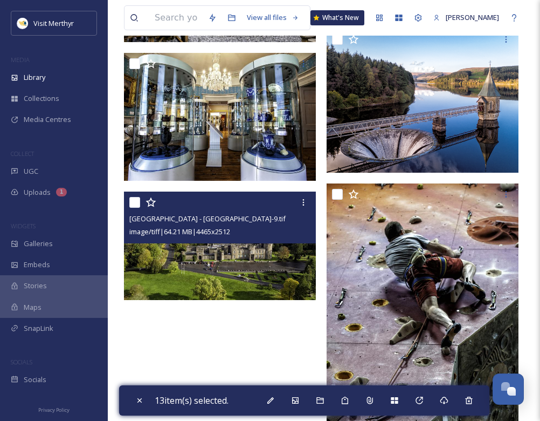
click at [136, 204] on input "checkbox" at bounding box center [134, 202] width 11 height 11
checkbox input "true"
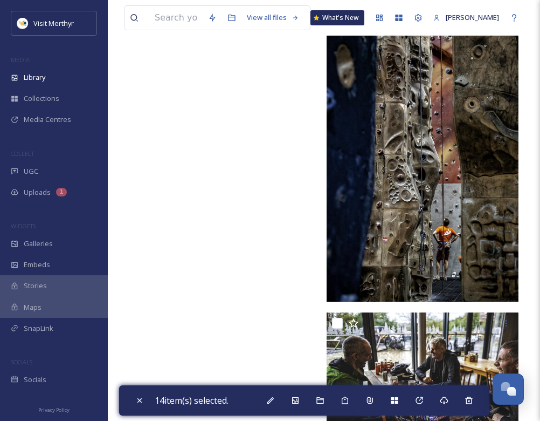
scroll to position [20648, 0]
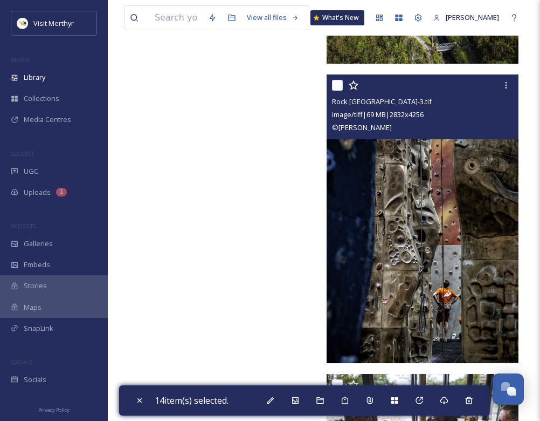
click at [336, 84] on input "checkbox" at bounding box center [337, 85] width 11 height 11
checkbox input "true"
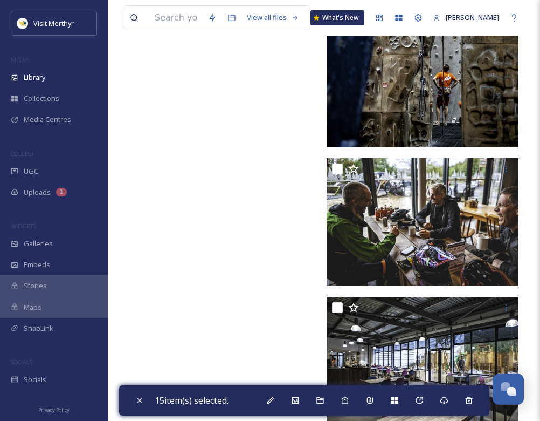
scroll to position [20885, 0]
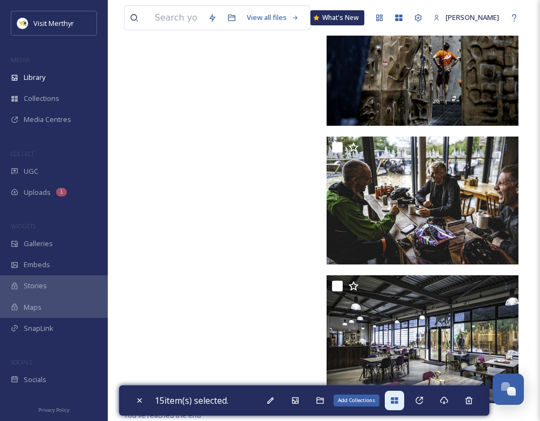
click at [396, 397] on icon at bounding box center [394, 400] width 7 height 6
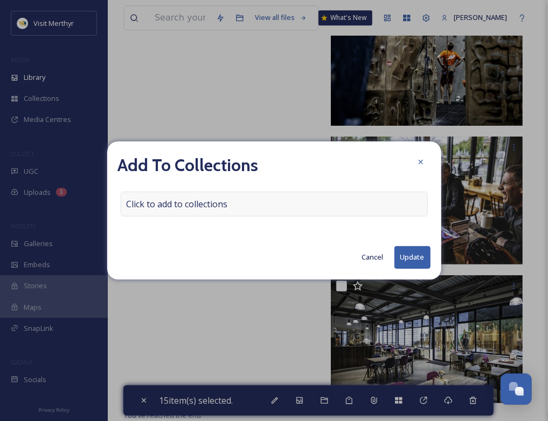
click at [212, 199] on span "Click to add to collections" at bounding box center [177, 203] width 101 height 13
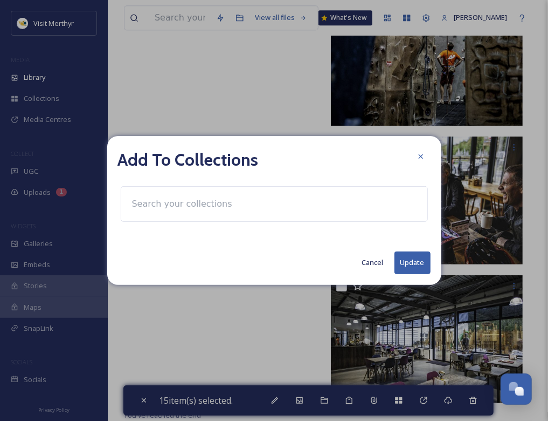
click at [163, 204] on input at bounding box center [186, 204] width 119 height 24
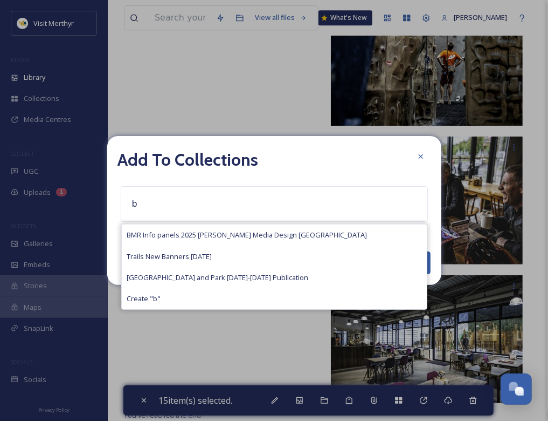
type input "b"
click at [210, 230] on span "BMR Info panels 2025 [PERSON_NAME] Media Design [GEOGRAPHIC_DATA]" at bounding box center [247, 235] width 240 height 10
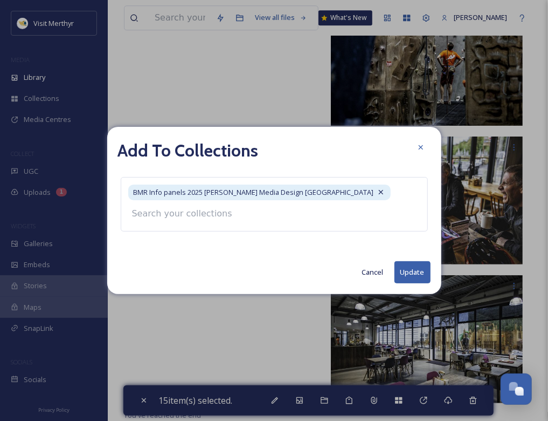
click at [410, 267] on button "Update" at bounding box center [413, 272] width 36 height 22
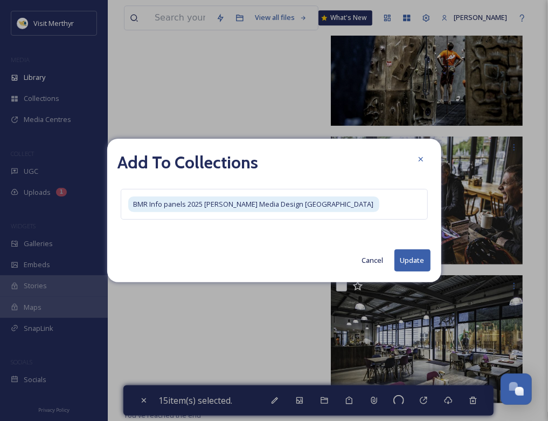
checkbox input "false"
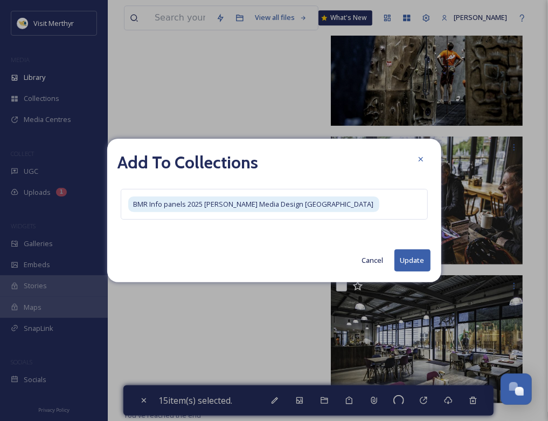
checkbox input "false"
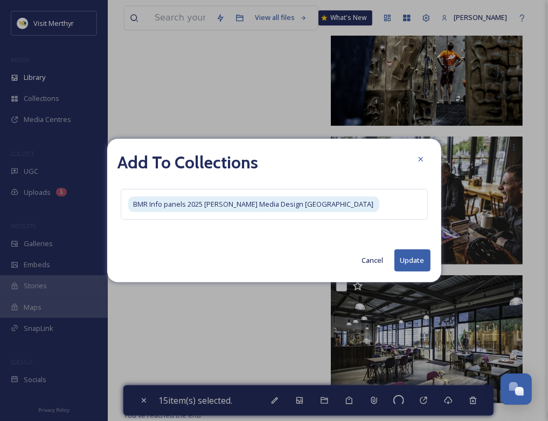
checkbox input "false"
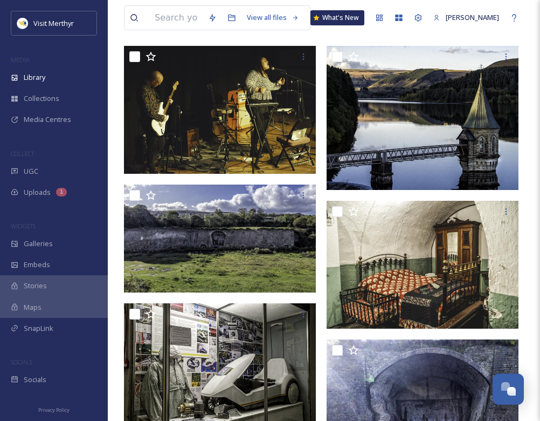
scroll to position [0, 0]
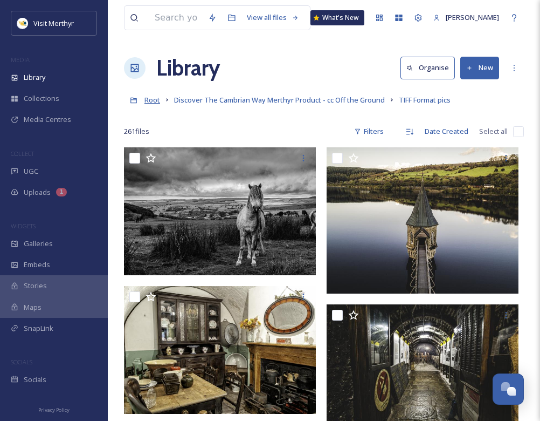
click at [152, 97] on span "Root" at bounding box center [152, 100] width 16 height 10
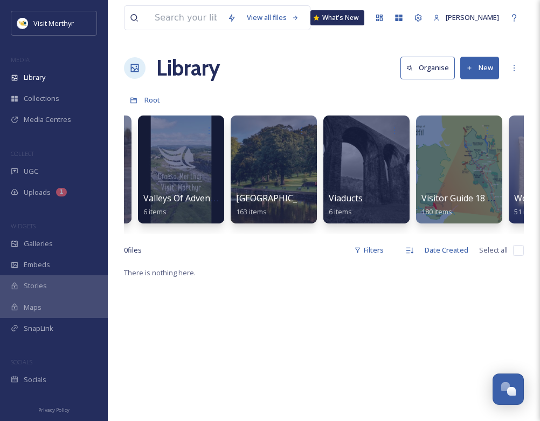
scroll to position [0, 9140]
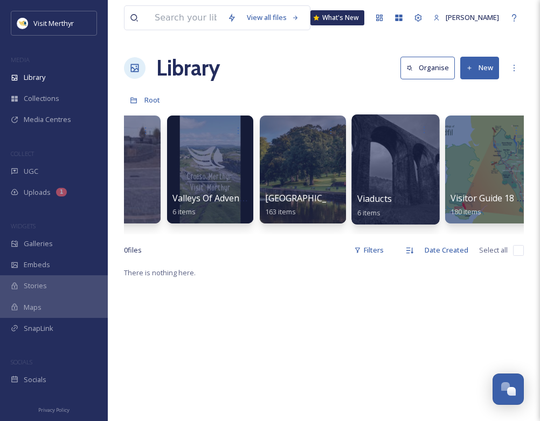
click at [392, 158] on div at bounding box center [396, 169] width 88 height 110
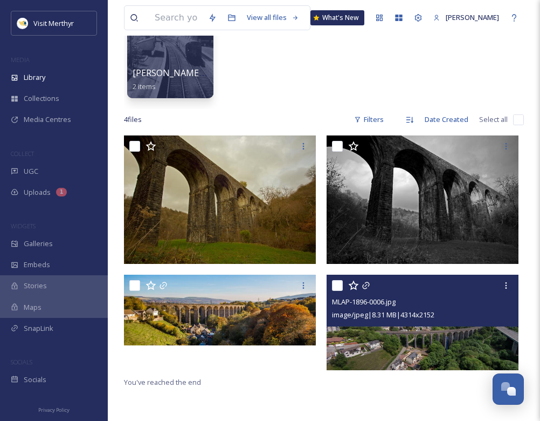
scroll to position [260, 0]
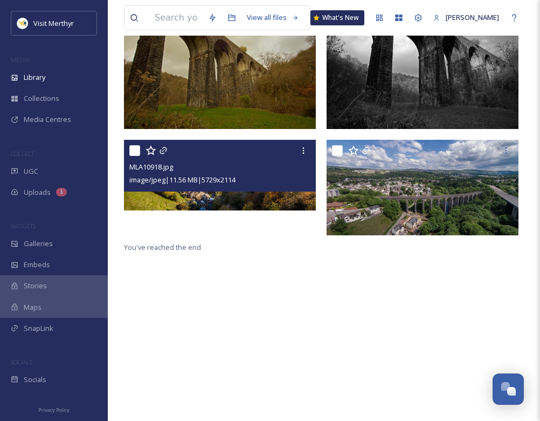
click at [135, 150] on input "checkbox" at bounding box center [134, 150] width 11 height 11
checkbox input "true"
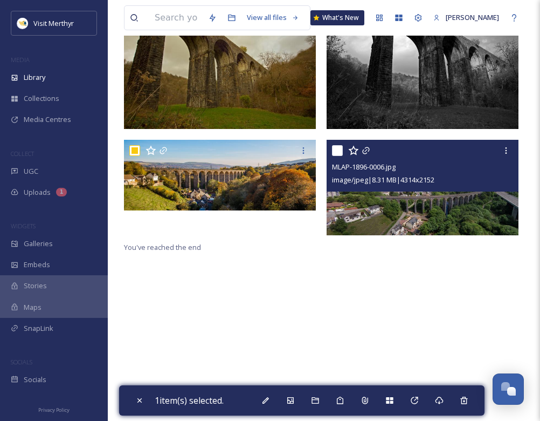
click at [336, 148] on input "checkbox" at bounding box center [337, 150] width 11 height 11
checkbox input "true"
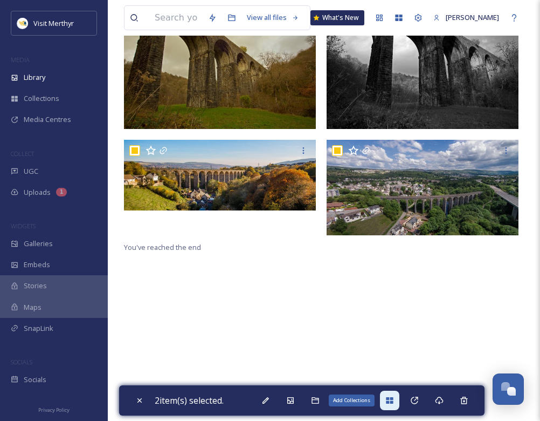
click at [394, 396] on icon at bounding box center [389, 400] width 9 height 9
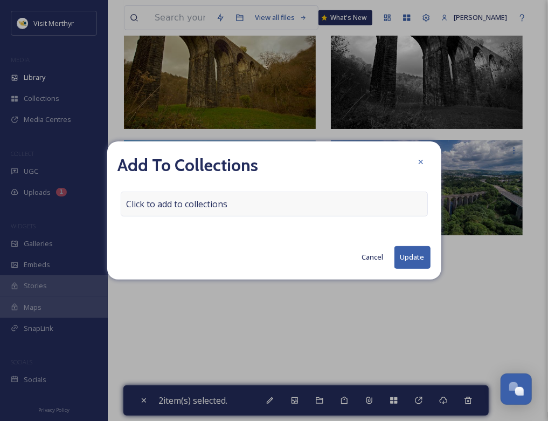
click at [233, 202] on div "Click to add to collections" at bounding box center [274, 203] width 307 height 25
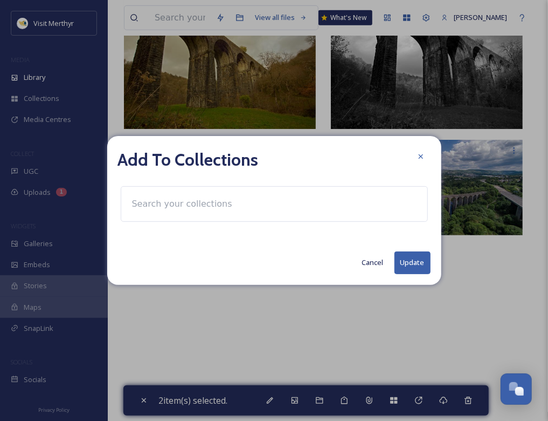
click at [179, 203] on input at bounding box center [186, 204] width 119 height 24
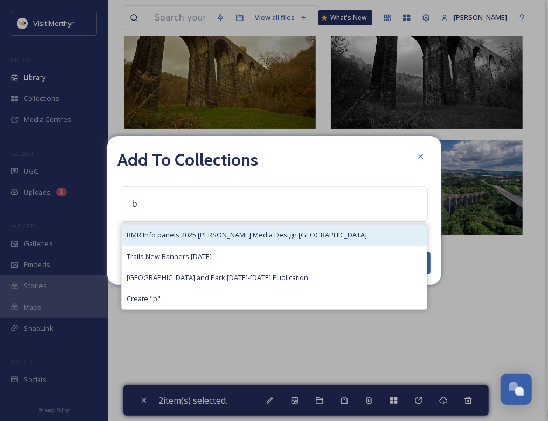
type input "b"
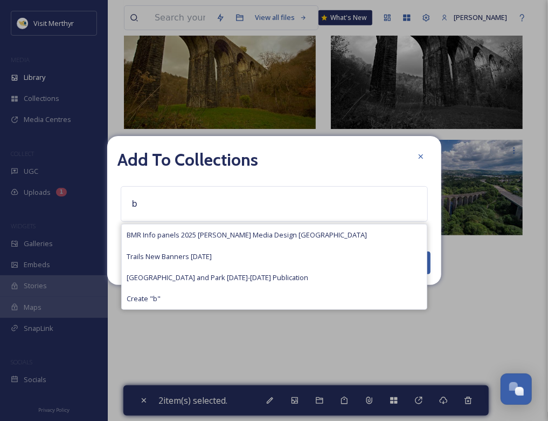
drag, startPoint x: 187, startPoint y: 230, endPoint x: 213, endPoint y: 238, distance: 28.1
click at [187, 229] on div "BMR Info panels 2025 [PERSON_NAME] Media Design [GEOGRAPHIC_DATA]" at bounding box center [274, 234] width 305 height 21
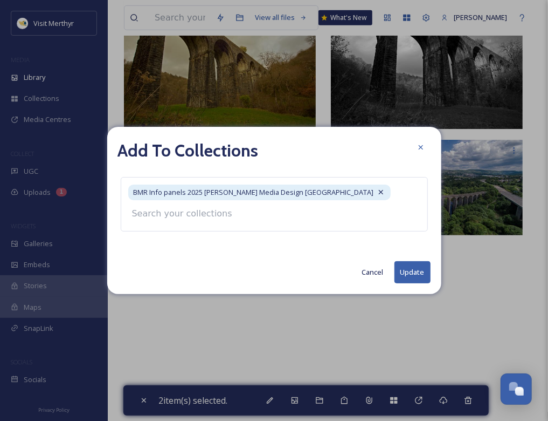
click at [416, 271] on div "Add To Collections BMR Info panels 2025 [PERSON_NAME] Media Design Wales Cancel…" at bounding box center [274, 210] width 334 height 167
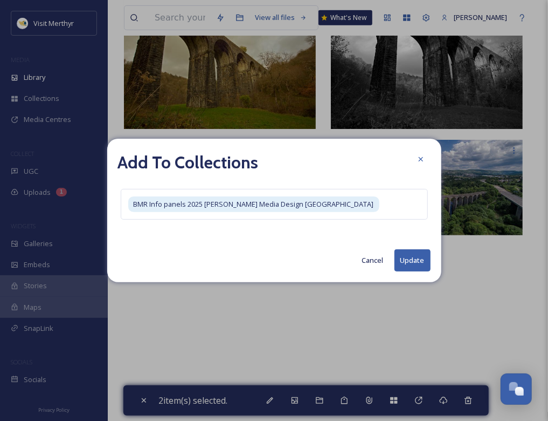
click at [409, 258] on button "Update" at bounding box center [413, 260] width 36 height 22
checkbox input "false"
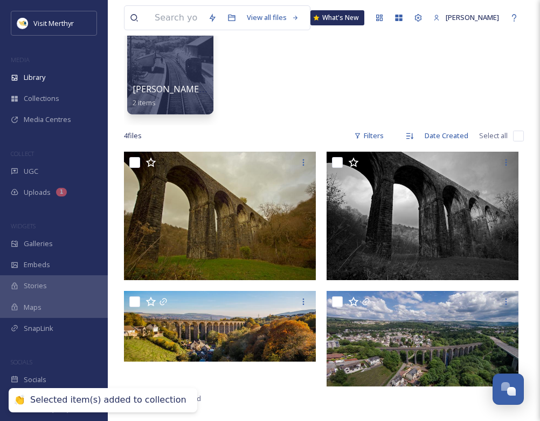
scroll to position [0, 0]
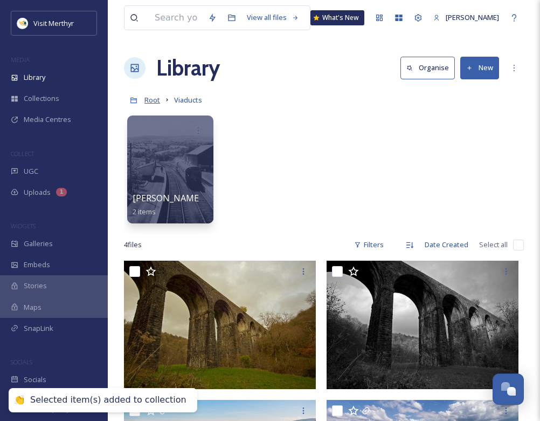
click at [152, 97] on span "Root" at bounding box center [152, 100] width 16 height 10
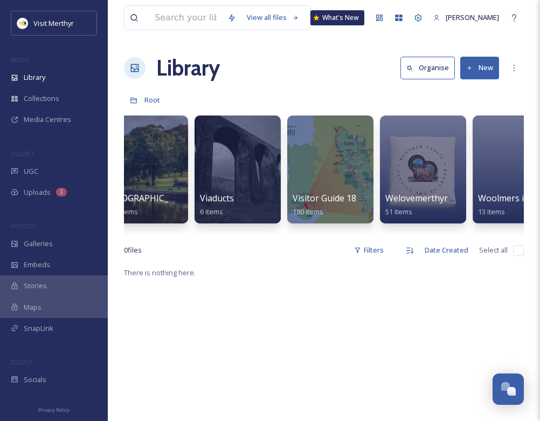
scroll to position [0, 9248]
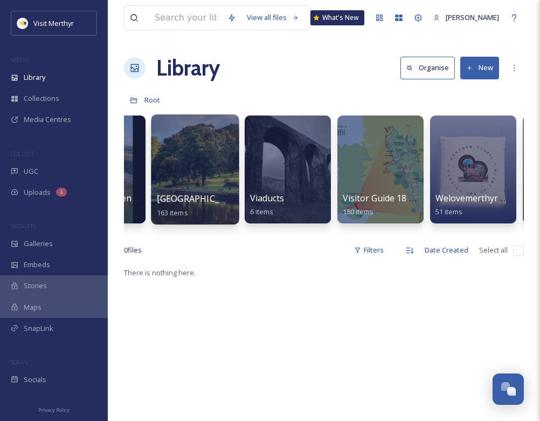
click at [184, 173] on div at bounding box center [195, 169] width 88 height 110
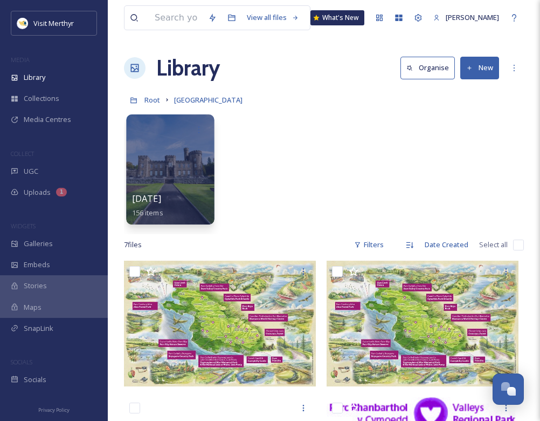
click at [192, 167] on div at bounding box center [170, 169] width 88 height 110
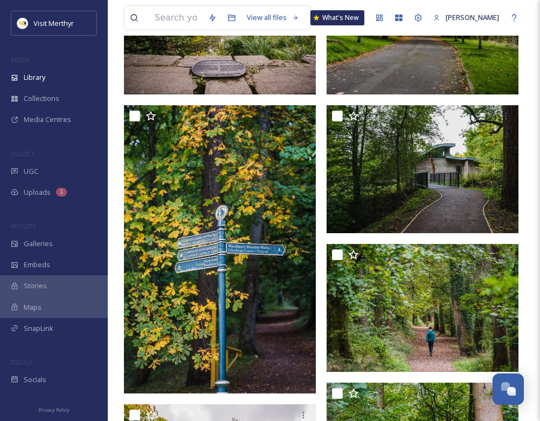
scroll to position [916, 0]
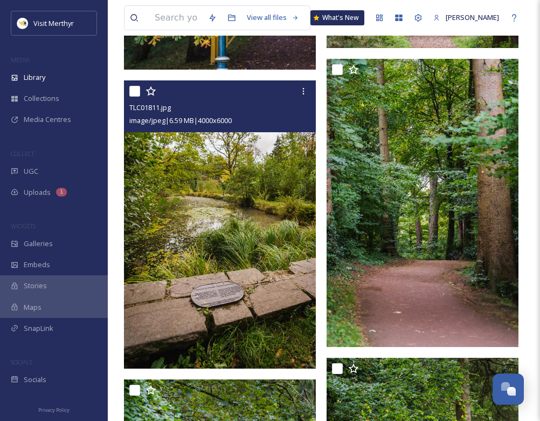
click at [138, 92] on input "checkbox" at bounding box center [134, 91] width 11 height 11
checkbox input "true"
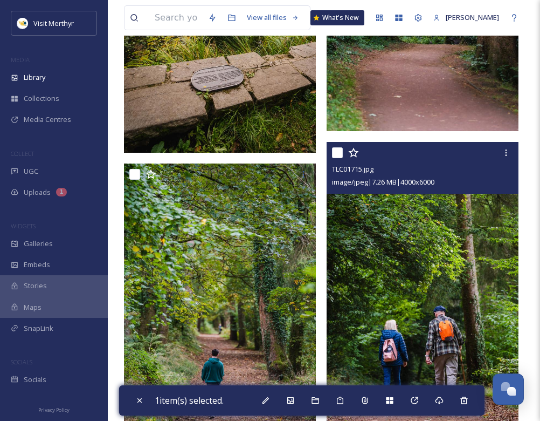
scroll to position [1240, 0]
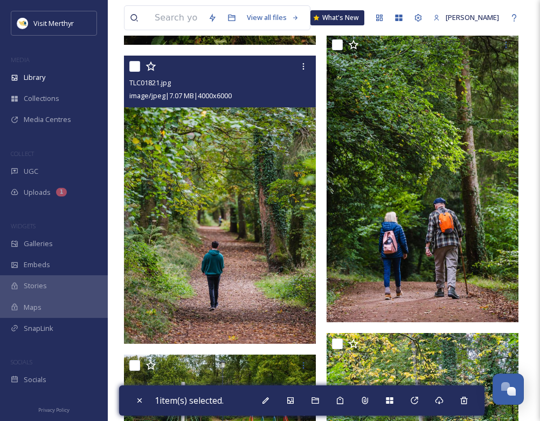
click at [137, 67] on input "checkbox" at bounding box center [134, 66] width 11 height 11
checkbox input "true"
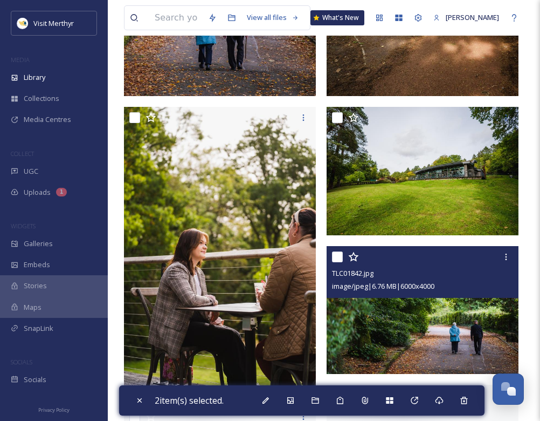
scroll to position [2103, 0]
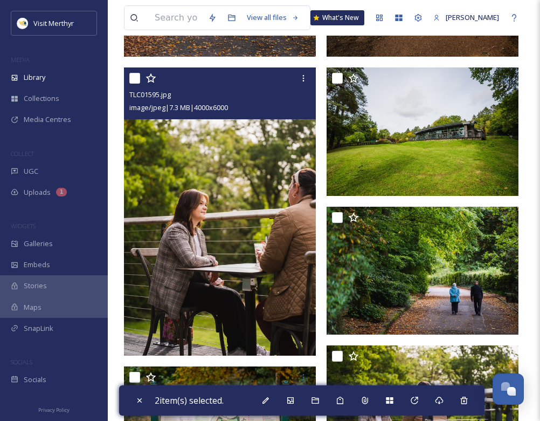
click at [139, 80] on input "checkbox" at bounding box center [134, 78] width 11 height 11
checkbox input "true"
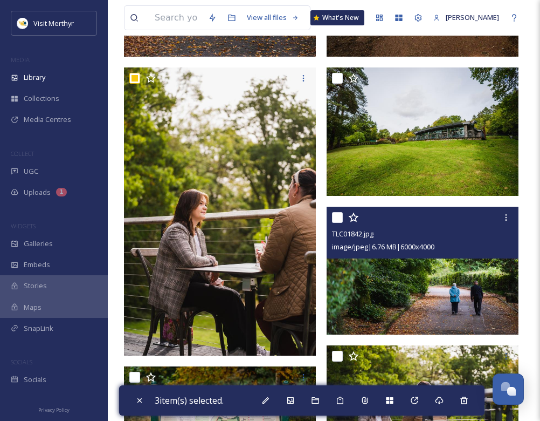
scroll to position [2264, 0]
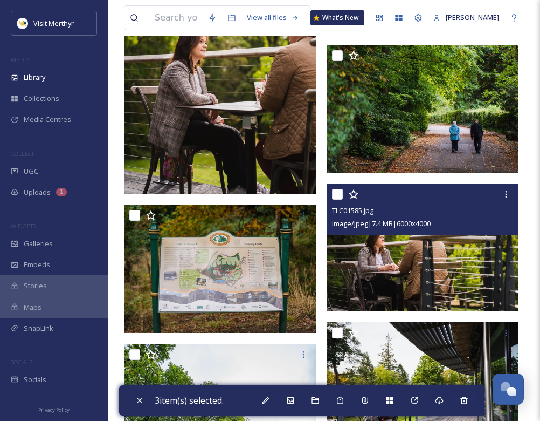
click at [336, 190] on input "checkbox" at bounding box center [337, 194] width 11 height 11
checkbox input "true"
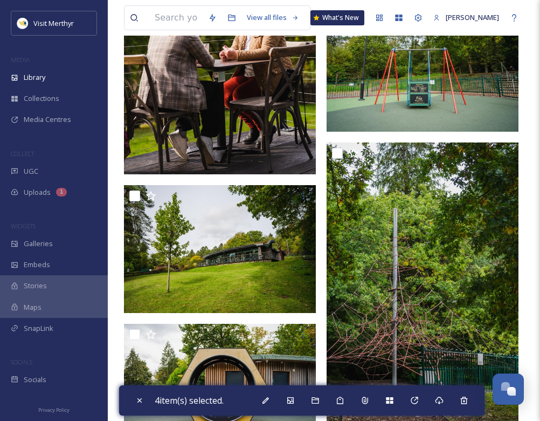
scroll to position [3127, 0]
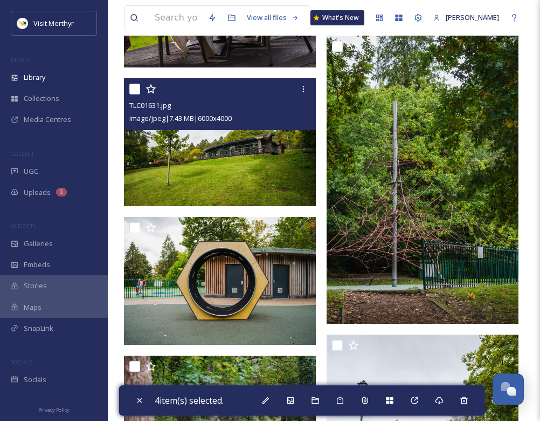
click at [132, 91] on input "checkbox" at bounding box center [134, 89] width 11 height 11
checkbox input "true"
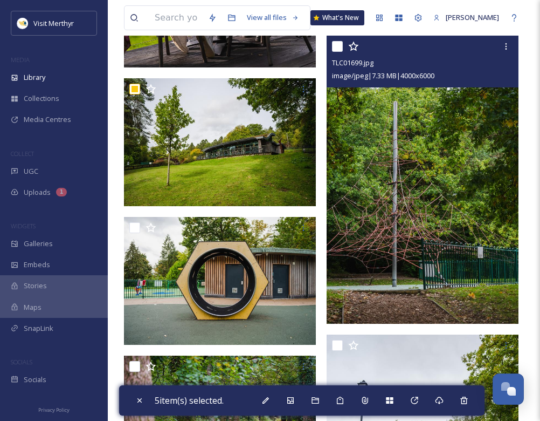
click at [336, 45] on input "checkbox" at bounding box center [337, 46] width 11 height 11
checkbox input "true"
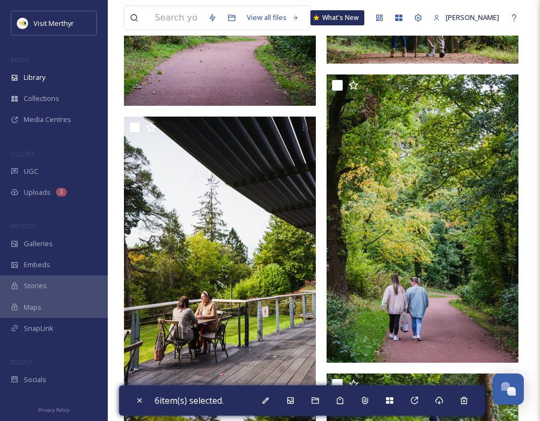
scroll to position [6146, 0]
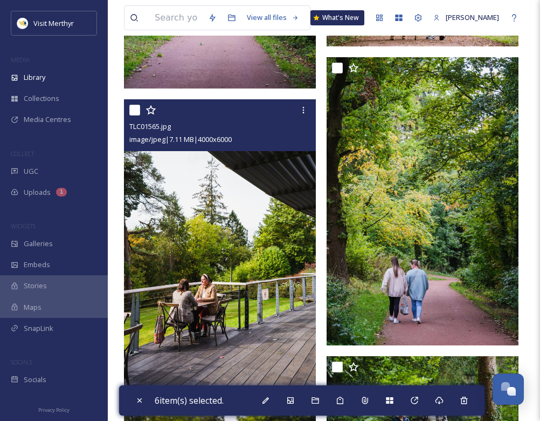
click at [137, 113] on input "checkbox" at bounding box center [134, 110] width 11 height 11
checkbox input "true"
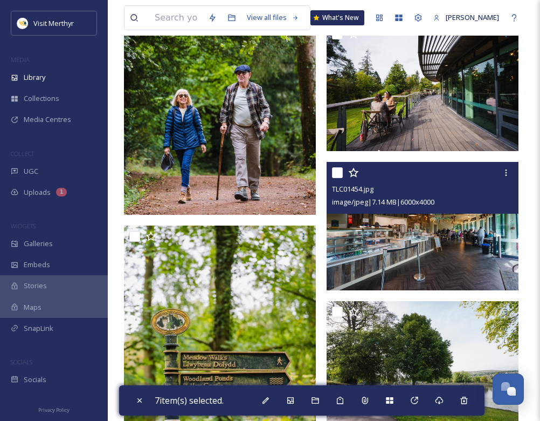
scroll to position [7278, 0]
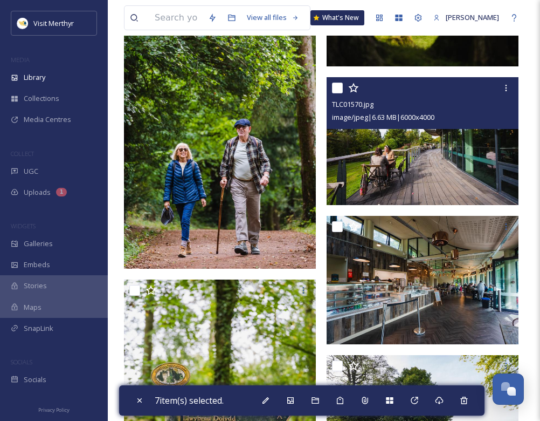
click at [341, 87] on input "checkbox" at bounding box center [337, 87] width 11 height 11
checkbox input "true"
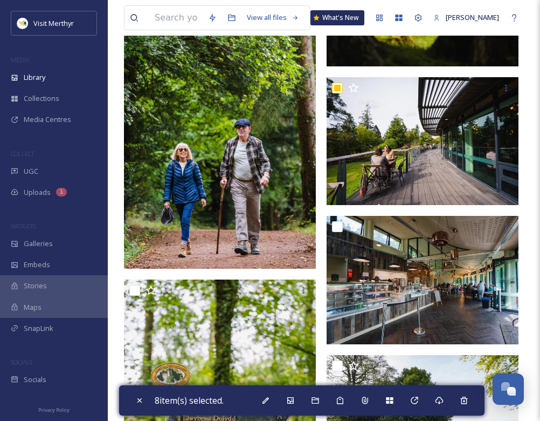
scroll to position [7494, 0]
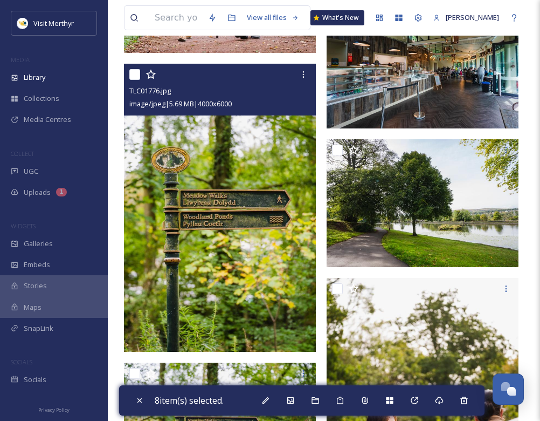
click at [136, 72] on input "checkbox" at bounding box center [134, 74] width 11 height 11
checkbox input "true"
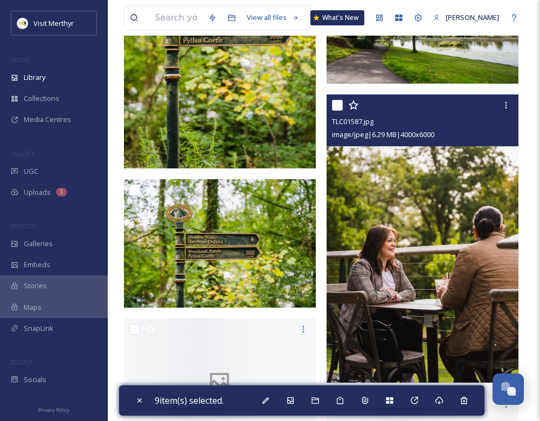
scroll to position [7709, 0]
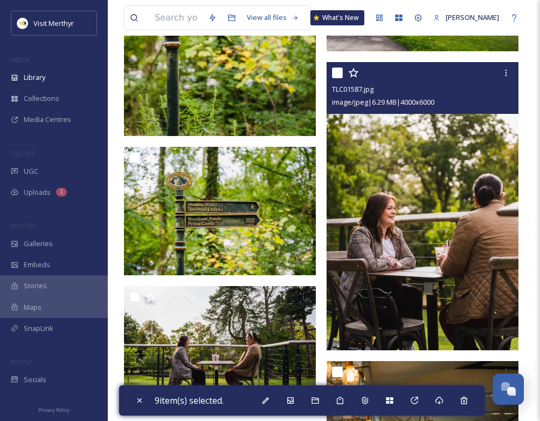
click at [337, 75] on input "checkbox" at bounding box center [337, 72] width 11 height 11
checkbox input "true"
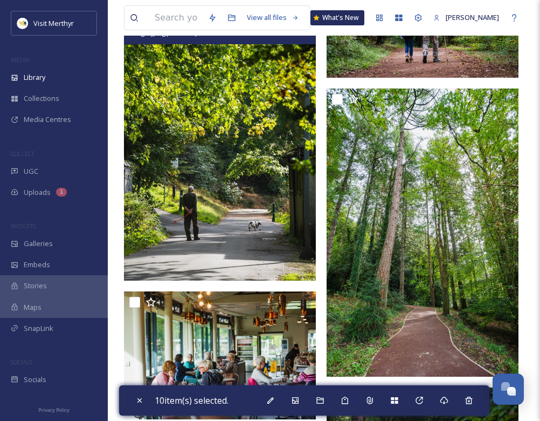
scroll to position [8356, 0]
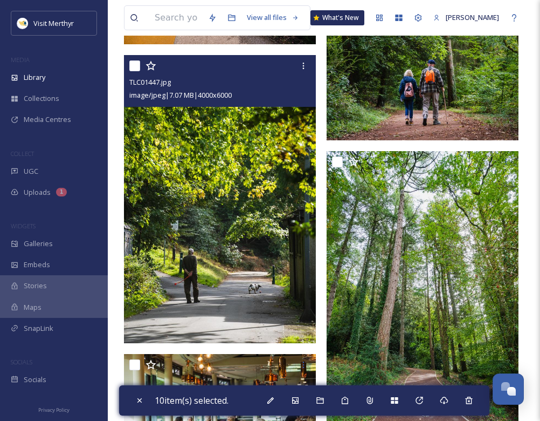
drag, startPoint x: 134, startPoint y: 66, endPoint x: 185, endPoint y: 104, distance: 63.9
click at [133, 65] on input "checkbox" at bounding box center [134, 65] width 11 height 11
checkbox input "true"
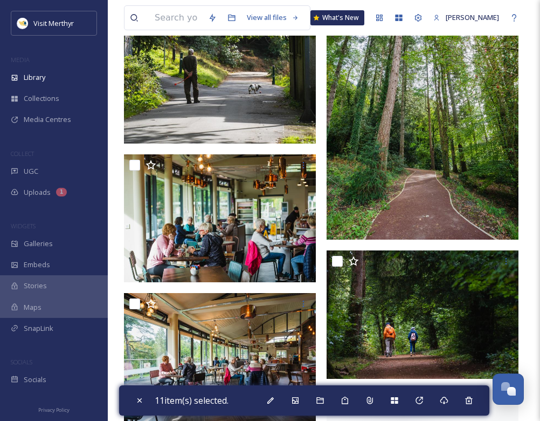
scroll to position [8626, 0]
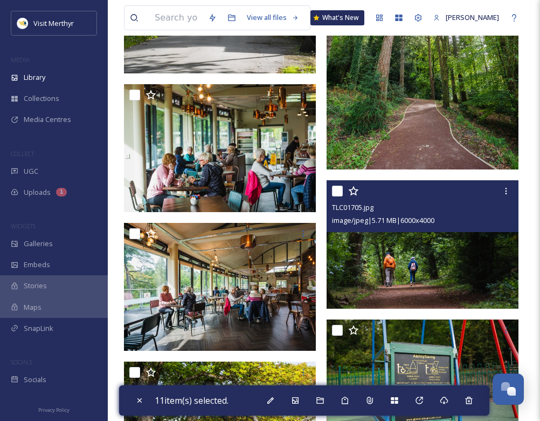
click at [339, 191] on input "checkbox" at bounding box center [337, 190] width 11 height 11
checkbox input "true"
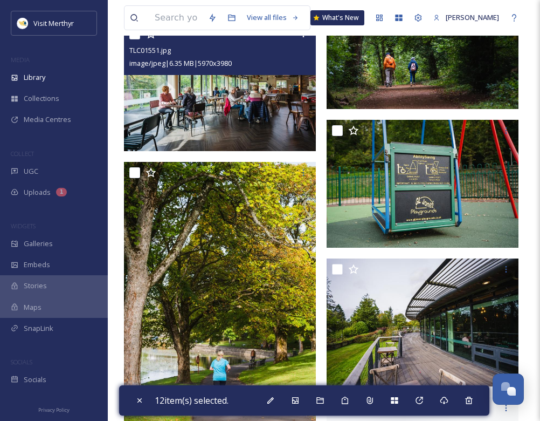
scroll to position [8895, 0]
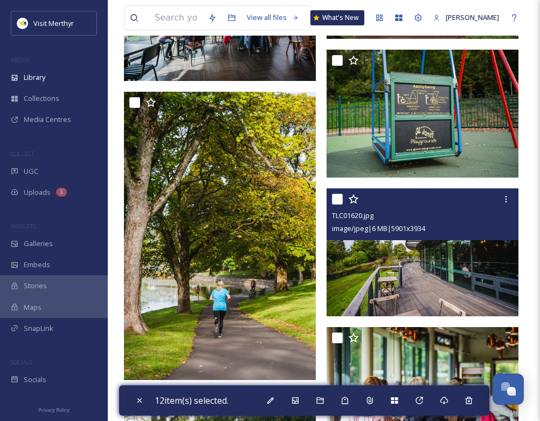
click at [339, 200] on input "checkbox" at bounding box center [337, 199] width 11 height 11
checkbox input "true"
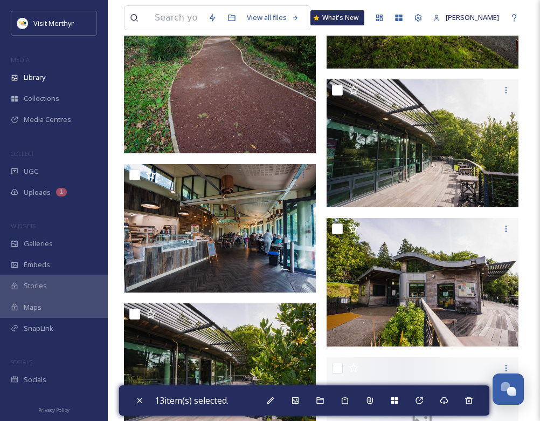
scroll to position [10081, 0]
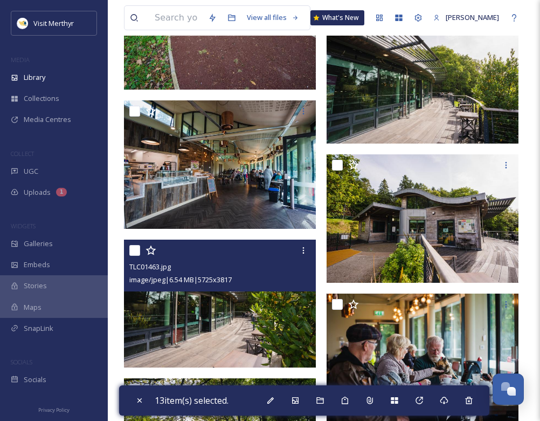
click at [134, 250] on input "checkbox" at bounding box center [134, 250] width 11 height 11
checkbox input "true"
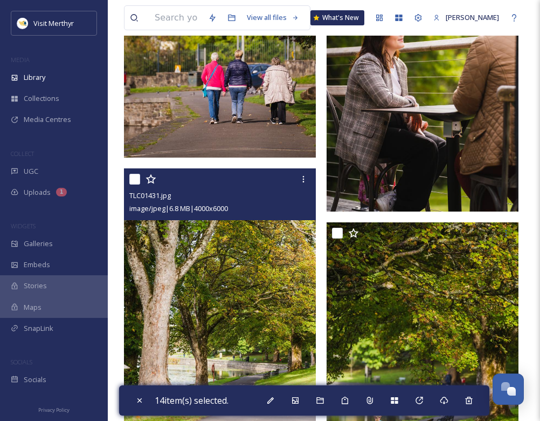
scroll to position [10836, 0]
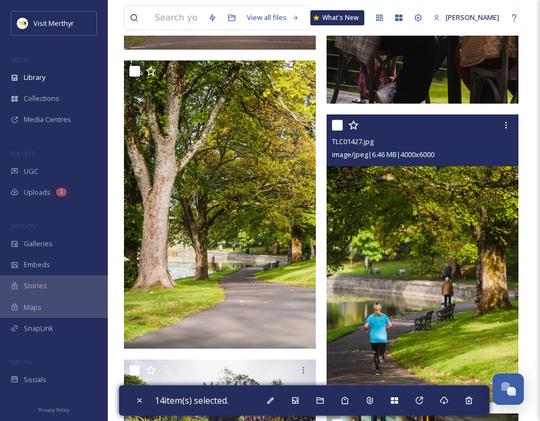
click at [341, 125] on input "checkbox" at bounding box center [337, 125] width 11 height 11
checkbox input "true"
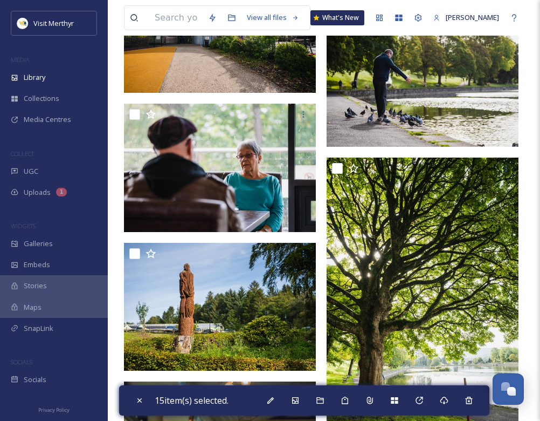
scroll to position [11645, 0]
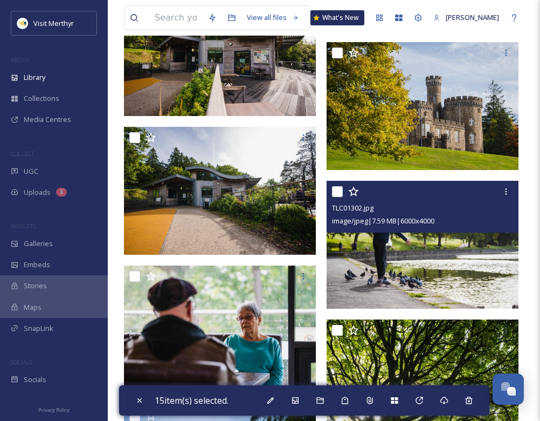
click at [335, 192] on input "checkbox" at bounding box center [337, 191] width 11 height 11
checkbox input "true"
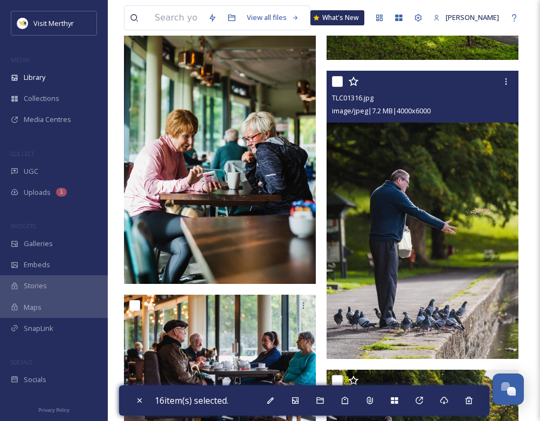
scroll to position [12238, 0]
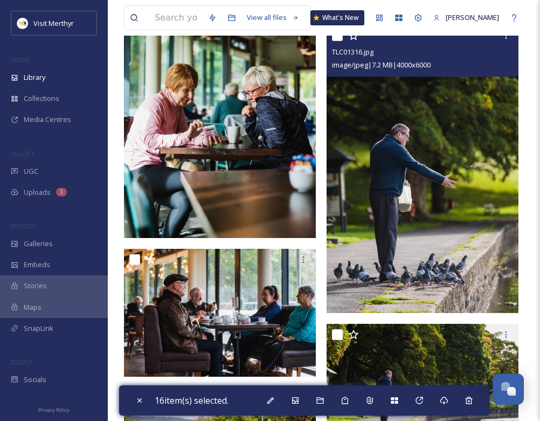
click at [337, 39] on input "checkbox" at bounding box center [337, 35] width 11 height 11
checkbox input "true"
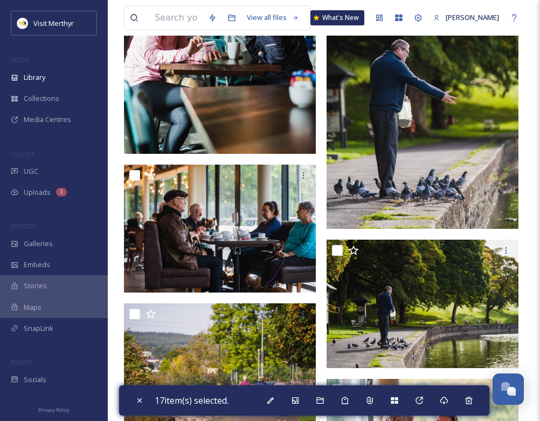
scroll to position [12400, 0]
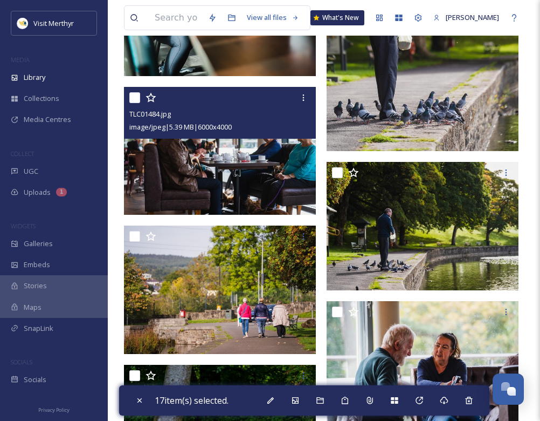
click at [135, 100] on input "checkbox" at bounding box center [134, 97] width 11 height 11
checkbox input "true"
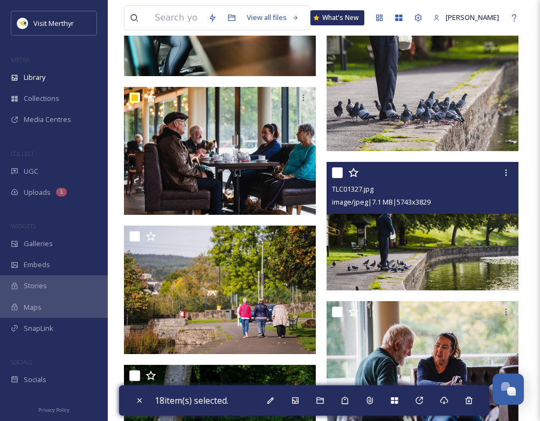
click at [335, 171] on input "checkbox" at bounding box center [337, 172] width 11 height 11
checkbox input "true"
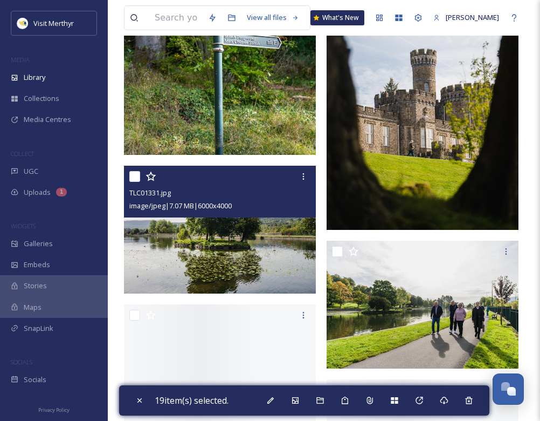
scroll to position [12939, 0]
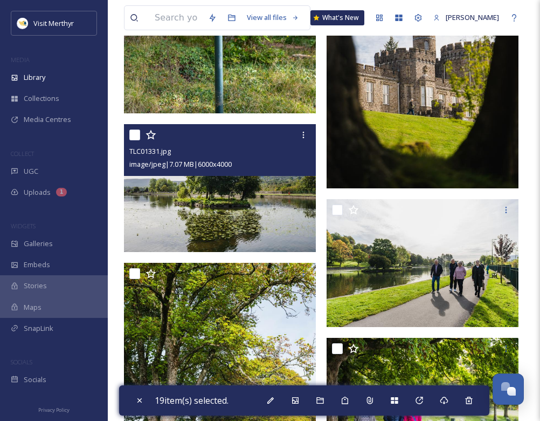
click at [137, 136] on input "checkbox" at bounding box center [134, 134] width 11 height 11
checkbox input "true"
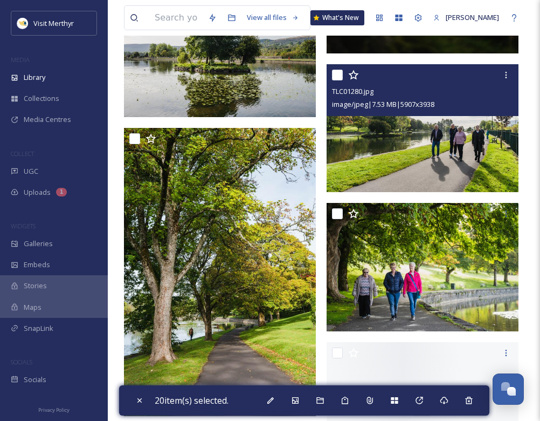
scroll to position [13154, 0]
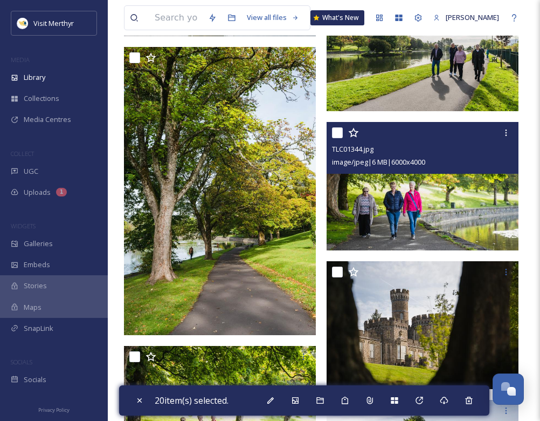
click at [337, 135] on input "checkbox" at bounding box center [337, 132] width 11 height 11
checkbox input "true"
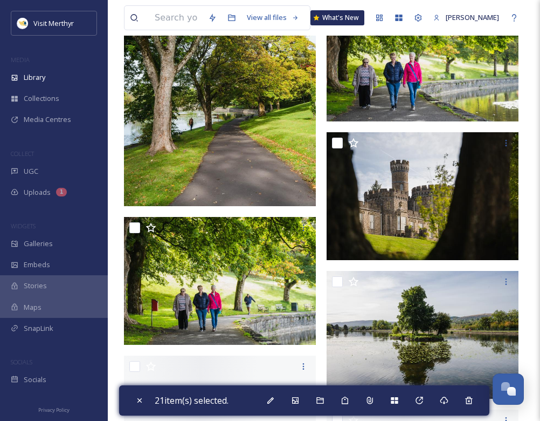
scroll to position [13316, 0]
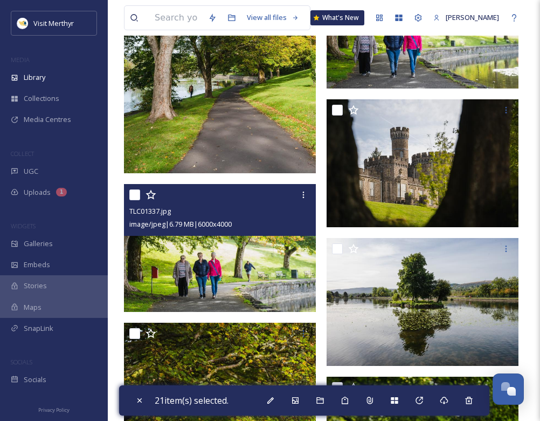
click at [135, 195] on input "checkbox" at bounding box center [134, 194] width 11 height 11
checkbox input "true"
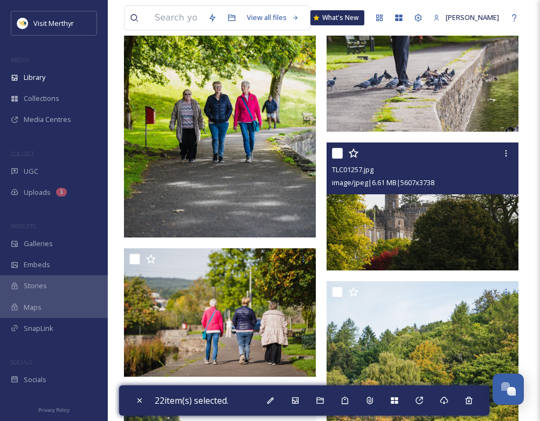
scroll to position [14340, 0]
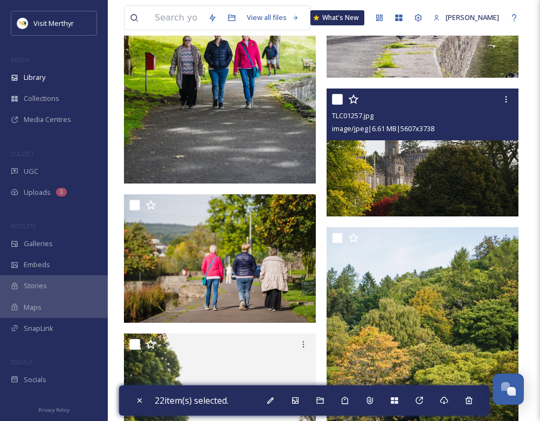
click at [334, 101] on input "checkbox" at bounding box center [337, 99] width 11 height 11
checkbox input "true"
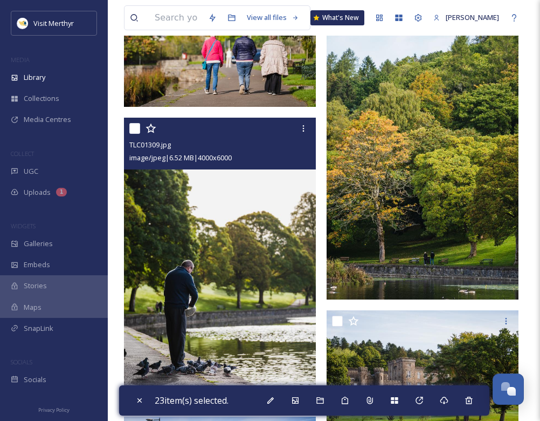
scroll to position [14556, 0]
drag, startPoint x: 133, startPoint y: 129, endPoint x: 222, endPoint y: 187, distance: 106.3
click at [133, 128] on input "checkbox" at bounding box center [134, 128] width 11 height 11
checkbox input "true"
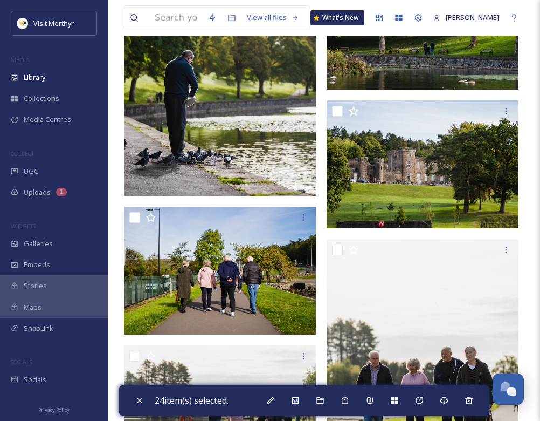
scroll to position [14772, 0]
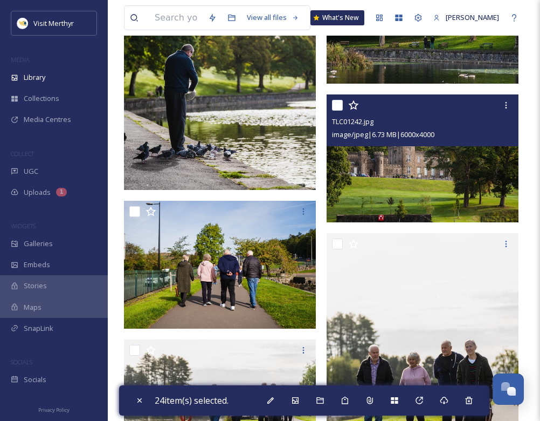
click at [341, 105] on input "checkbox" at bounding box center [337, 105] width 11 height 11
checkbox input "true"
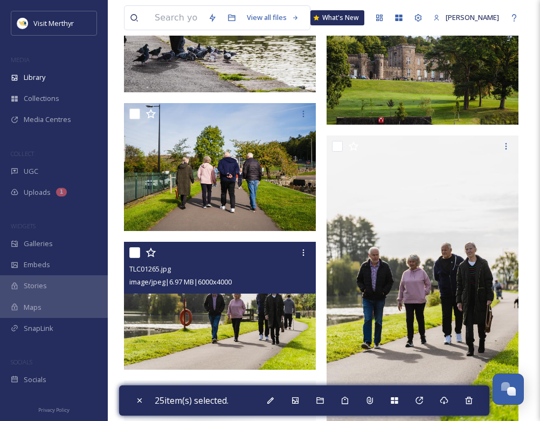
scroll to position [14933, 0]
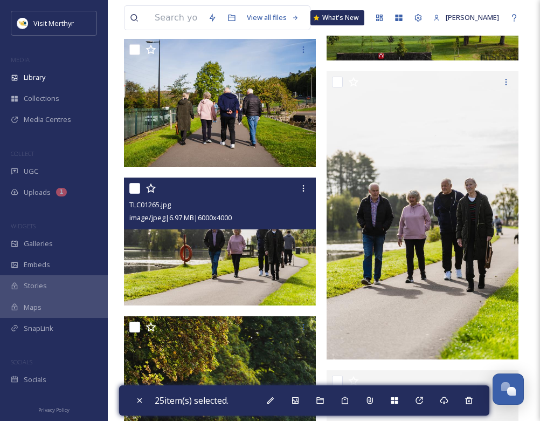
click at [137, 191] on input "checkbox" at bounding box center [134, 188] width 11 height 11
checkbox input "true"
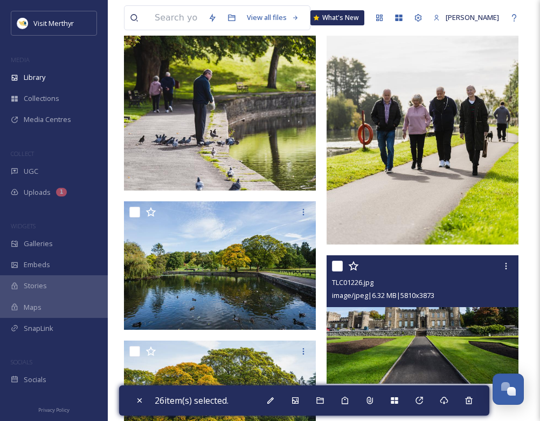
scroll to position [15419, 0]
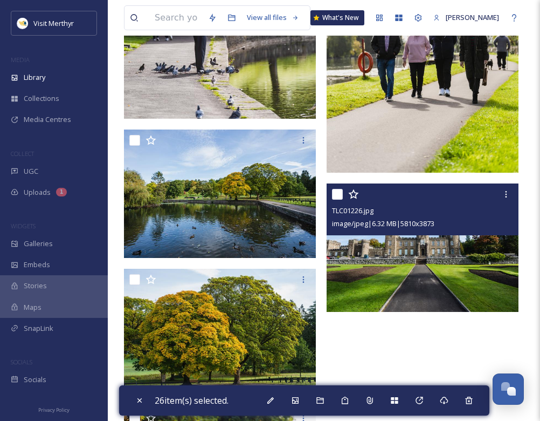
click at [338, 195] on input "checkbox" at bounding box center [337, 194] width 11 height 11
checkbox input "true"
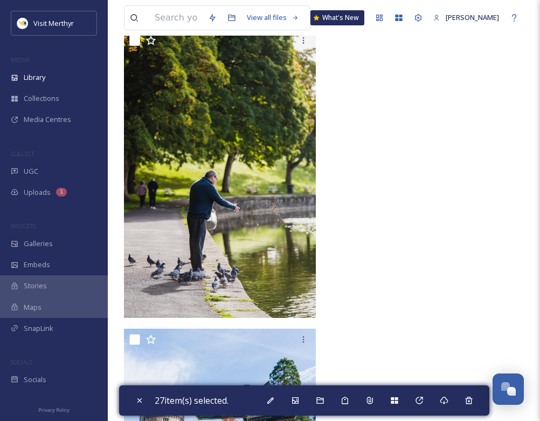
scroll to position [16066, 0]
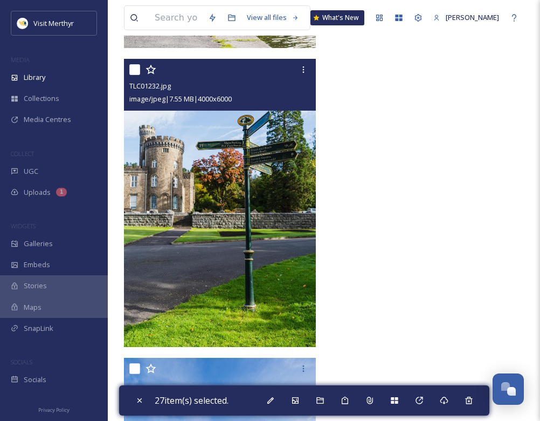
click at [137, 70] on input "checkbox" at bounding box center [134, 69] width 11 height 11
checkbox input "true"
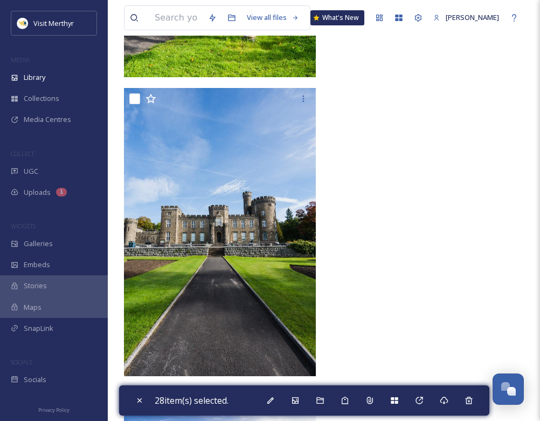
scroll to position [16447, 0]
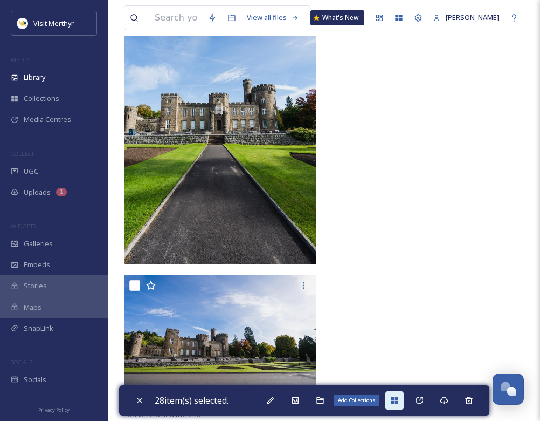
click at [395, 396] on icon at bounding box center [394, 400] width 9 height 9
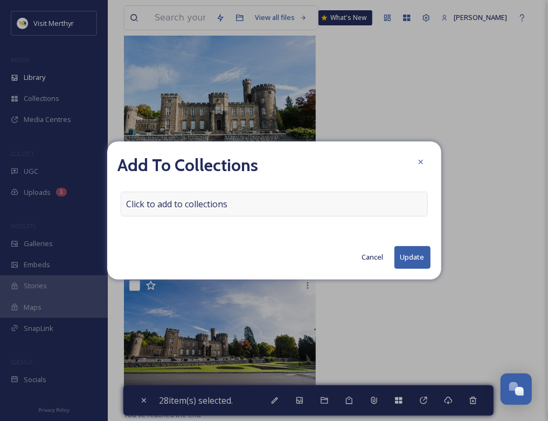
click at [228, 205] on div "Click to add to collections" at bounding box center [274, 203] width 307 height 25
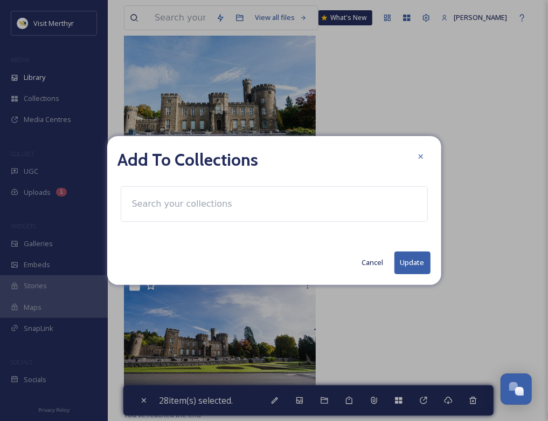
click at [138, 205] on input at bounding box center [186, 204] width 119 height 24
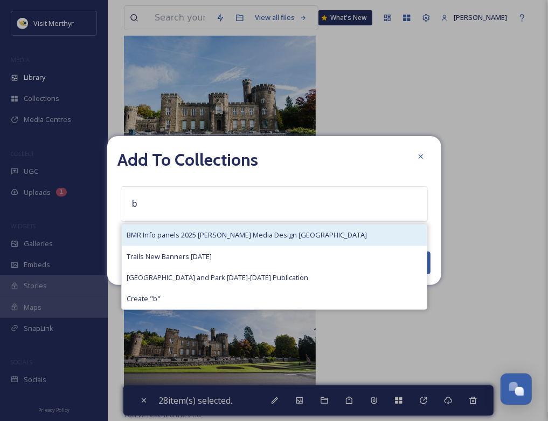
type input "b"
click at [188, 234] on span "BMR Info panels 2025 [PERSON_NAME] Media Design [GEOGRAPHIC_DATA]" at bounding box center [247, 235] width 240 height 10
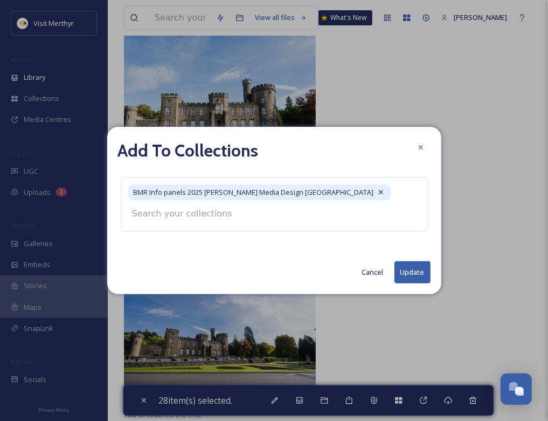
click at [412, 270] on button "Update" at bounding box center [413, 272] width 36 height 22
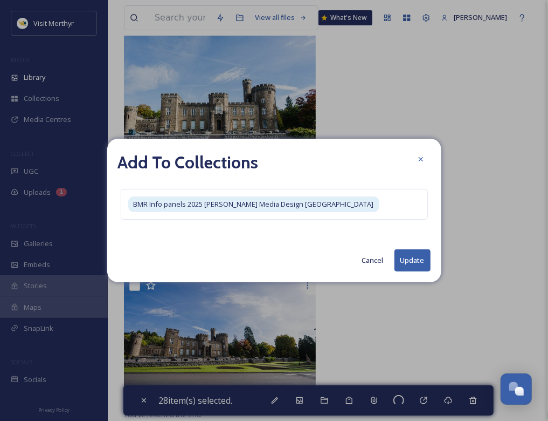
checkbox input "false"
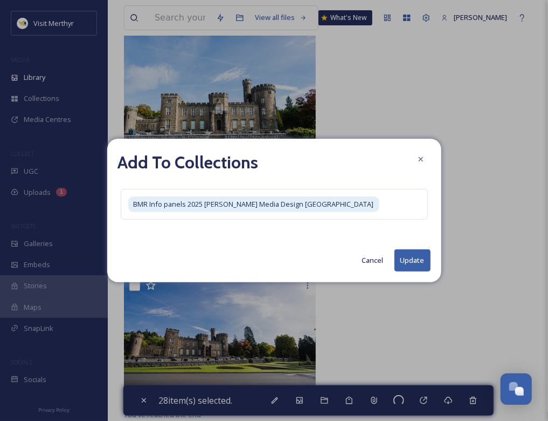
checkbox input "false"
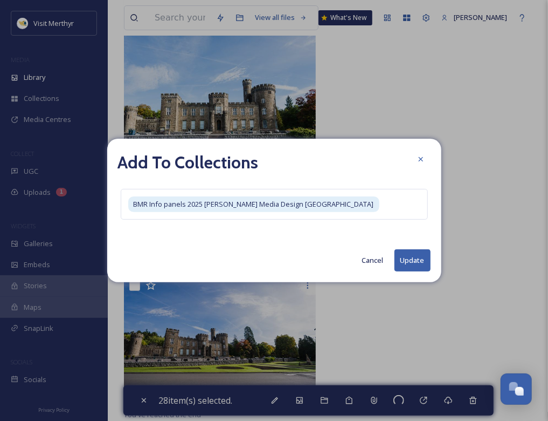
checkbox input "false"
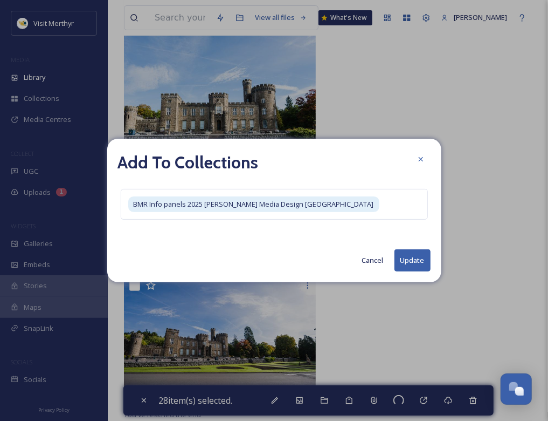
checkbox input "false"
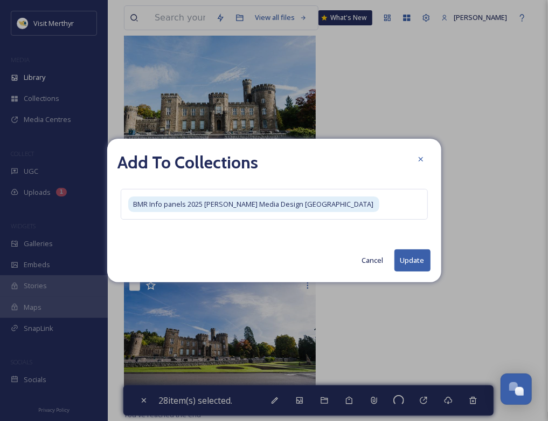
checkbox input "false"
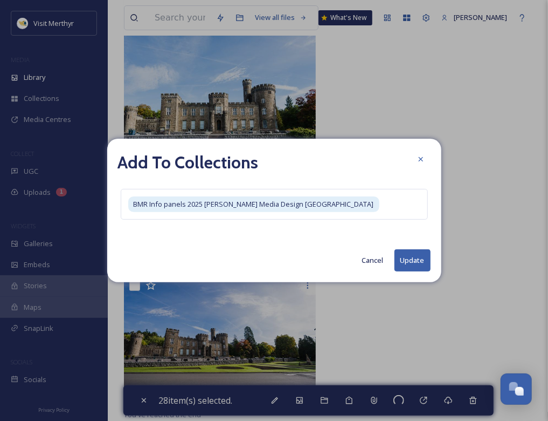
checkbox input "false"
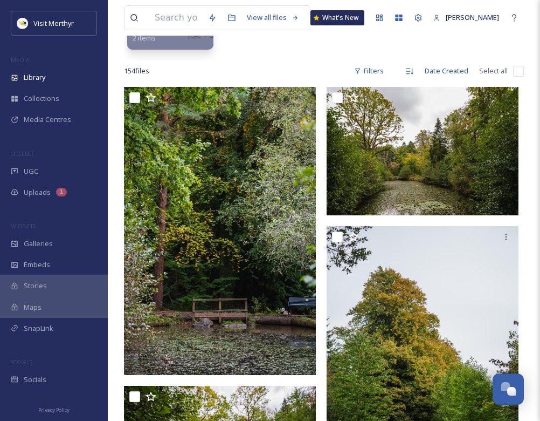
scroll to position [0, 0]
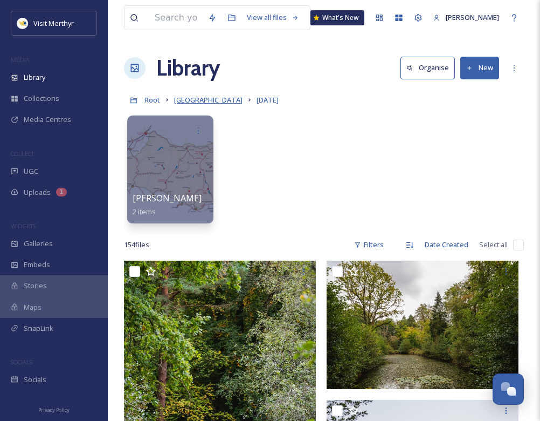
click at [199, 99] on span "[GEOGRAPHIC_DATA]" at bounding box center [208, 100] width 68 height 10
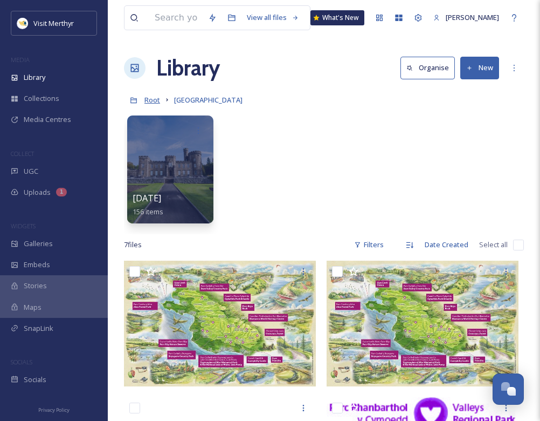
click at [149, 100] on span "Root" at bounding box center [152, 100] width 16 height 10
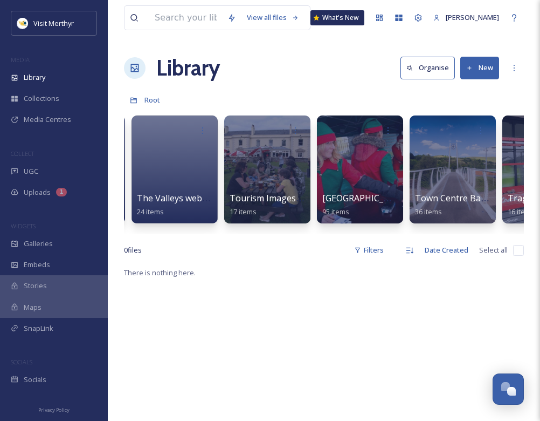
scroll to position [0, 8427]
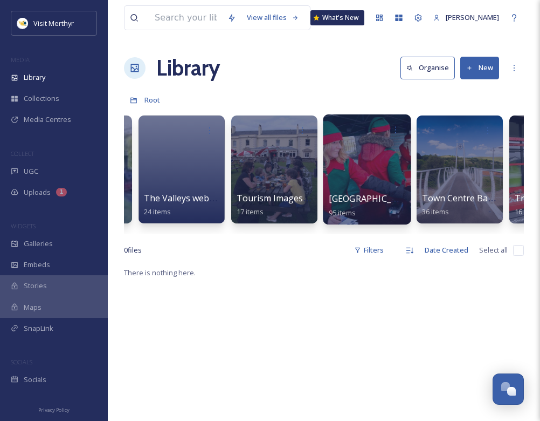
click at [360, 174] on div at bounding box center [367, 169] width 88 height 110
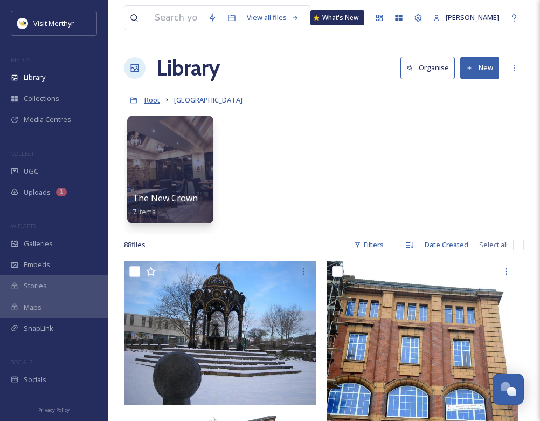
click at [158, 99] on span "Root" at bounding box center [152, 100] width 16 height 10
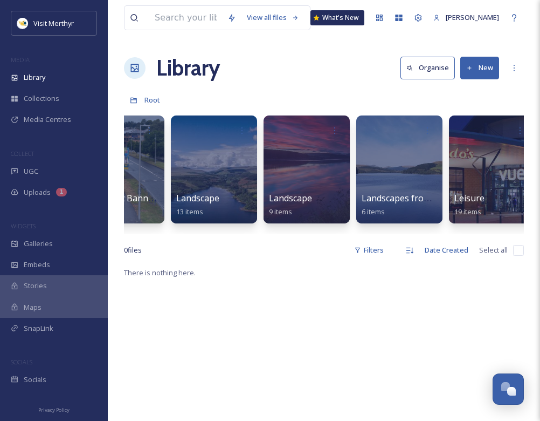
scroll to position [0, 4604]
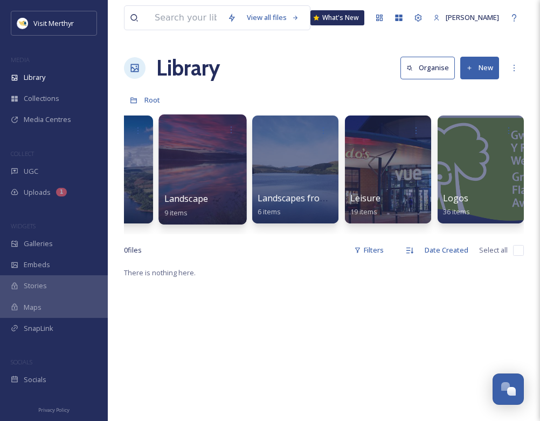
click at [209, 154] on div at bounding box center [202, 169] width 88 height 110
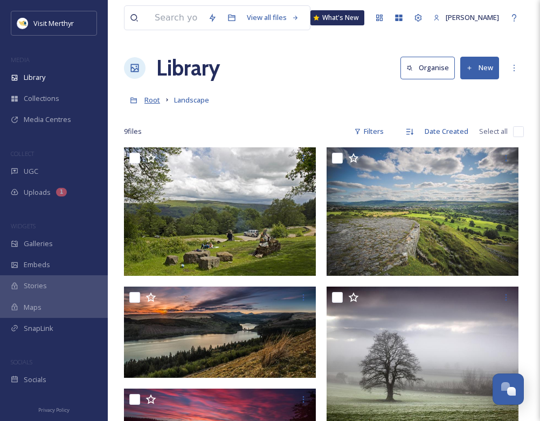
click at [155, 99] on span "Root" at bounding box center [152, 100] width 16 height 10
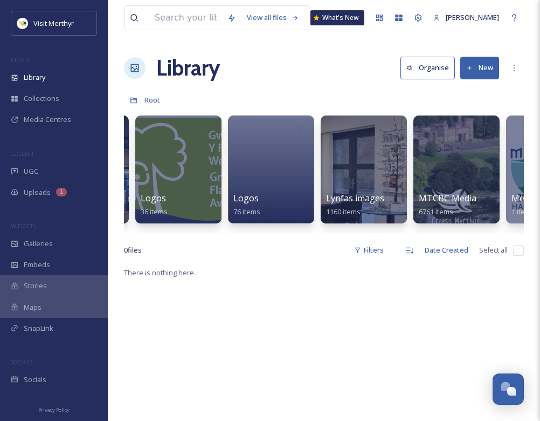
scroll to position [0, 4925]
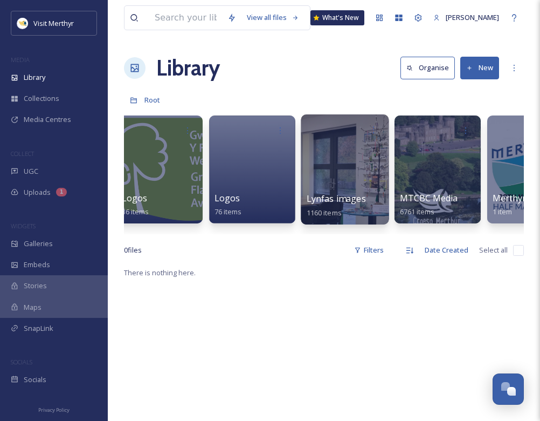
click at [335, 167] on div at bounding box center [345, 169] width 88 height 110
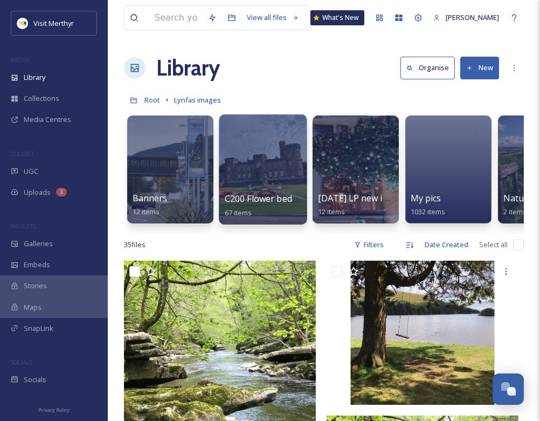
click at [275, 169] on div at bounding box center [263, 169] width 88 height 110
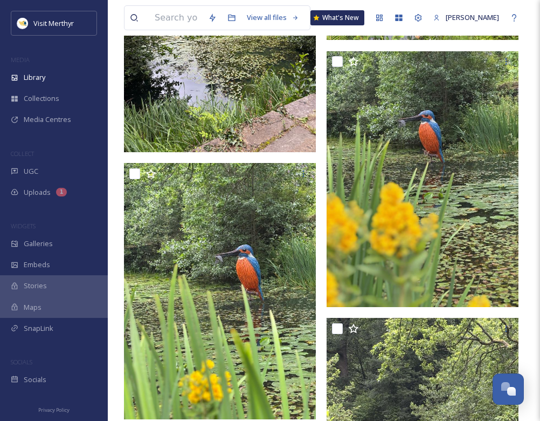
scroll to position [1995, 0]
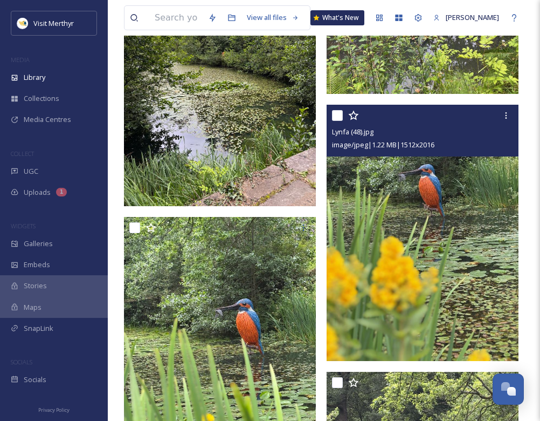
click at [338, 112] on input "checkbox" at bounding box center [337, 115] width 11 height 11
checkbox input "true"
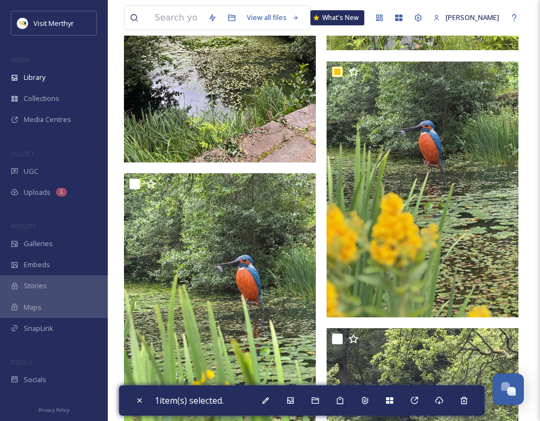
scroll to position [2104, 0]
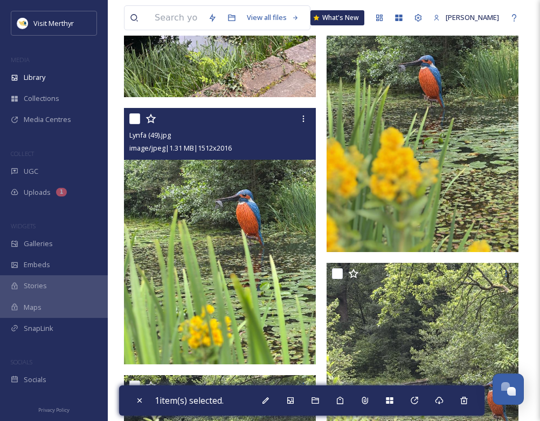
click at [138, 119] on input "checkbox" at bounding box center [134, 118] width 11 height 11
checkbox input "true"
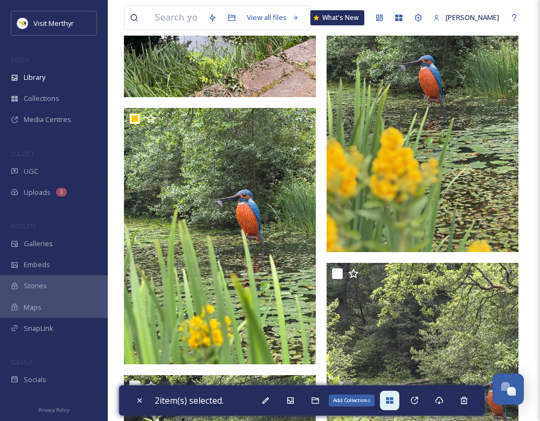
click at [392, 397] on icon at bounding box center [389, 400] width 7 height 6
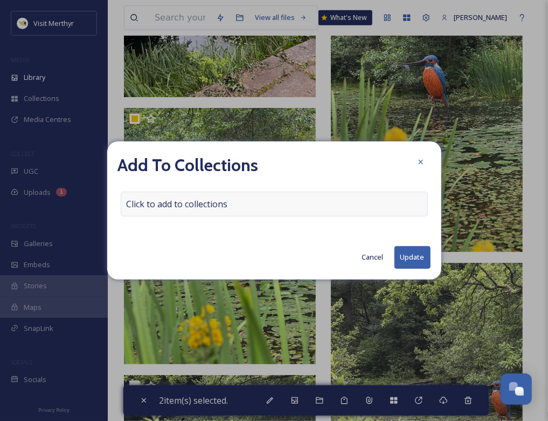
click at [209, 200] on span "Click to add to collections" at bounding box center [177, 203] width 101 height 13
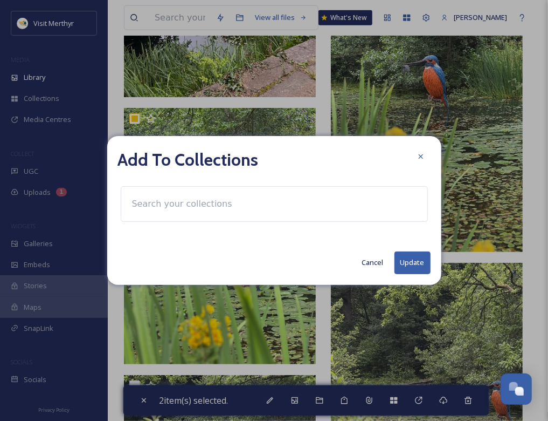
click at [190, 204] on input at bounding box center [186, 204] width 119 height 24
type input "b"
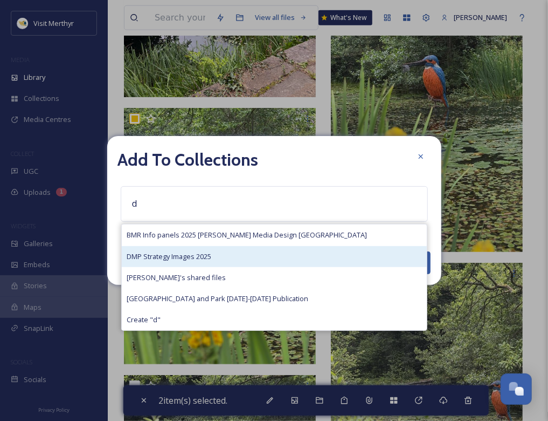
type input "d"
click at [170, 257] on span "DMP Strategy Images 2025" at bounding box center [169, 256] width 85 height 10
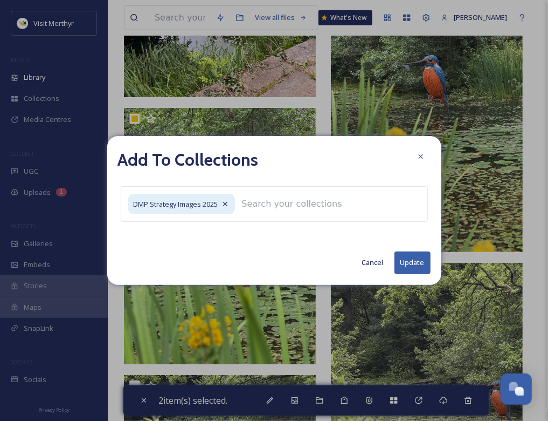
click at [415, 256] on button "Update" at bounding box center [413, 262] width 36 height 22
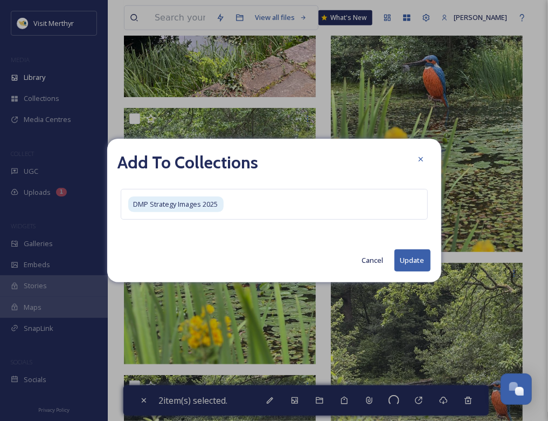
checkbox input "false"
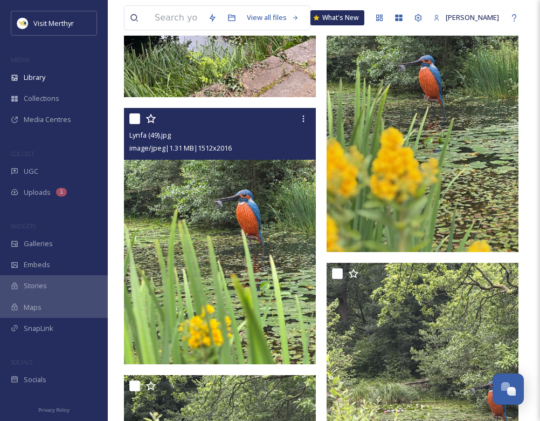
click at [136, 120] on input "checkbox" at bounding box center [134, 118] width 11 height 11
checkbox input "true"
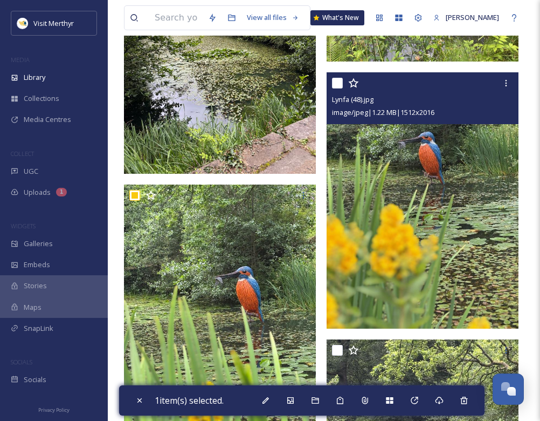
scroll to position [1996, 0]
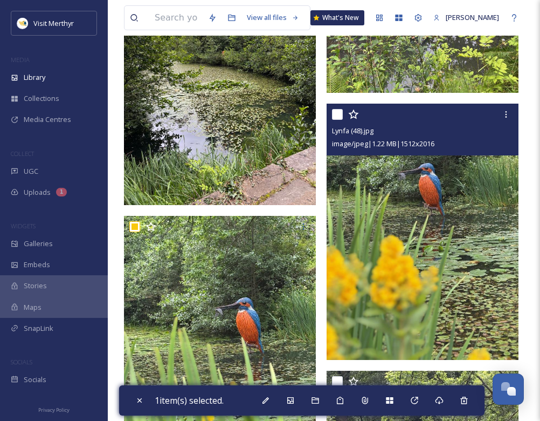
click at [339, 111] on input "checkbox" at bounding box center [337, 114] width 11 height 11
checkbox input "true"
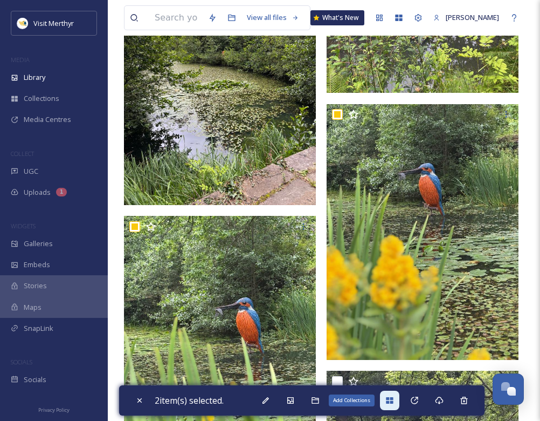
click at [389, 396] on icon at bounding box center [389, 400] width 9 height 9
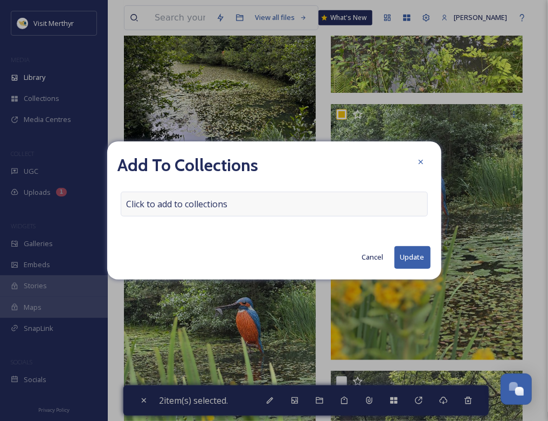
click at [164, 202] on span "Click to add to collections" at bounding box center [177, 203] width 101 height 13
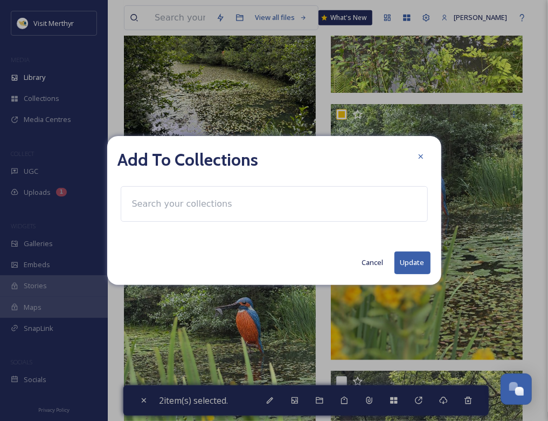
click at [151, 203] on input at bounding box center [186, 204] width 119 height 24
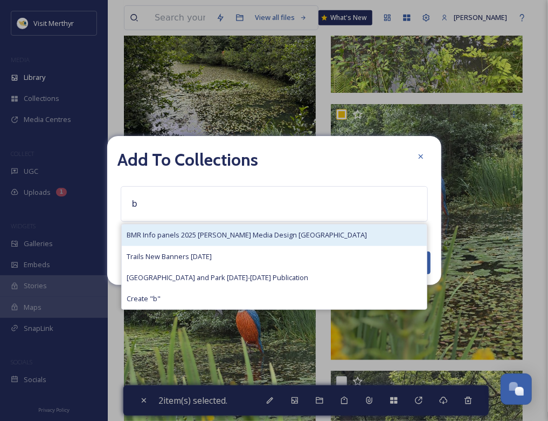
type input "b"
click at [152, 237] on span "BMR Info panels 2025 [PERSON_NAME] Media Design [GEOGRAPHIC_DATA]" at bounding box center [247, 235] width 240 height 10
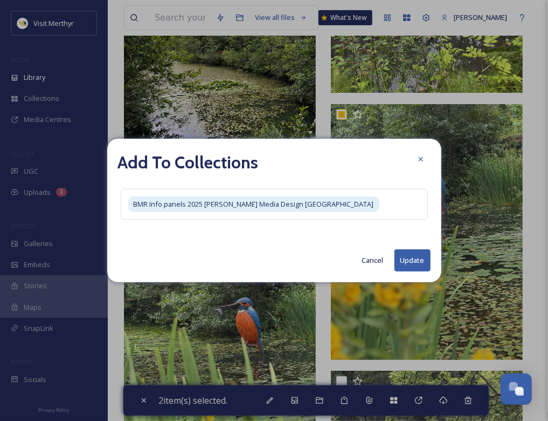
click at [415, 269] on button "Update" at bounding box center [413, 260] width 36 height 22
checkbox input "false"
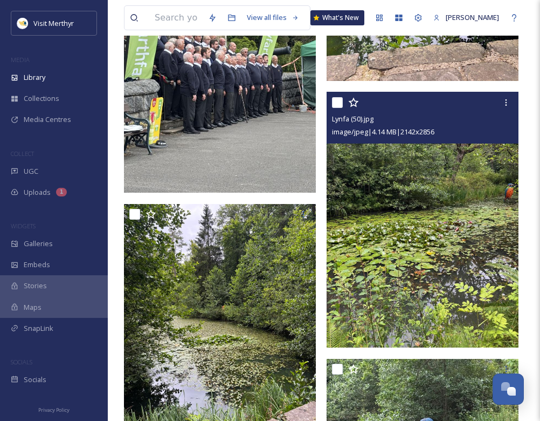
scroll to position [1834, 0]
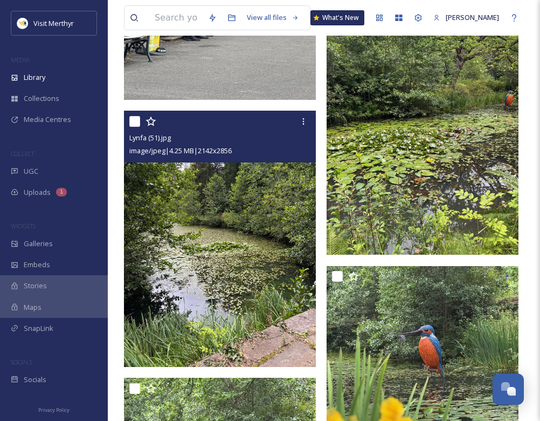
click at [136, 122] on input "checkbox" at bounding box center [134, 121] width 11 height 11
checkbox input "true"
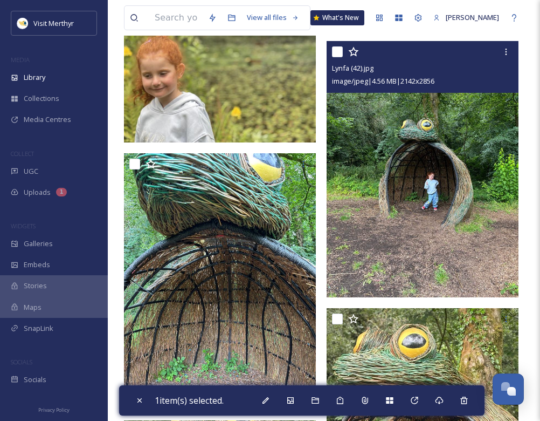
scroll to position [2966, 0]
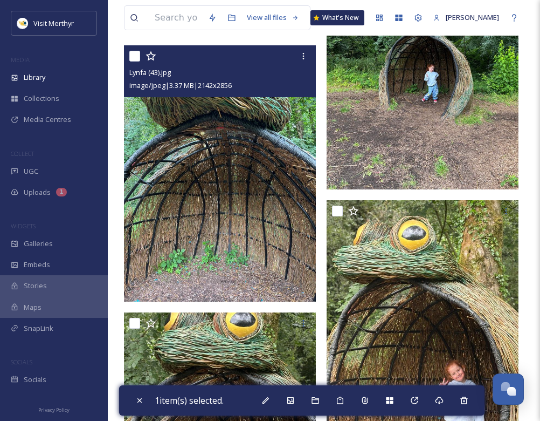
drag, startPoint x: 132, startPoint y: 56, endPoint x: 154, endPoint y: 73, distance: 28.5
click at [132, 56] on input "checkbox" at bounding box center [134, 56] width 11 height 11
checkbox input "true"
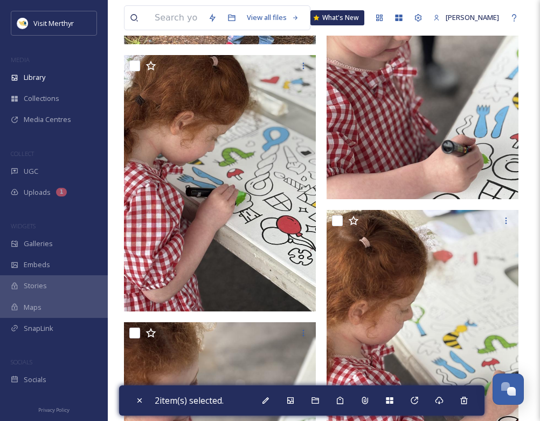
scroll to position [3559, 0]
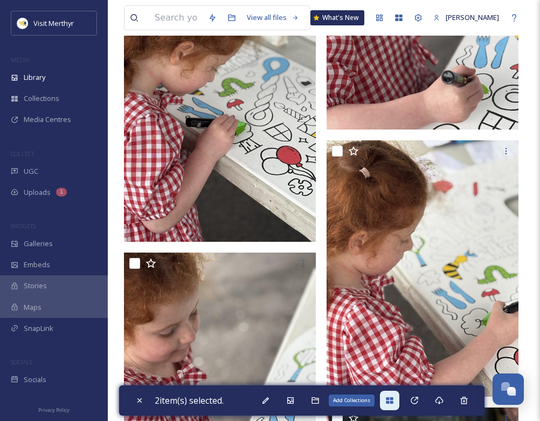
click at [393, 399] on icon at bounding box center [389, 400] width 7 height 6
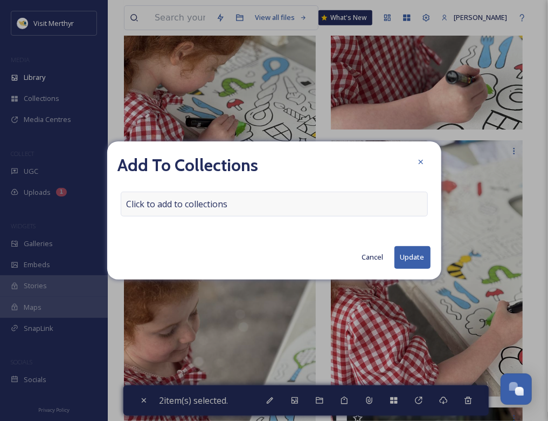
click at [239, 206] on div "Click to add to collections" at bounding box center [274, 203] width 307 height 25
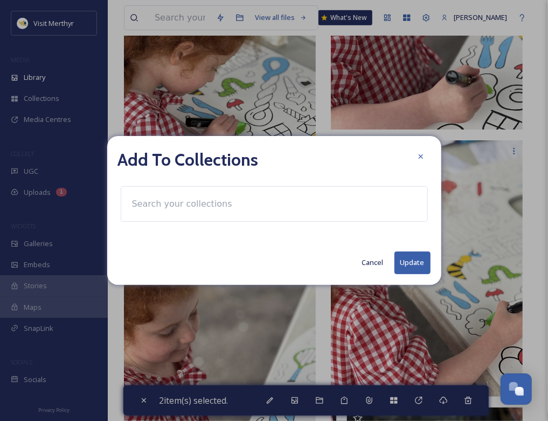
click at [156, 206] on input at bounding box center [186, 204] width 119 height 24
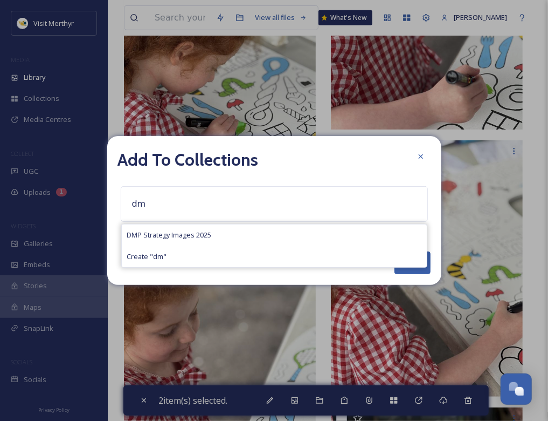
type input "dm"
click at [175, 232] on span "DMP Strategy Images 2025" at bounding box center [169, 235] width 85 height 10
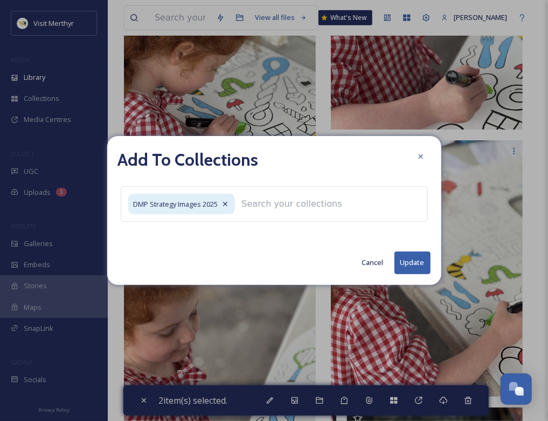
click at [413, 258] on button "Update" at bounding box center [413, 262] width 36 height 22
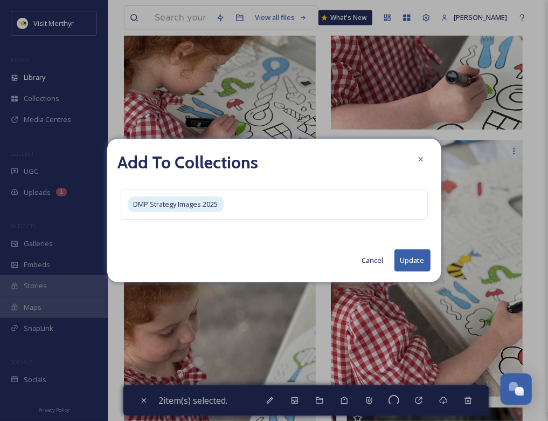
checkbox input "false"
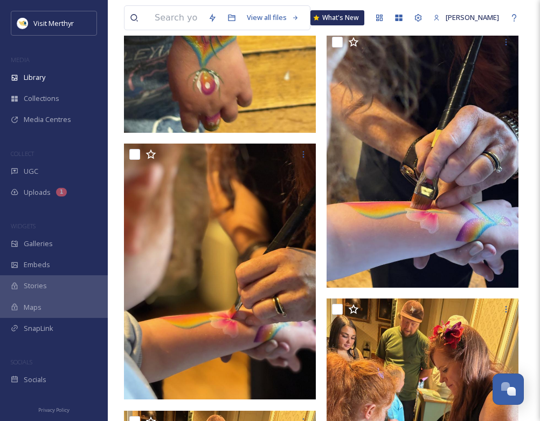
scroll to position [0, 0]
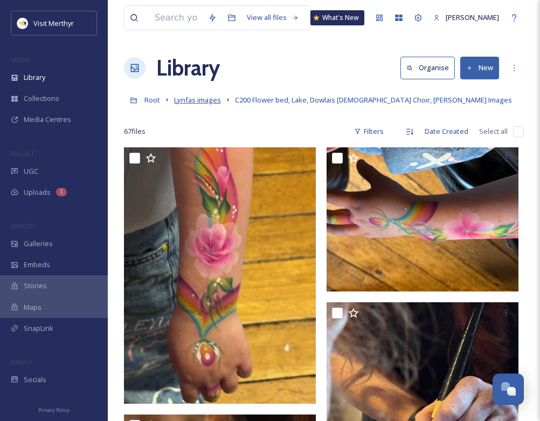
click at [185, 100] on span "Lynfas images" at bounding box center [197, 100] width 47 height 10
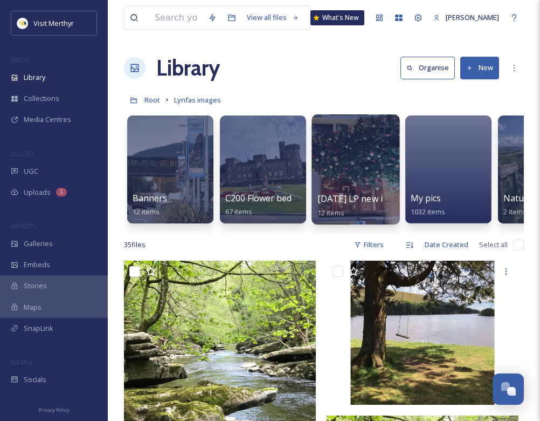
click at [366, 186] on div at bounding box center [356, 169] width 88 height 110
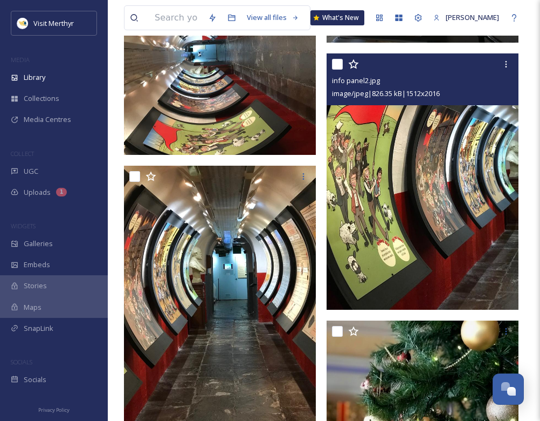
scroll to position [397, 0]
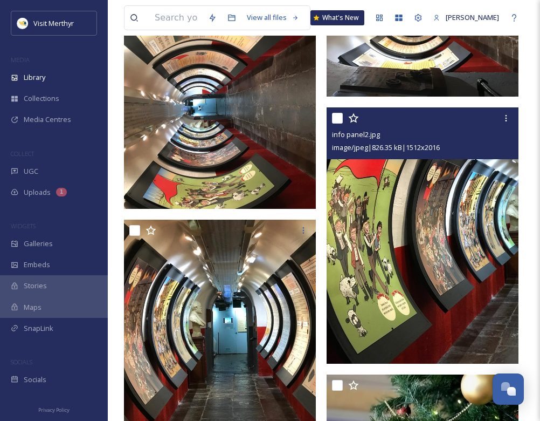
drag, startPoint x: 342, startPoint y: 118, endPoint x: 398, endPoint y: 157, distance: 68.2
click at [342, 118] on input "checkbox" at bounding box center [337, 118] width 11 height 11
checkbox input "true"
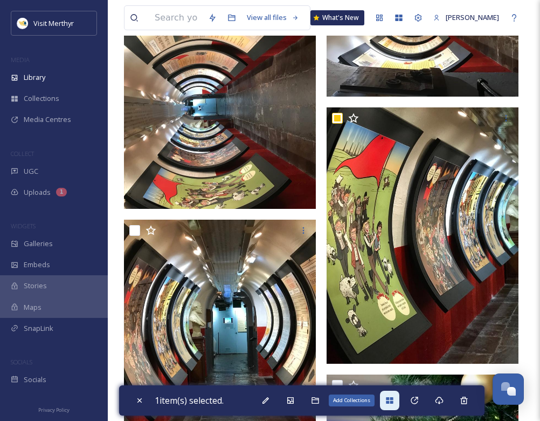
click at [392, 394] on div "Add Collections" at bounding box center [389, 399] width 19 height 19
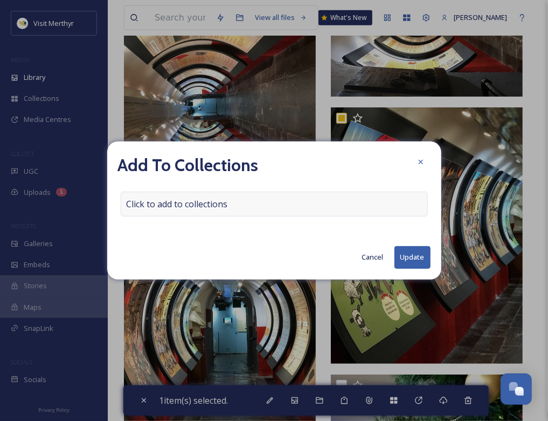
click at [171, 200] on span "Click to add to collections" at bounding box center [177, 203] width 101 height 13
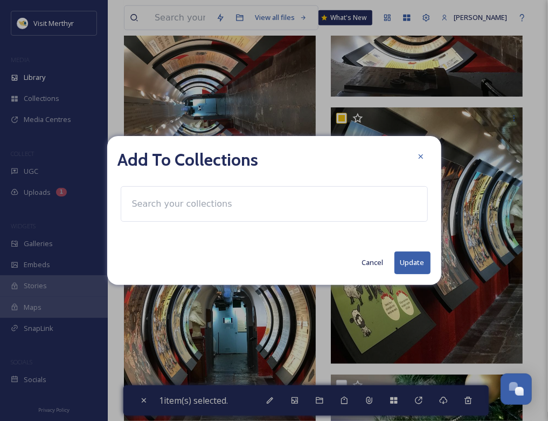
click at [149, 203] on input at bounding box center [186, 204] width 119 height 24
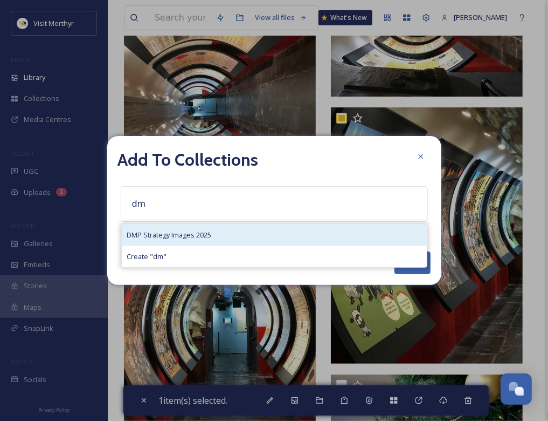
type input "dm"
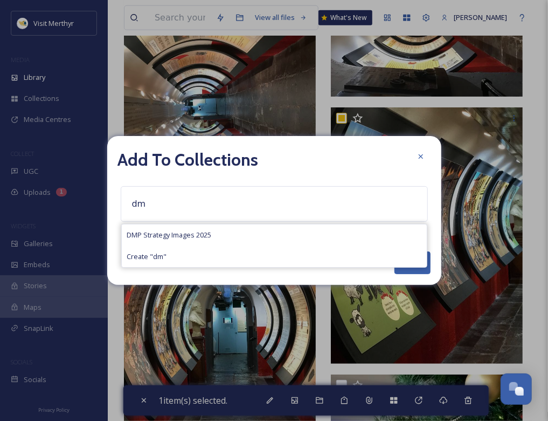
click at [152, 230] on span "DMP Strategy Images 2025" at bounding box center [169, 235] width 85 height 10
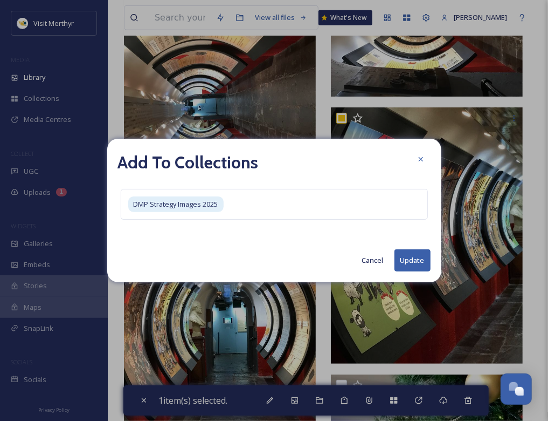
click at [410, 258] on button "Update" at bounding box center [413, 260] width 36 height 22
checkbox input "false"
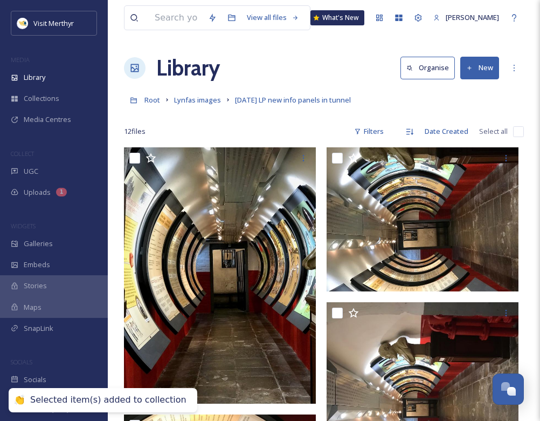
scroll to position [0, 0]
click at [203, 105] on span "Lynfas images" at bounding box center [197, 100] width 47 height 10
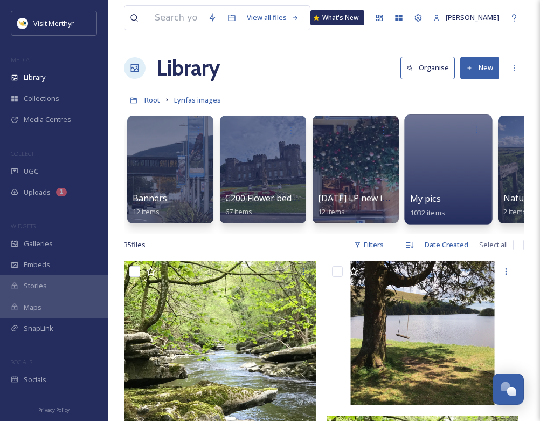
click at [431, 172] on div at bounding box center [448, 169] width 88 height 110
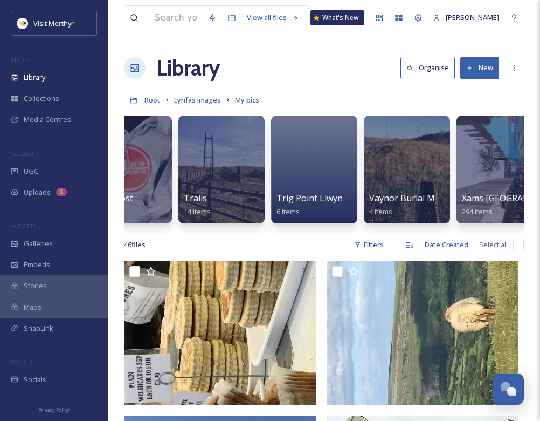
scroll to position [0, 2196]
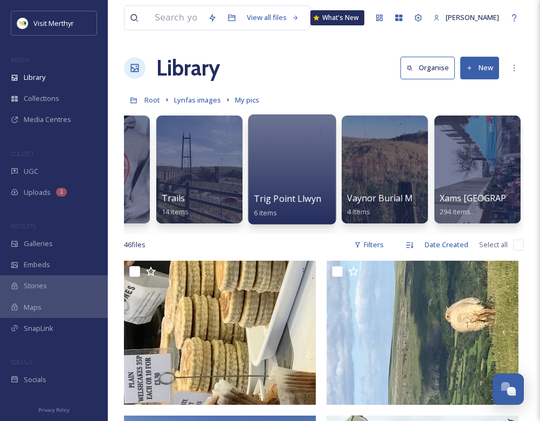
click at [301, 166] on div at bounding box center [292, 169] width 88 height 110
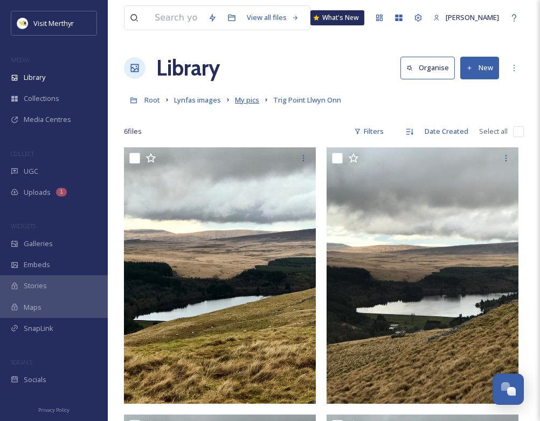
click at [252, 101] on span "My pics" at bounding box center [247, 100] width 24 height 10
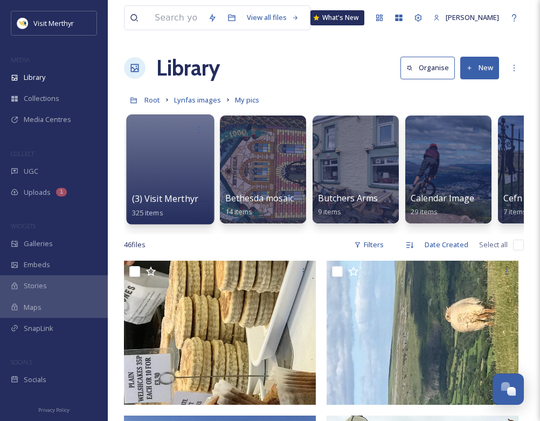
click at [154, 170] on div at bounding box center [170, 169] width 88 height 110
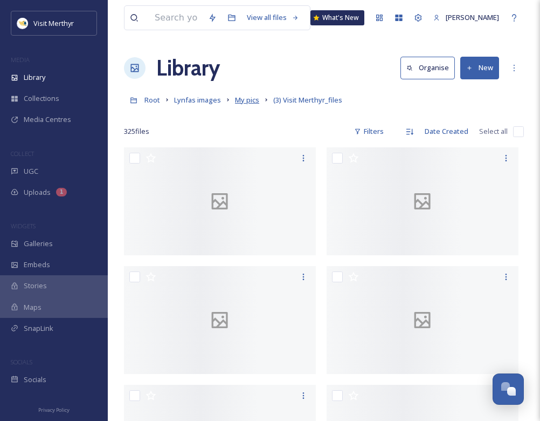
click at [243, 99] on span "My pics" at bounding box center [247, 100] width 24 height 10
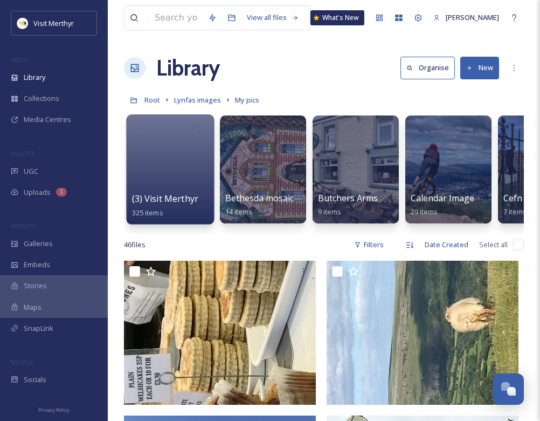
click at [170, 154] on div at bounding box center [170, 169] width 88 height 110
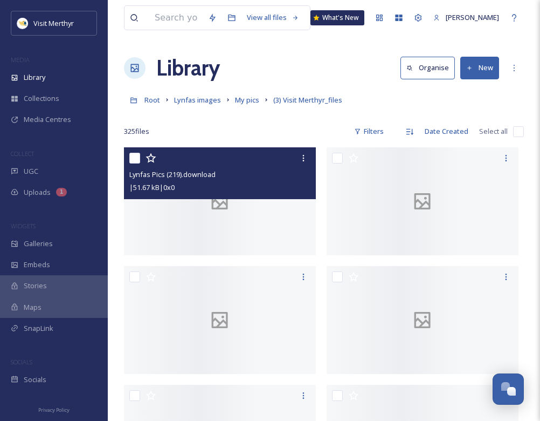
click at [218, 185] on div "| 51.67 kB | 0 x 0" at bounding box center [221, 187] width 184 height 13
click at [220, 232] on div at bounding box center [220, 201] width 192 height 108
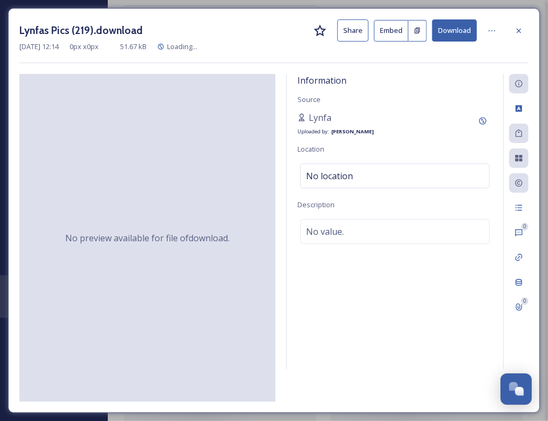
click at [220, 232] on span "No preview available for file of download ." at bounding box center [147, 237] width 164 height 13
click at [522, 26] on icon at bounding box center [519, 30] width 9 height 9
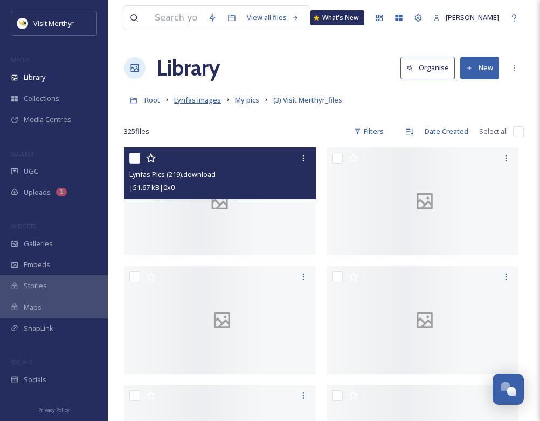
click at [193, 103] on span "Lynfas images" at bounding box center [197, 100] width 47 height 10
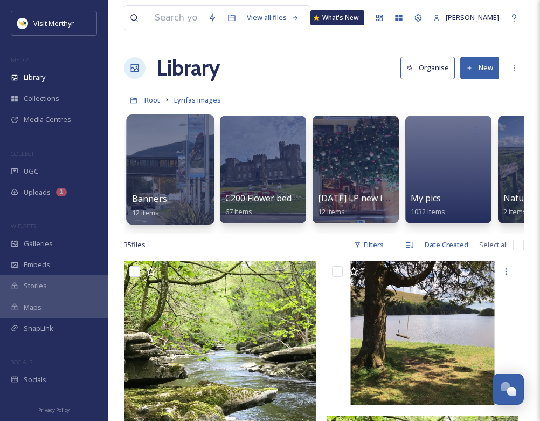
click at [173, 153] on div at bounding box center [170, 169] width 88 height 110
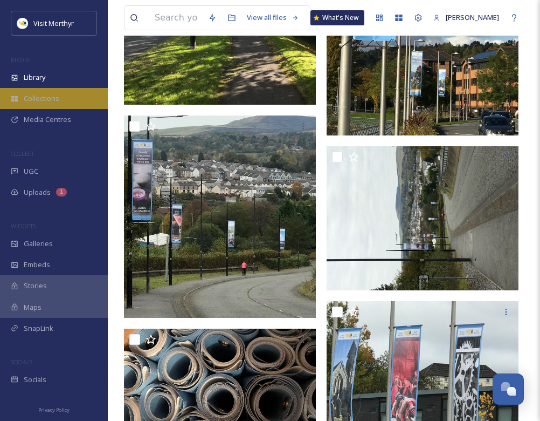
scroll to position [216, 0]
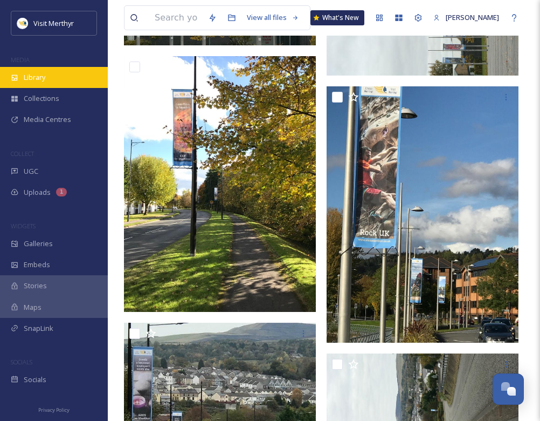
click at [28, 81] on span "Library" at bounding box center [35, 77] width 22 height 10
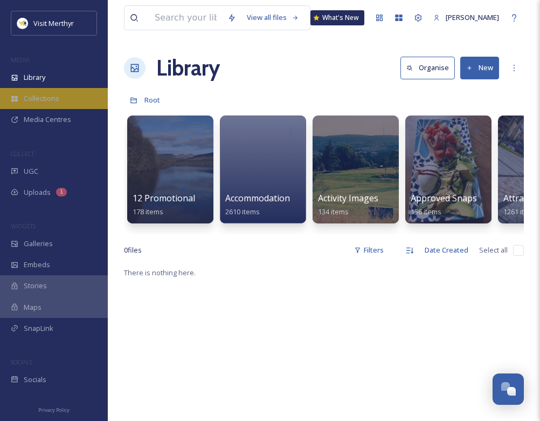
click at [37, 98] on span "Collections" at bounding box center [42, 98] width 36 height 10
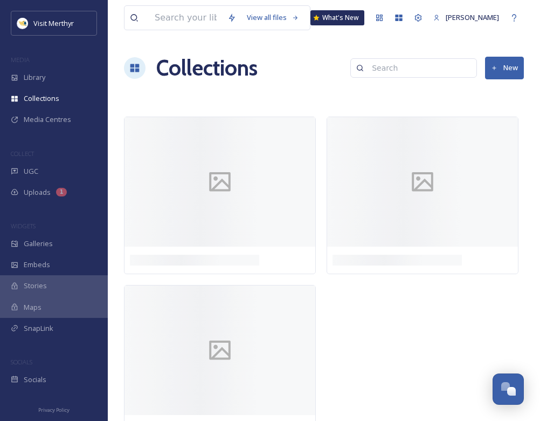
click at [273, 100] on div "View all files What's New Lynfa Protheroe Collections New" at bounding box center [324, 223] width 432 height 447
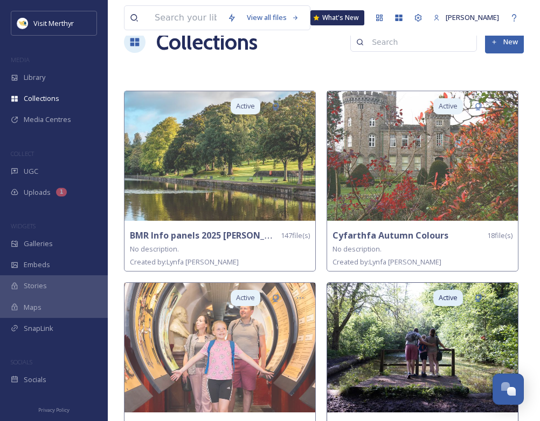
scroll to position [188, 0]
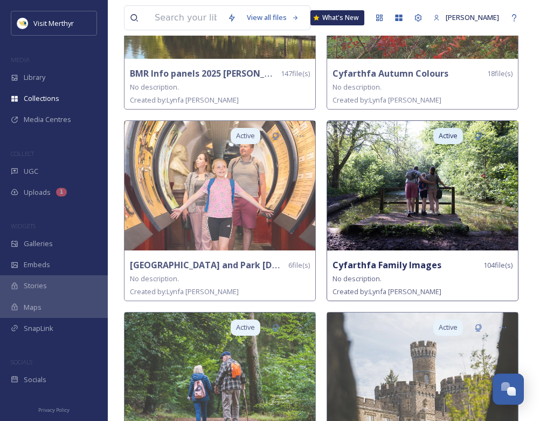
click at [413, 197] on img at bounding box center [422, 185] width 191 height 129
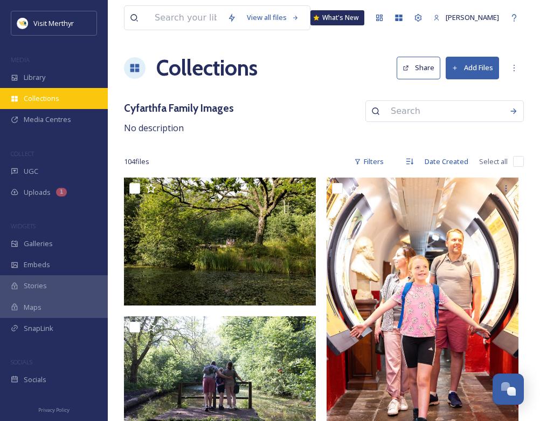
click at [41, 100] on span "Collections" at bounding box center [42, 98] width 36 height 10
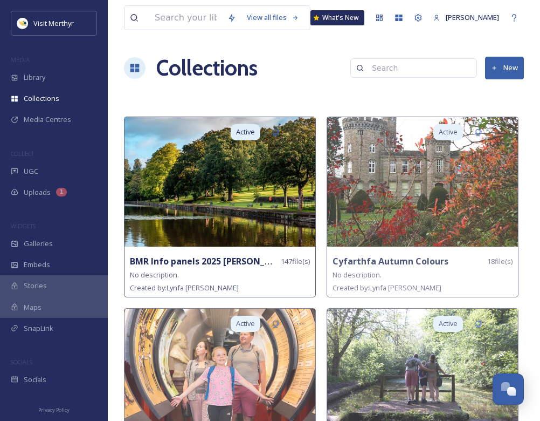
click at [186, 257] on strong "BMR Info panels 2025 [PERSON_NAME] Media Design [GEOGRAPHIC_DATA]" at bounding box center [288, 261] width 316 height 12
click at [206, 181] on img at bounding box center [220, 181] width 191 height 129
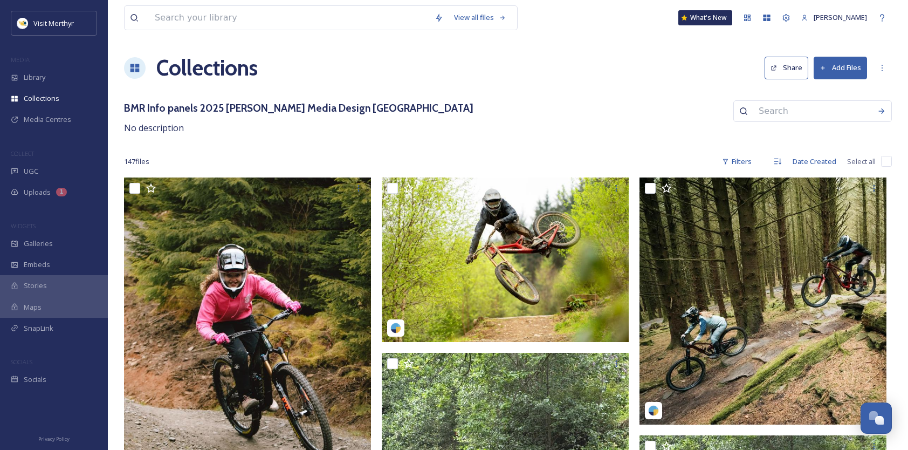
click at [548, 66] on button "Share" at bounding box center [786, 68] width 44 height 22
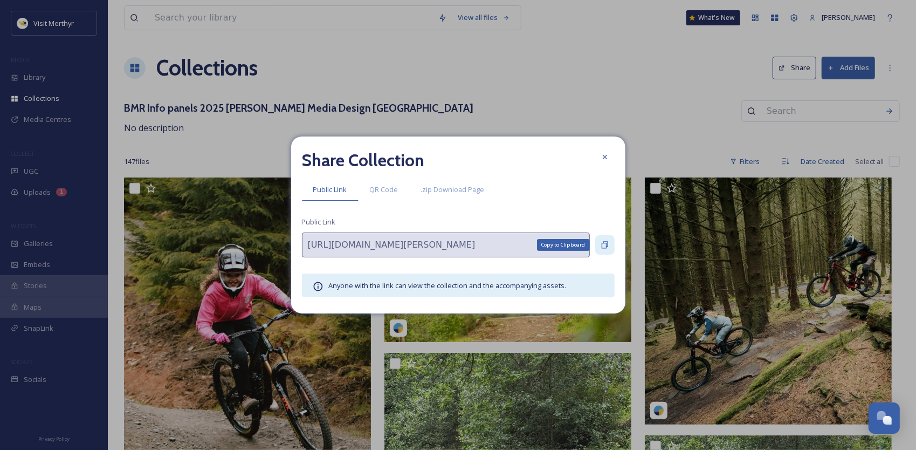
click at [548, 243] on icon at bounding box center [605, 244] width 9 height 9
